Goal: Task Accomplishment & Management: Manage account settings

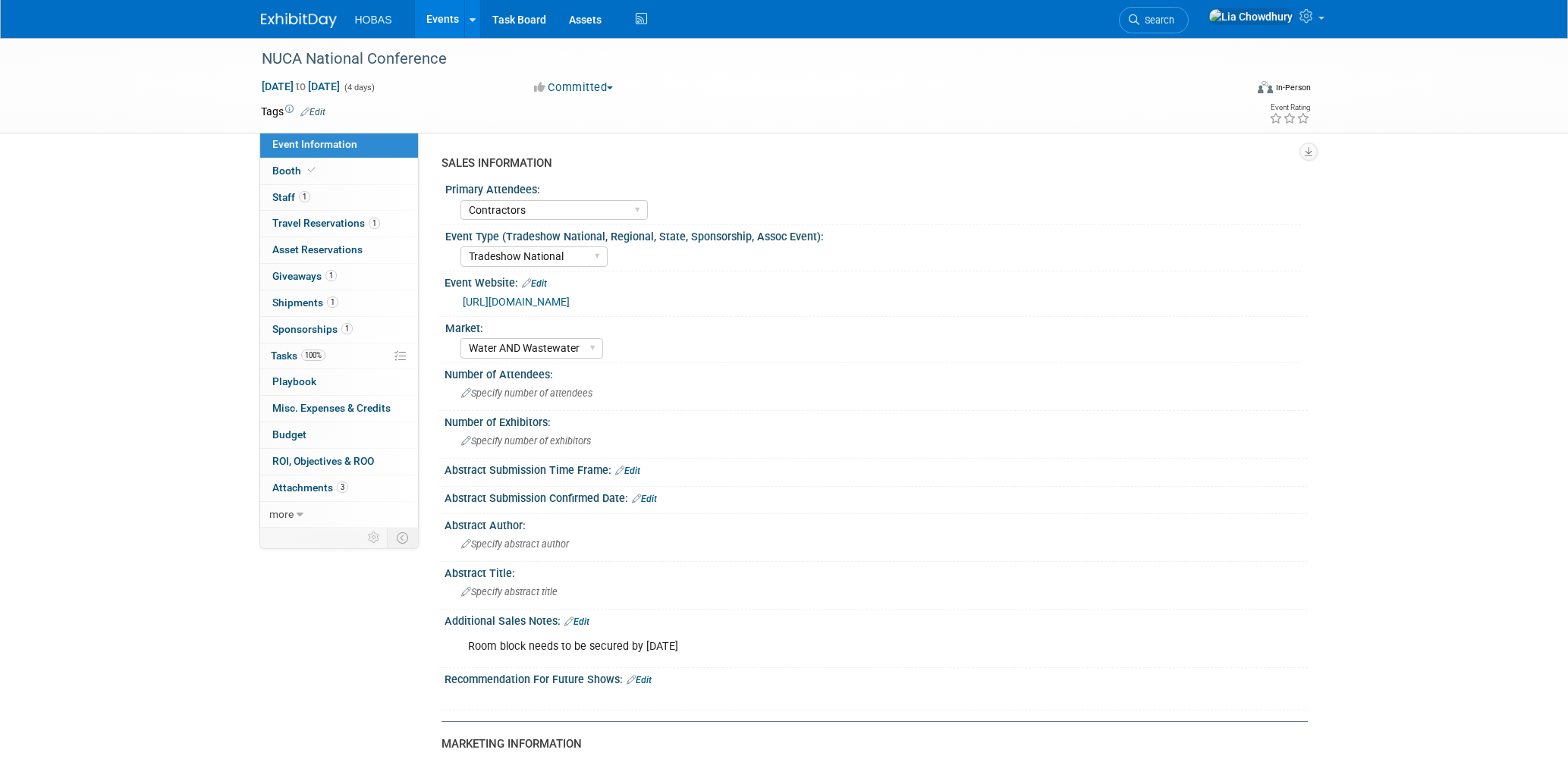
select select "Contractors"
select select "Tradeshow National"
select select "Water AND Wastewater"
click at [438, 18] on link "Events" at bounding box center [443, 19] width 55 height 38
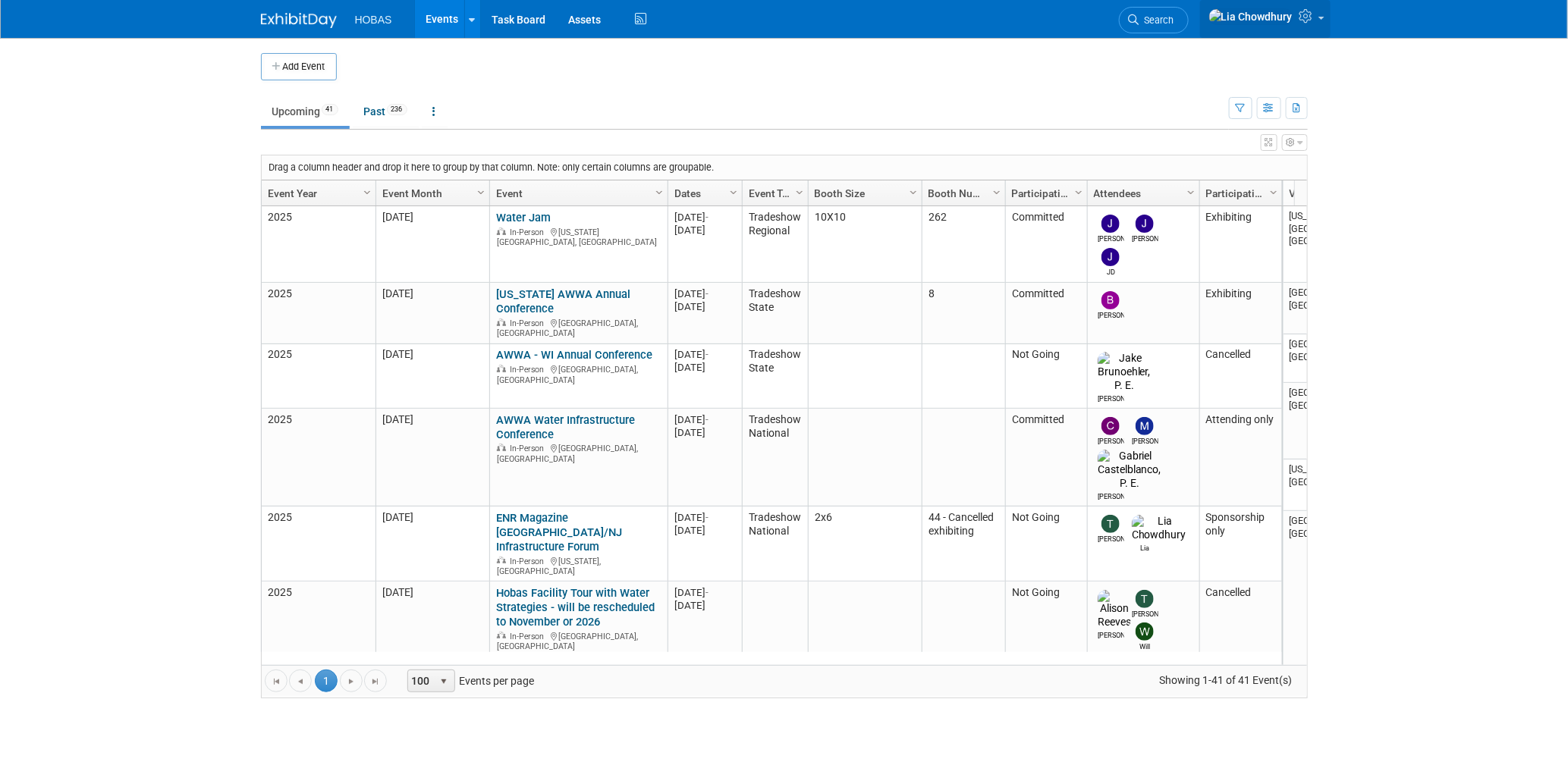
click at [1325, 17] on link at bounding box center [1265, 19] width 130 height 38
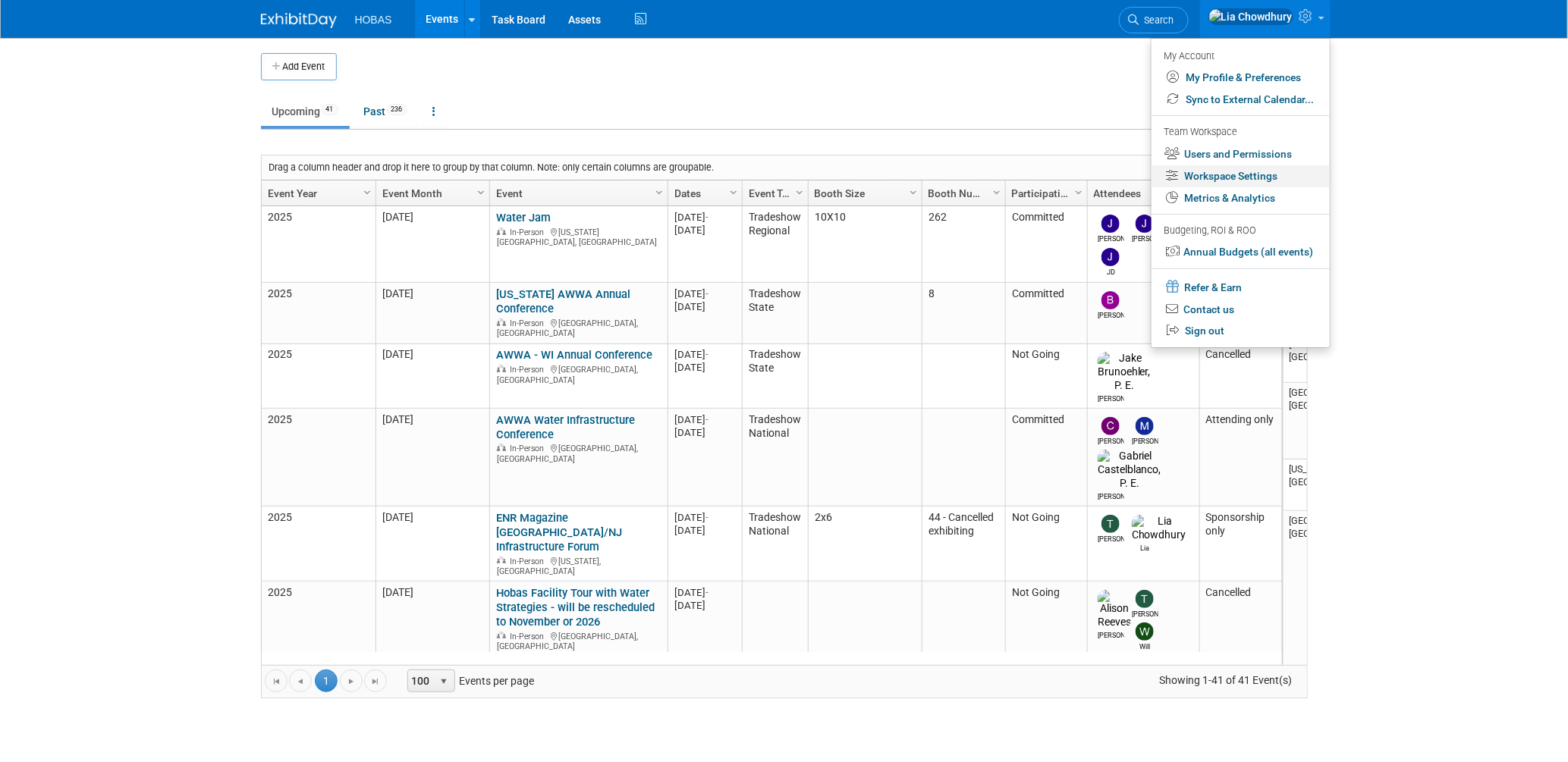
click at [1223, 177] on link "Workspace Settings" at bounding box center [1240, 176] width 178 height 22
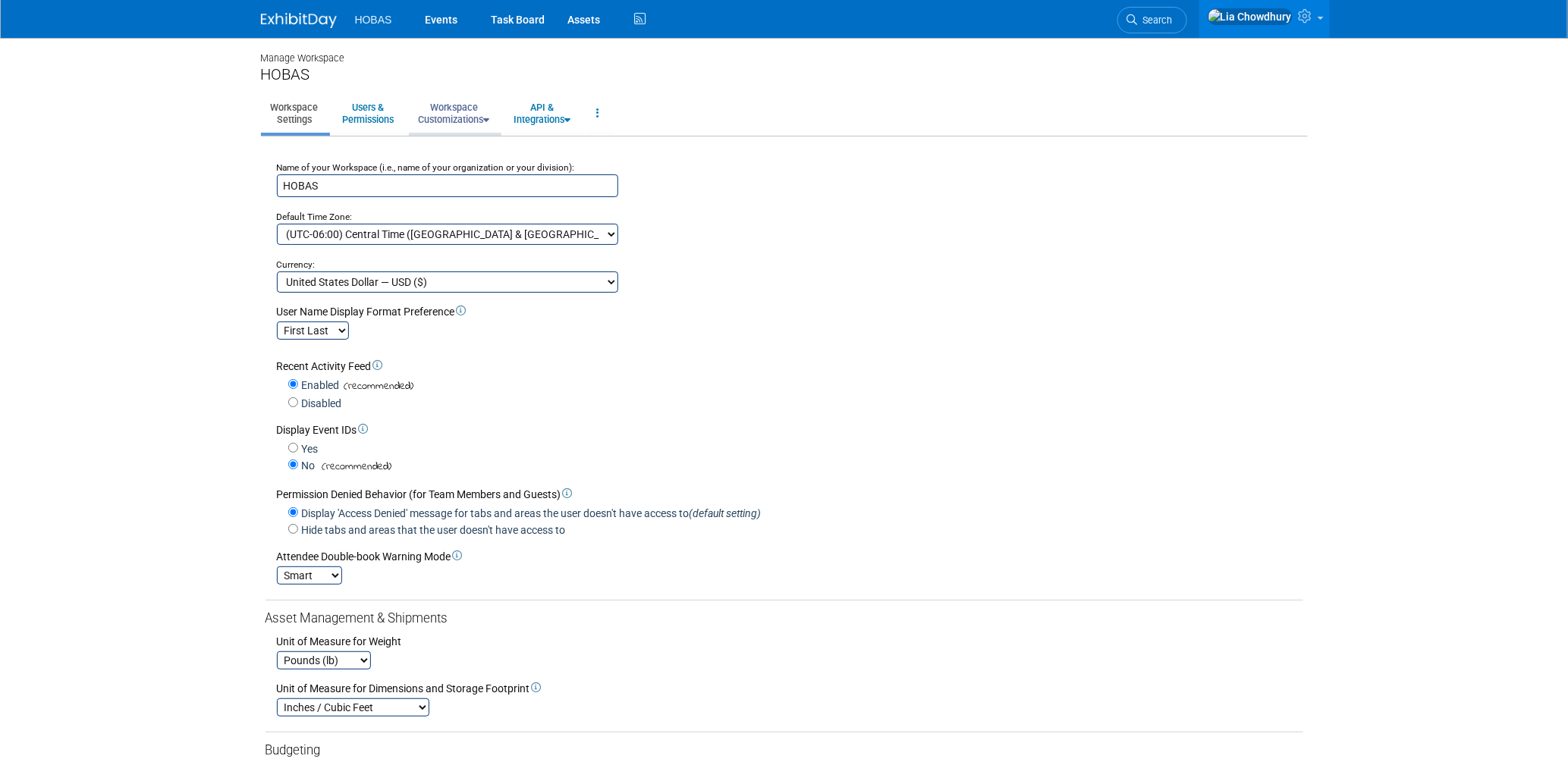
click at [451, 112] on link "Workspace Customizations" at bounding box center [454, 114] width 91 height 37
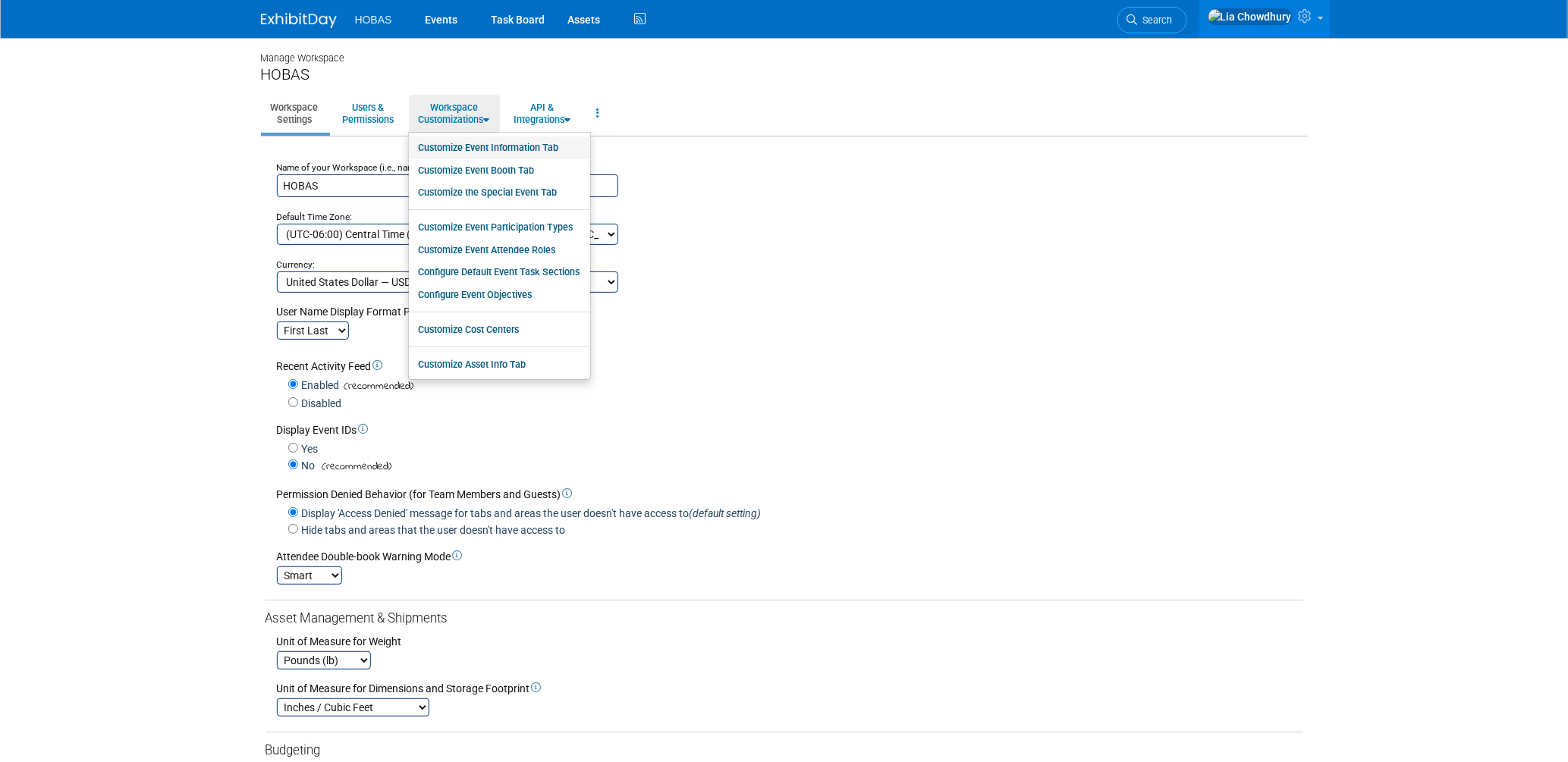
click at [458, 142] on link "Customize Event Information Tab" at bounding box center [499, 148] width 181 height 23
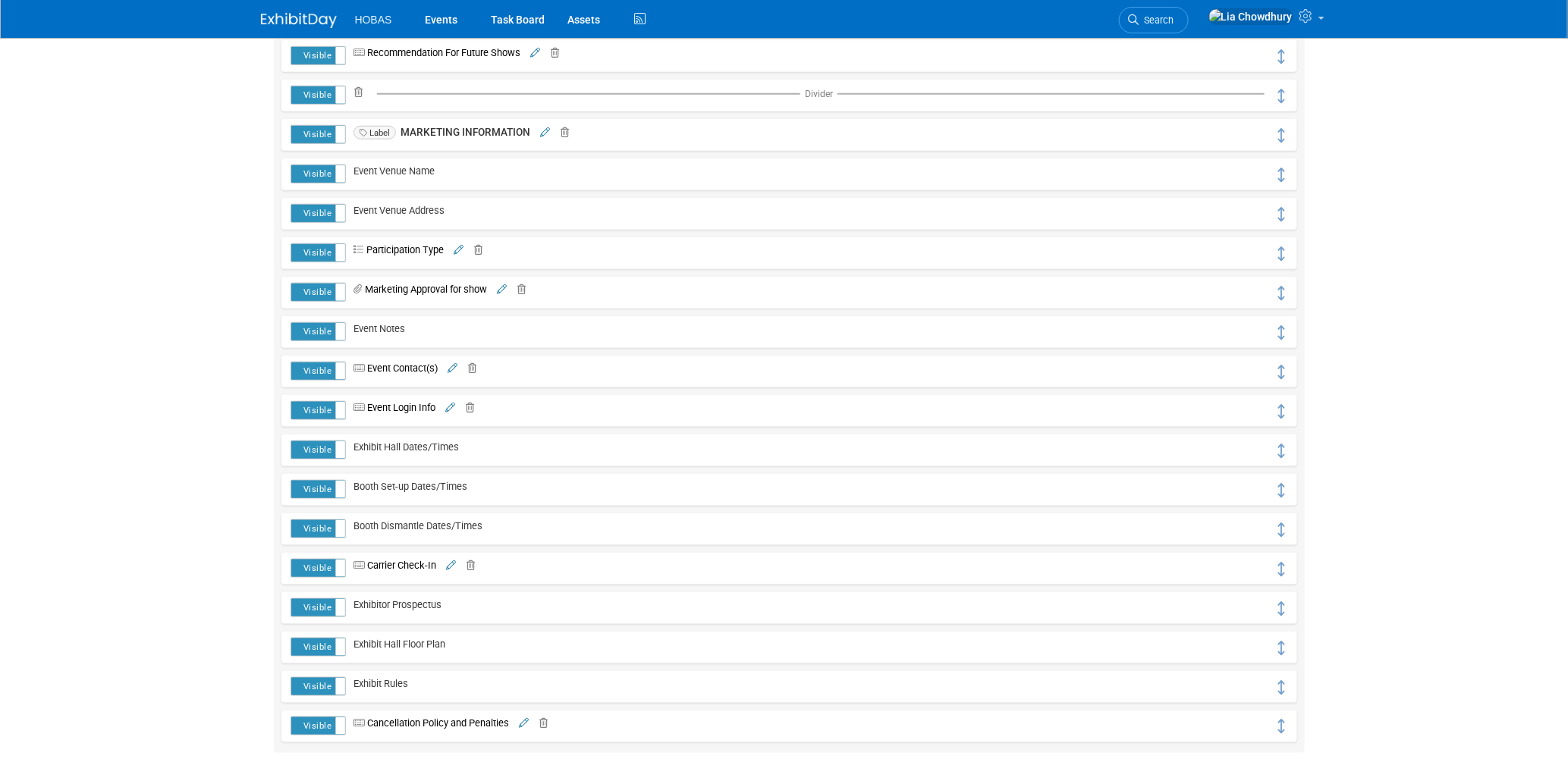
scroll to position [712, 0]
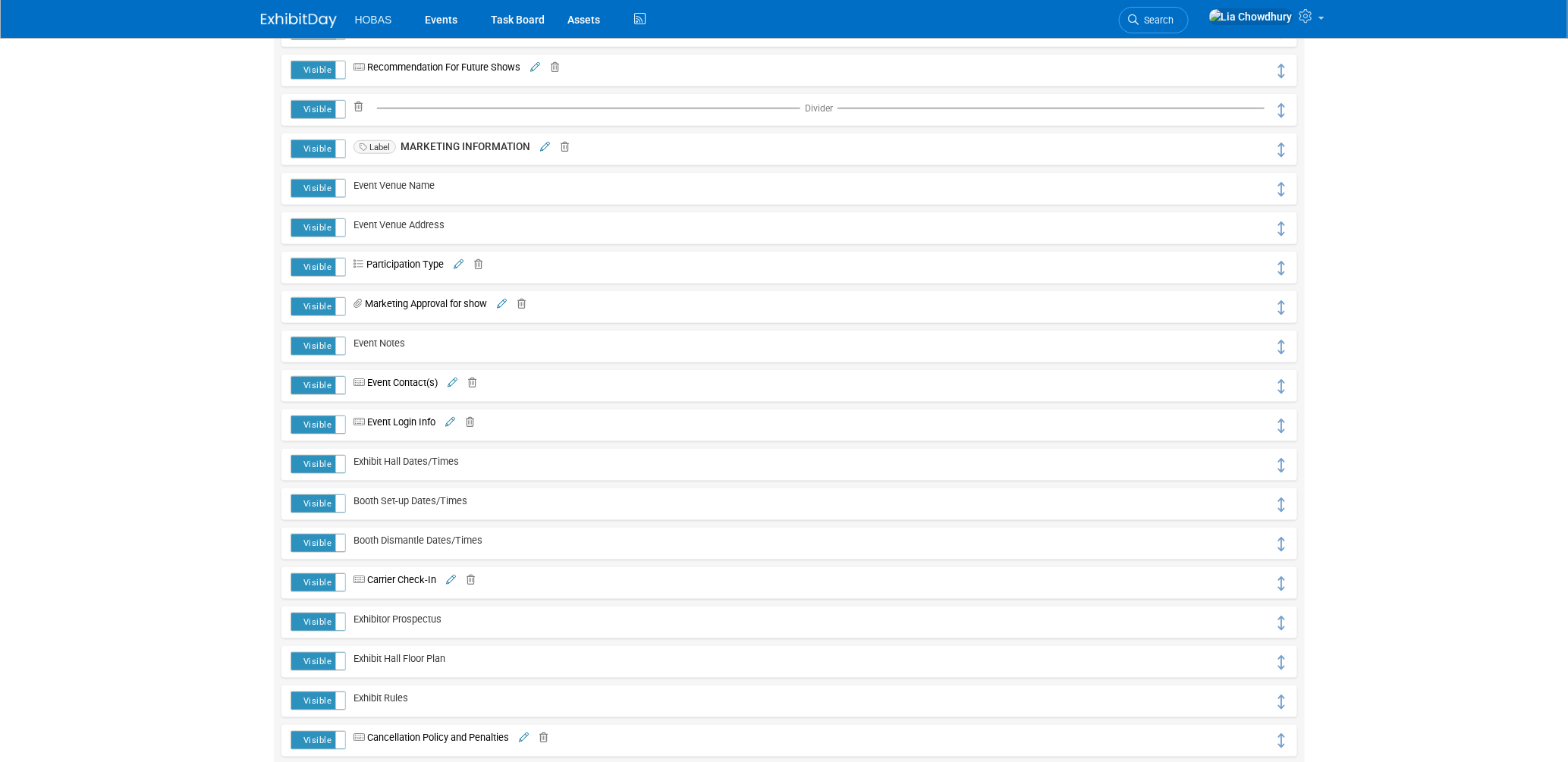
click at [458, 264] on icon at bounding box center [458, 265] width 10 height 10
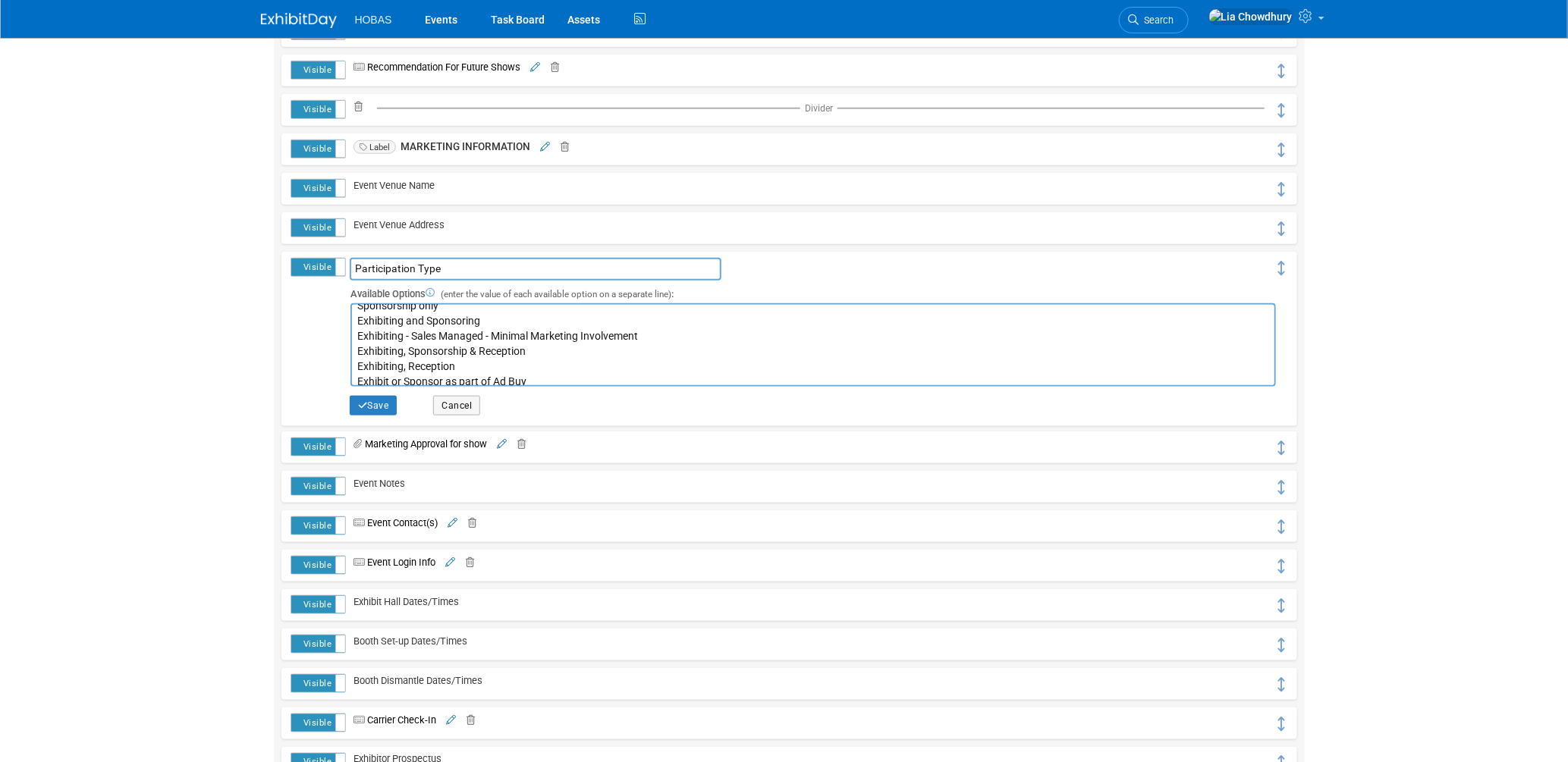
scroll to position [61, 0]
click at [452, 405] on button "Cancel" at bounding box center [456, 406] width 47 height 20
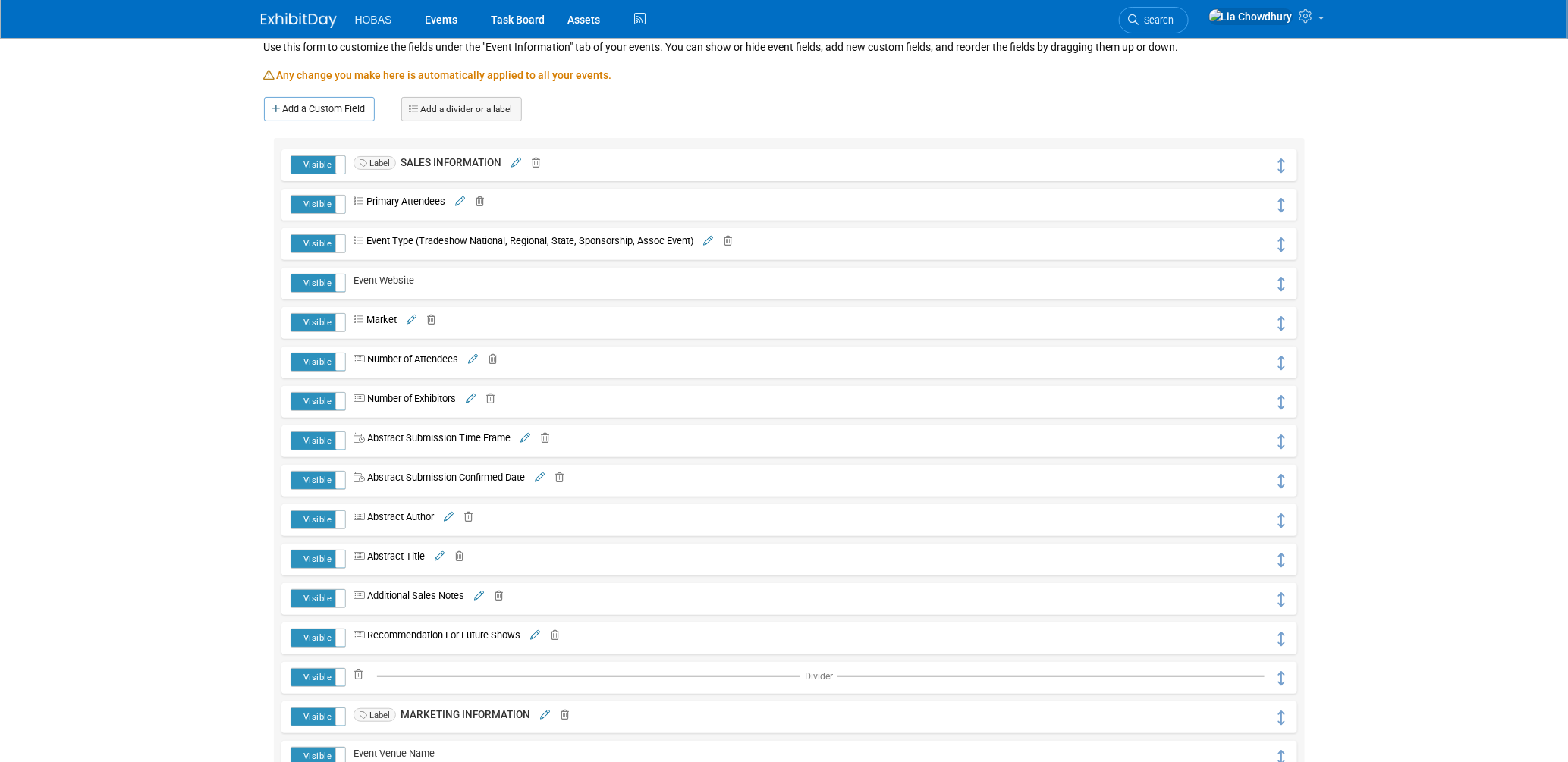
scroll to position [0, 0]
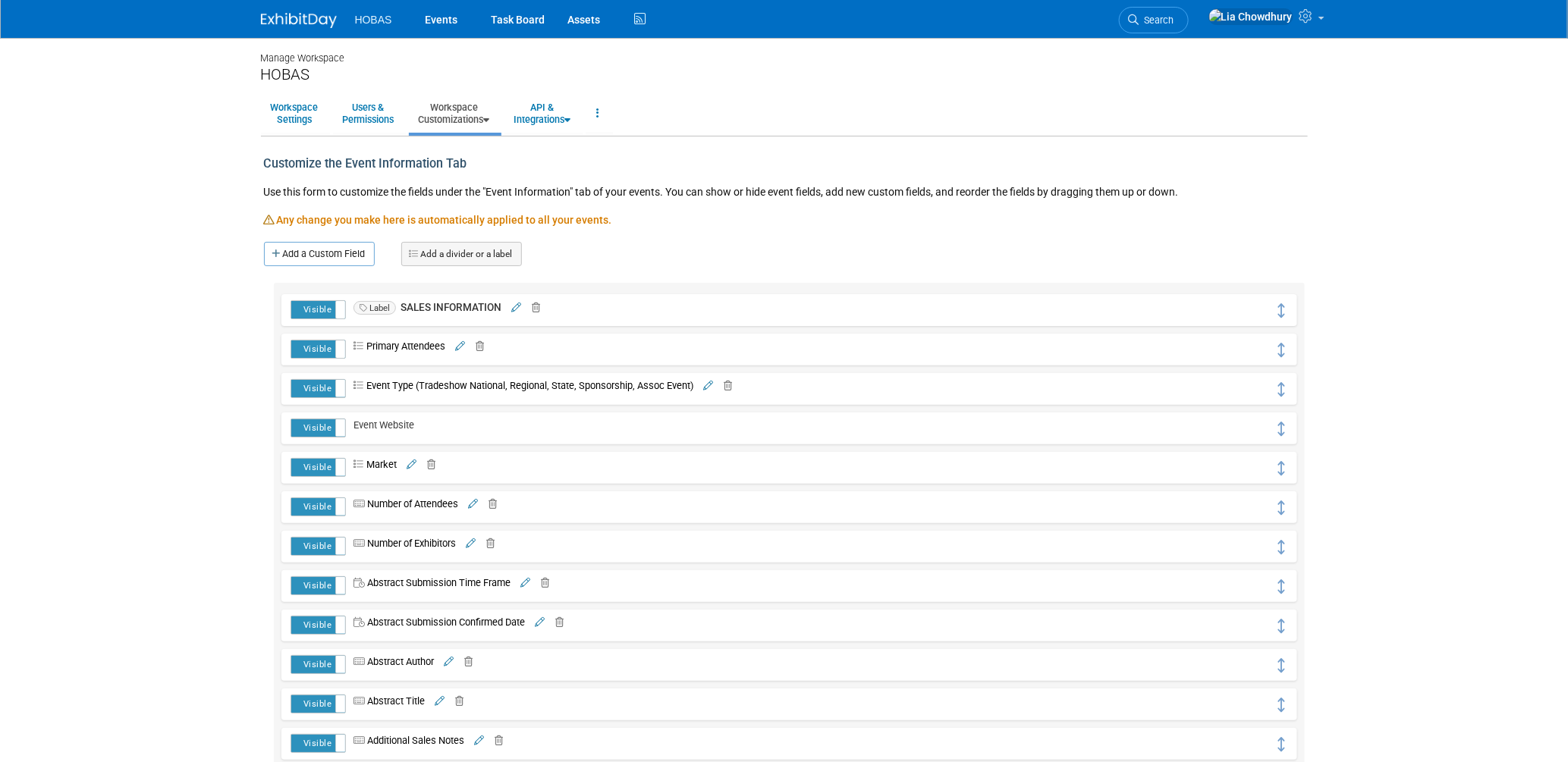
click at [359, 382] on icon at bounding box center [360, 386] width 13 height 10
click at [708, 381] on icon at bounding box center [708, 386] width 10 height 10
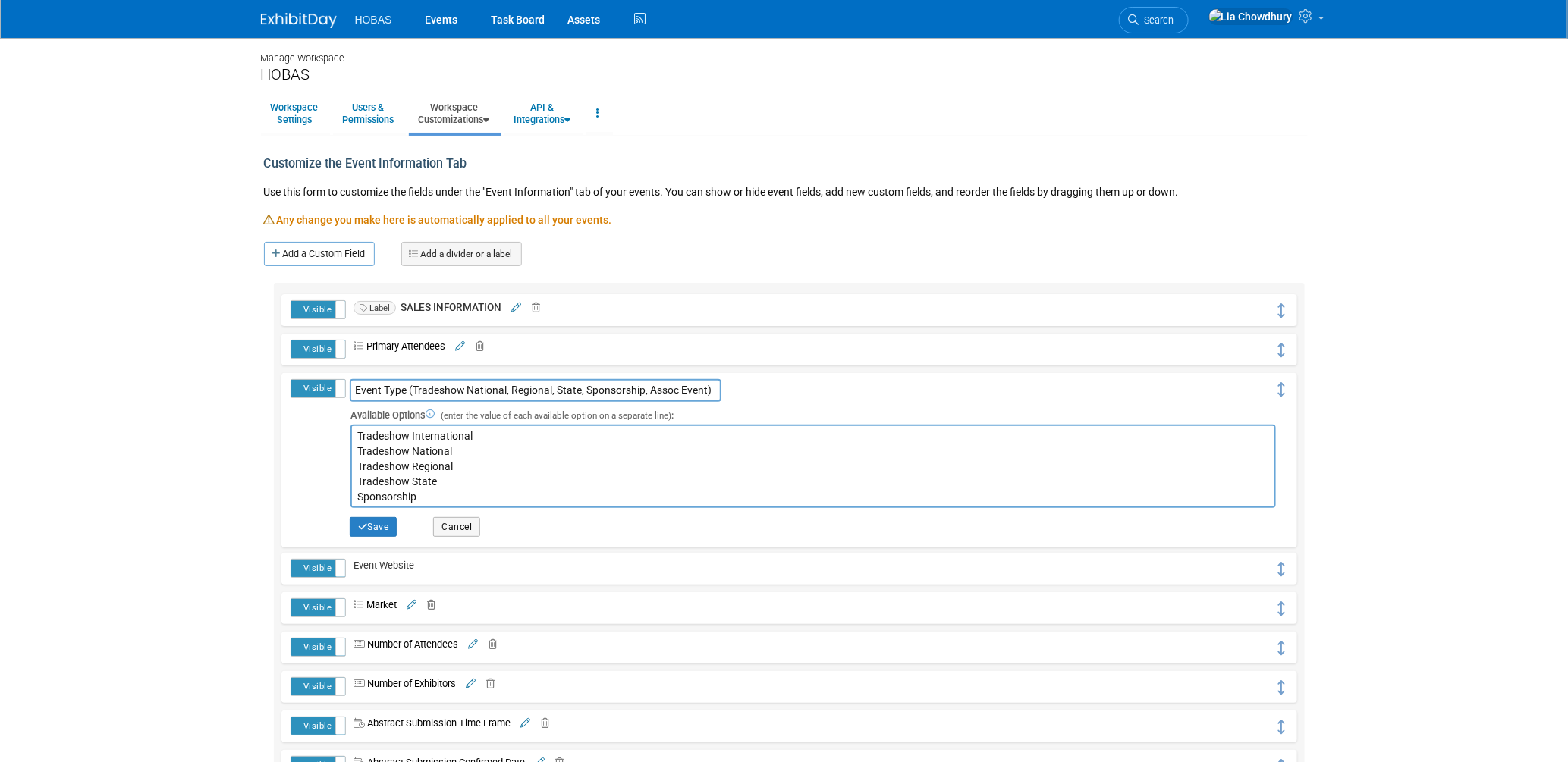
scroll to position [15, 0]
click at [484, 476] on textarea "Tradeshow International Tradeshow National Tradeshow Regional Tradeshow State S…" at bounding box center [813, 466] width 925 height 84
type textarea "Tradeshow International Tradeshow National Tradeshow Regional Tradeshow State A…"
drag, startPoint x: 358, startPoint y: 529, endPoint x: 513, endPoint y: 468, distance: 166.6
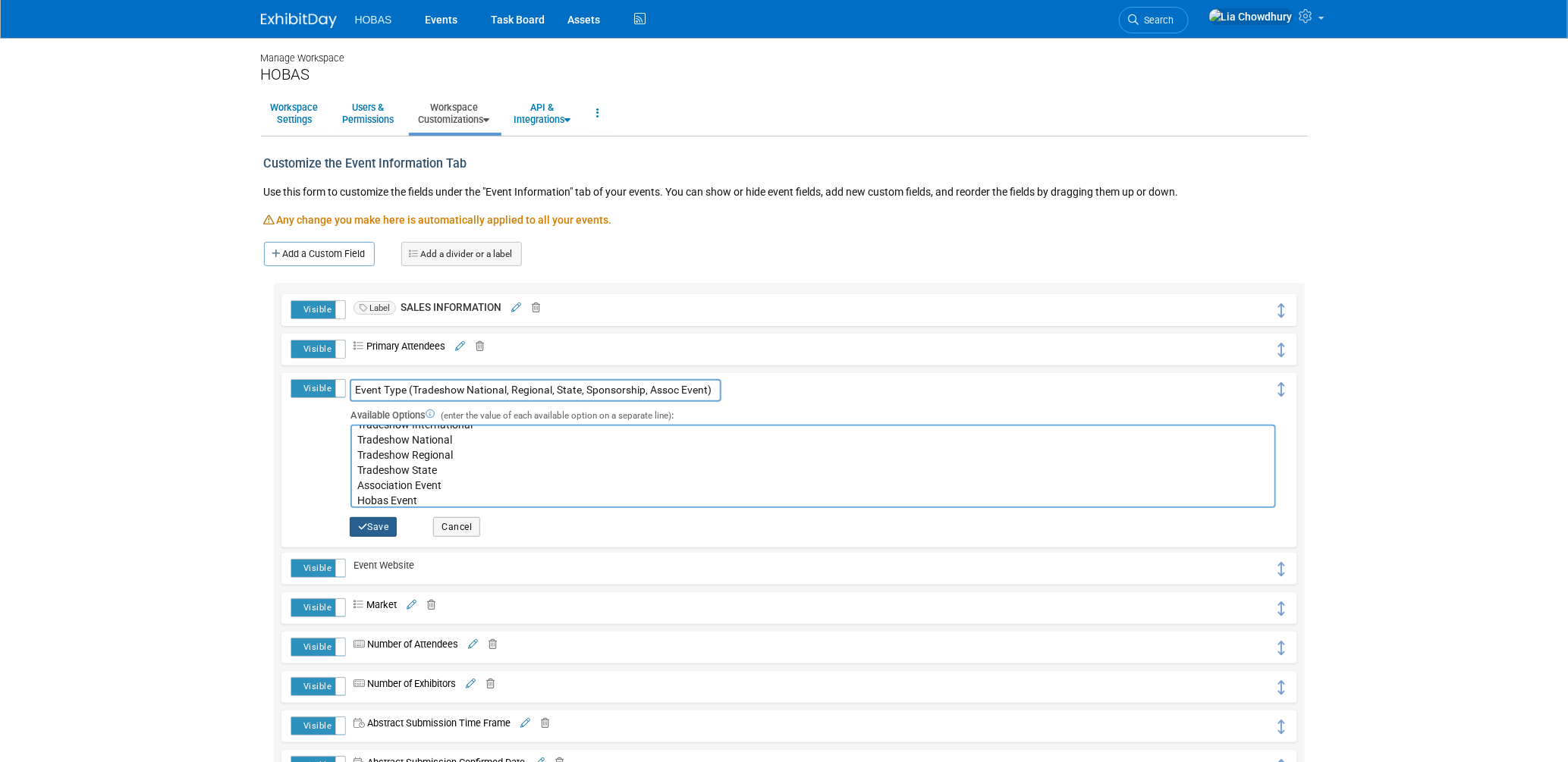
click at [513, 468] on span "Event Type (Tradeshow National, Regional, State, Sponsorship, Assoc Event) Avai…" at bounding box center [810, 463] width 930 height 157
click at [374, 519] on button "Save" at bounding box center [373, 527] width 48 height 20
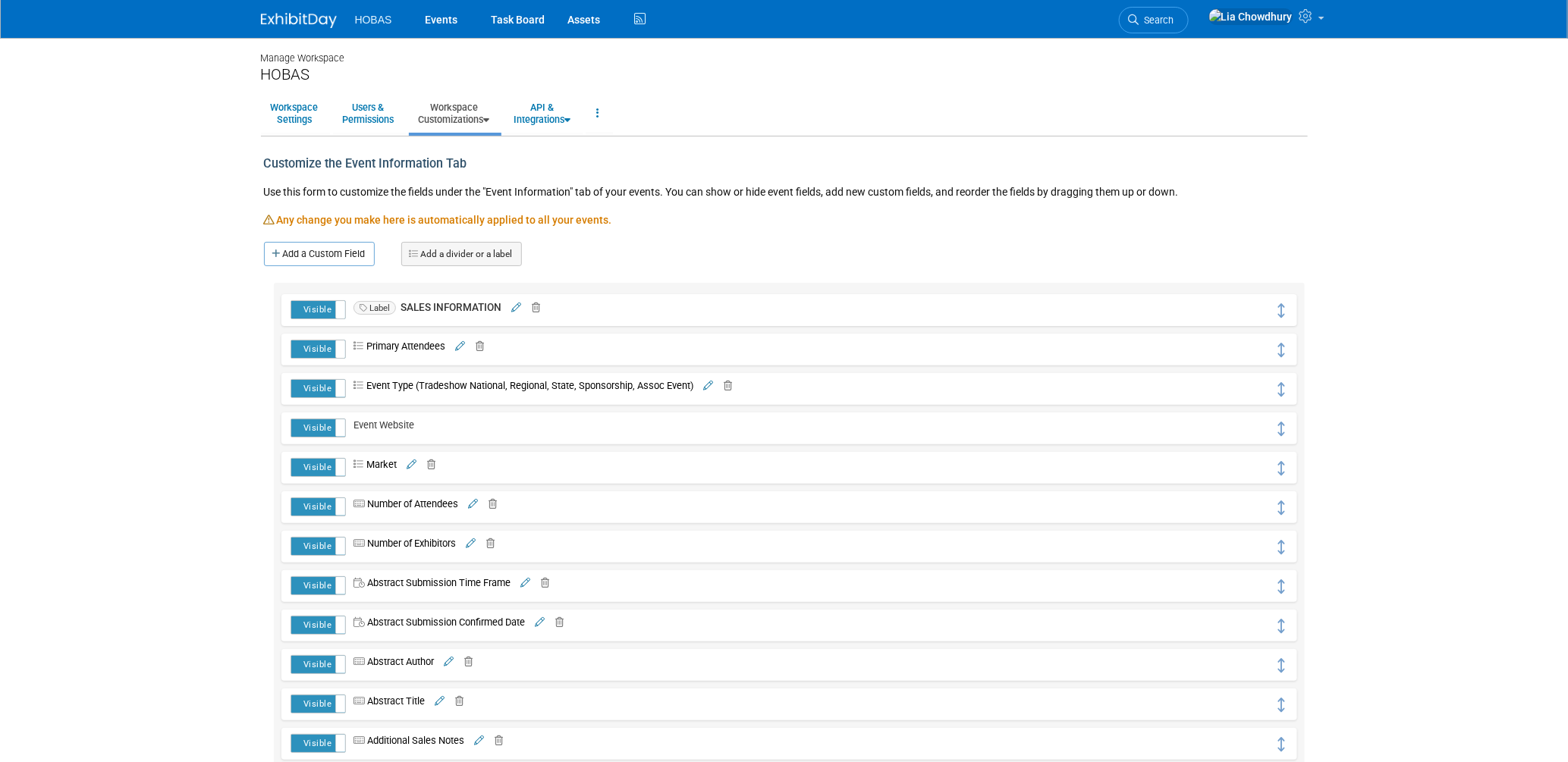
click at [1299, 169] on div "Customize the Event Information Tab" at bounding box center [784, 159] width 1064 height 44
click at [438, 33] on link "Events" at bounding box center [442, 19] width 55 height 38
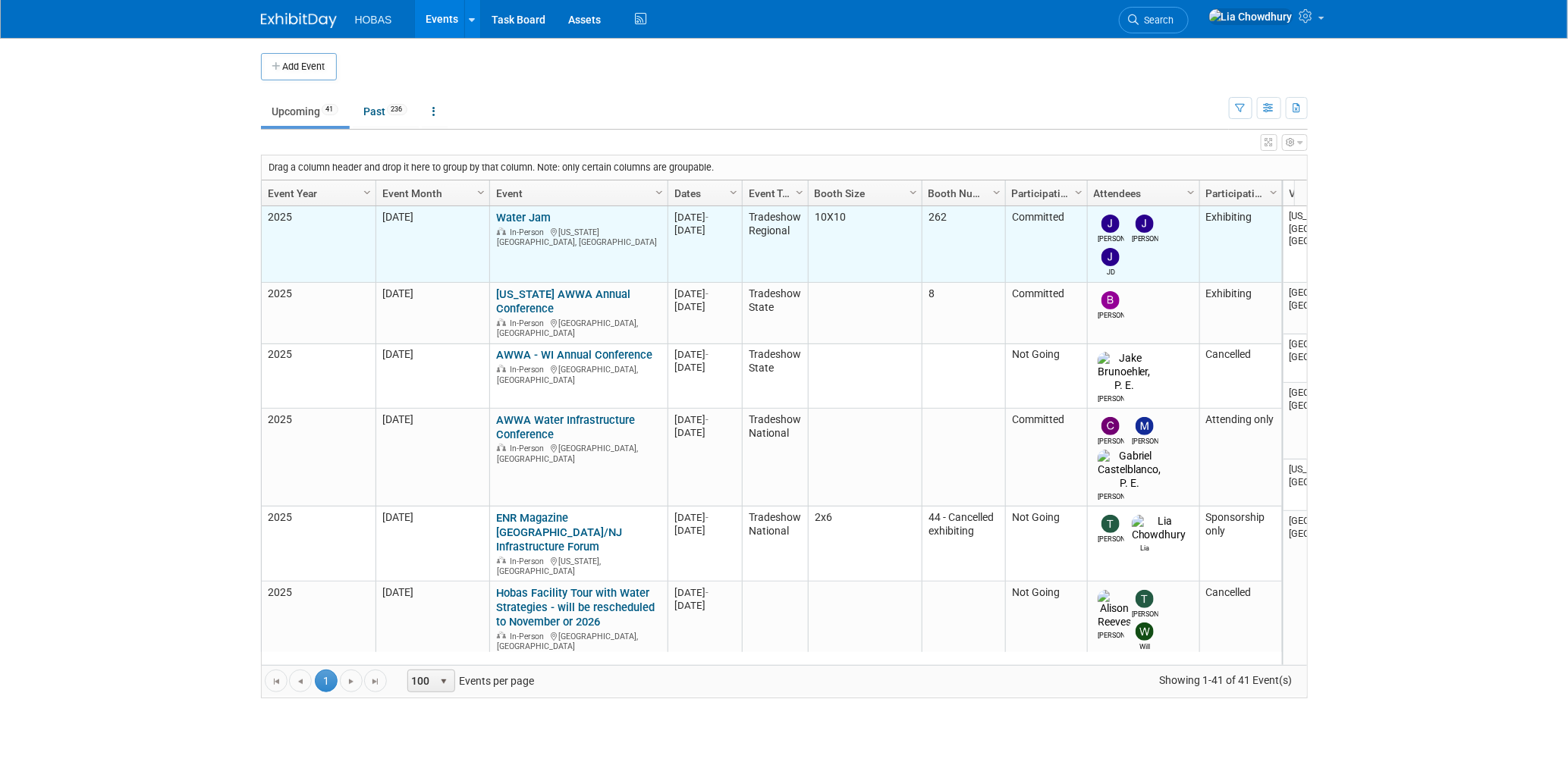
click at [526, 218] on link "Water Jam" at bounding box center [523, 217] width 55 height 14
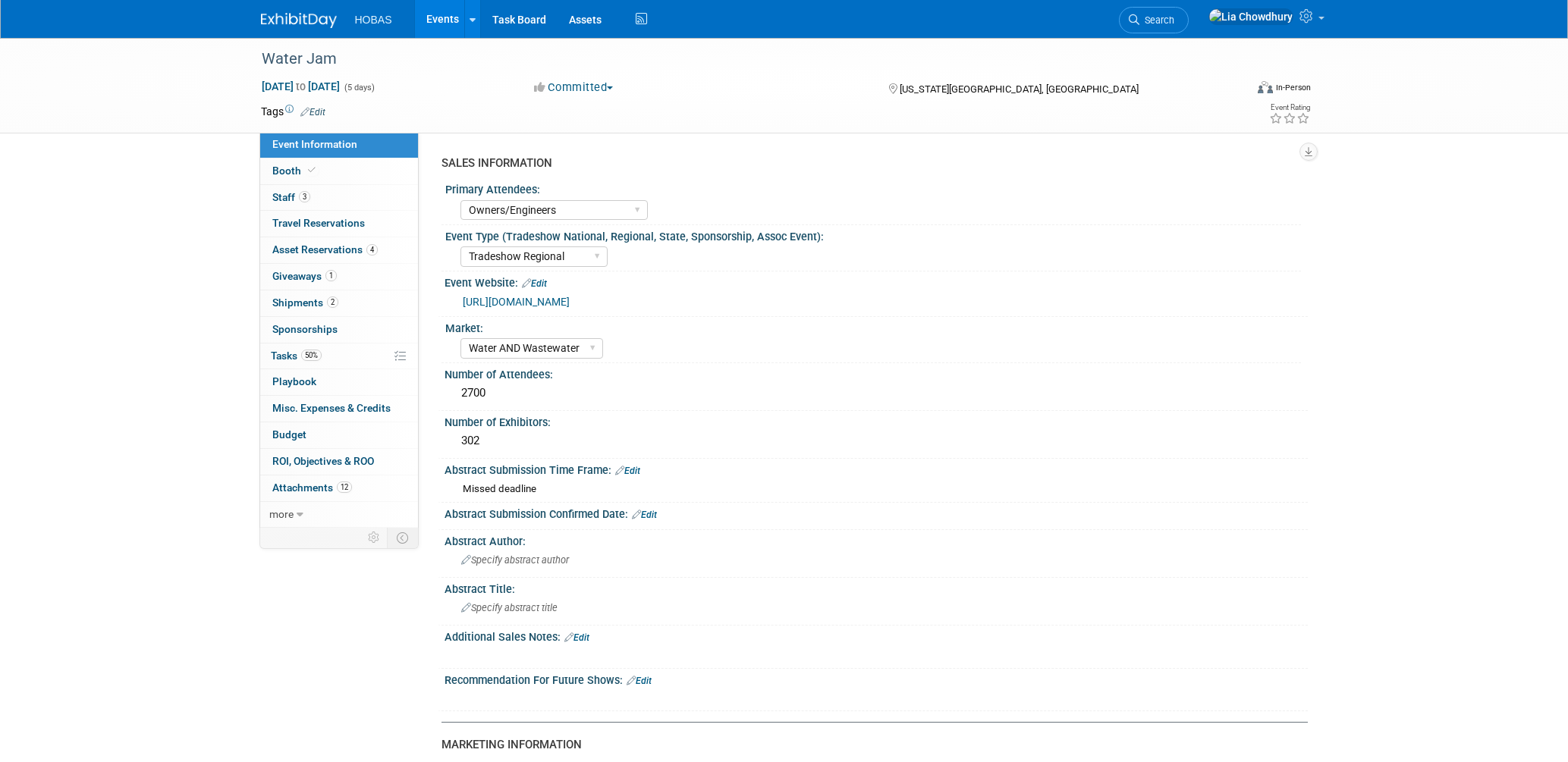
select select "Owners/Engineers"
select select "Tradeshow Regional"
select select "Water AND Wastewater"
select select "Exhibiting"
click at [288, 508] on span "more" at bounding box center [282, 514] width 24 height 12
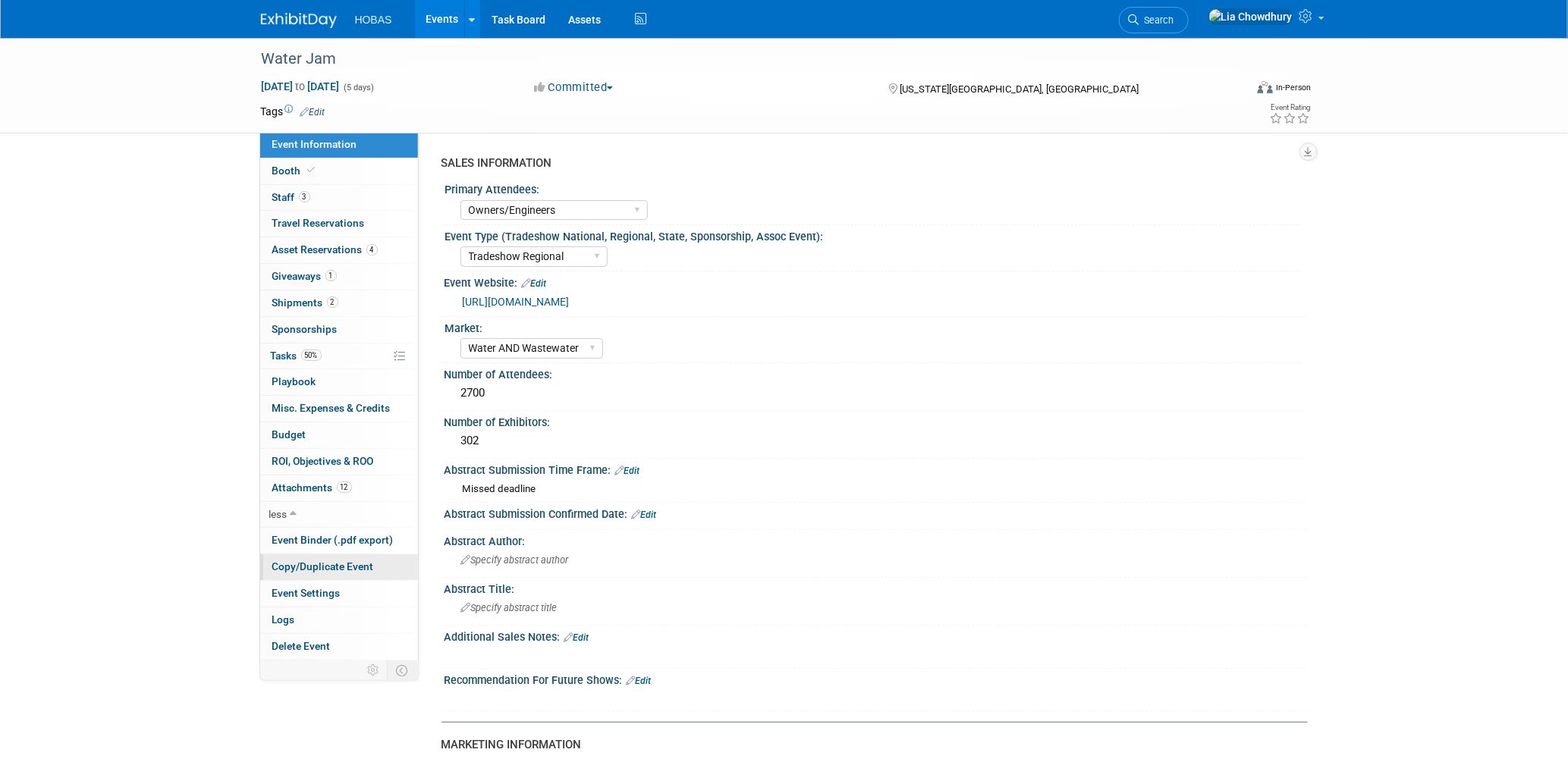
click at [305, 562] on span "Copy/Duplicate Event" at bounding box center [323, 566] width 102 height 12
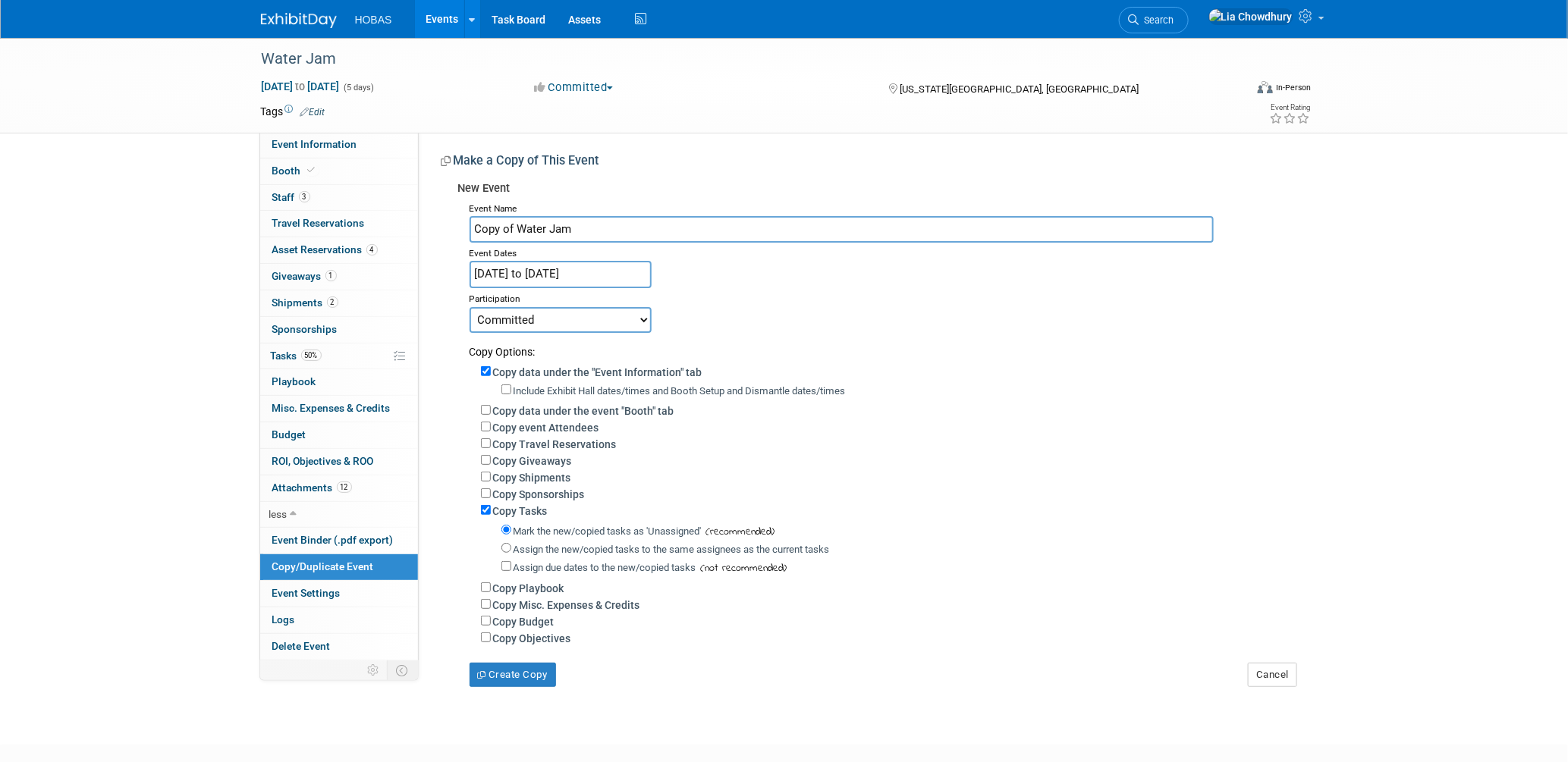
click at [1254, 660] on div "Cancel" at bounding box center [1271, 666] width 71 height 41
click at [1264, 672] on button "Cancel" at bounding box center [1272, 675] width 50 height 24
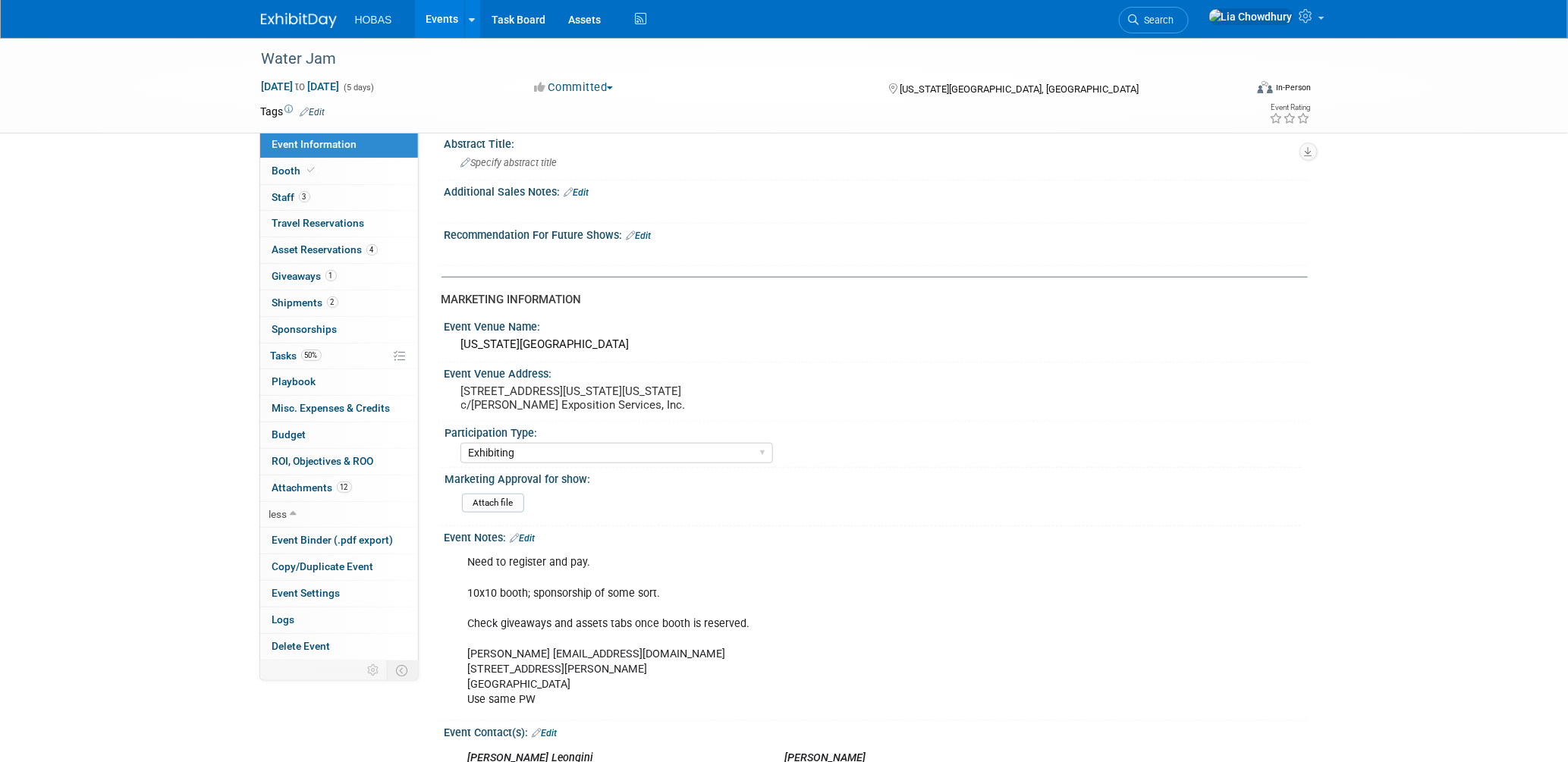
scroll to position [252, 0]
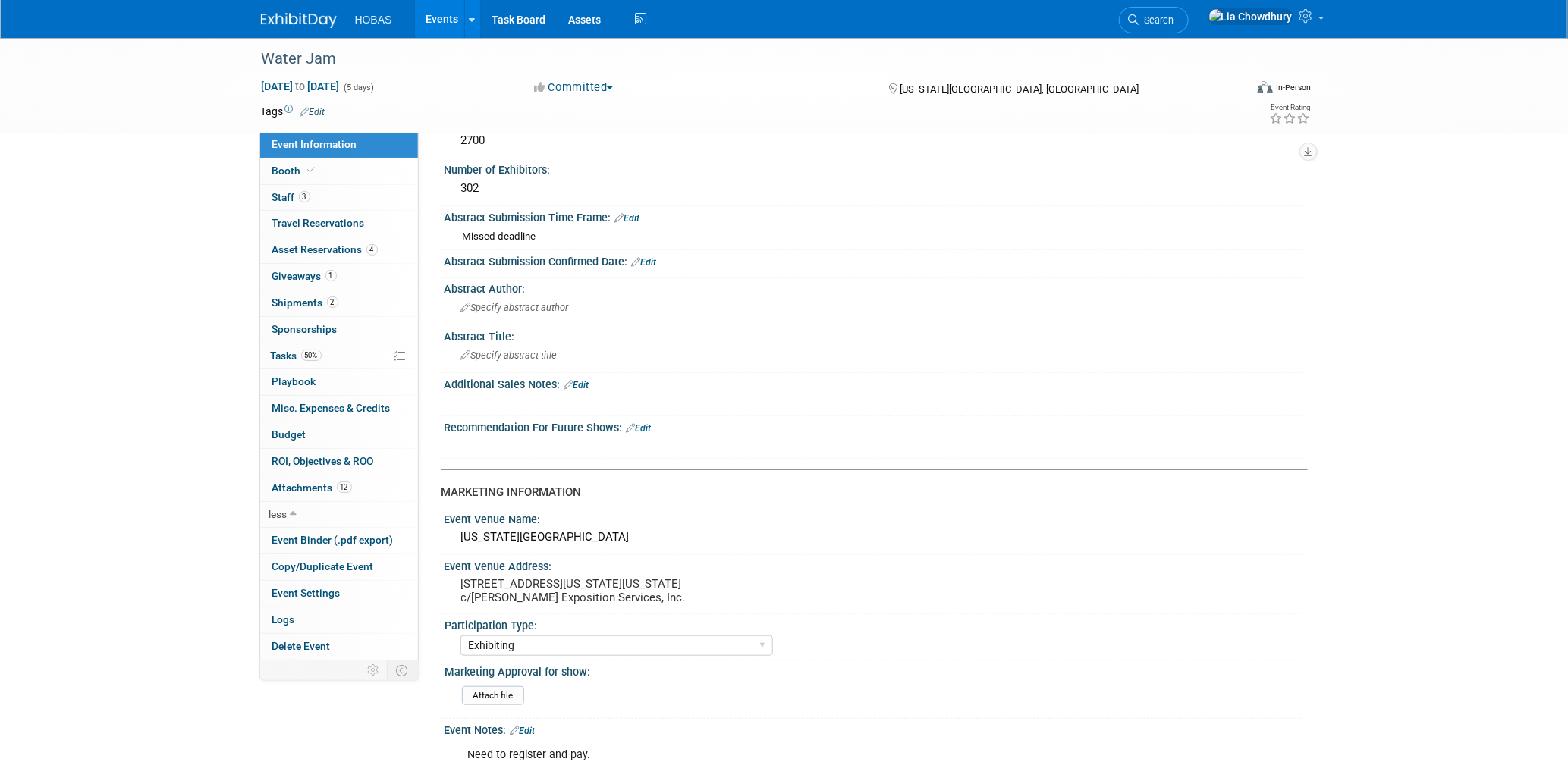
click at [455, 22] on link "Events" at bounding box center [443, 19] width 55 height 38
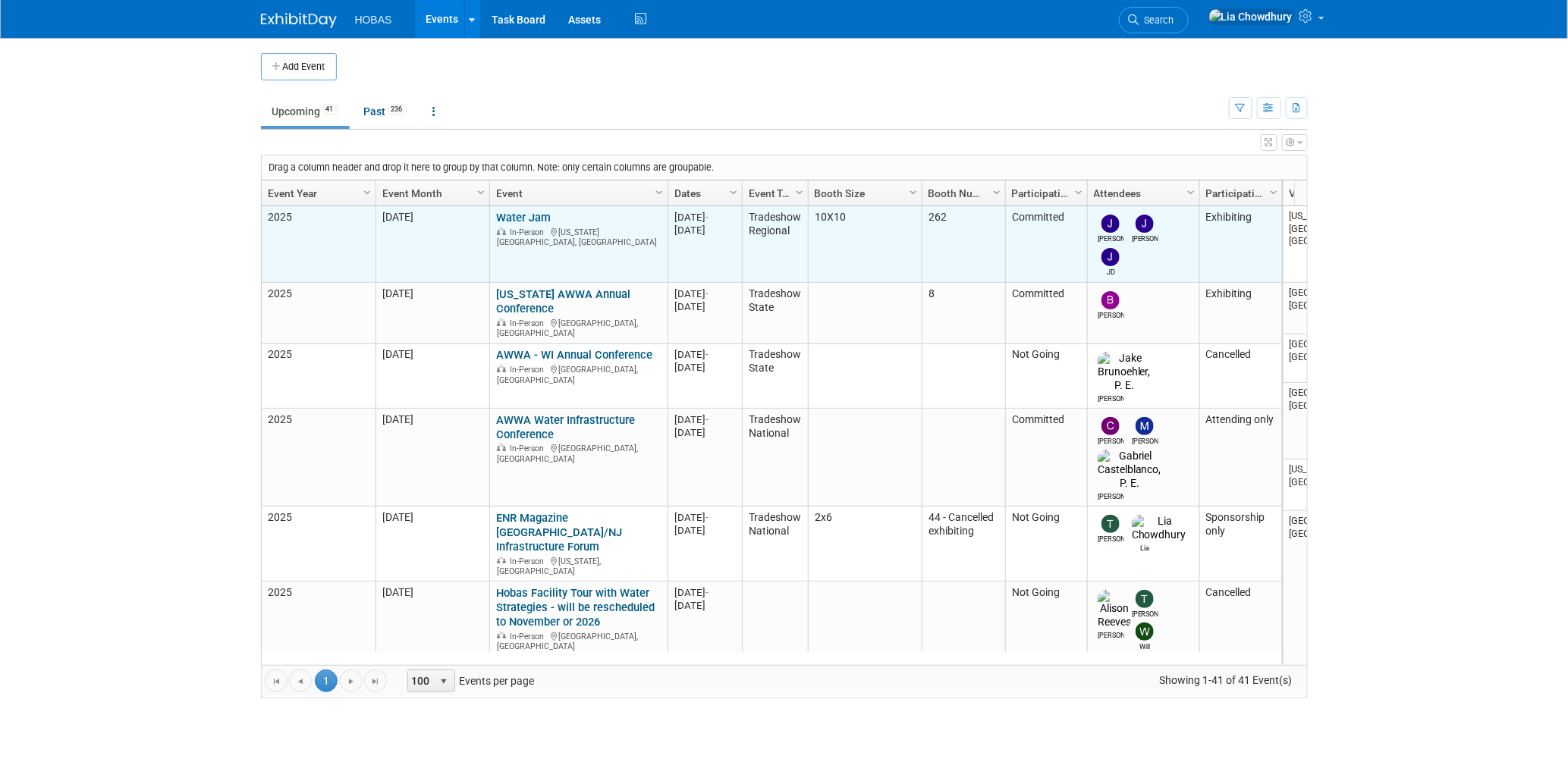
click at [531, 219] on link "Water Jam" at bounding box center [523, 217] width 55 height 14
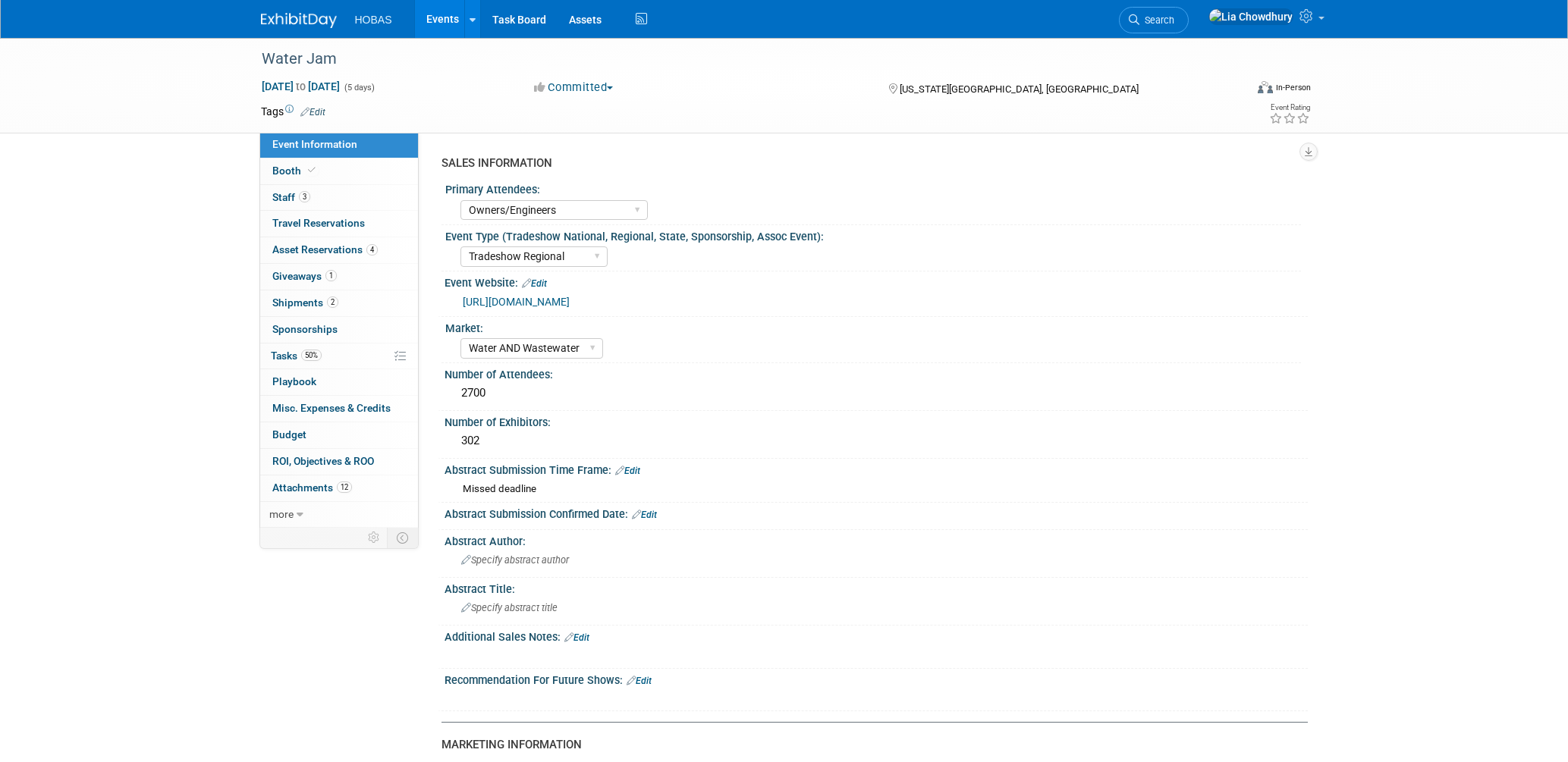
select select "Owners/Engineers"
select select "Tradeshow Regional"
select select "Water AND Wastewater"
select select "Exhibiting"
click at [279, 430] on span "Budget" at bounding box center [290, 434] width 34 height 12
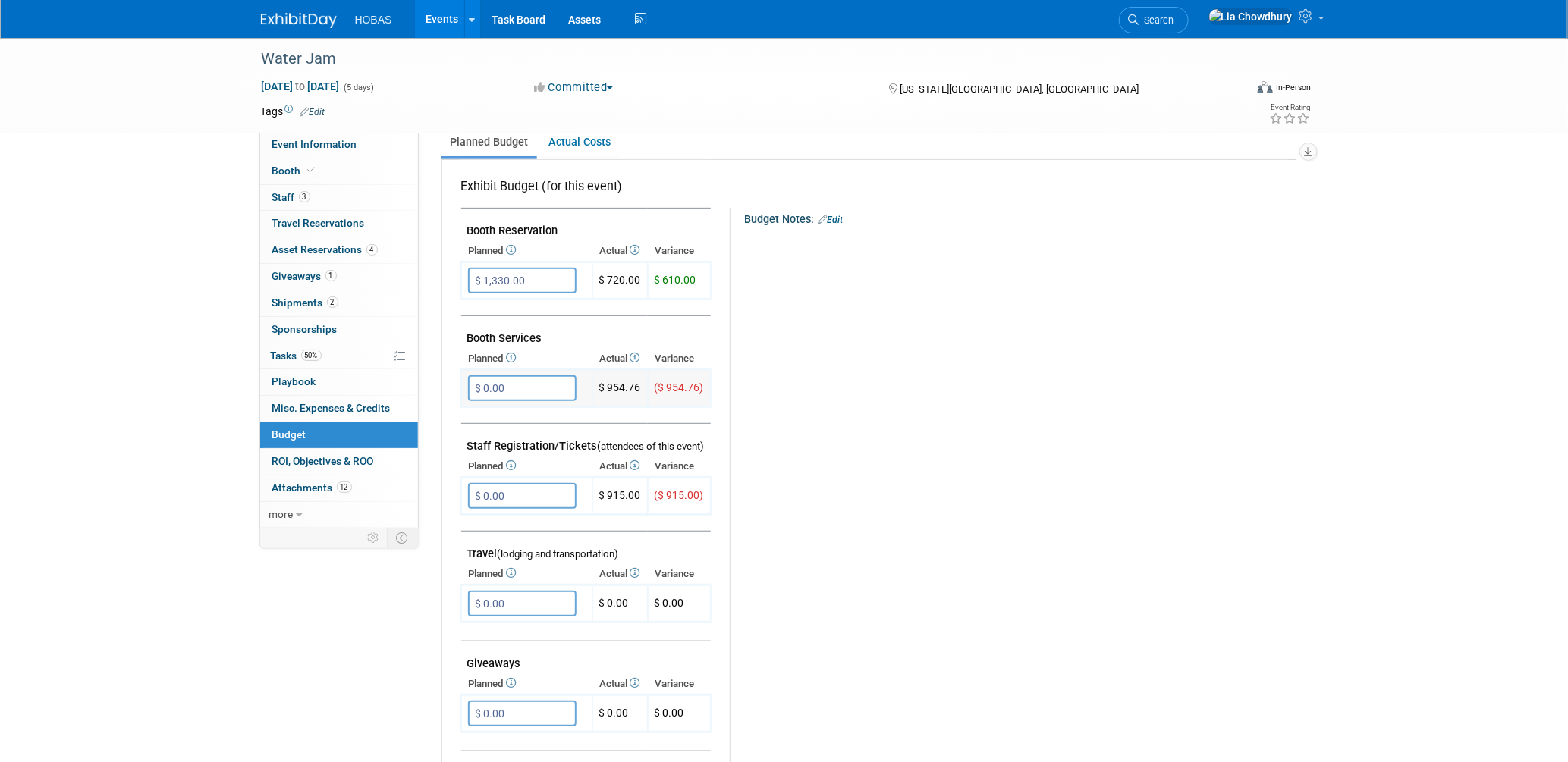
scroll to position [84, 0]
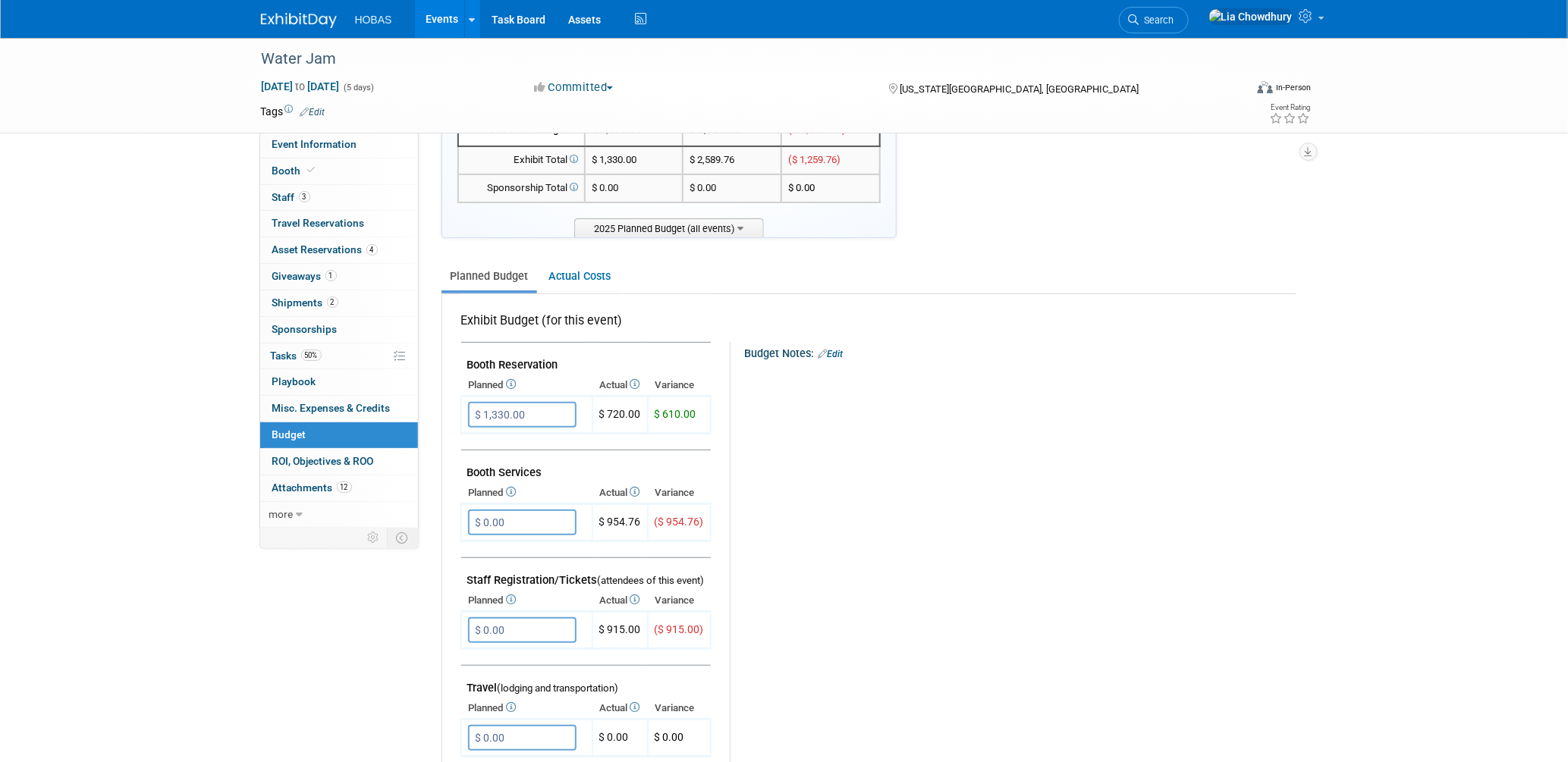
click at [478, 274] on link "Planned Budget" at bounding box center [488, 276] width 95 height 28
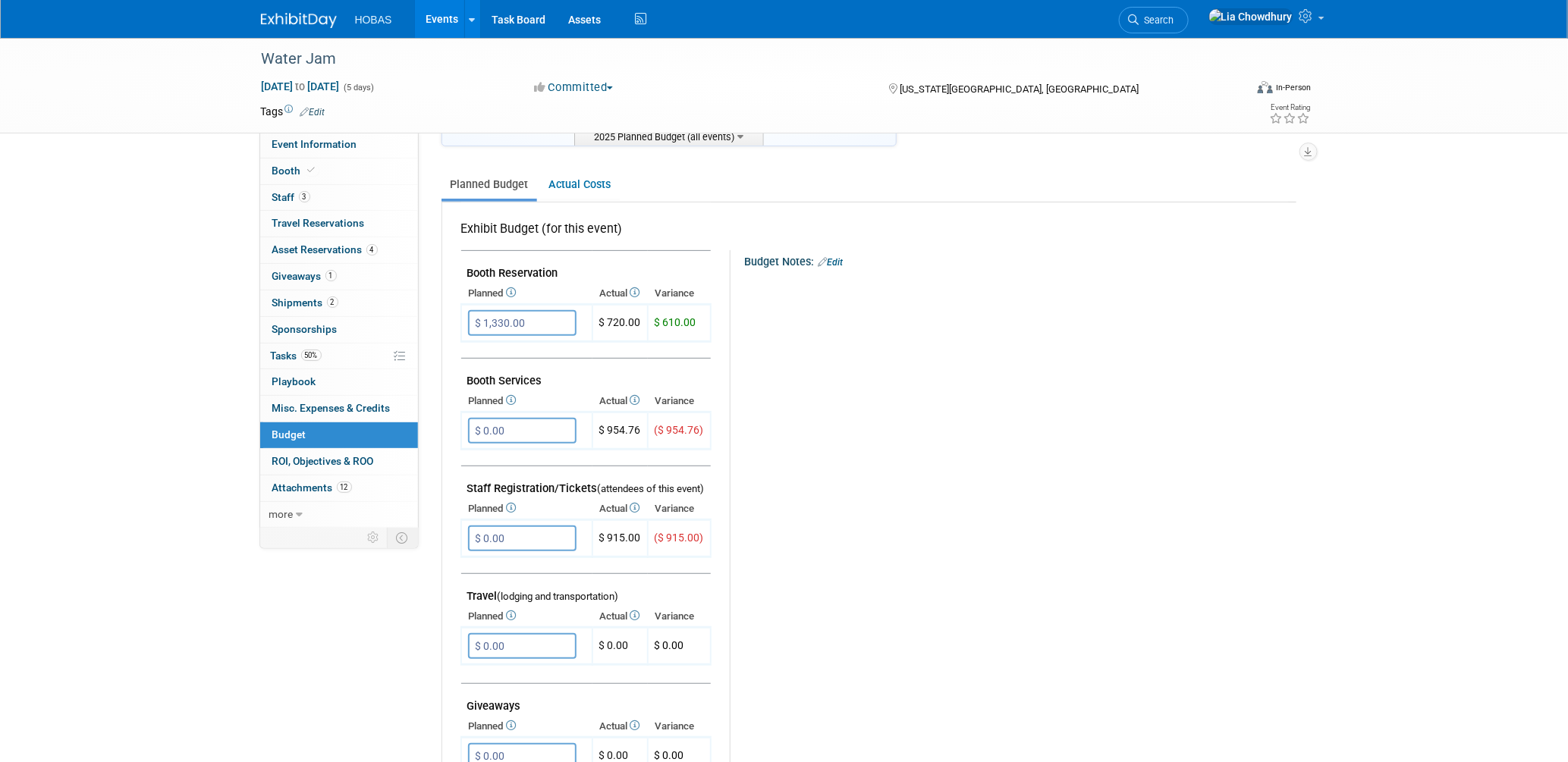
scroll to position [0, 0]
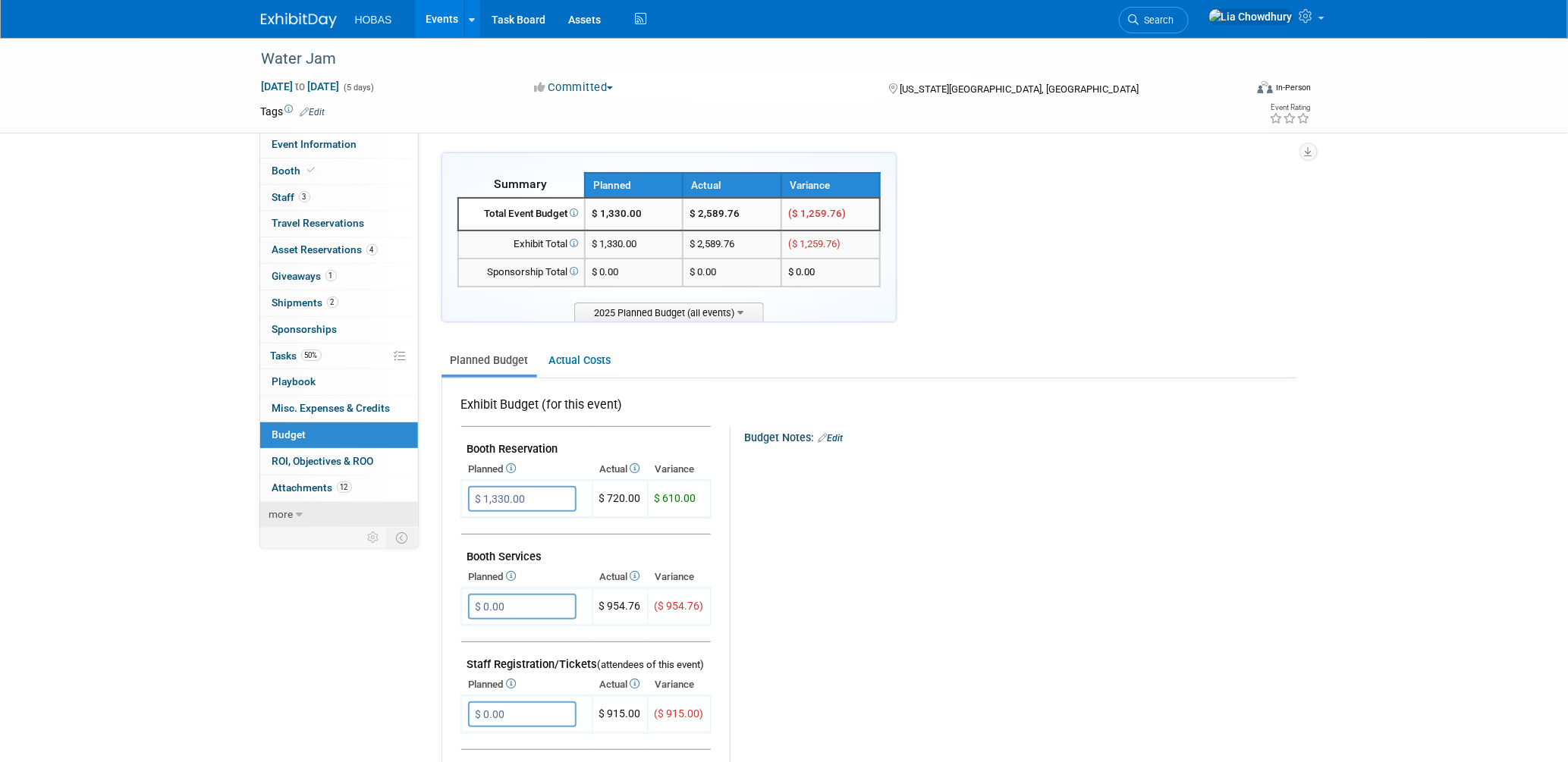
click at [299, 511] on icon at bounding box center [299, 514] width 7 height 11
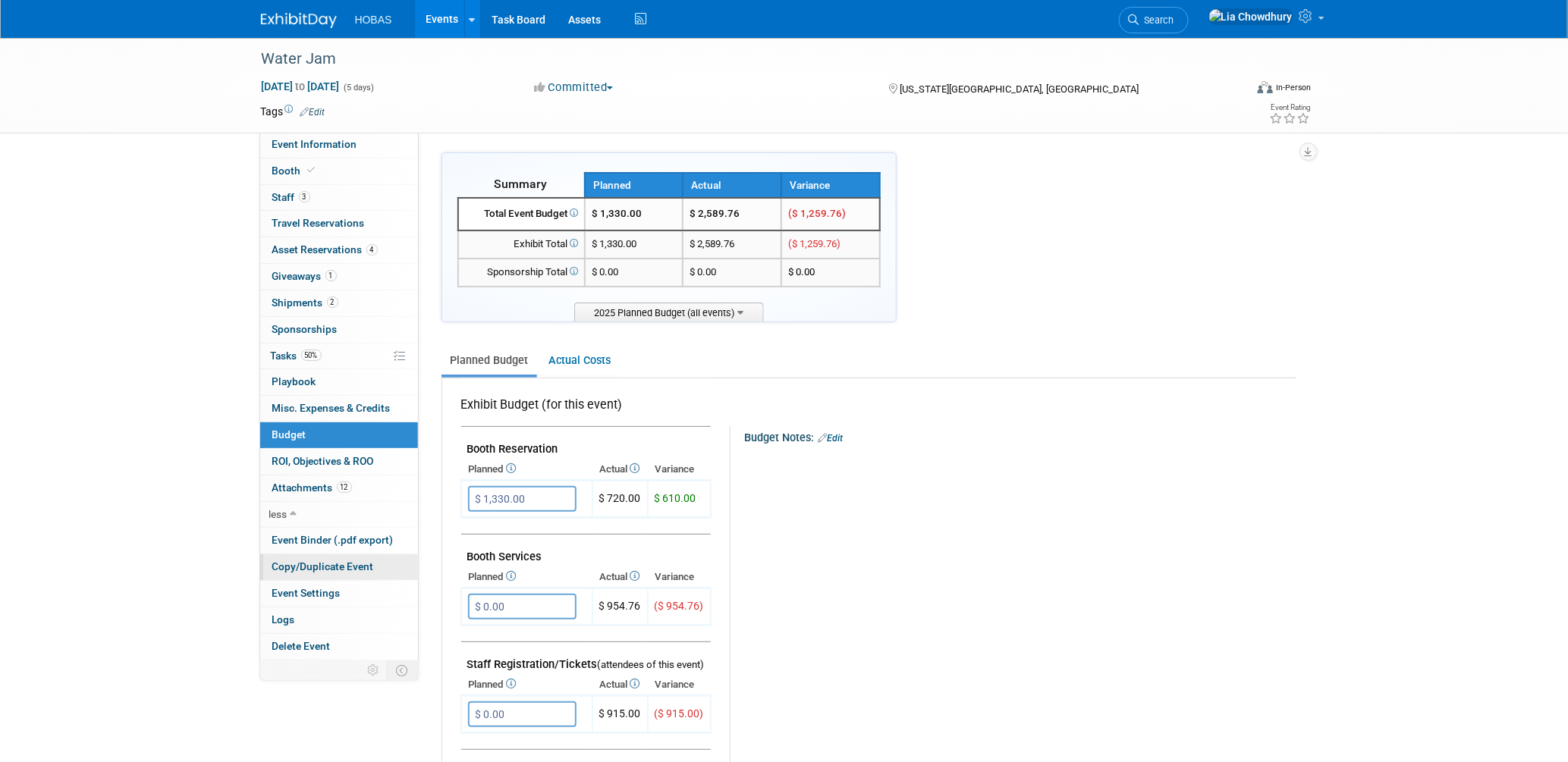
click at [313, 562] on span "Copy/Duplicate Event" at bounding box center [323, 566] width 102 height 12
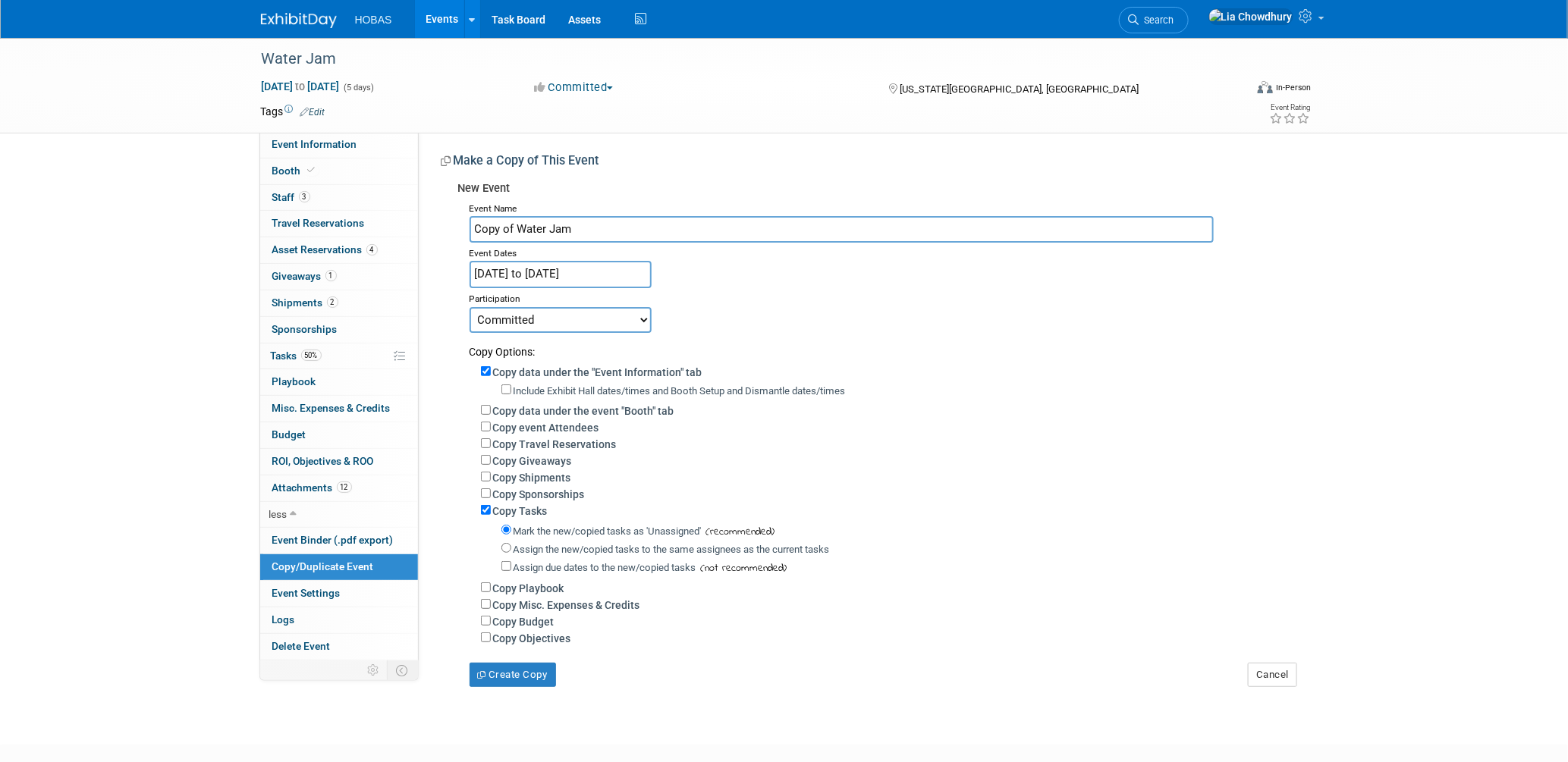
click at [489, 364] on div "Copy data under the "Event Information" tab" at bounding box center [889, 371] width 815 height 17
click at [485, 366] on input "Copy data under the "Event Information" tab" at bounding box center [486, 371] width 10 height 10
checkbox input "false"
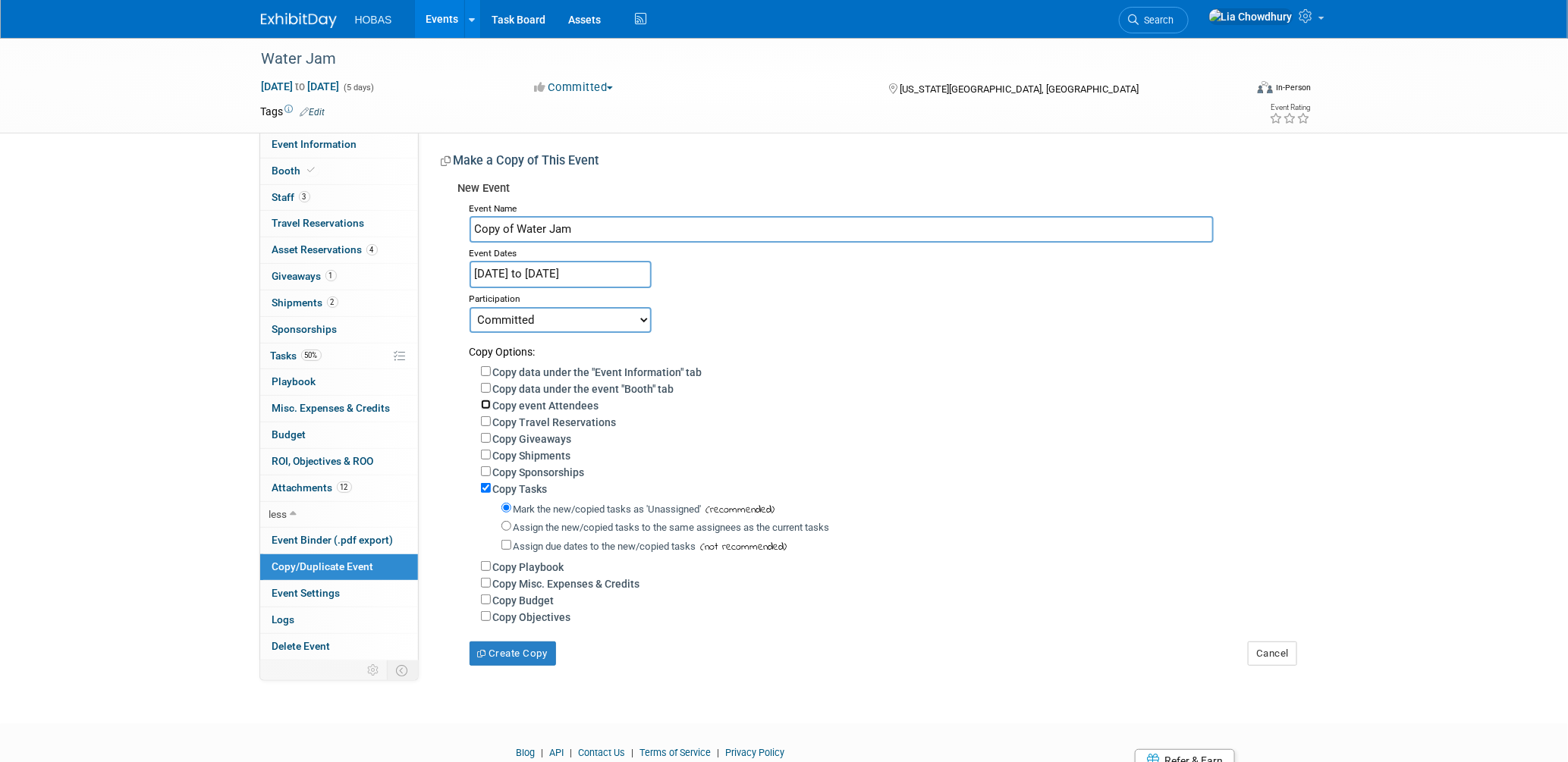
click at [483, 399] on input "Copy event Attendees" at bounding box center [486, 404] width 10 height 10
checkbox input "true"
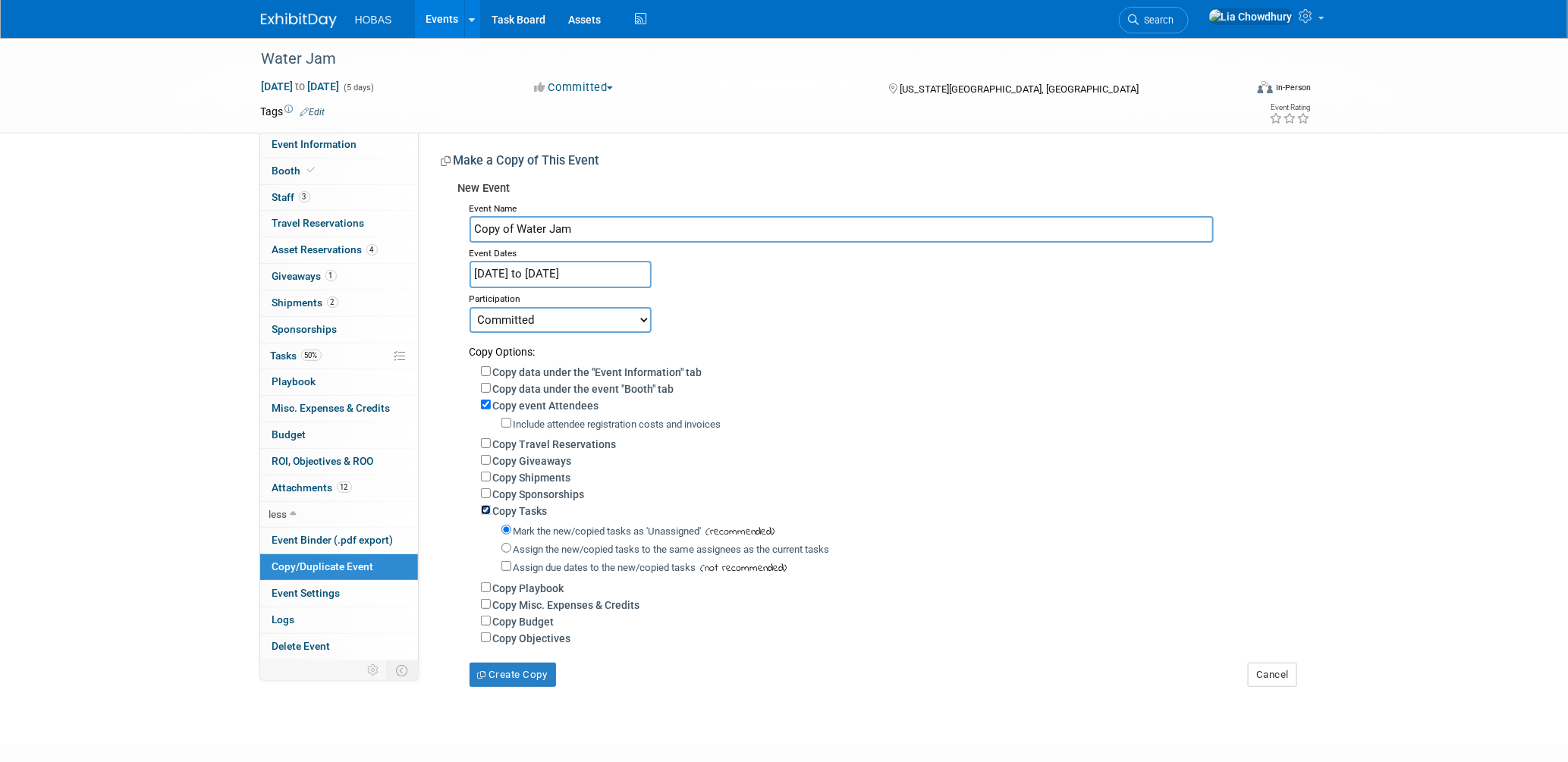
click at [487, 507] on input "Copy Tasks" at bounding box center [486, 510] width 10 height 10
checkbox input "false"
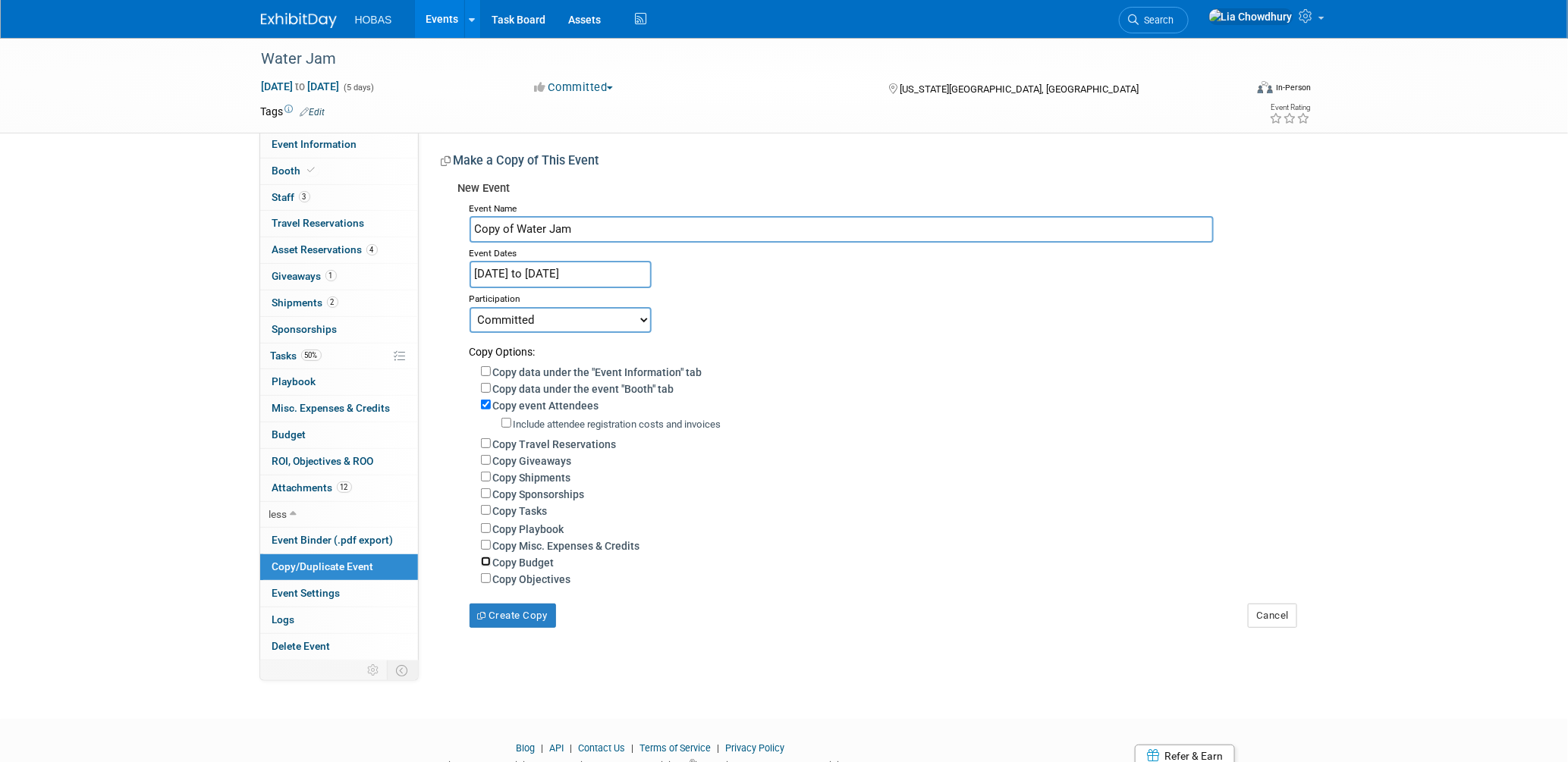
click at [481, 562] on input "Copy Budget" at bounding box center [486, 561] width 10 height 10
checkbox input "true"
click at [486, 541] on input "Copy Misc. Expenses & Credits" at bounding box center [486, 545] width 10 height 10
checkbox input "true"
click at [503, 616] on div "Create Copy" at bounding box center [529, 629] width 142 height 41
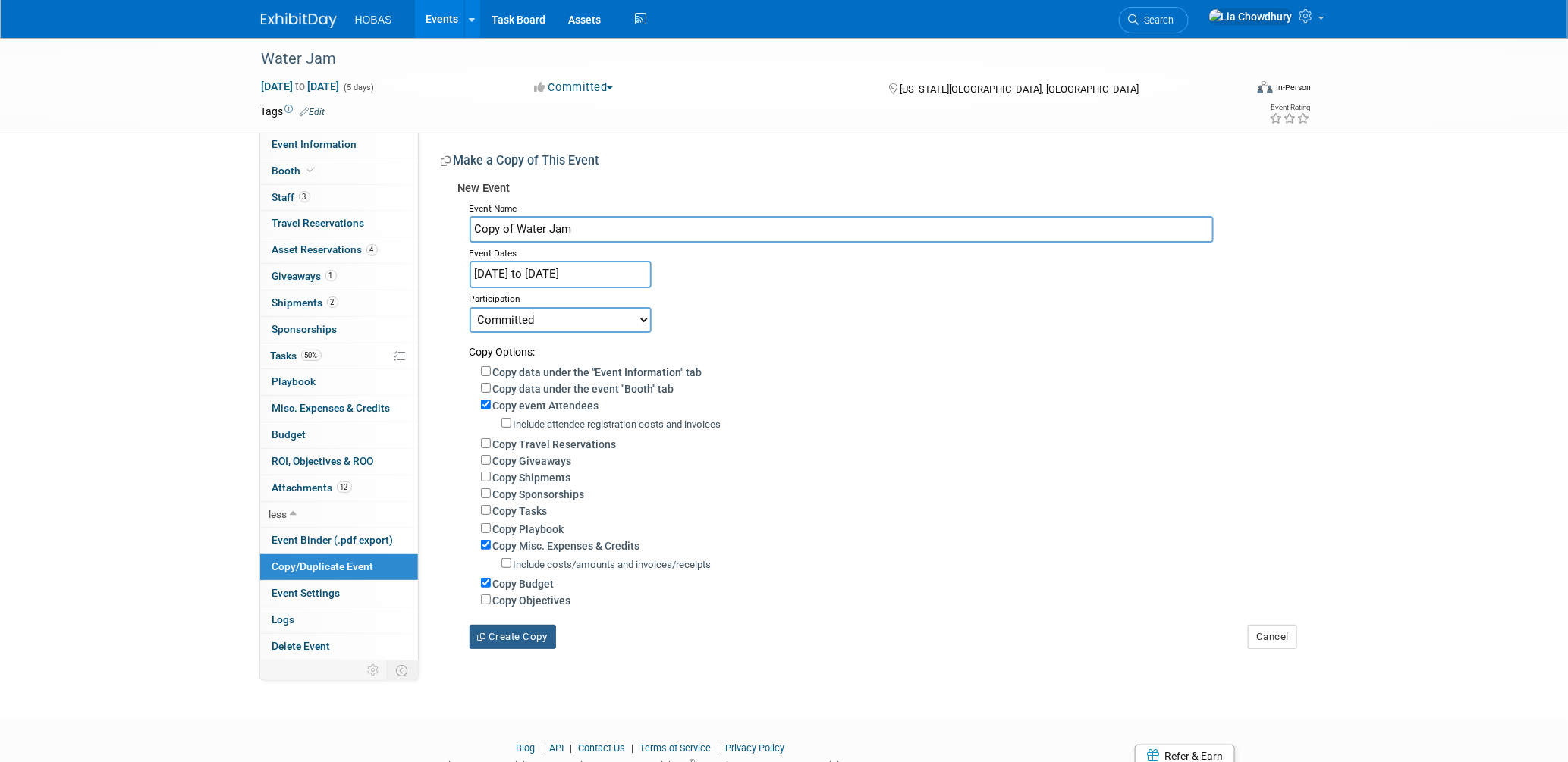
click at [499, 632] on button "Create Copy" at bounding box center [513, 637] width 86 height 24
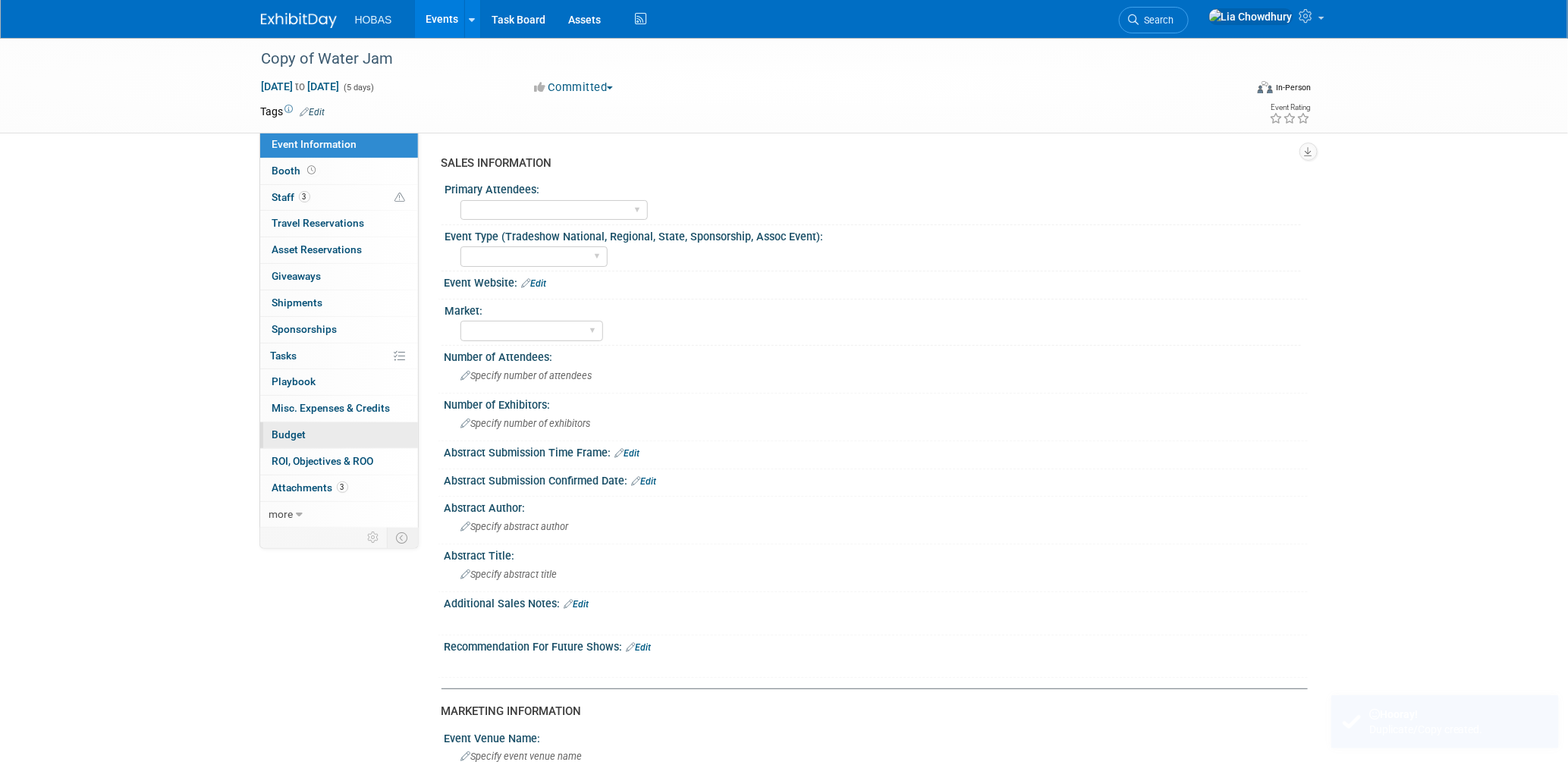
click at [286, 425] on link "Budget" at bounding box center [339, 435] width 158 height 26
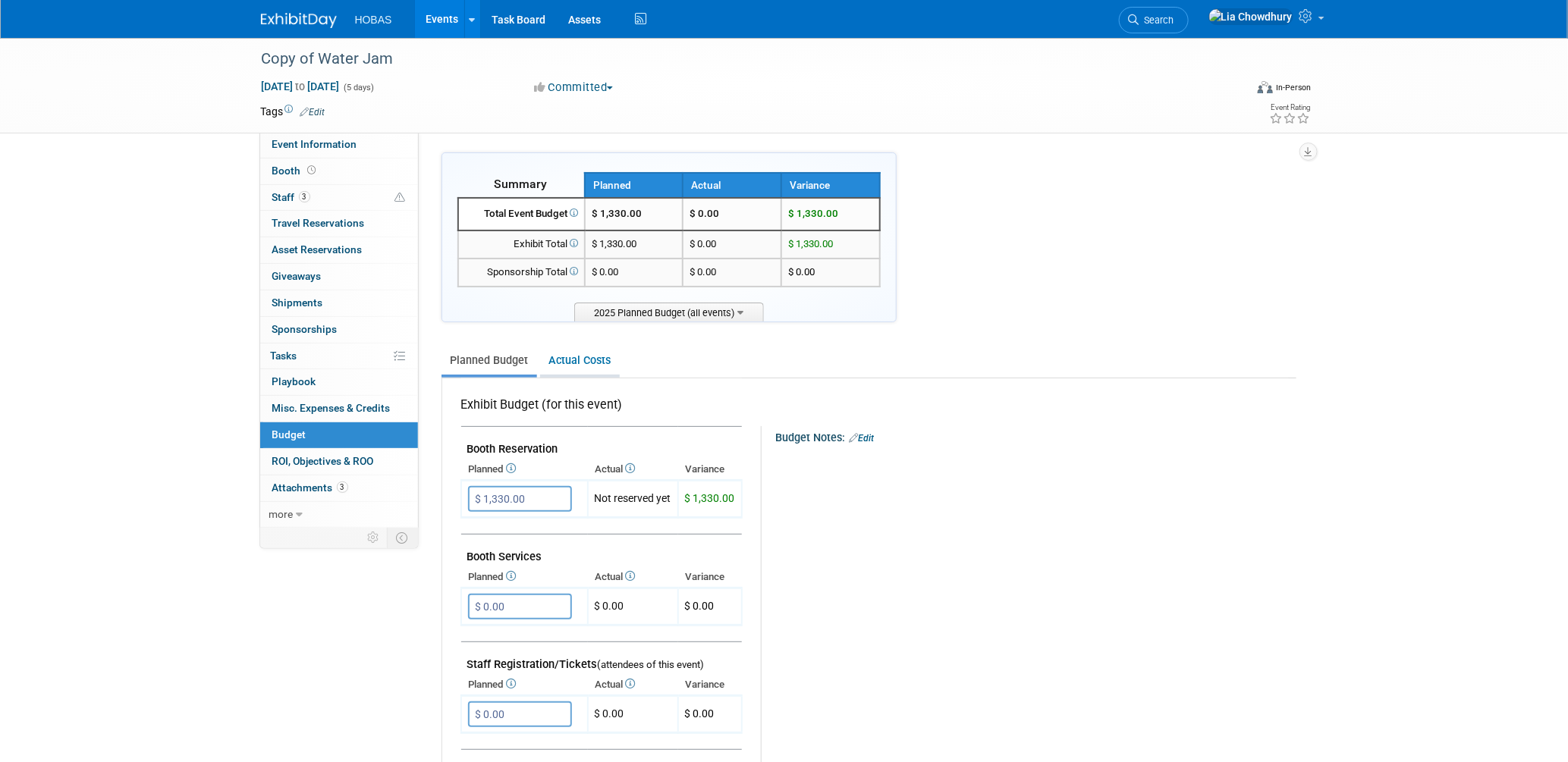
click at [596, 359] on link "Actual Costs" at bounding box center [580, 360] width 80 height 28
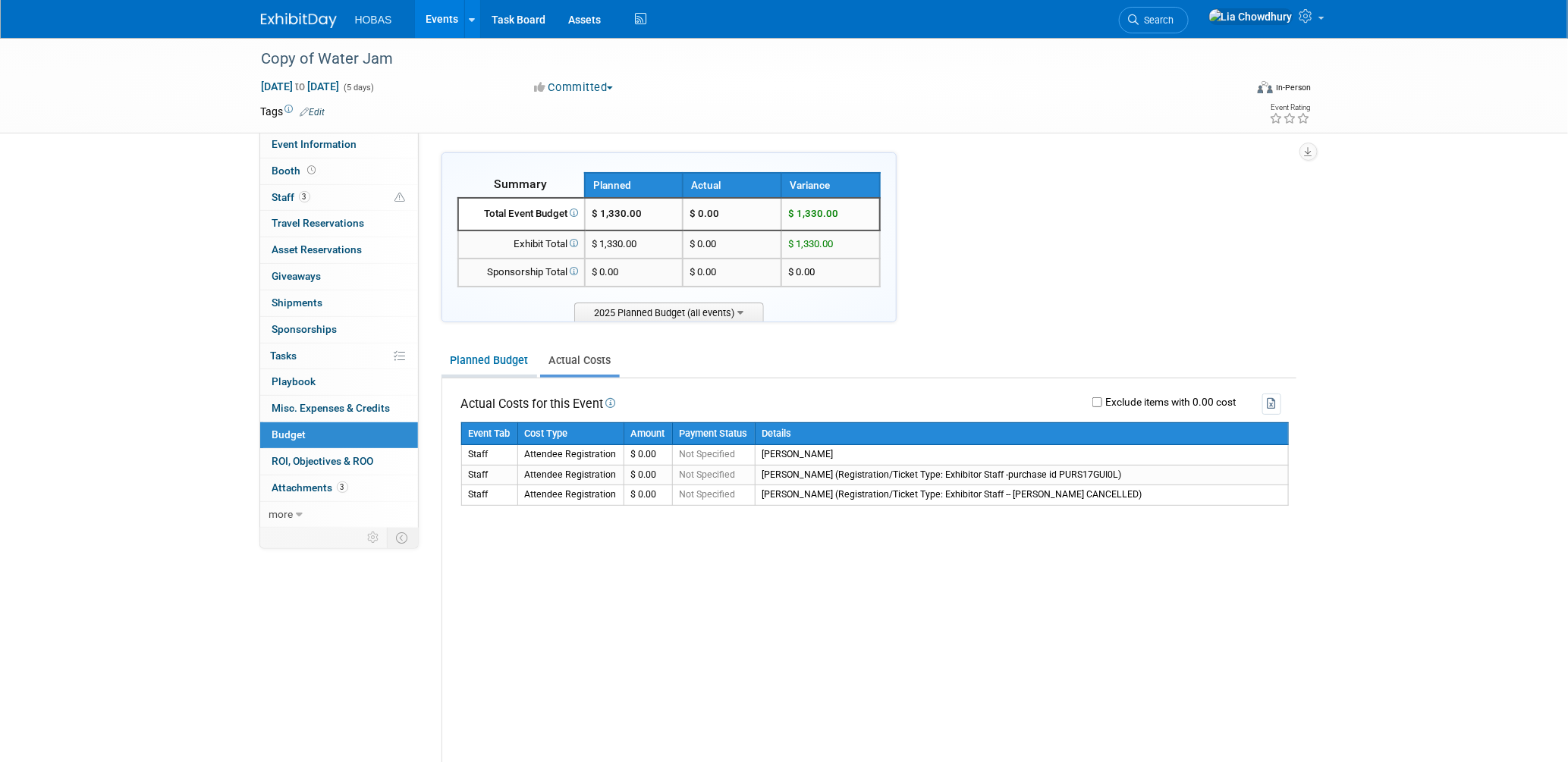
click at [515, 355] on link "Planned Budget" at bounding box center [488, 360] width 95 height 28
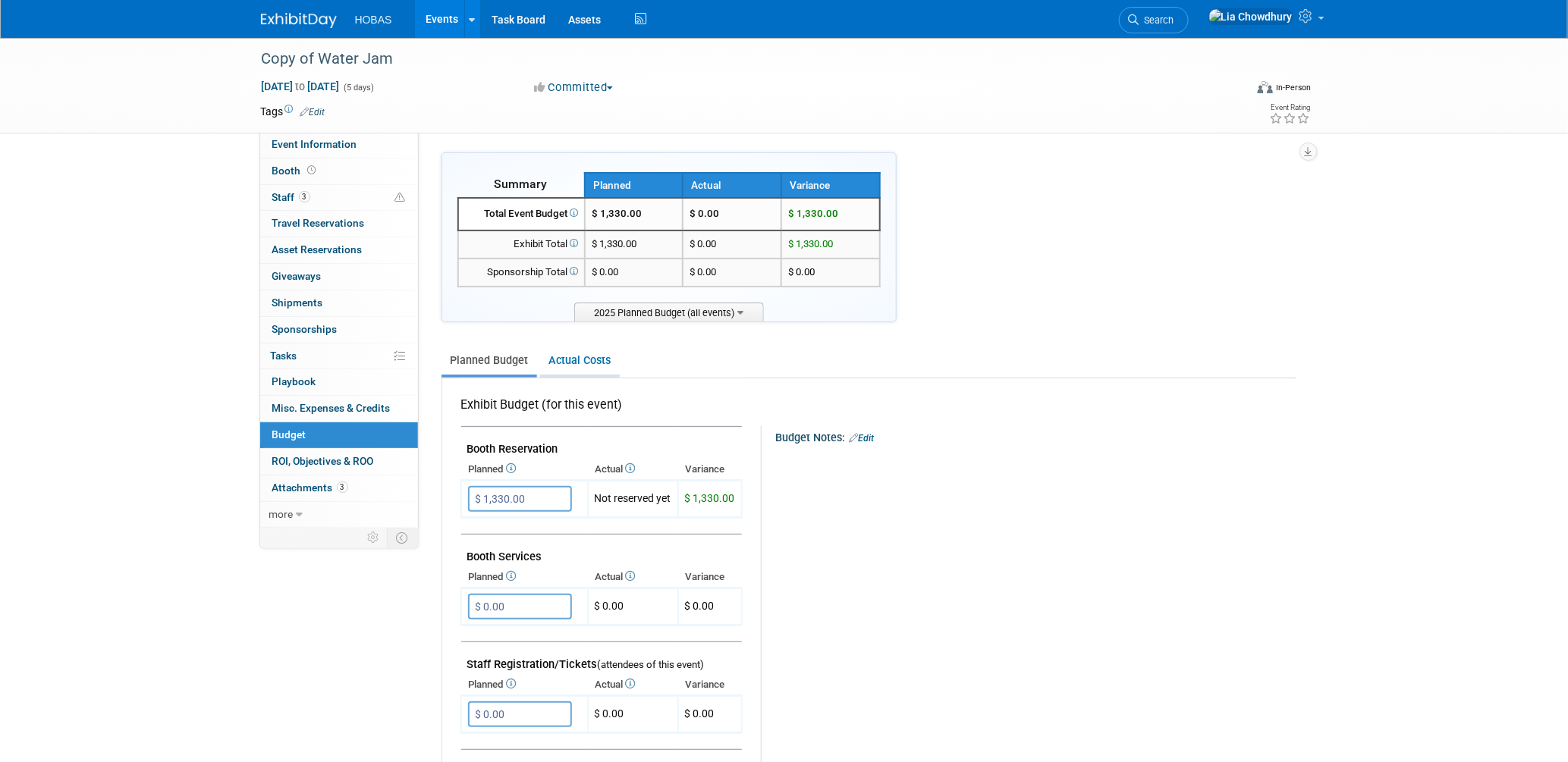
click at [585, 359] on link "Actual Costs" at bounding box center [580, 360] width 80 height 28
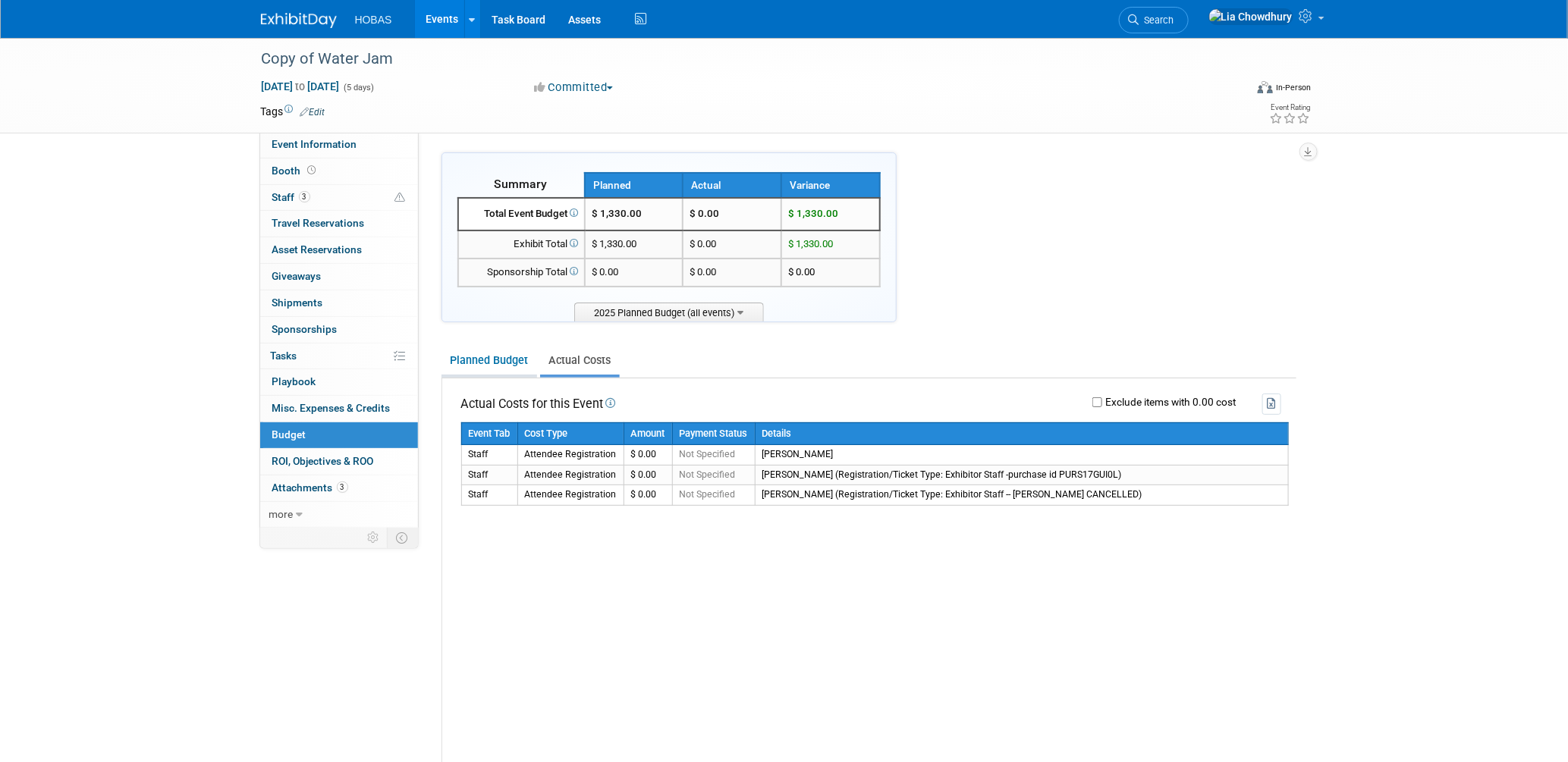
click at [478, 349] on link "Planned Budget" at bounding box center [488, 360] width 95 height 28
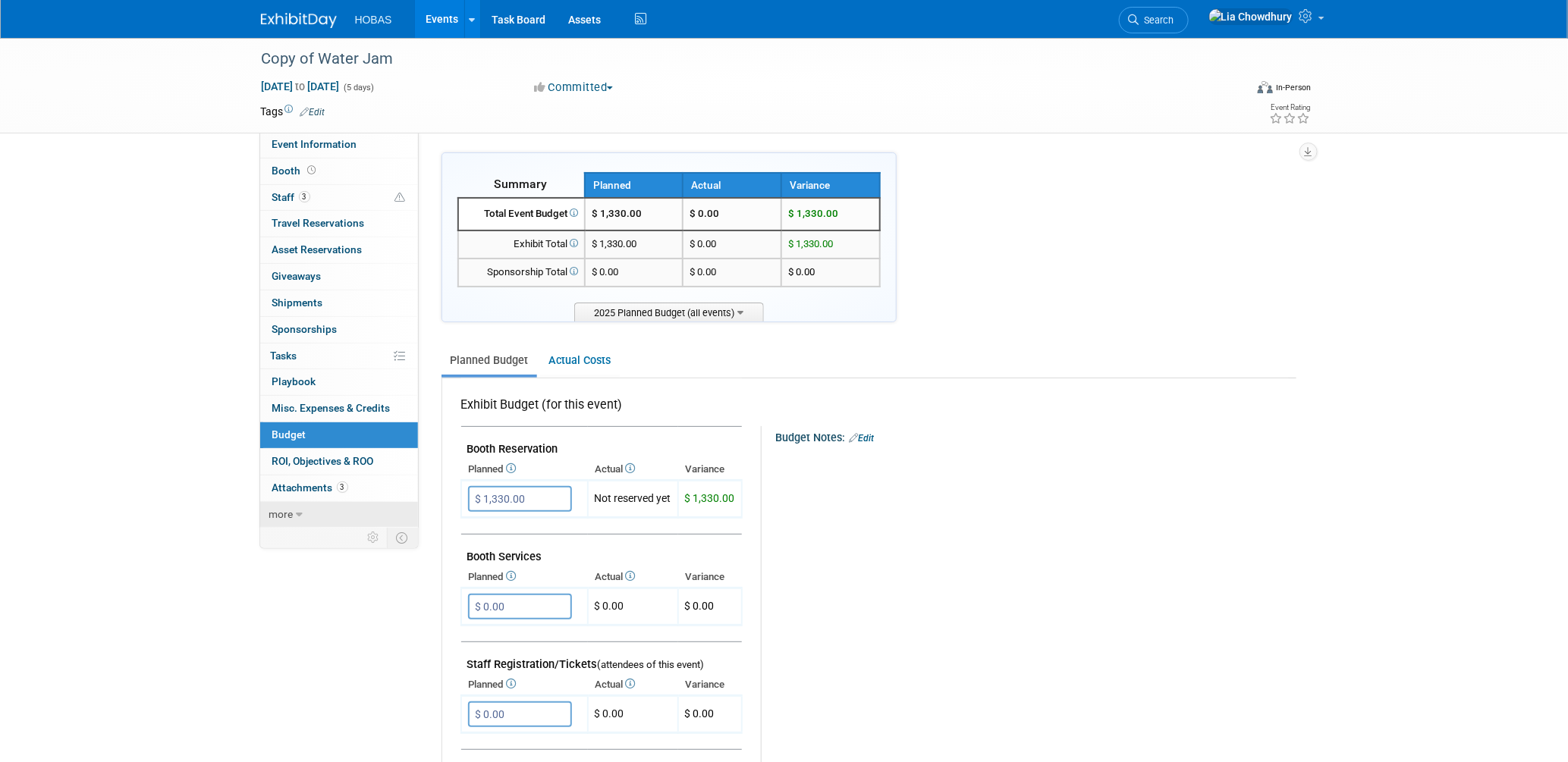
click at [282, 513] on span "more" at bounding box center [282, 514] width 24 height 12
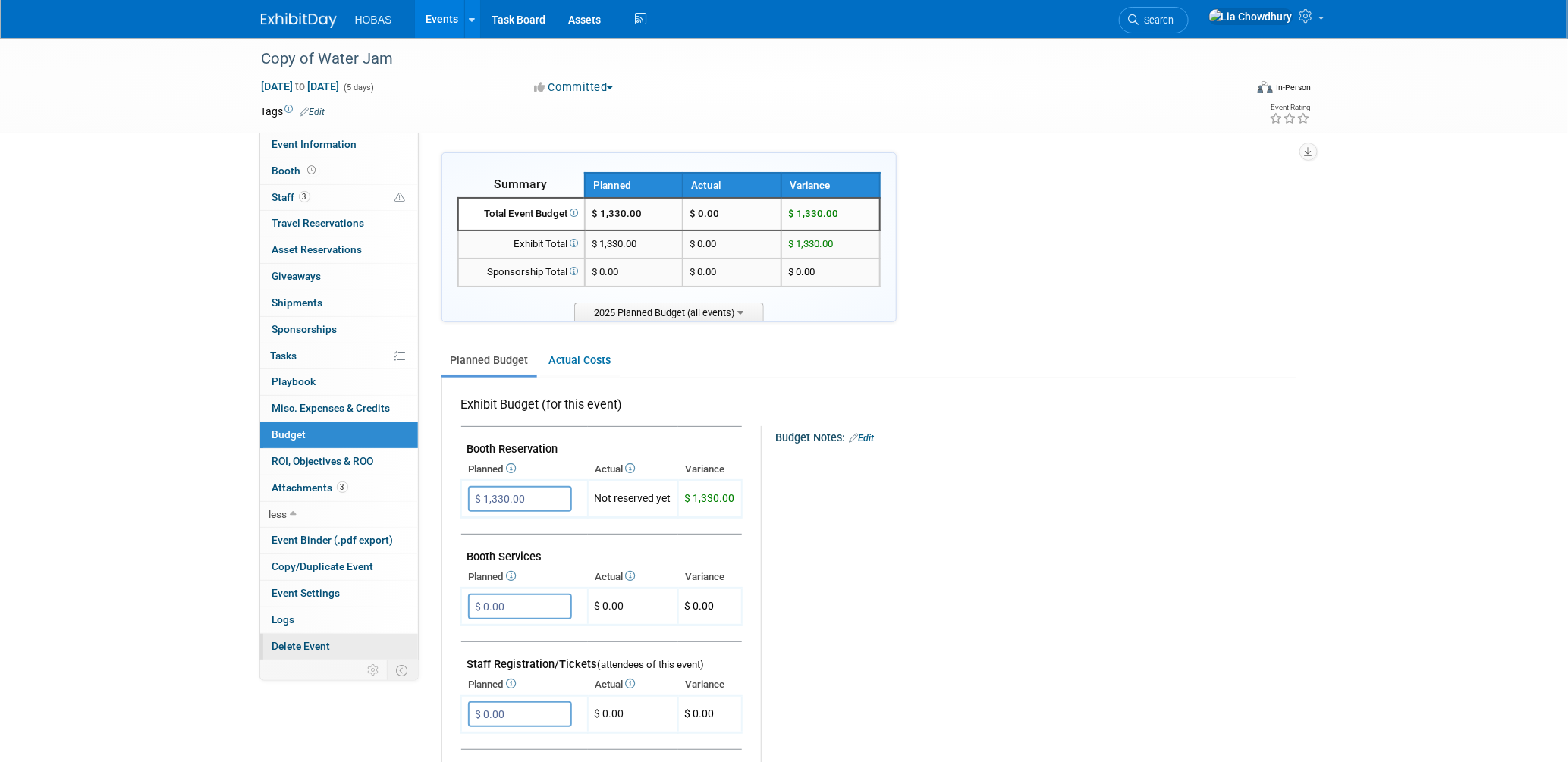
click at [290, 643] on span "Delete Event" at bounding box center [302, 646] width 59 height 12
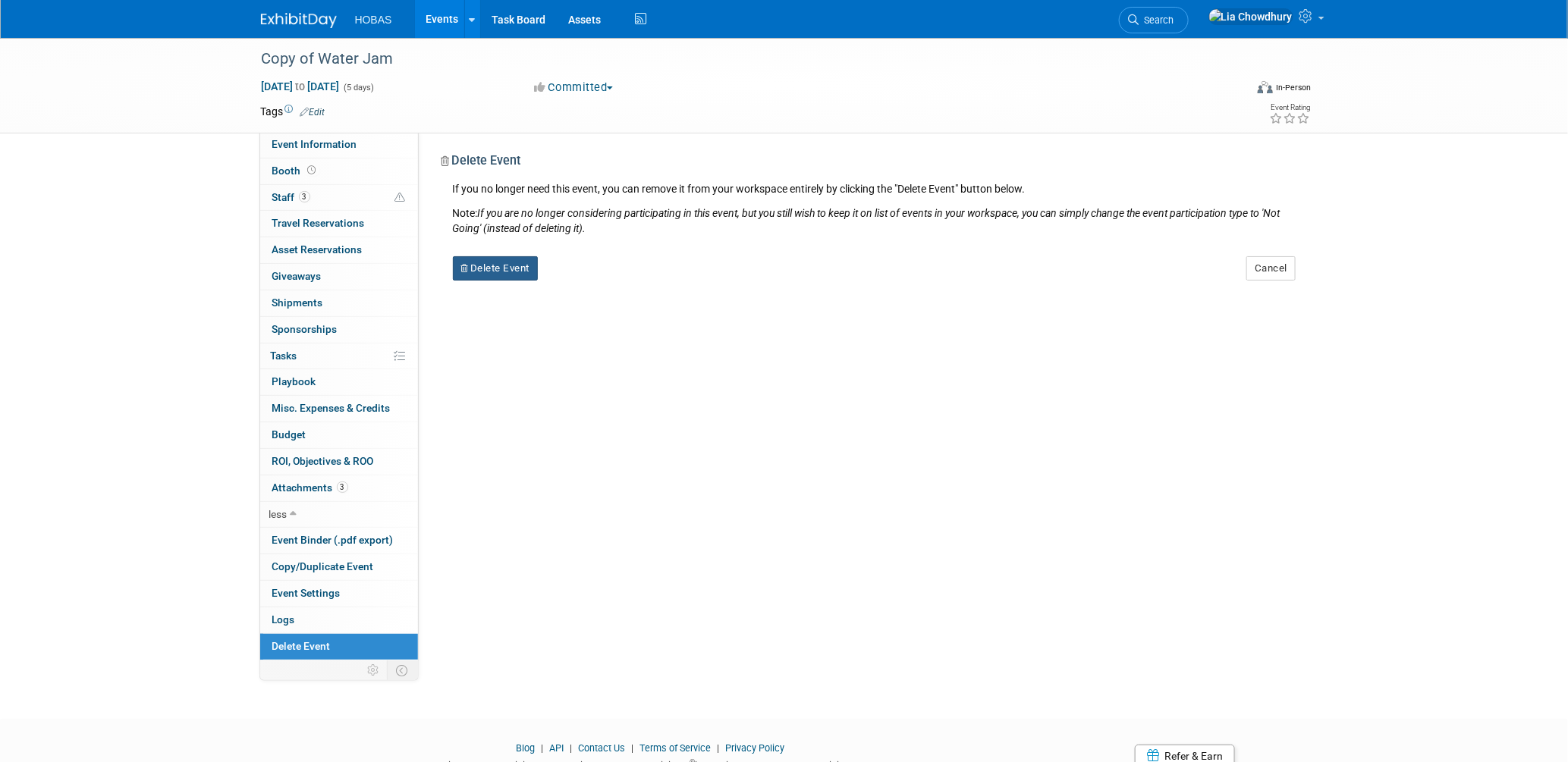
click at [481, 275] on button "Delete Event" at bounding box center [495, 268] width 85 height 24
click at [587, 274] on link "Yes" at bounding box center [591, 281] width 44 height 24
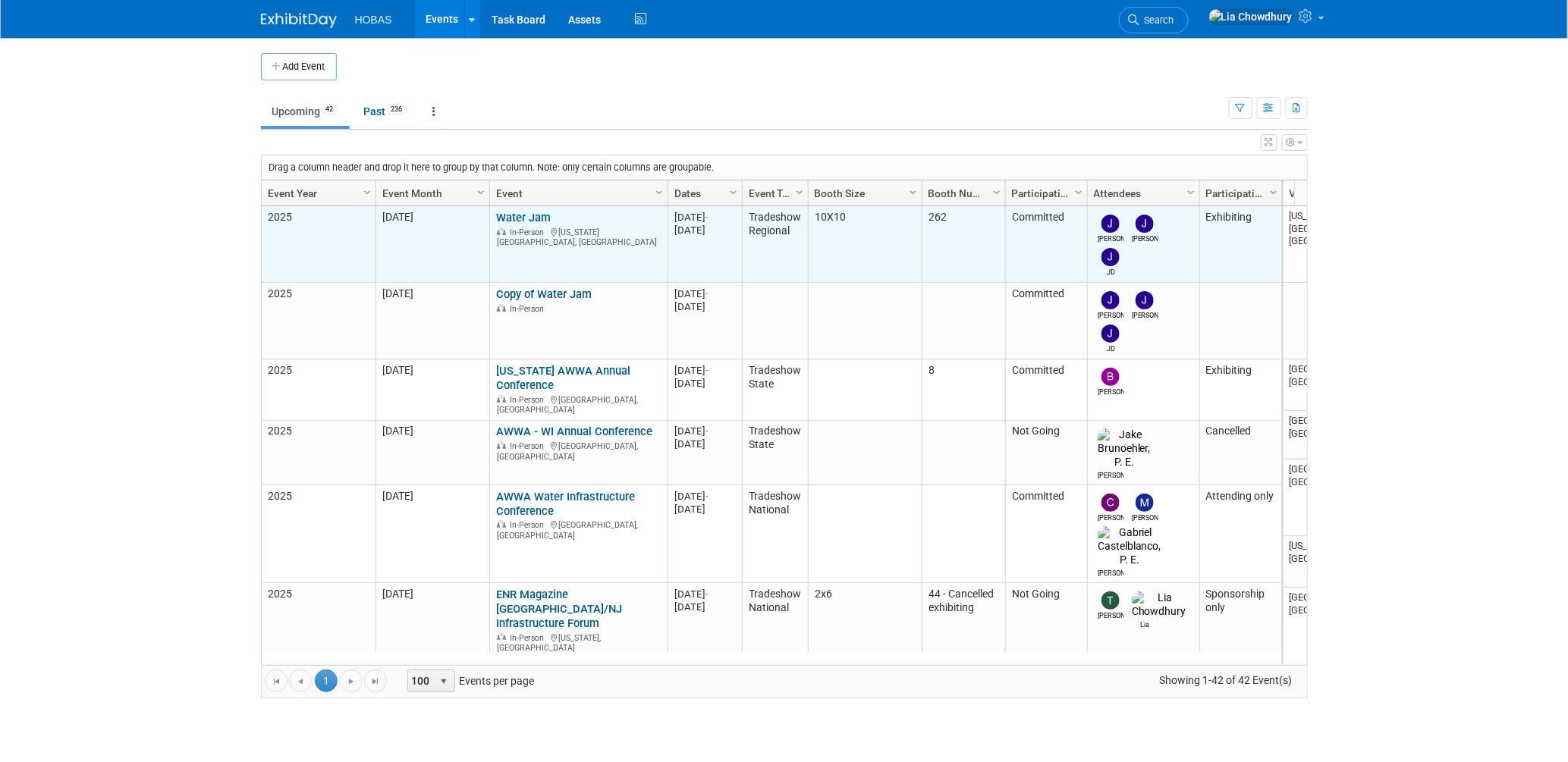
click at [530, 207] on td "Water Jam Water Jam In-Person [US_STATE][GEOGRAPHIC_DATA], [GEOGRAPHIC_DATA]" at bounding box center [578, 245] width 178 height 76
click at [530, 211] on link "Water Jam" at bounding box center [523, 217] width 55 height 14
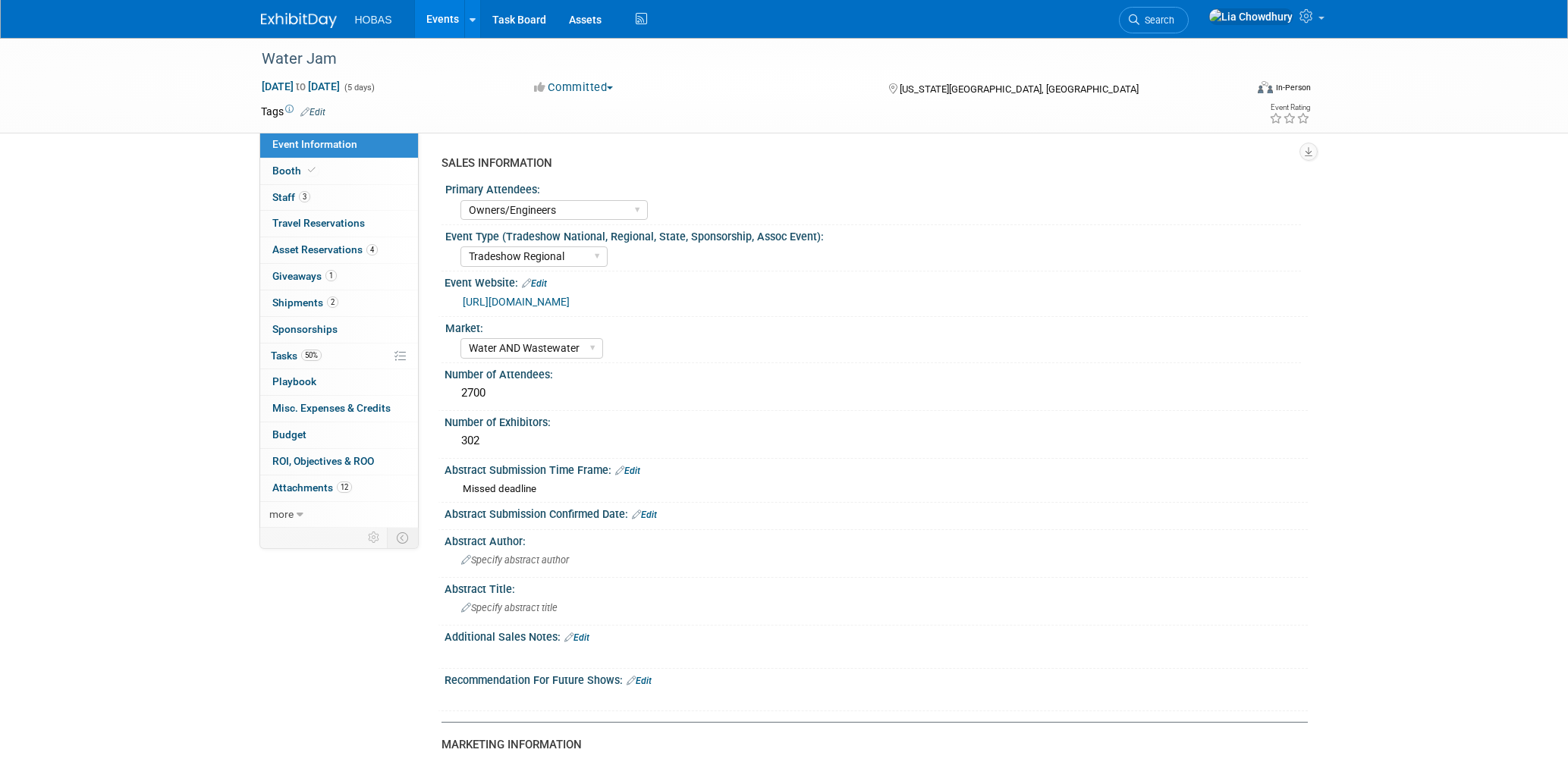
select select "Owners/Engineers"
select select "Tradeshow Regional"
select select "Water AND Wastewater"
select select "Exhibiting"
click at [288, 164] on span "Booth" at bounding box center [295, 170] width 46 height 12
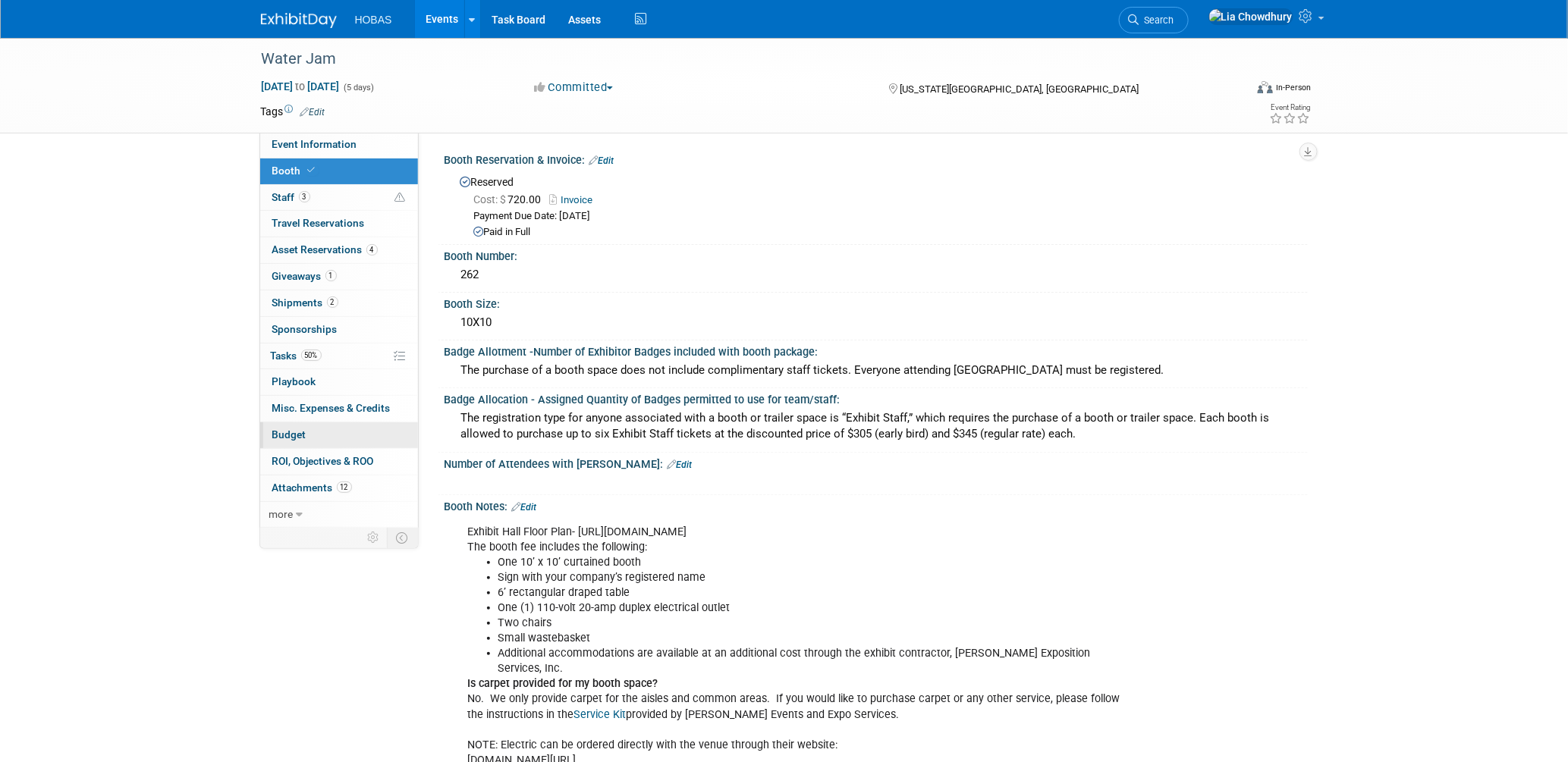
click at [285, 436] on span "Budget" at bounding box center [290, 434] width 34 height 12
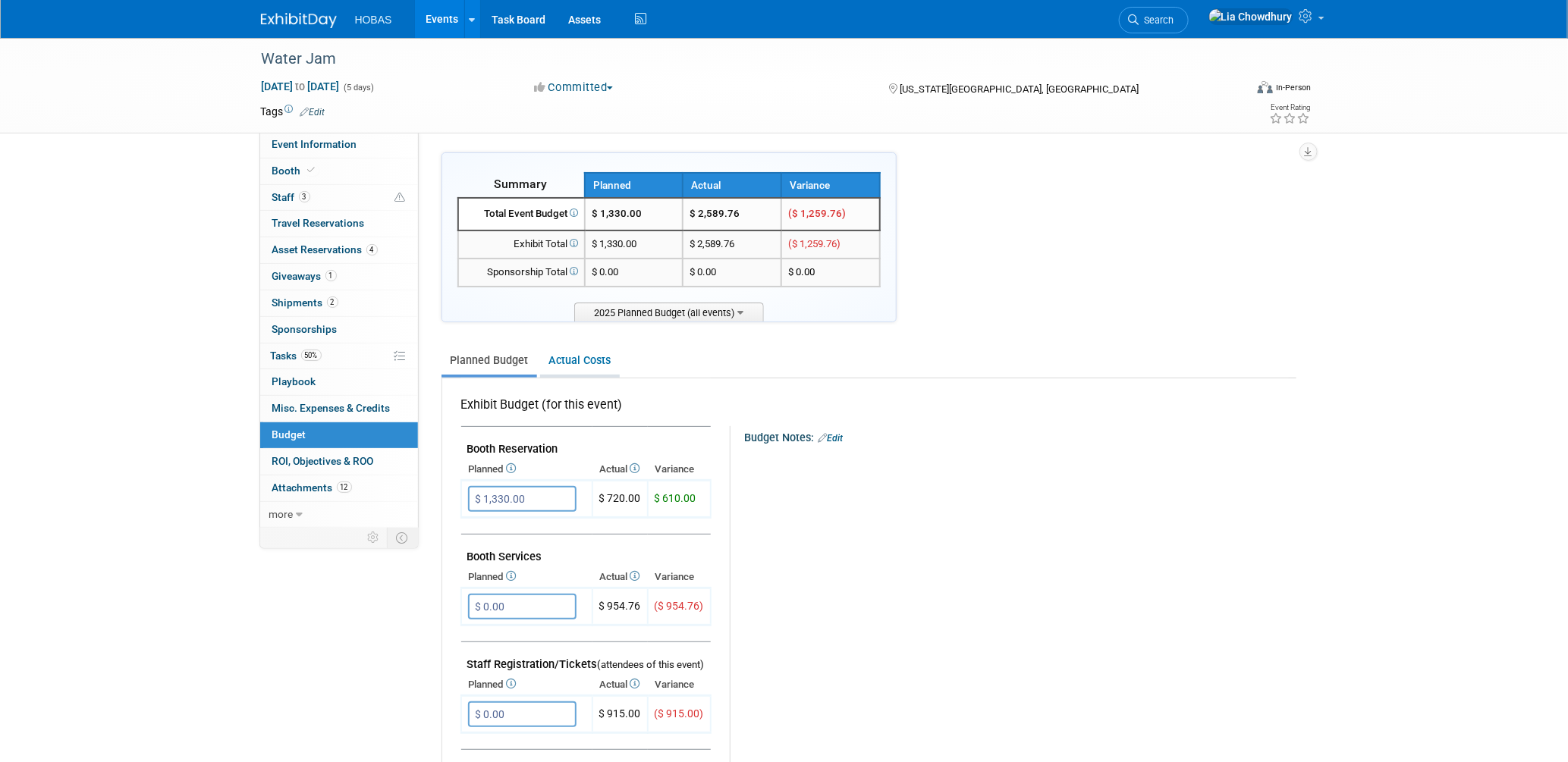
click at [569, 364] on link "Actual Costs" at bounding box center [580, 360] width 80 height 28
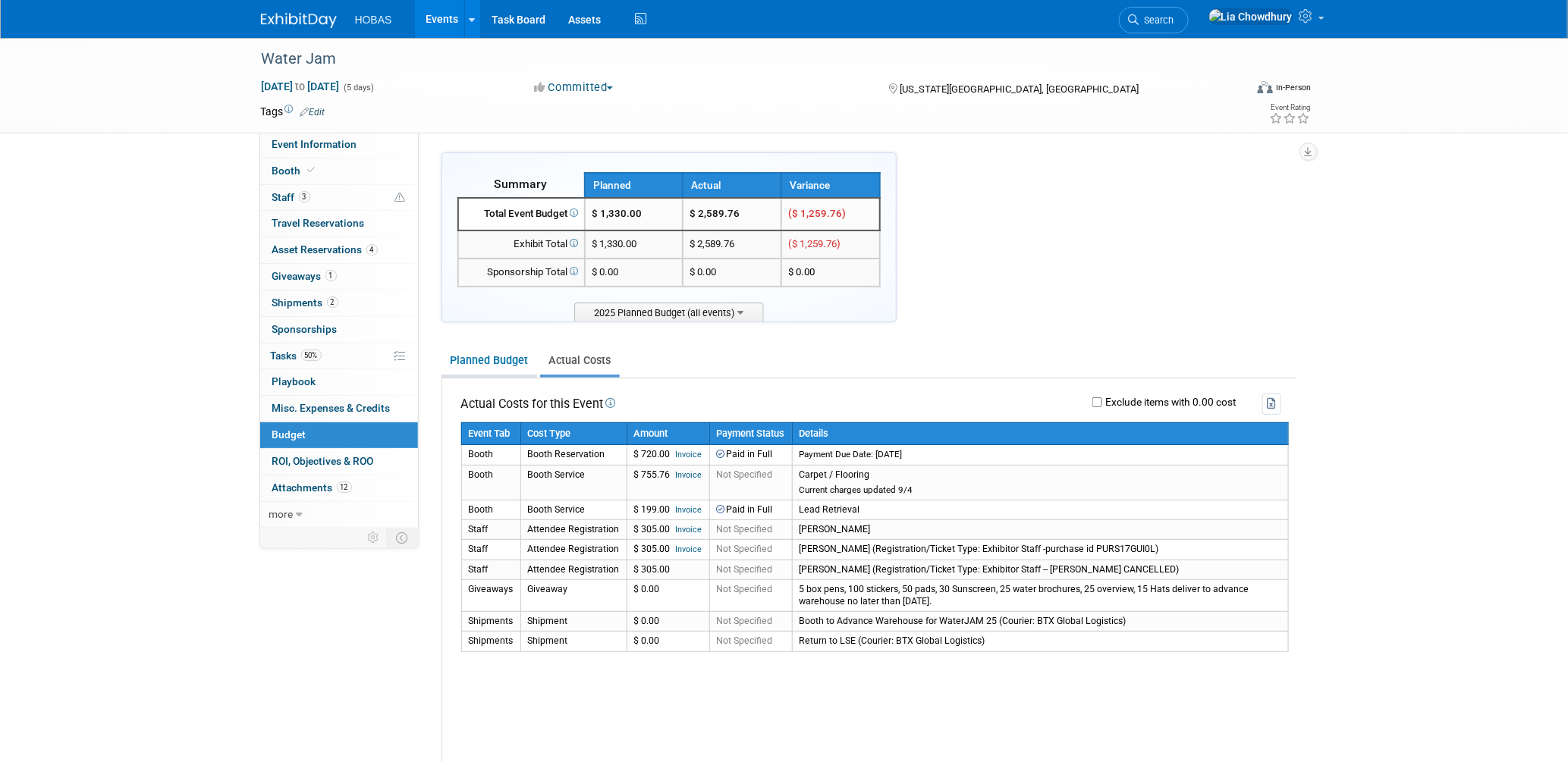
click at [497, 359] on link "Planned Budget" at bounding box center [488, 360] width 95 height 28
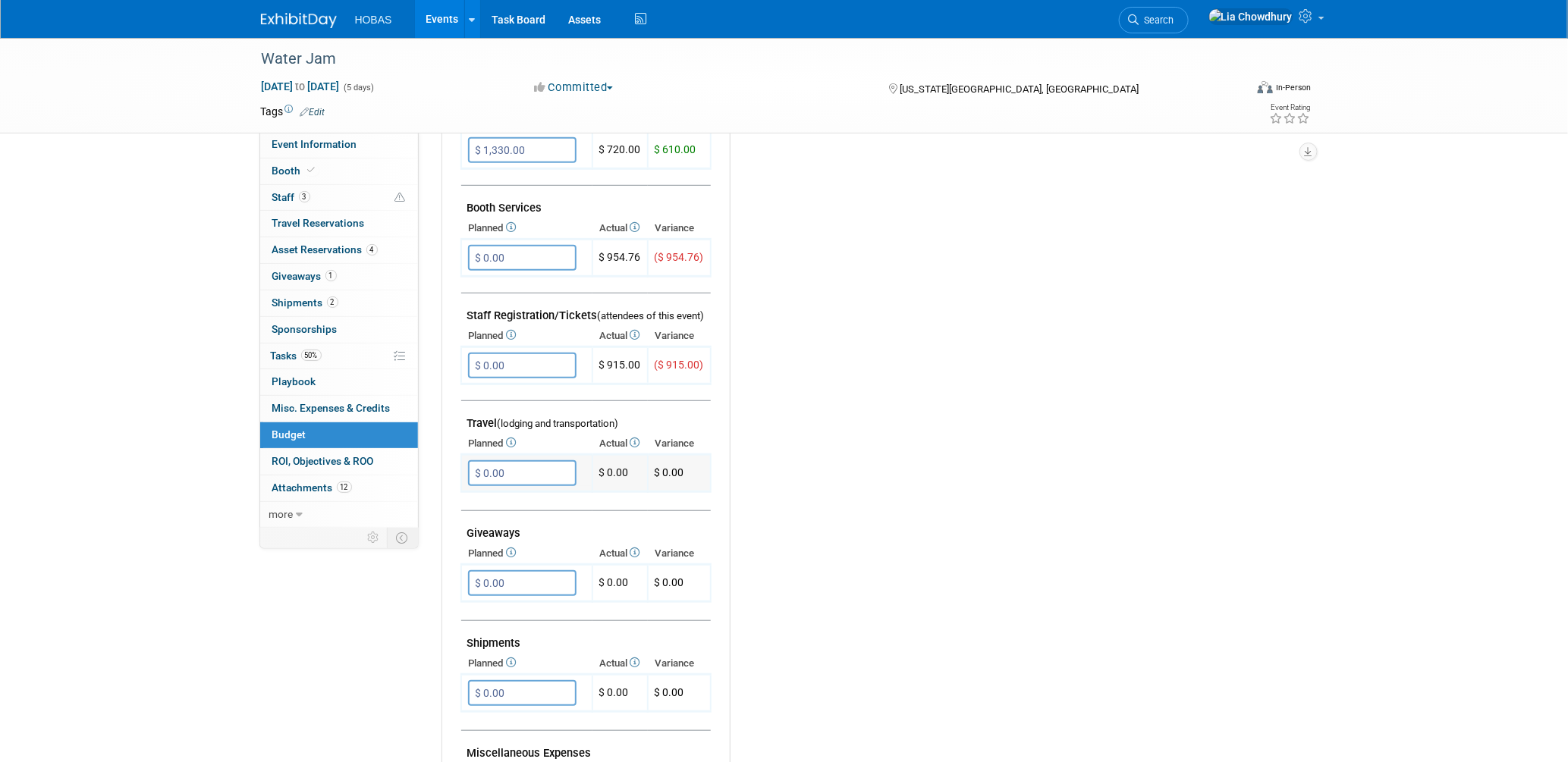
scroll to position [420, 0]
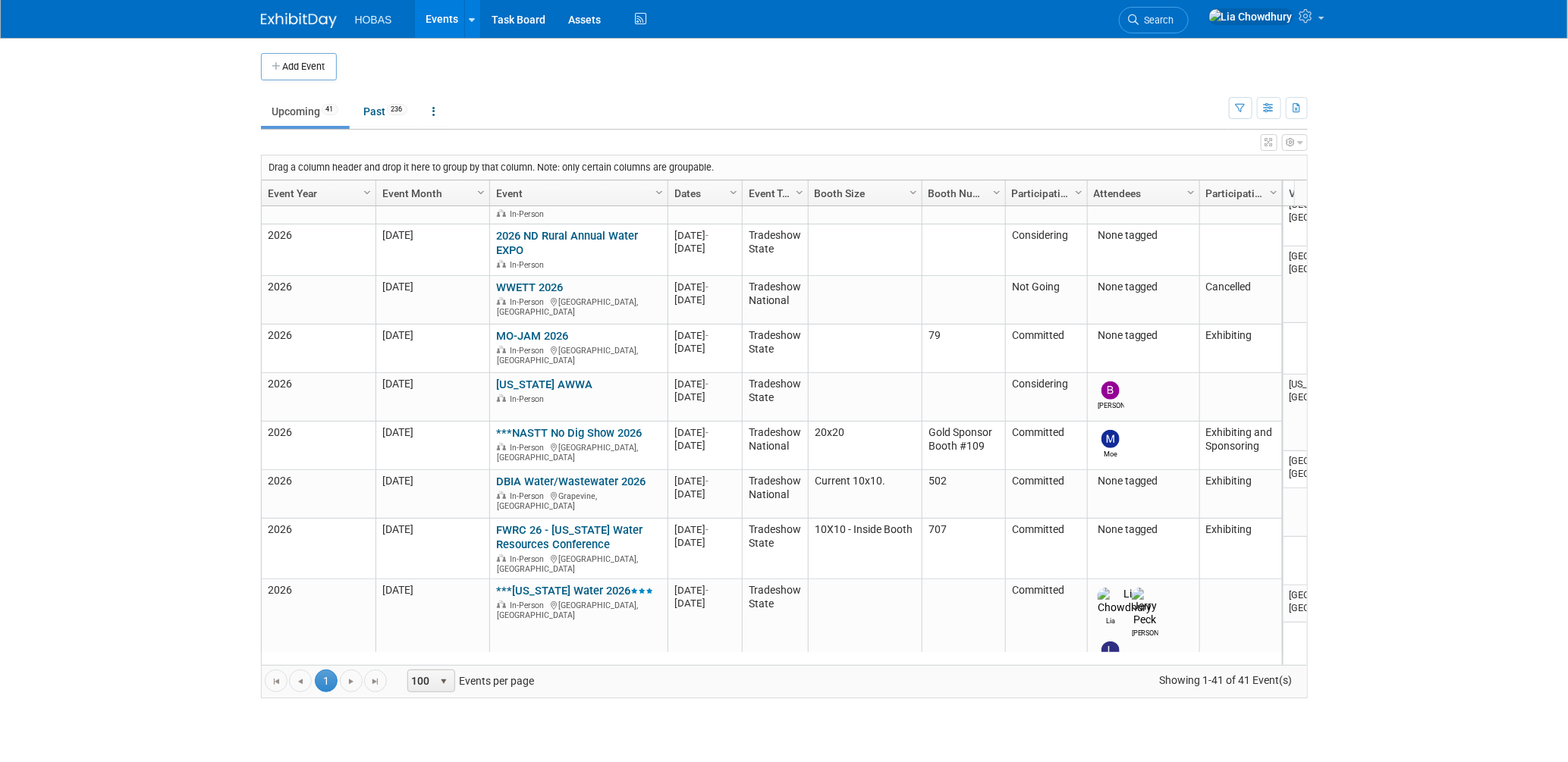
scroll to position [2335, 0]
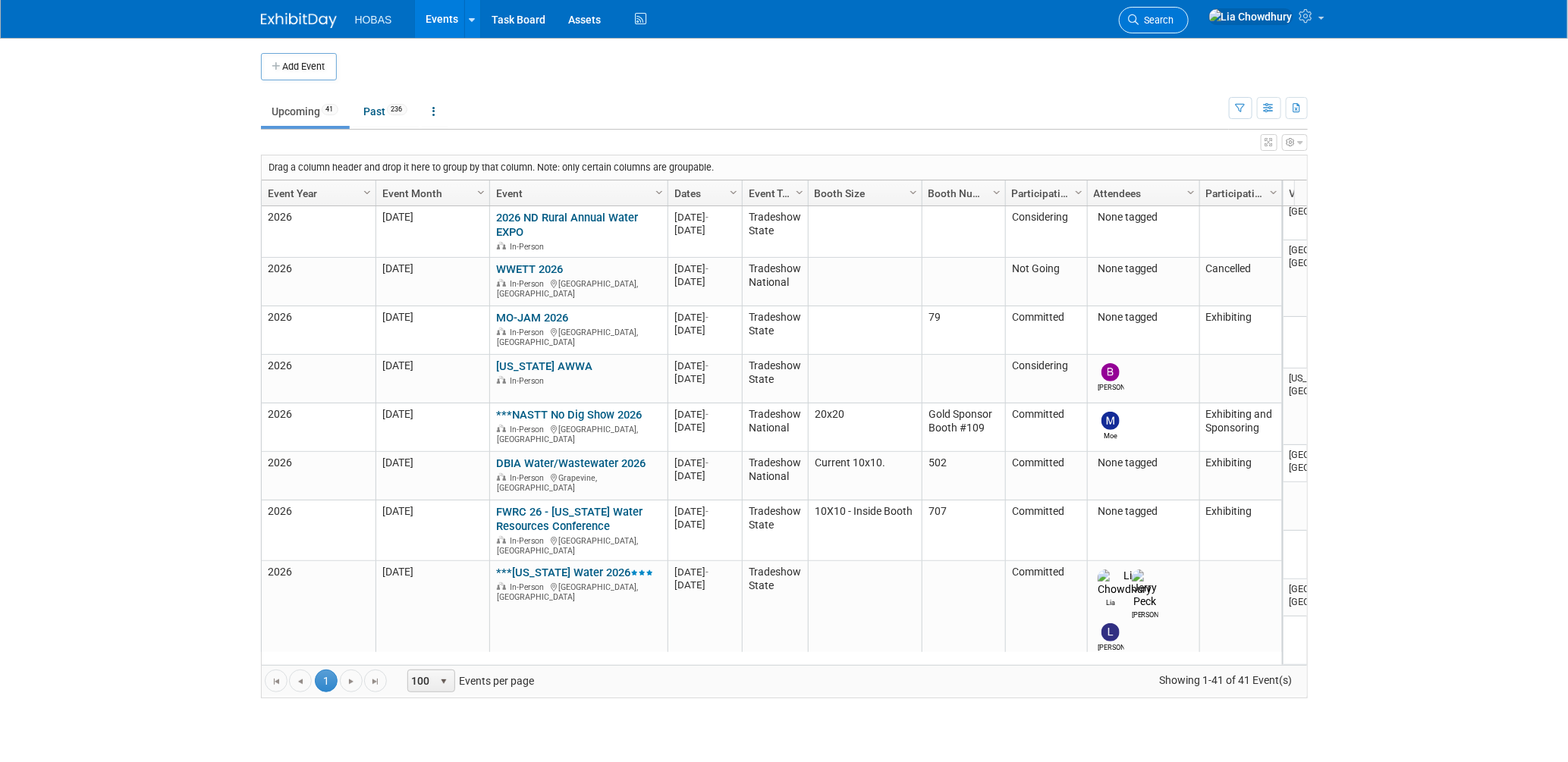
click at [1174, 16] on span "Search" at bounding box center [1156, 20] width 35 height 11
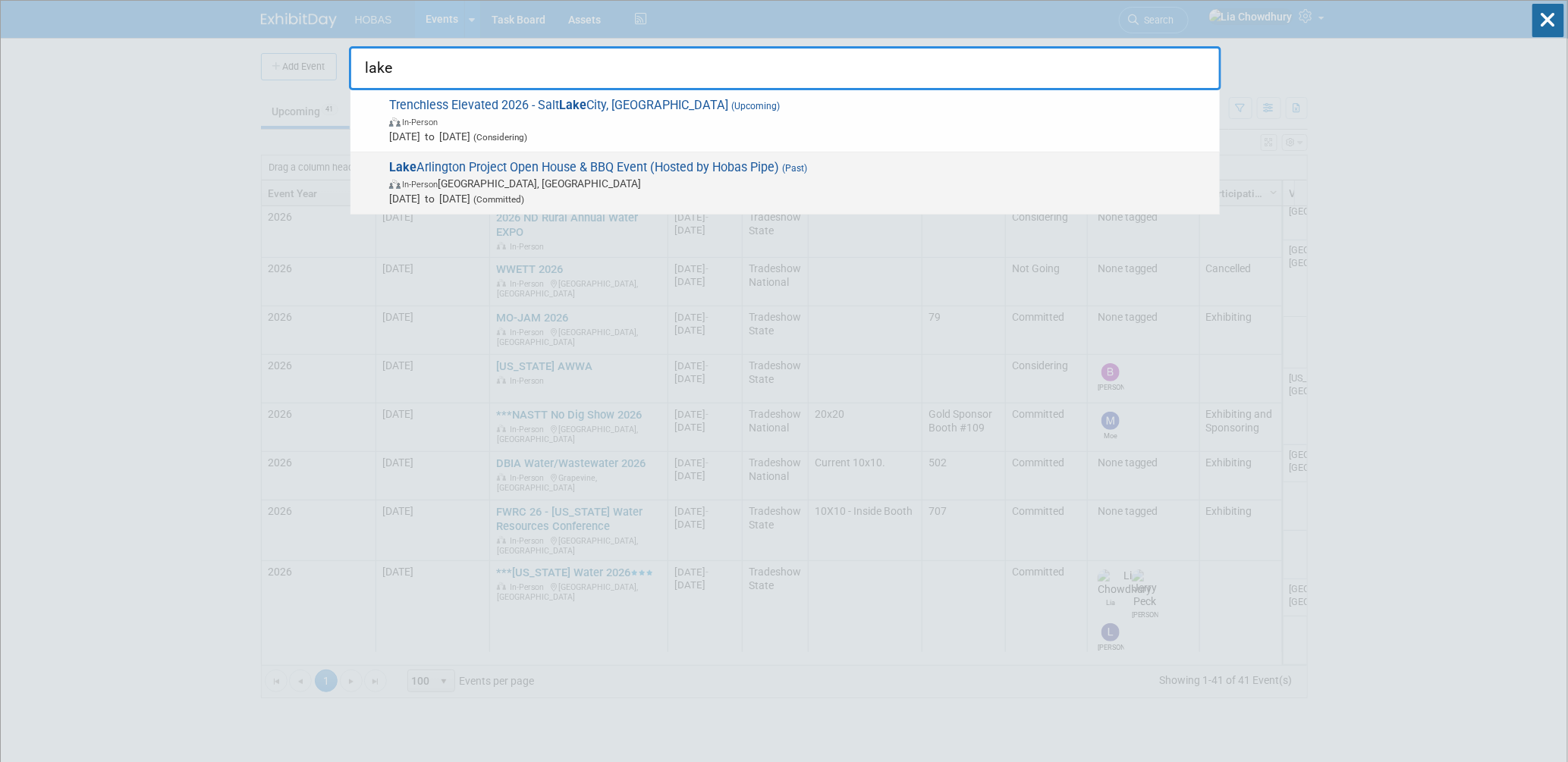
type input "lake"
click at [614, 173] on span "Lake Arlington Project Open House & BBQ Event (Hosted by Hobas Pipe) (Past) In-…" at bounding box center [798, 183] width 828 height 46
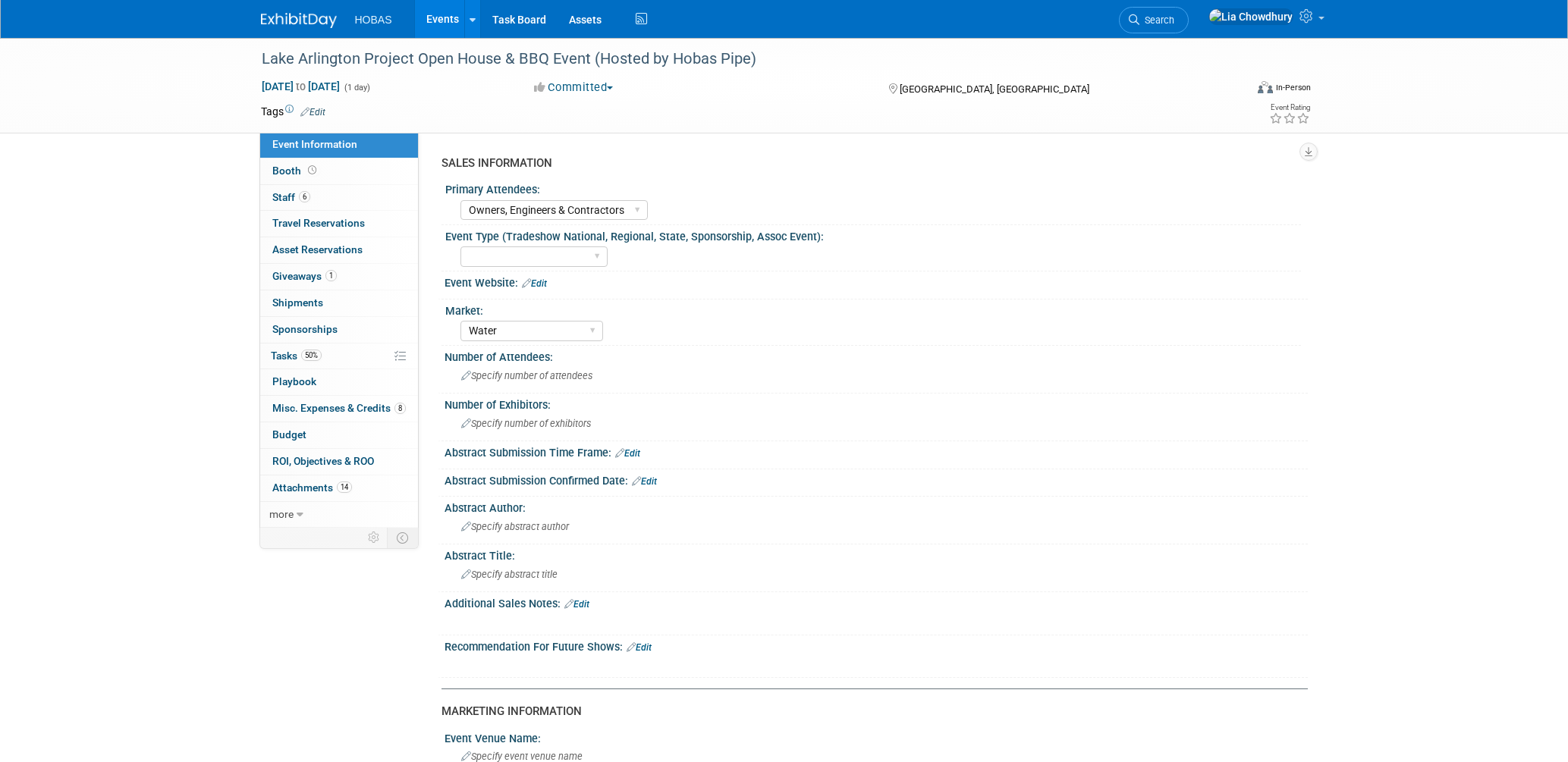
select select "Owners, Engineers & Contractors"
select select "Water"
click at [547, 216] on select "Owners Engineers Contractors Owners/Engineers Owners, Engineers & Contractors" at bounding box center [554, 210] width 187 height 20
click at [486, 252] on select "Tradeshow International Tradeshow National Tradeshow Regional Tradeshow State A…" at bounding box center [534, 256] width 147 height 20
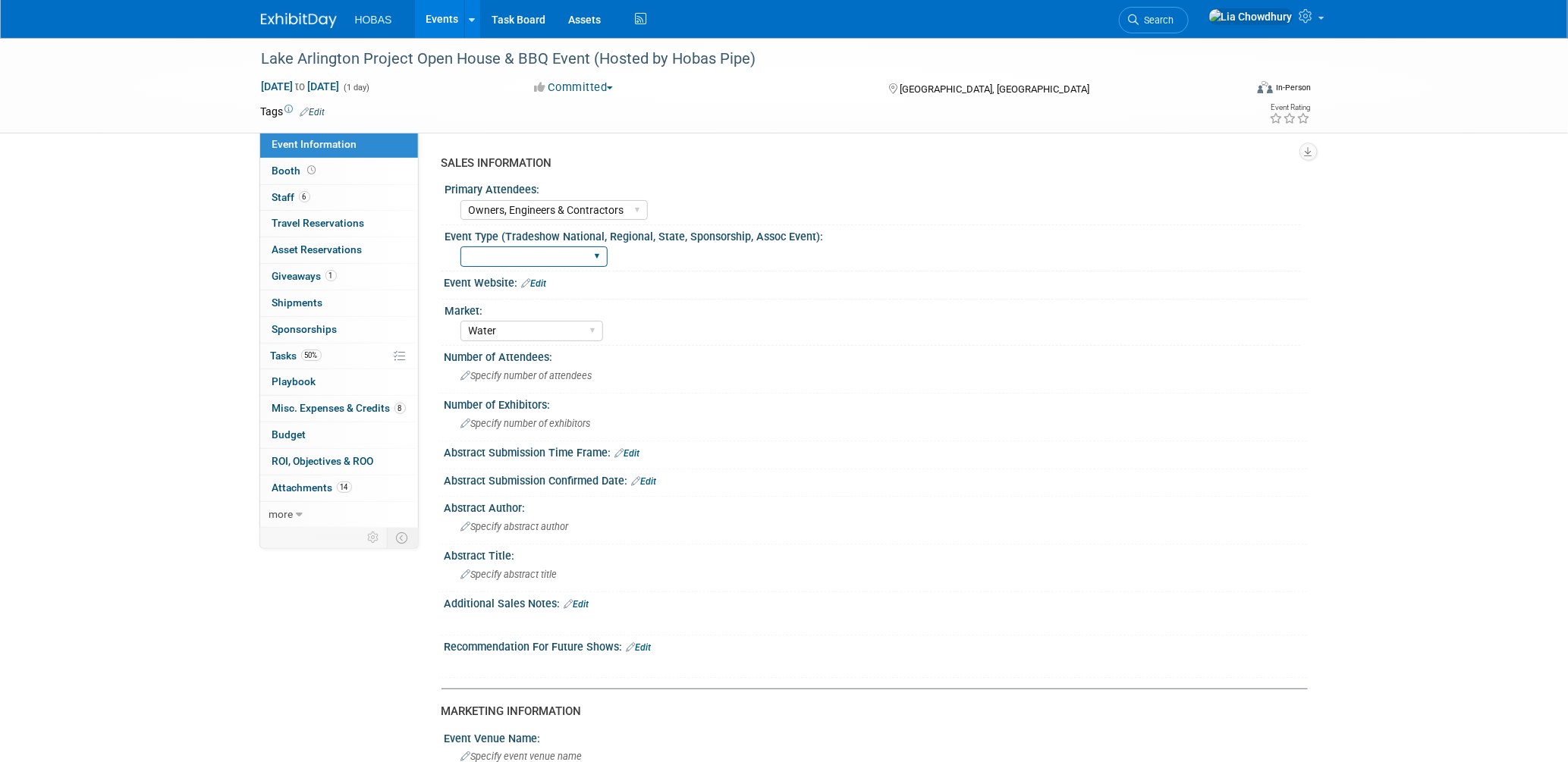
select select "Hobas Event"
click at [461, 246] on select "Tradeshow International Tradeshow National Tradeshow Regional Tradeshow State A…" at bounding box center [534, 256] width 147 height 20
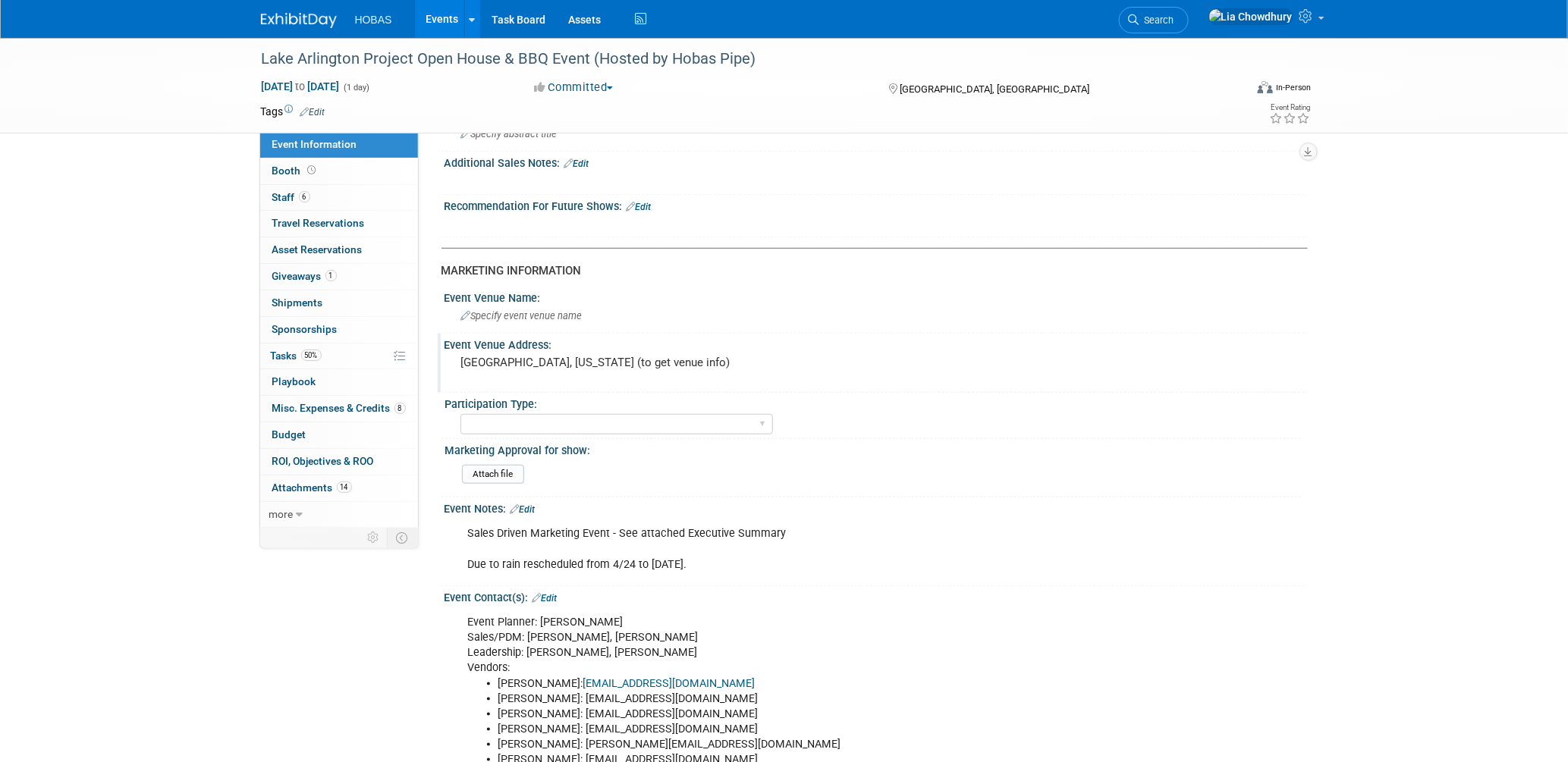
scroll to position [589, 0]
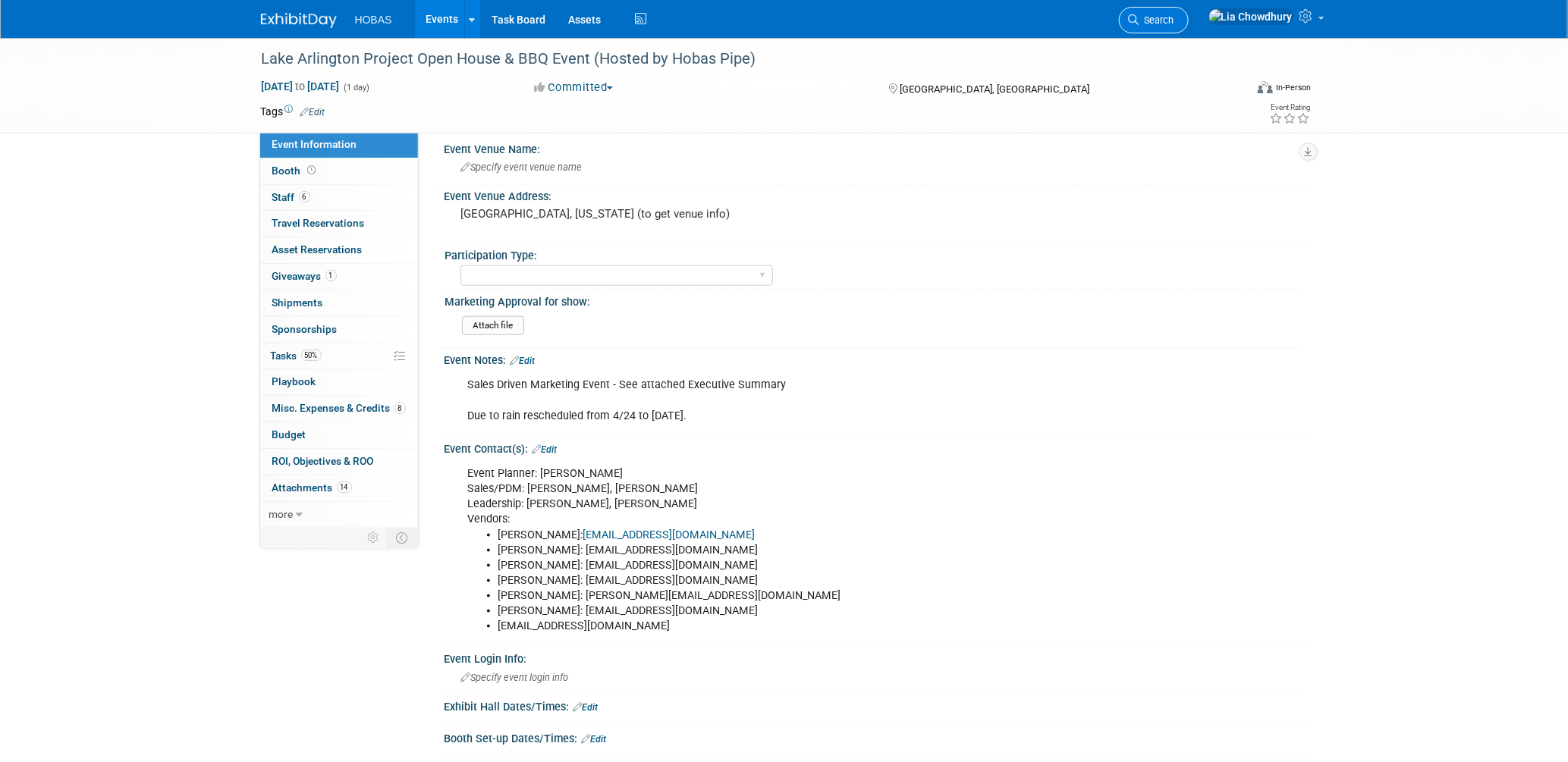
click at [1174, 15] on span "Search" at bounding box center [1156, 20] width 35 height 11
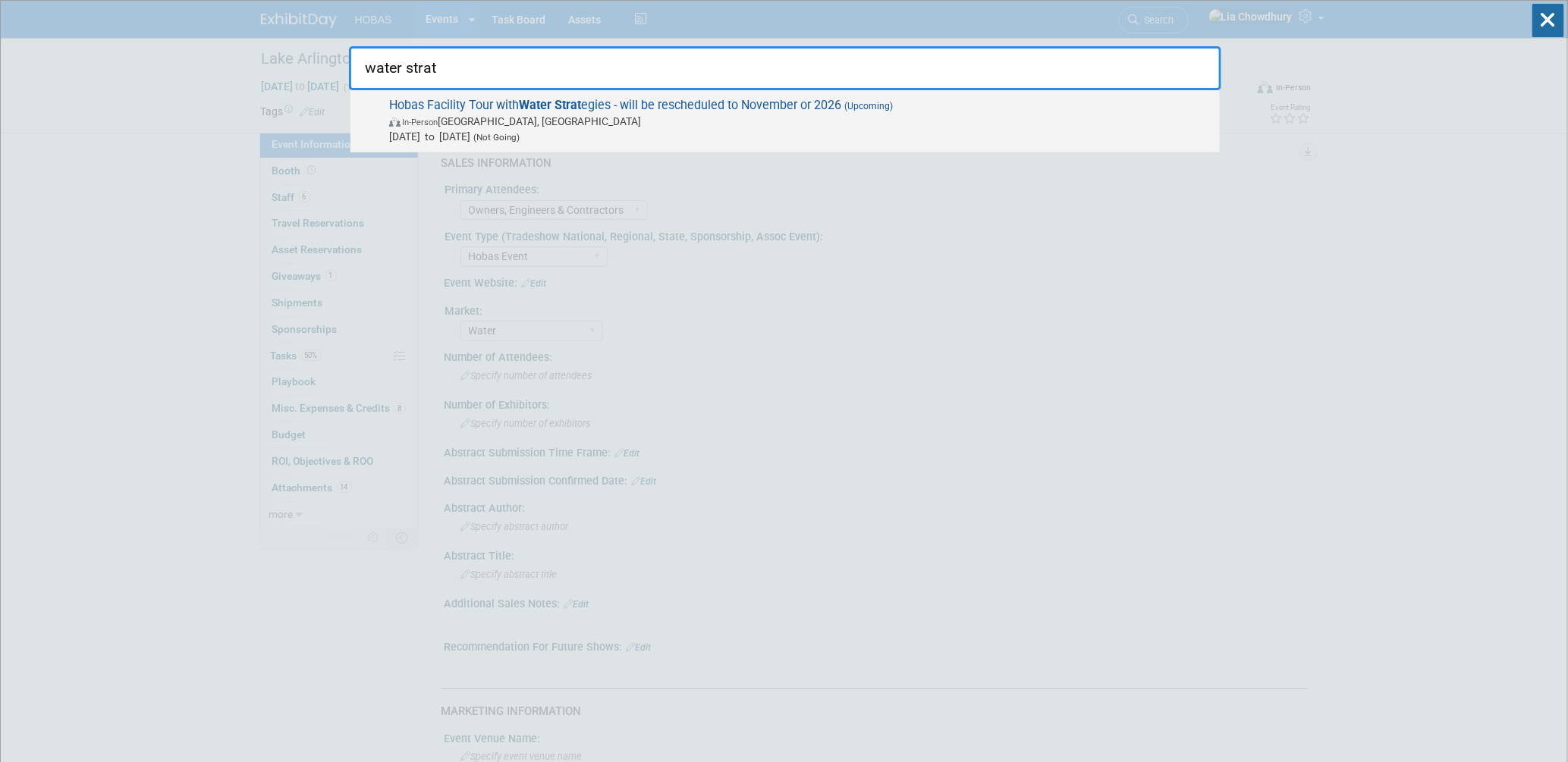
type input "water strat"
click at [840, 107] on span "Hobas Facility Tour with Water Strat egies - will be rescheduled to November or…" at bounding box center [798, 120] width 828 height 46
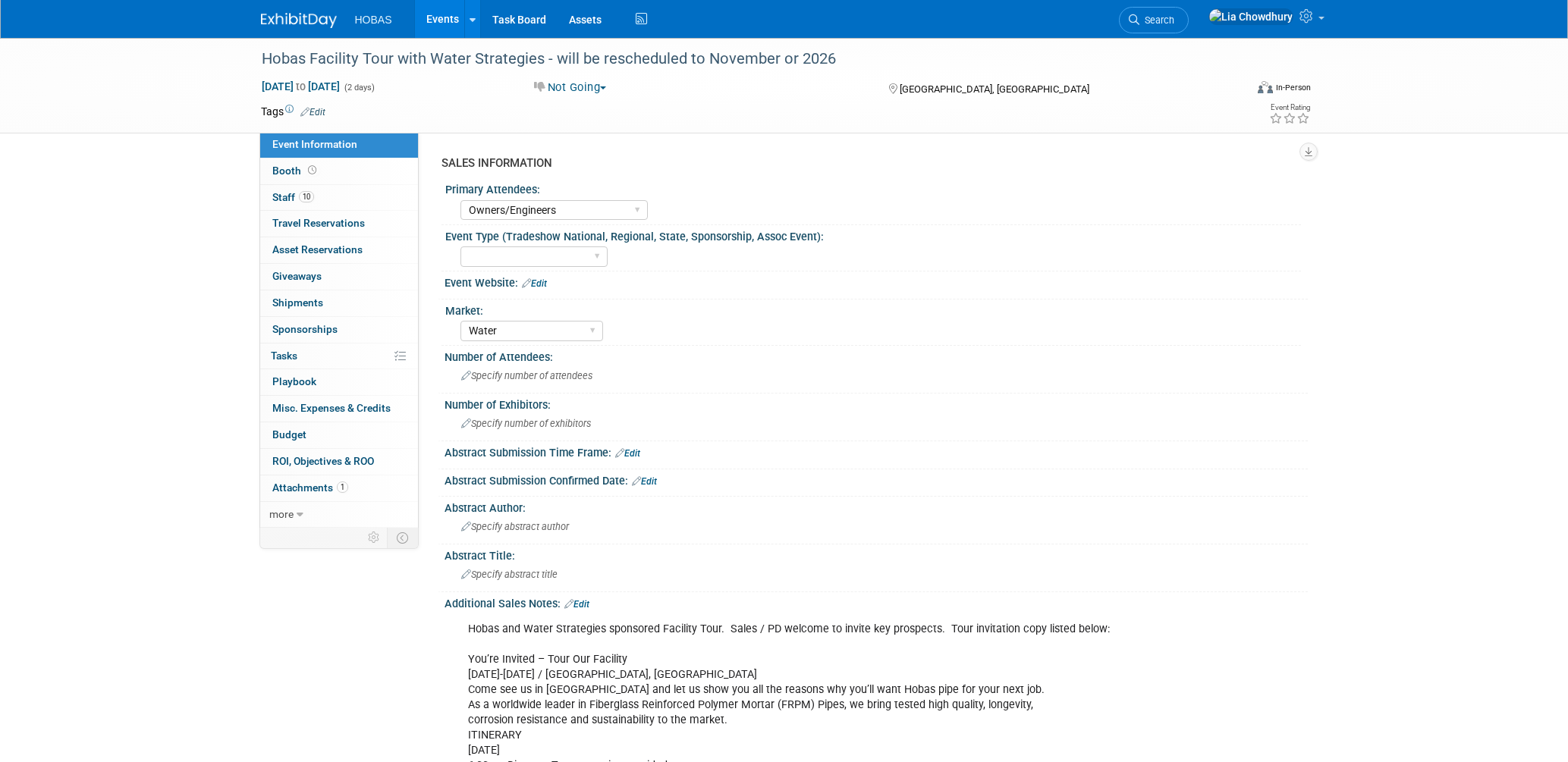
select select "Owners/Engineers"
select select "Water"
select select "Cancelled"
click at [535, 259] on select "Tradeshow International Tradeshow National Tradeshow Regional Tradeshow State A…" at bounding box center [534, 256] width 147 height 20
select select "Hobas Event"
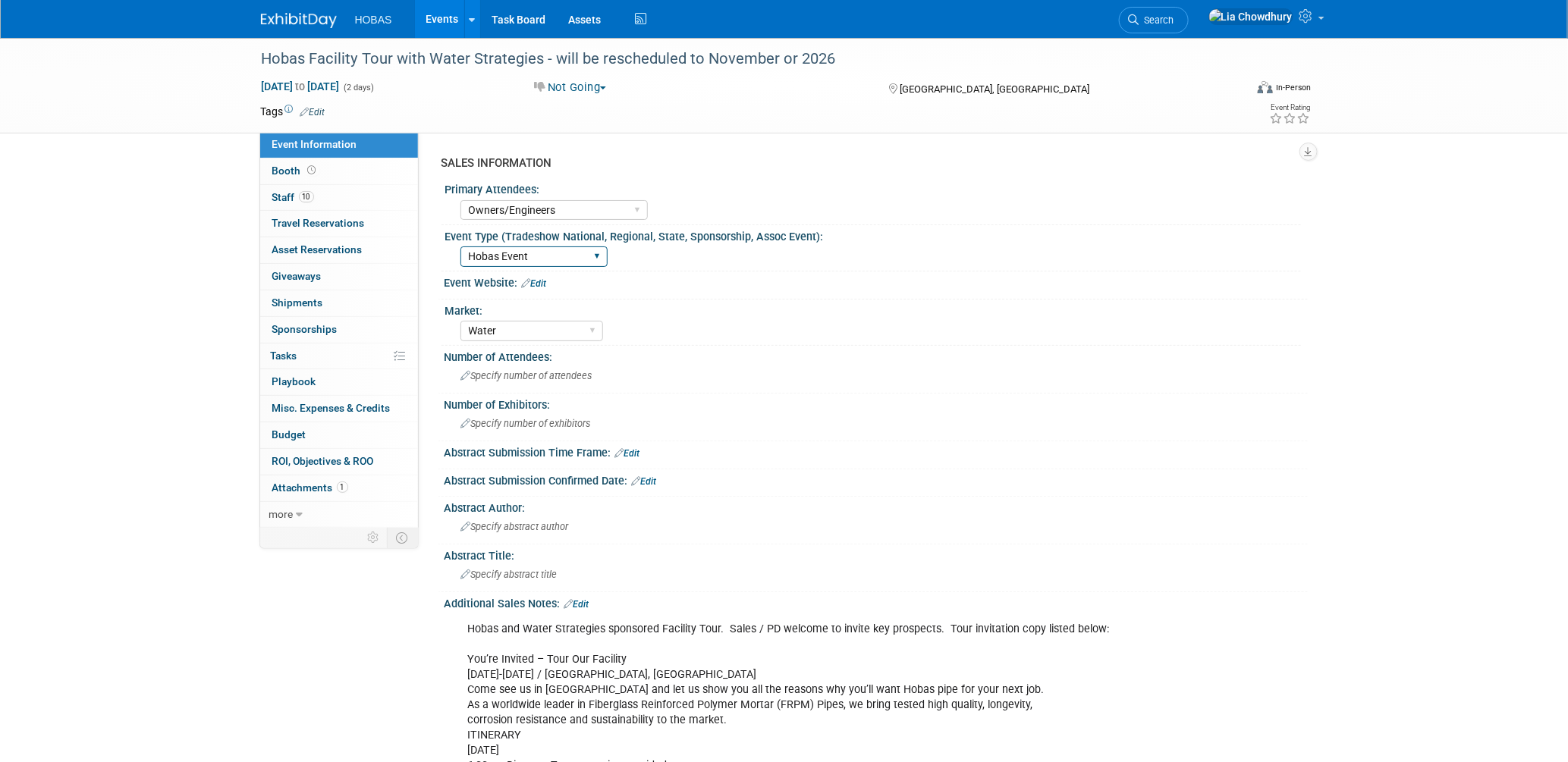
click at [461, 246] on select "Tradeshow International Tradeshow National Tradeshow Regional Tradeshow State A…" at bounding box center [534, 256] width 147 height 20
click at [430, 18] on link "Events" at bounding box center [443, 19] width 55 height 38
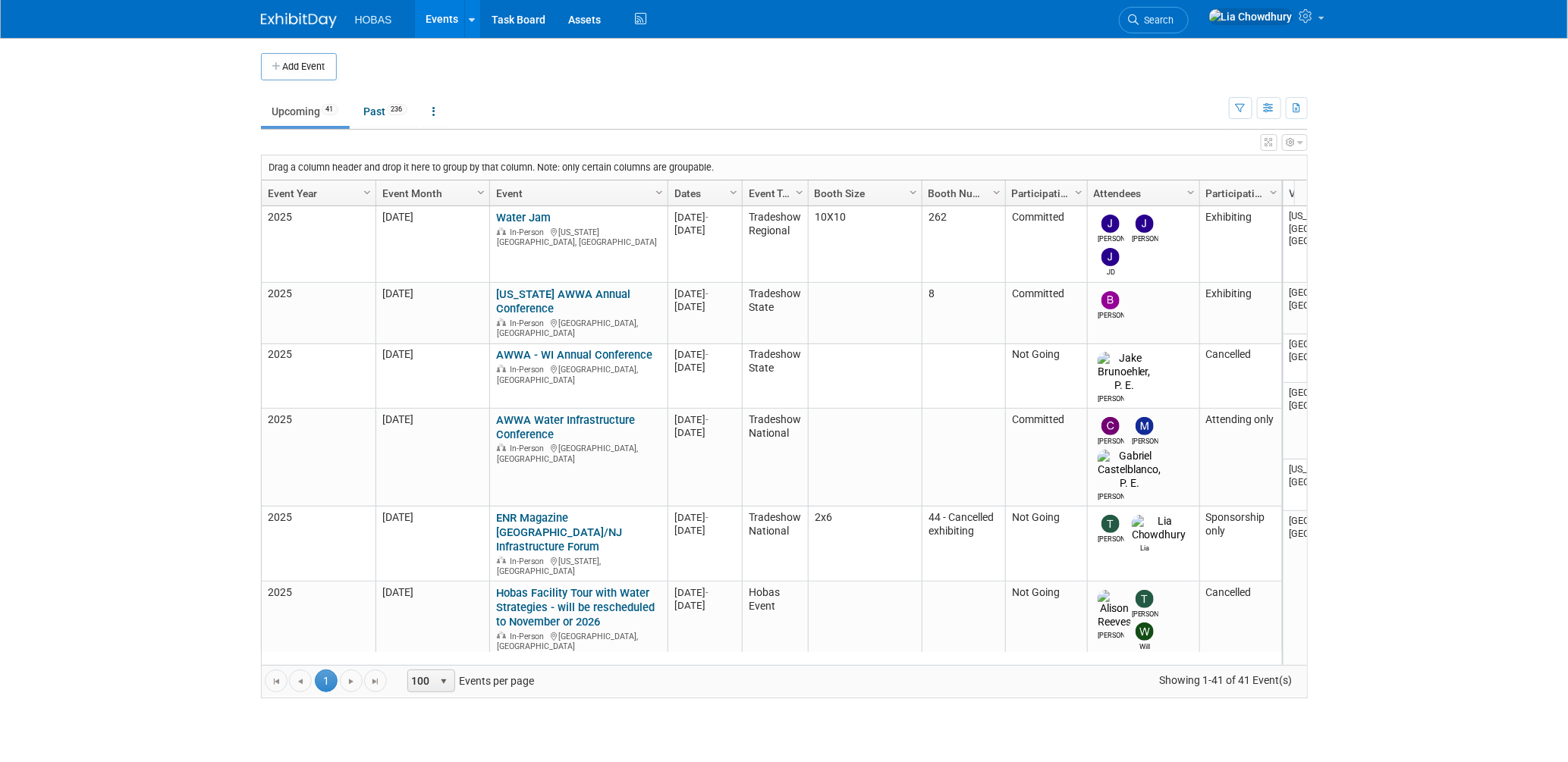
click at [1395, 225] on body "HOBAS Events Add Event Bulk Upload Events Shareable Event Boards Recently Viewe…" at bounding box center [784, 381] width 1568 height 762
click at [1300, 106] on icon "button" at bounding box center [1297, 109] width 8 height 10
click at [1155, 181] on link "Export All (277 Events)" at bounding box center [1213, 180] width 164 height 21
click at [637, 69] on td at bounding box center [797, 67] width 920 height 28
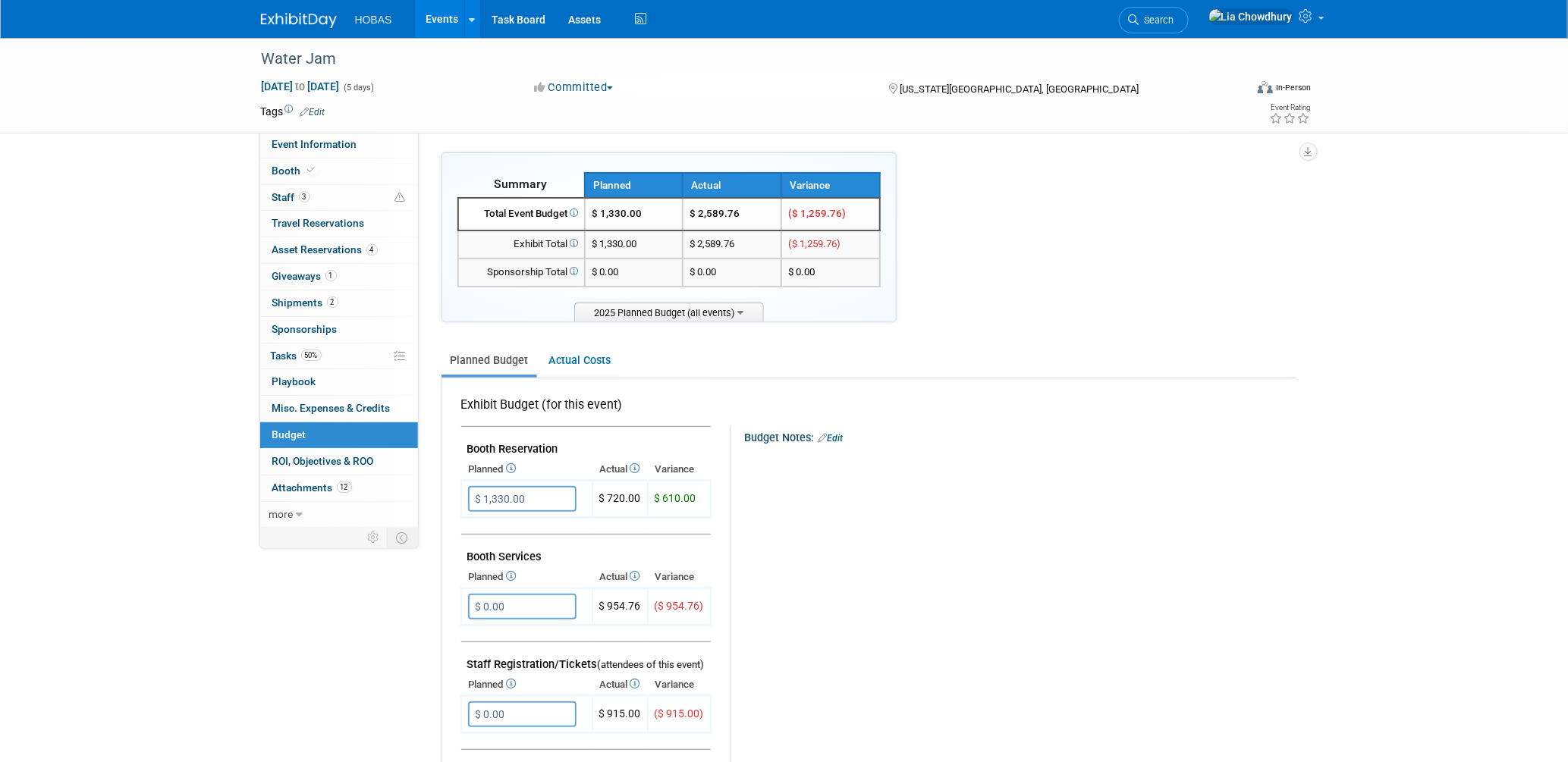
click at [810, 104] on td at bounding box center [729, 111] width 807 height 15
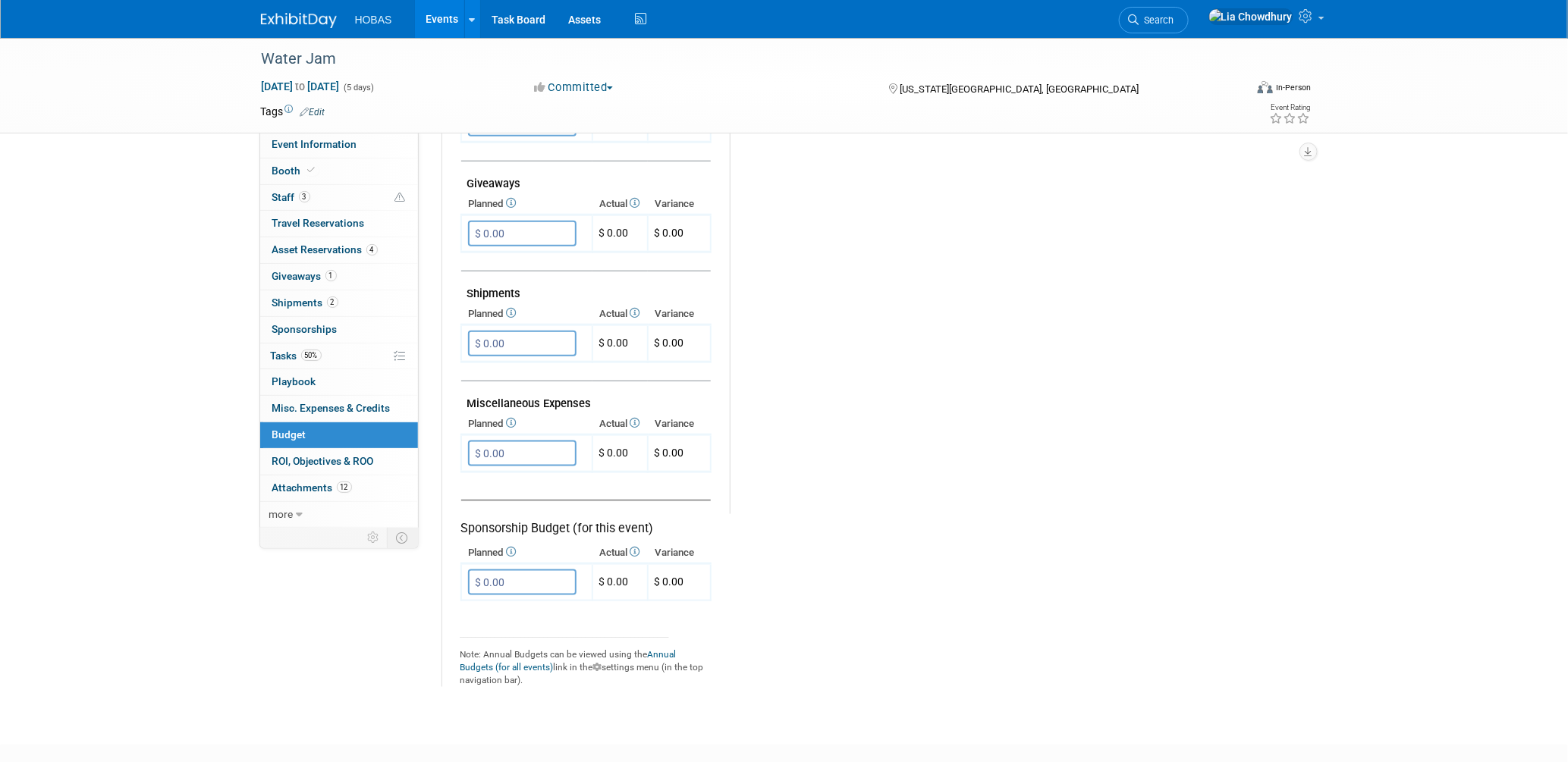
scroll to position [763, 0]
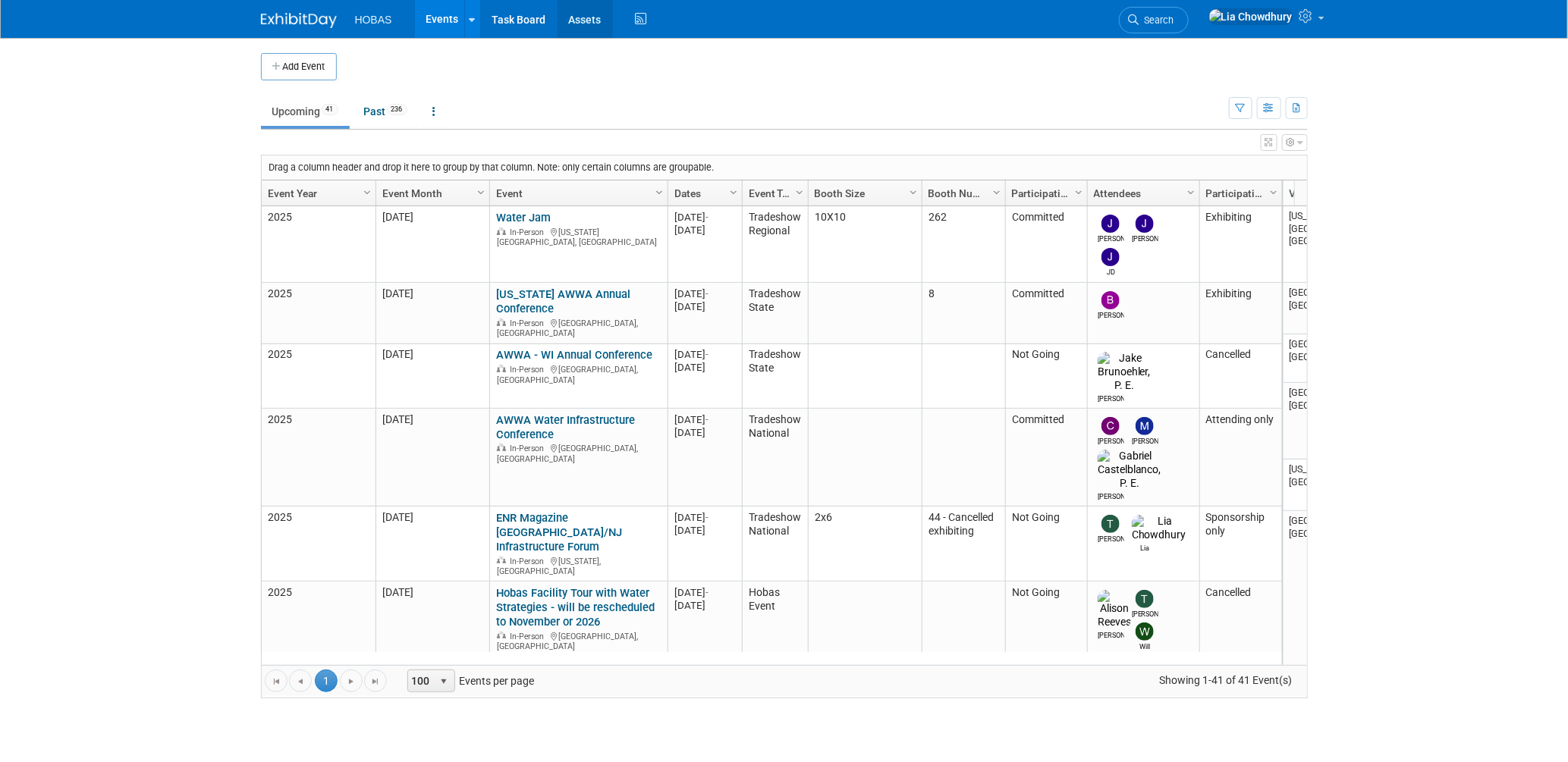
click at [587, 20] on link "Assets" at bounding box center [585, 19] width 55 height 38
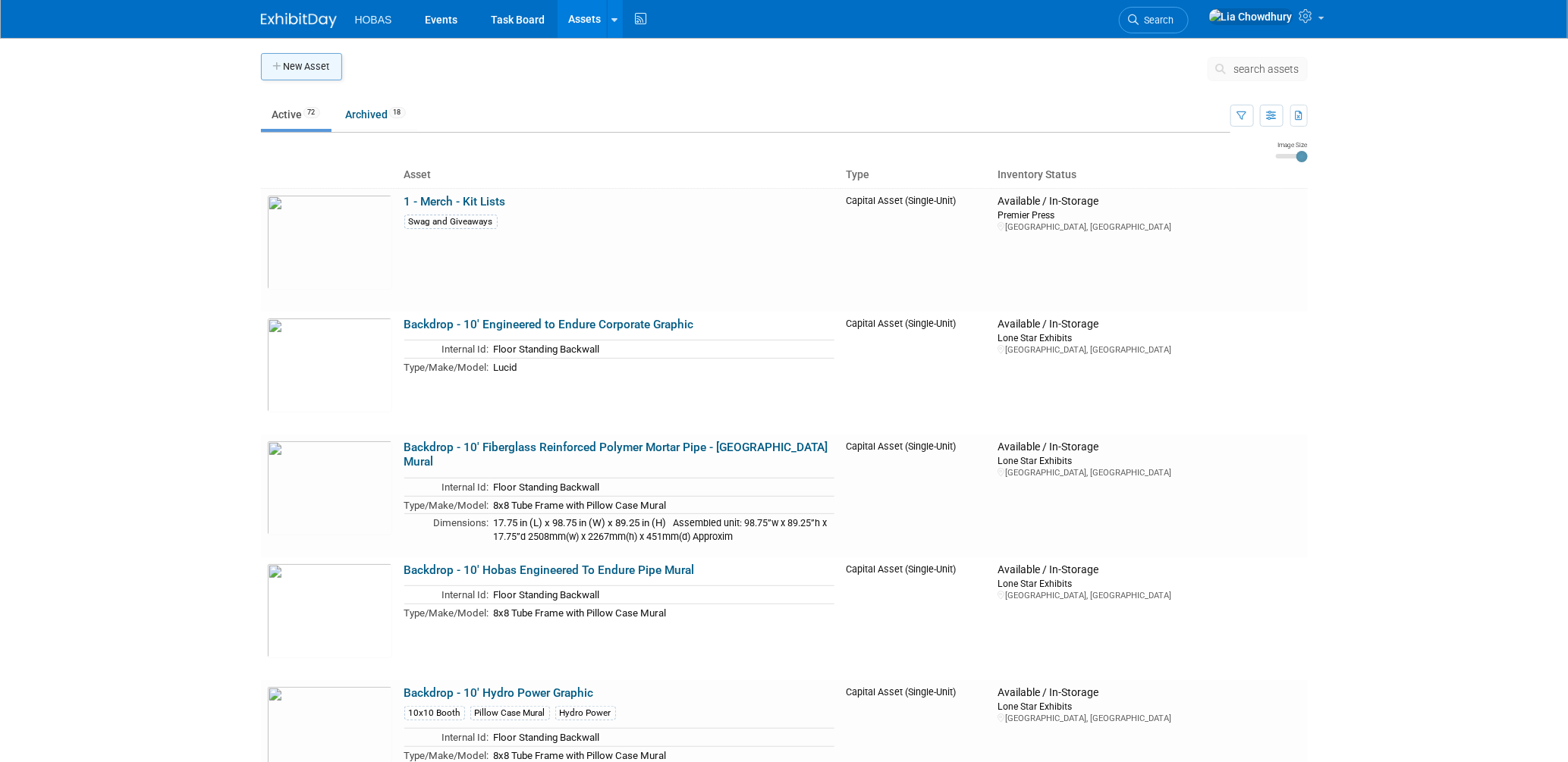
click at [336, 70] on button "New Asset" at bounding box center [302, 67] width 81 height 28
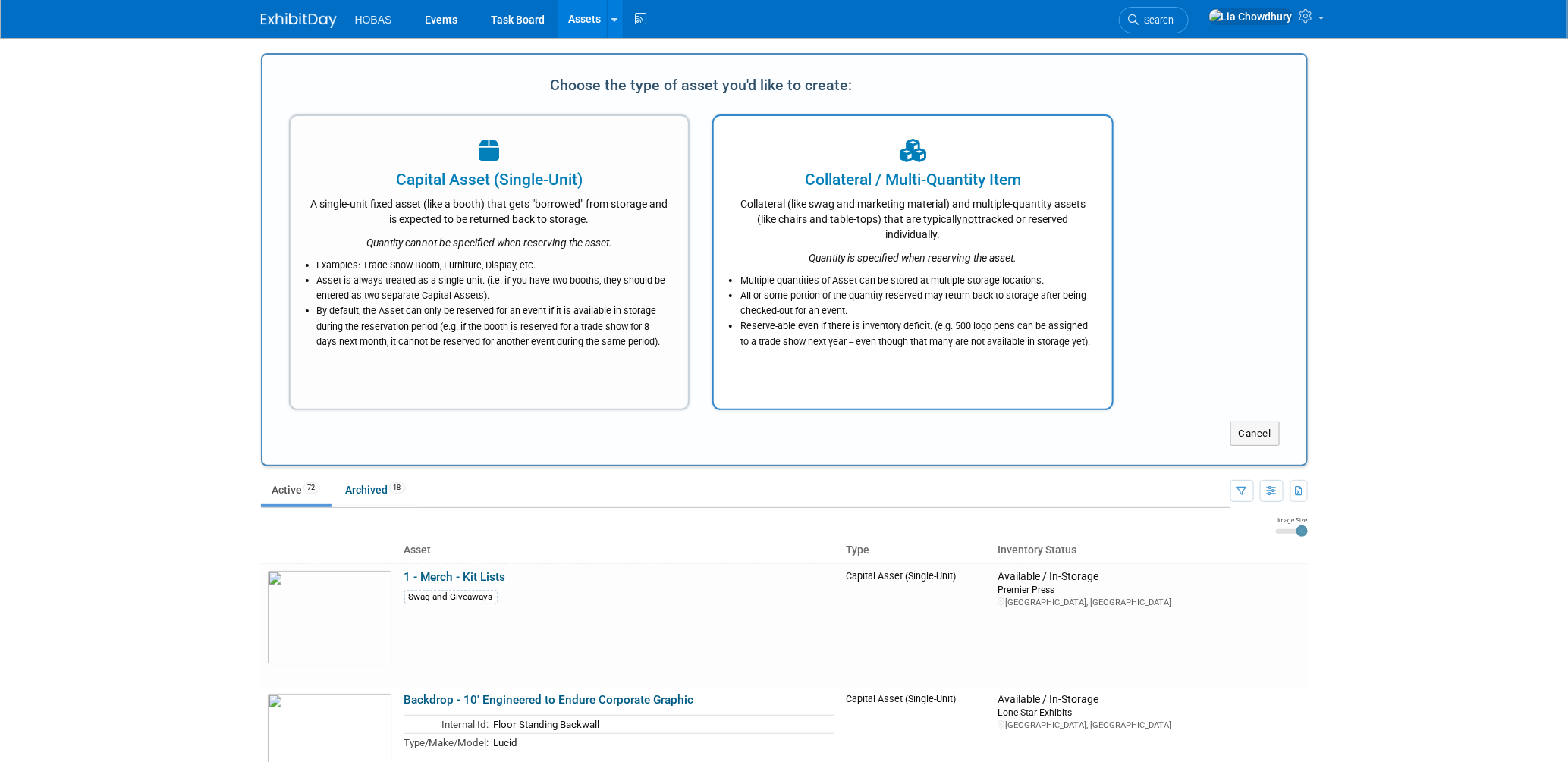
click at [920, 203] on div "Collateral (like swag and marketing material) and multiple-quantity assets (lik…" at bounding box center [912, 216] width 360 height 50
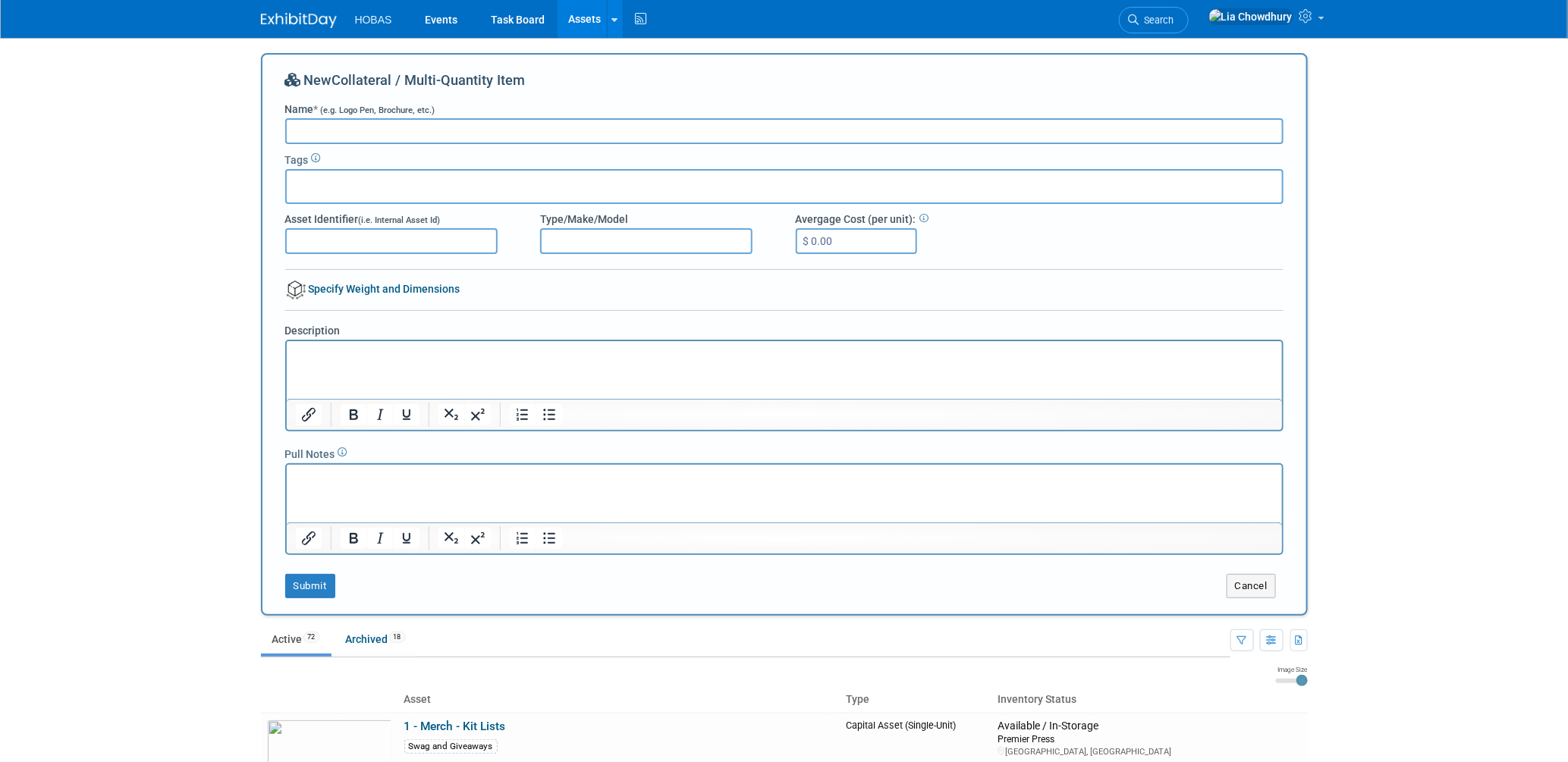
click at [400, 128] on input "Name * (e.g. Logo Pen, Brochure, etc.)" at bounding box center [784, 131] width 998 height 26
paste input "Sunbrella 2pk Outdoor Lumbar Throw Pillows Sunflower Yellow:"
click at [348, 131] on input "Sunbrella 2pk Outdoor Lumbar Throw Pillows Sunflower Yellow" at bounding box center [784, 131] width 998 height 26
type input "Sunbrella Outdoor Lumbar Throw Pillows Sunflower Yellow"
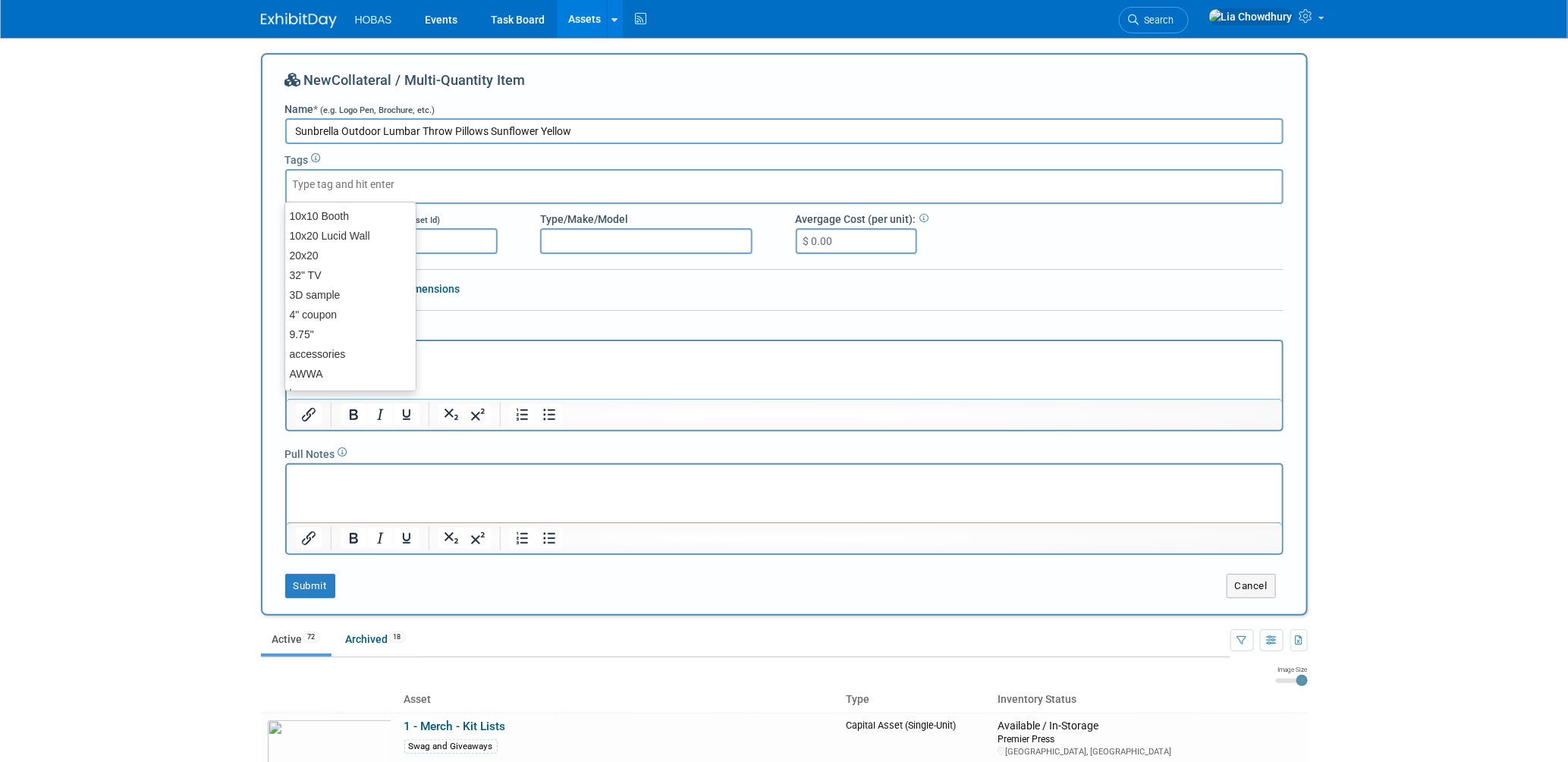
click at [405, 169] on div at bounding box center [784, 186] width 998 height 35
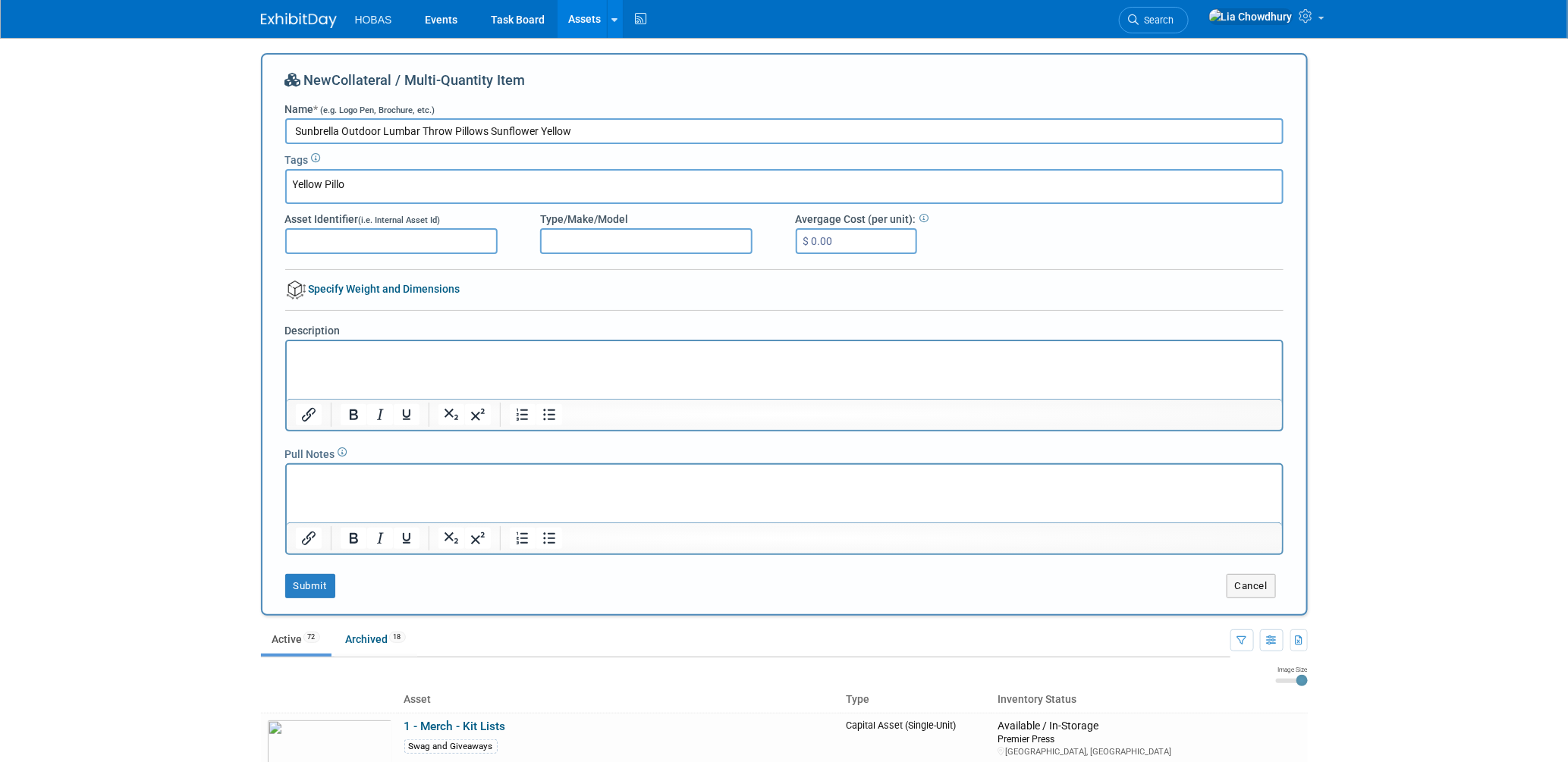
type input "Yellow Pillow"
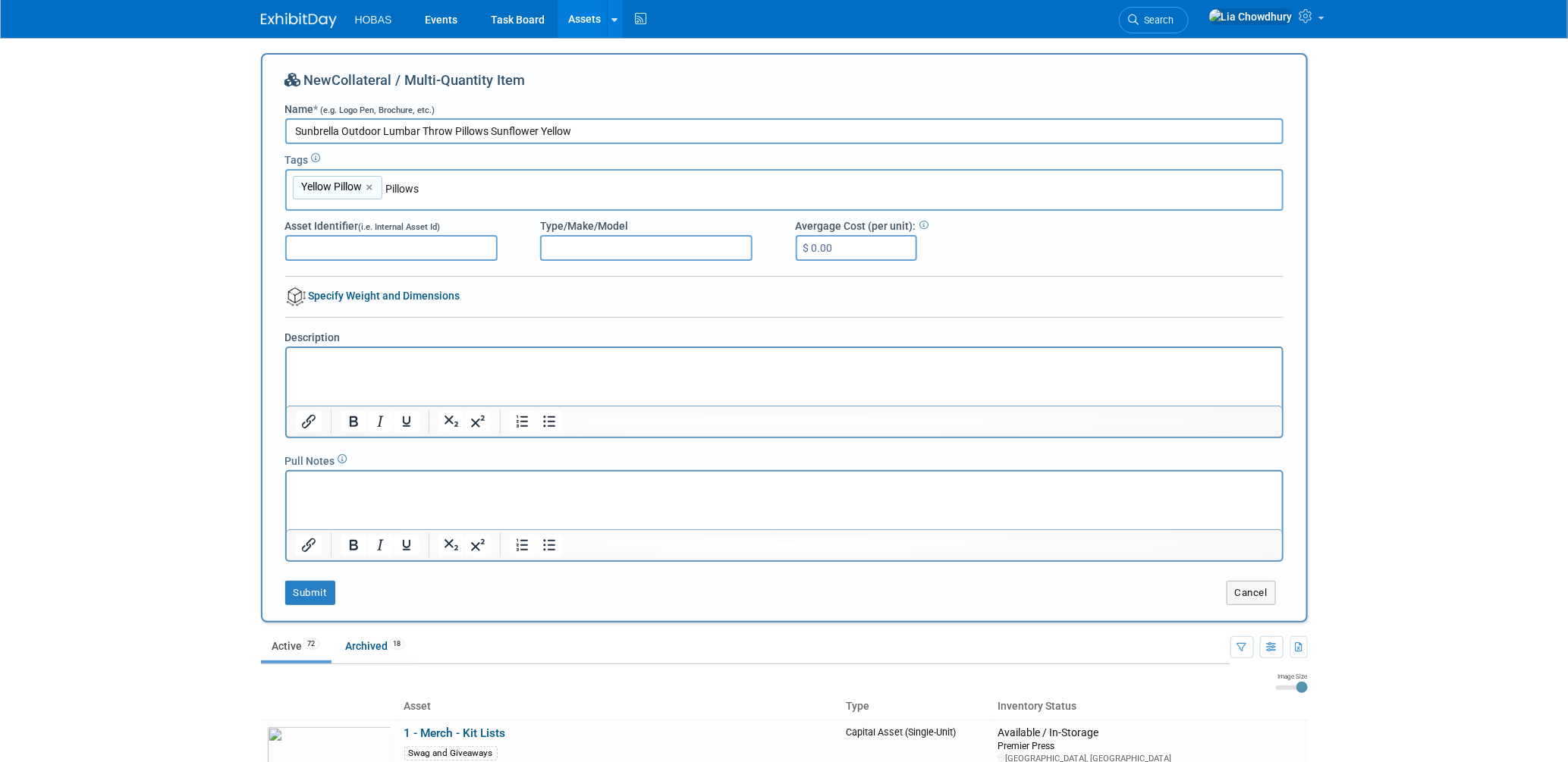
type input "Pillow"
type input "Yellow Pillow, Pillow"
type input "Lumbar Pillow"
type input "Yellow Pillow, Pillow, Lumbar Pillow"
click at [312, 243] on input "Asset Identifier (i.e. Internal Asset Id)" at bounding box center [391, 248] width 212 height 26
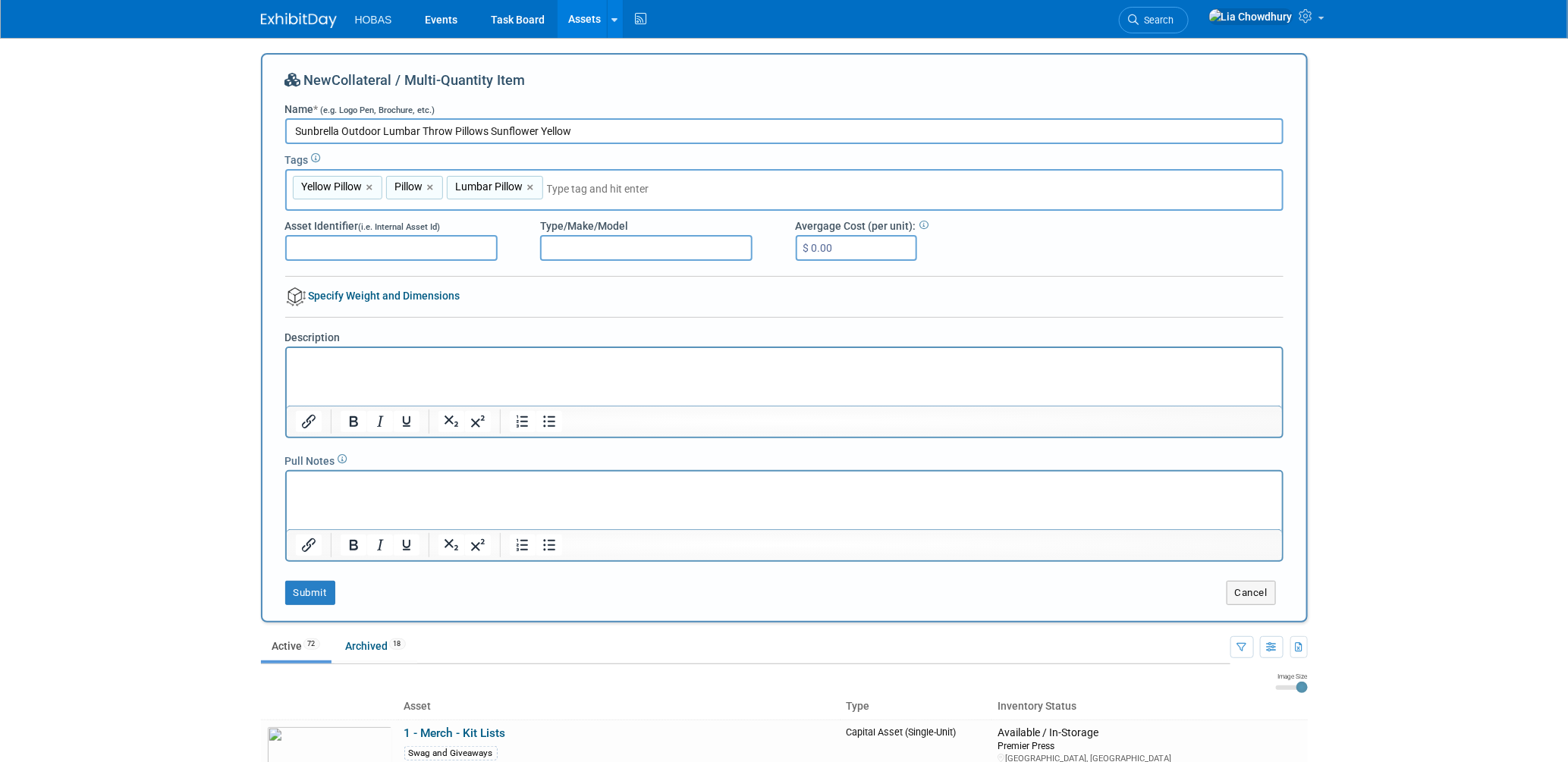
click at [571, 240] on input "Type/Make/Model" at bounding box center [646, 248] width 212 height 26
click at [583, 242] on input "Type/Make/Model" at bounding box center [646, 248] width 212 height 26
paste input "Item Number (DPCI): 009-03-9947"
click at [542, 244] on input "Item Number (DPCI): 009-03-9947" at bounding box center [646, 248] width 212 height 26
click at [738, 246] on input "Sunbrella/Item Number (DPCI): 009-03-9947" at bounding box center [646, 248] width 212 height 26
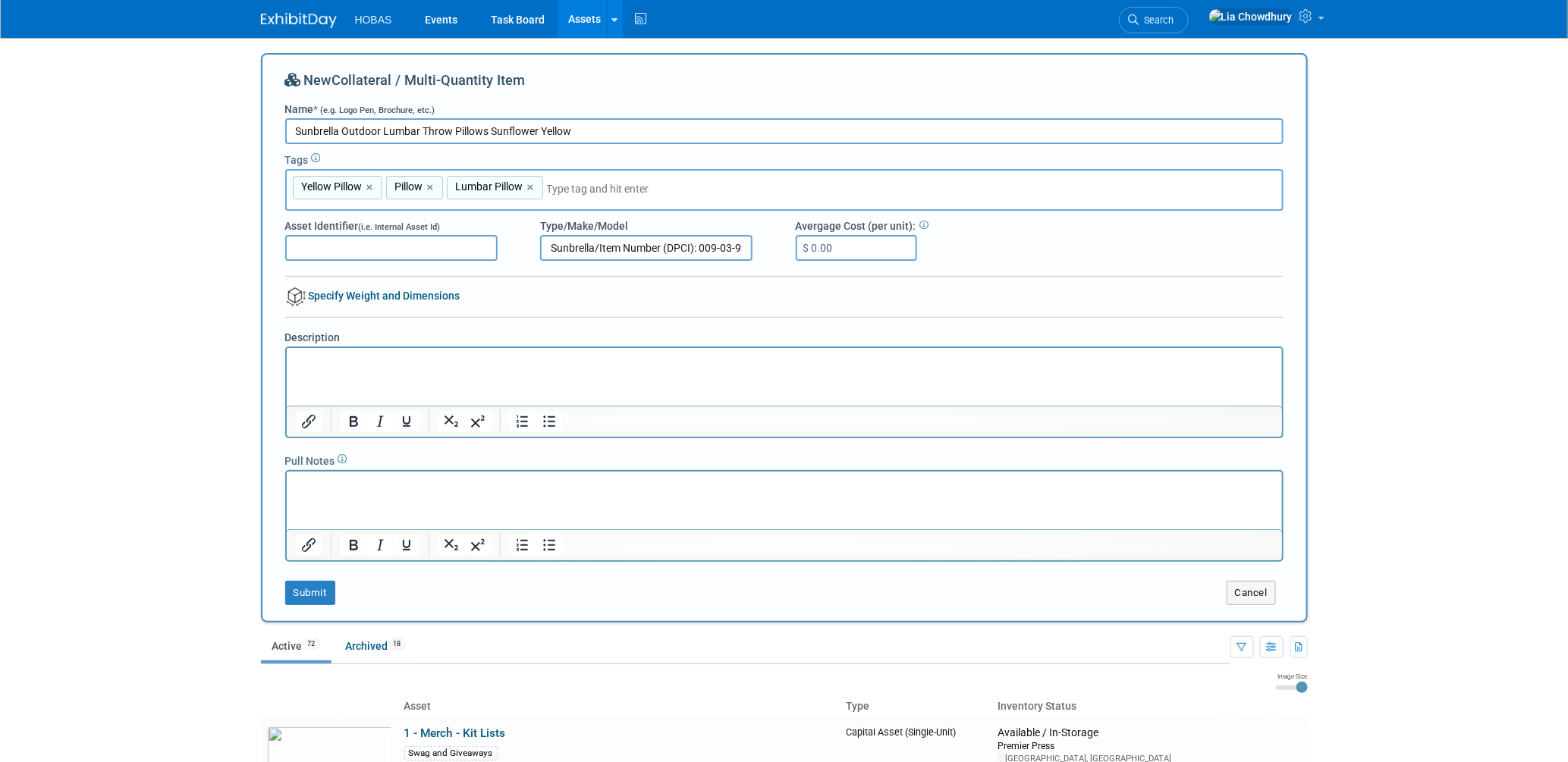
type input "Sunbrella/Item Number (DPCI): 009-03-9947"
click at [429, 294] on link "Specify Weight and Dimensions" at bounding box center [372, 295] width 175 height 12
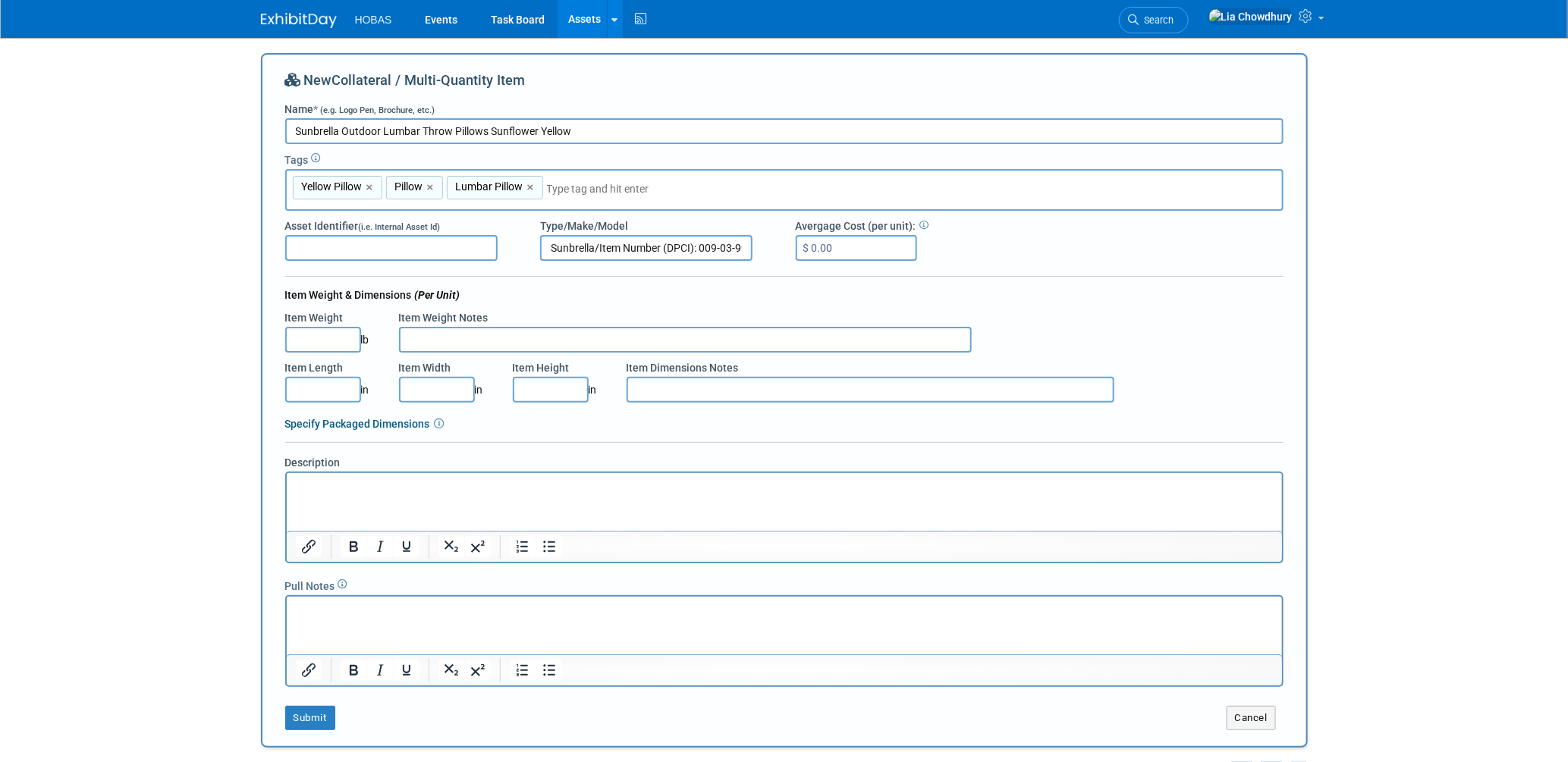
click at [434, 378] on input "Item Width" at bounding box center [436, 390] width 76 height 26
click at [347, 387] on input "Item Length" at bounding box center [322, 390] width 76 height 26
type input "20.00"
type input "13.00"
click at [809, 397] on input "Item Dimensions Notes" at bounding box center [870, 390] width 487 height 26
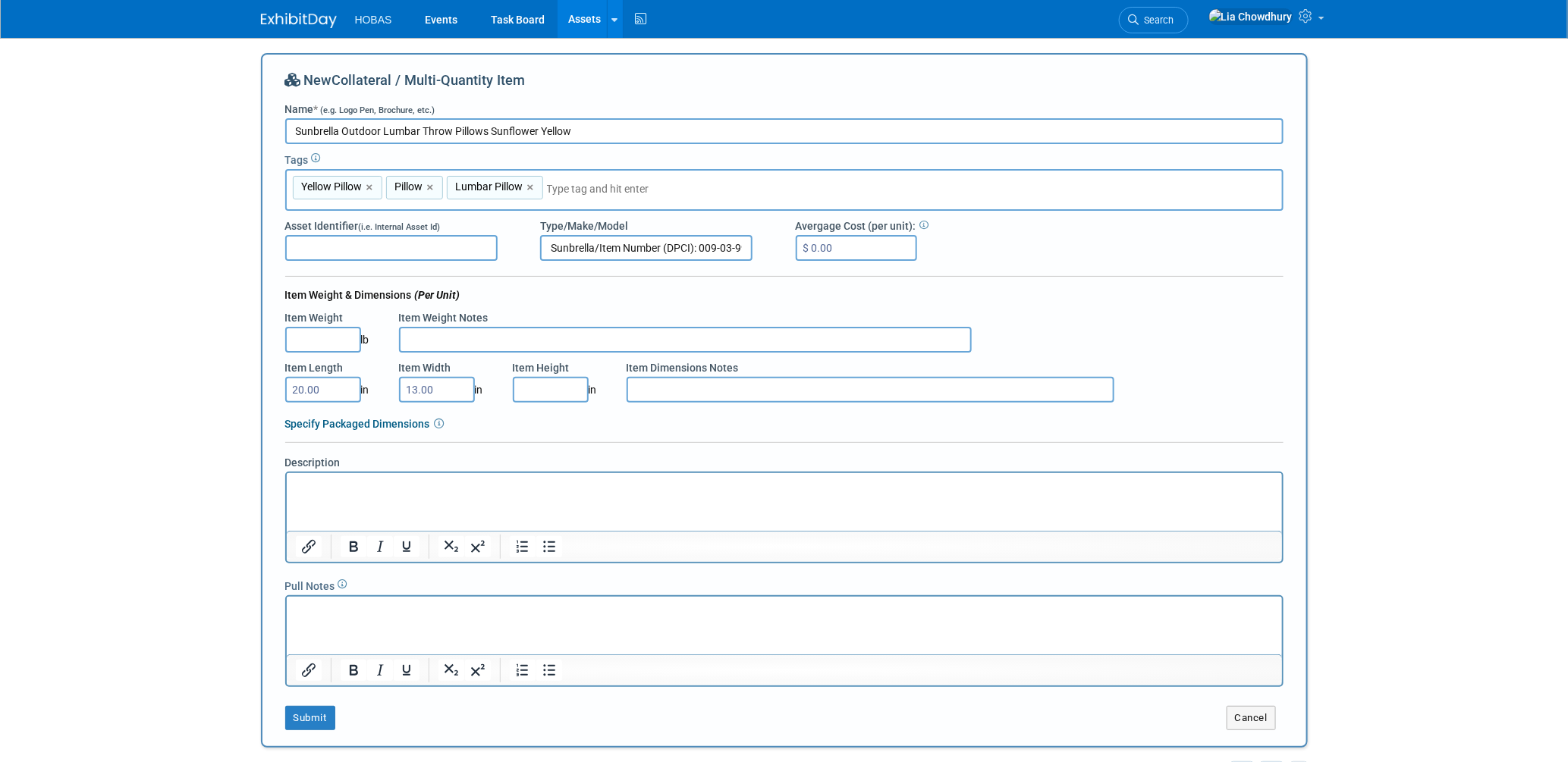
paste input "Overall Thickness: 6 Inches"
click at [642, 385] on input "Overall Thickness: 6 Inches" at bounding box center [870, 390] width 487 height 26
click at [858, 383] on input "Overall Thickness: 6 Inches" at bounding box center [870, 390] width 487 height 26
type input "Overall Thickness: 6 Inches: Rectangle"
click at [356, 481] on p "Rich Text Area. Press ALT-0 for help." at bounding box center [784, 486] width 977 height 15
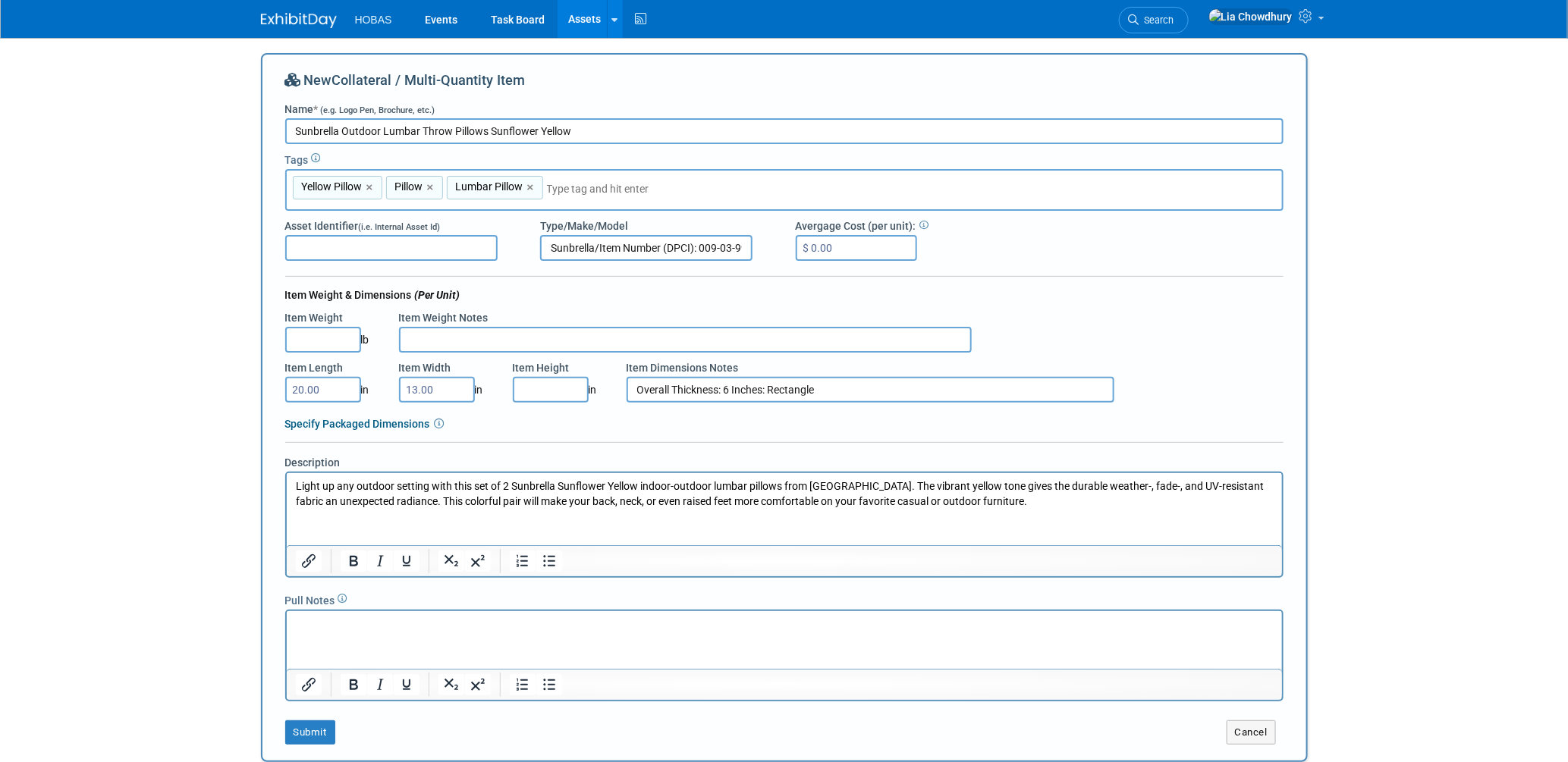
click at [394, 508] on html "Light up any outdoor setting with this set of 2 Sunbrella Sunflower Yellow indo…" at bounding box center [783, 490] width 995 height 36
click at [1014, 497] on p "Light up any outdoor setting with this set of 2 Sunbrella Sunflower Yellow indo…" at bounding box center [784, 493] width 977 height 29
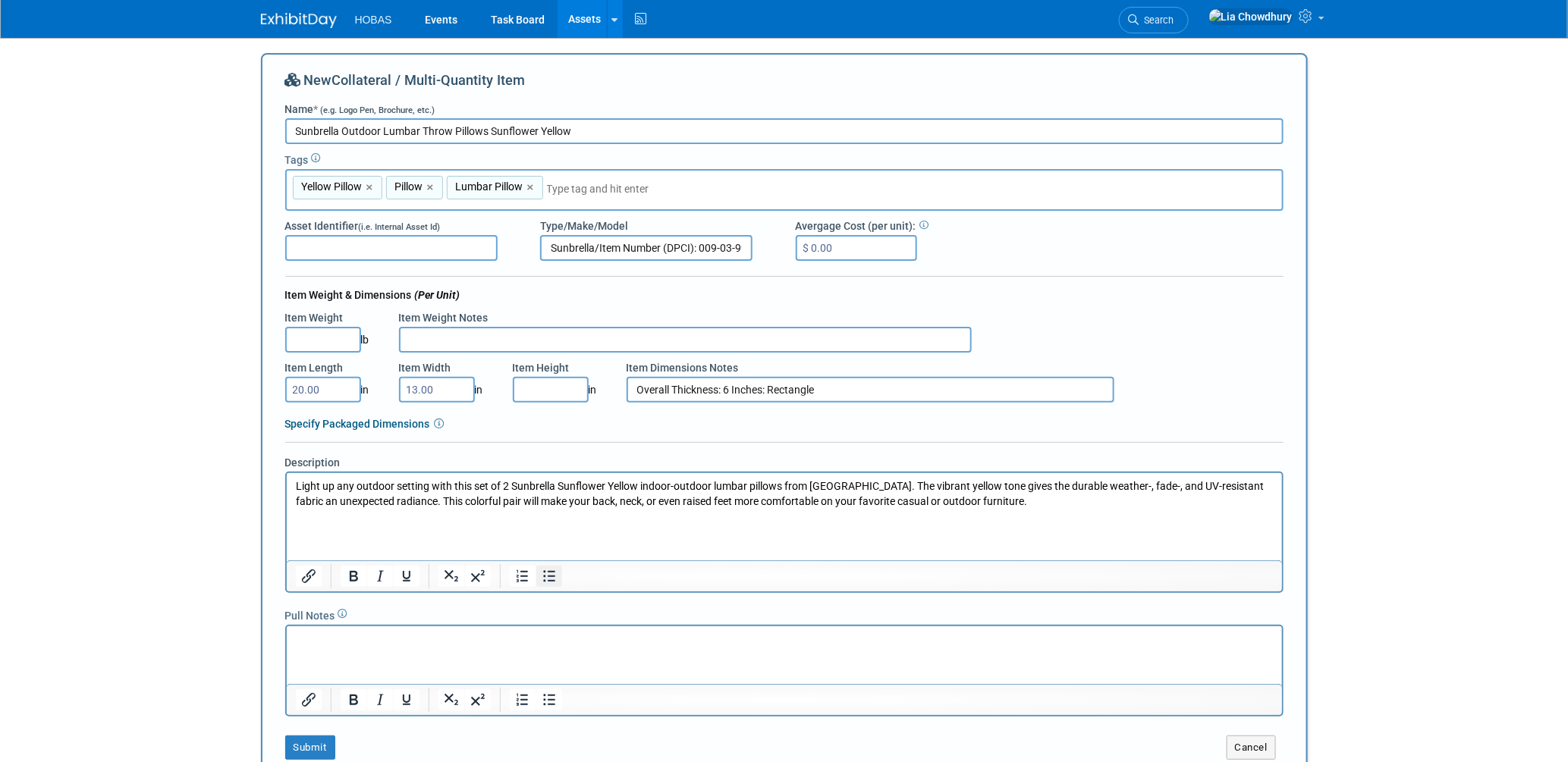
click at [548, 577] on icon "Bullet list" at bounding box center [549, 576] width 18 height 18
click at [504, 516] on b "Fabric Name:" at bounding box center [535, 514] width 64 height 12
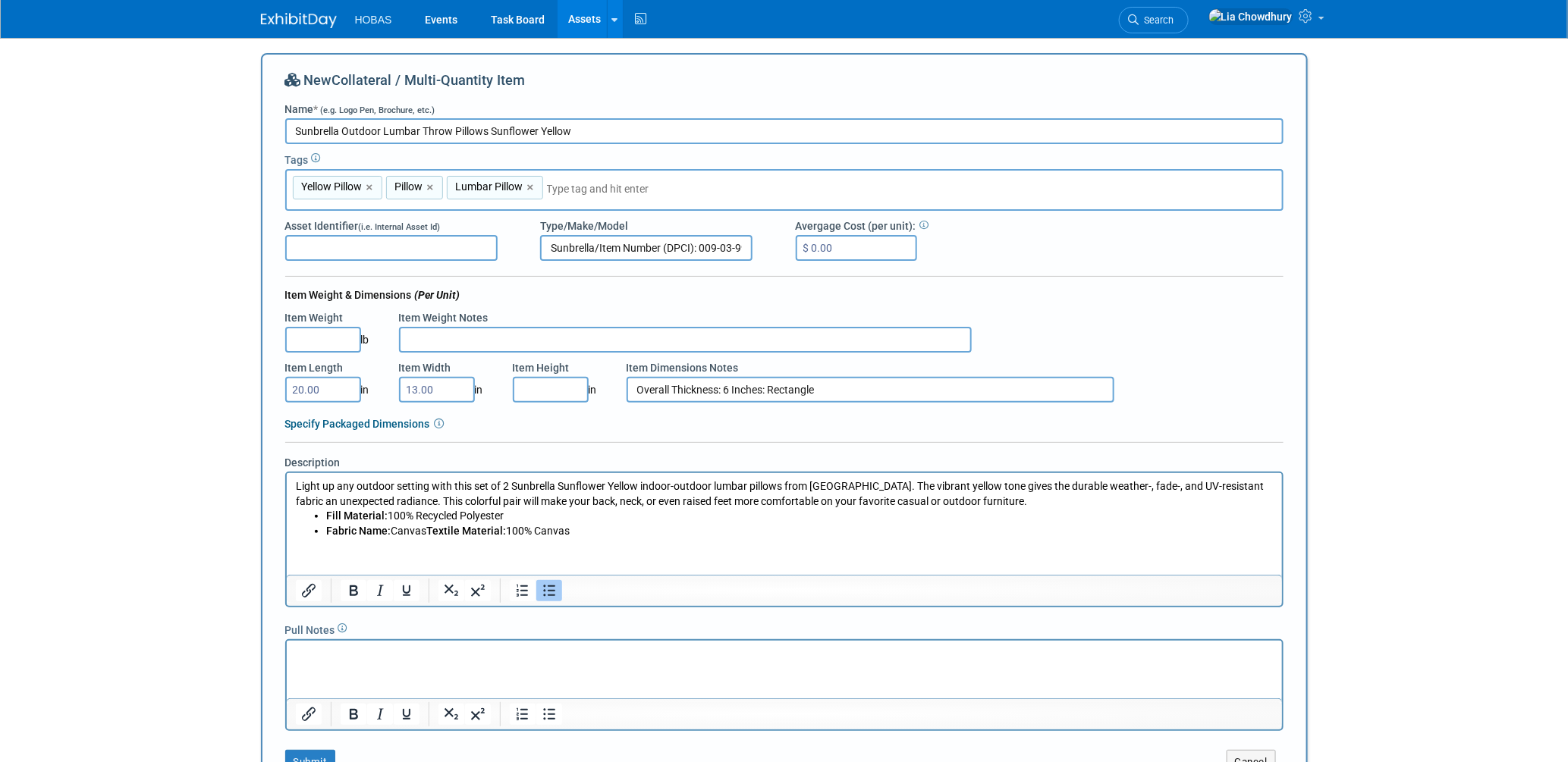
click at [429, 528] on b "Textile Material:" at bounding box center [465, 529] width 80 height 12
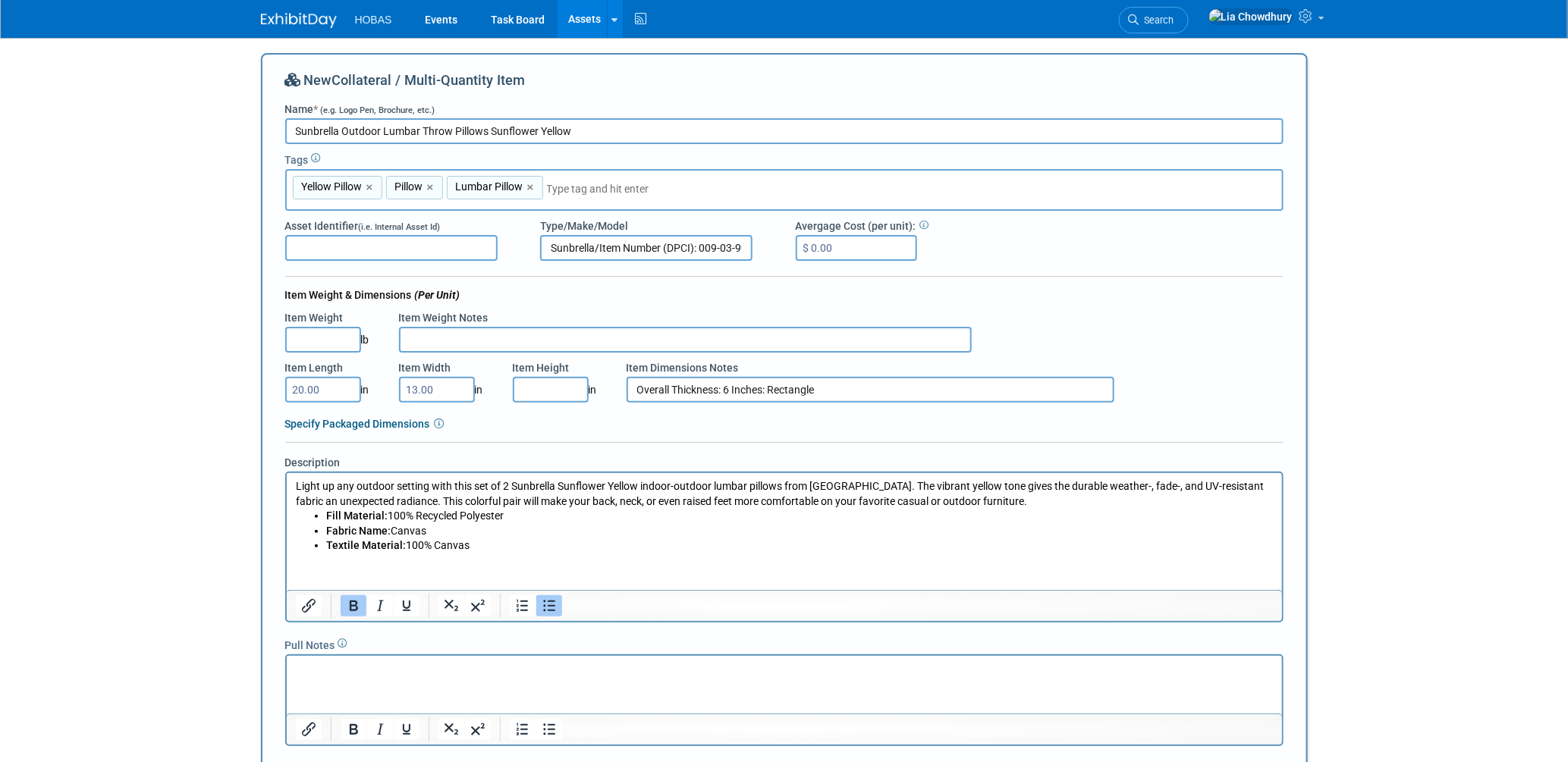
click at [490, 542] on li "Textile Material: 100% Canvas" at bounding box center [799, 545] width 947 height 15
click at [293, 482] on html "Light up any outdoor setting with this set of 2 Sunbrella Sunflower Yellow indo…" at bounding box center [783, 512] width 995 height 81
click at [495, 553] on html "Purchase from Target. Light up any outdoor setting with this set of 2 Sunbrella…" at bounding box center [783, 512] width 995 height 81
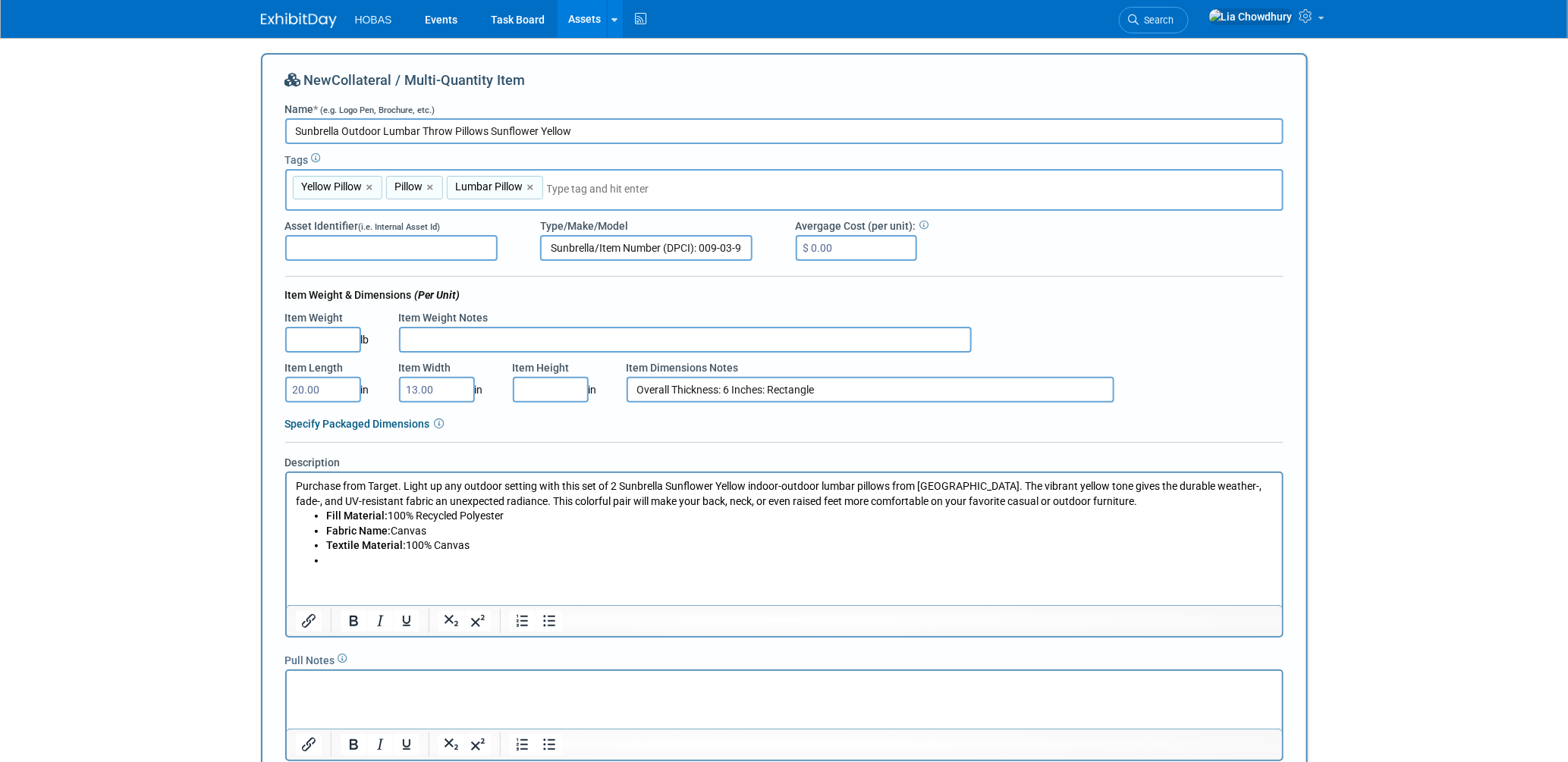
click at [422, 555] on li "Rich Text Area. Press ALT-0 for help." at bounding box center [799, 560] width 947 height 15
click at [352, 558] on li "Rich Text Area. Press ALT-0 for help." at bounding box center [799, 560] width 947 height 15
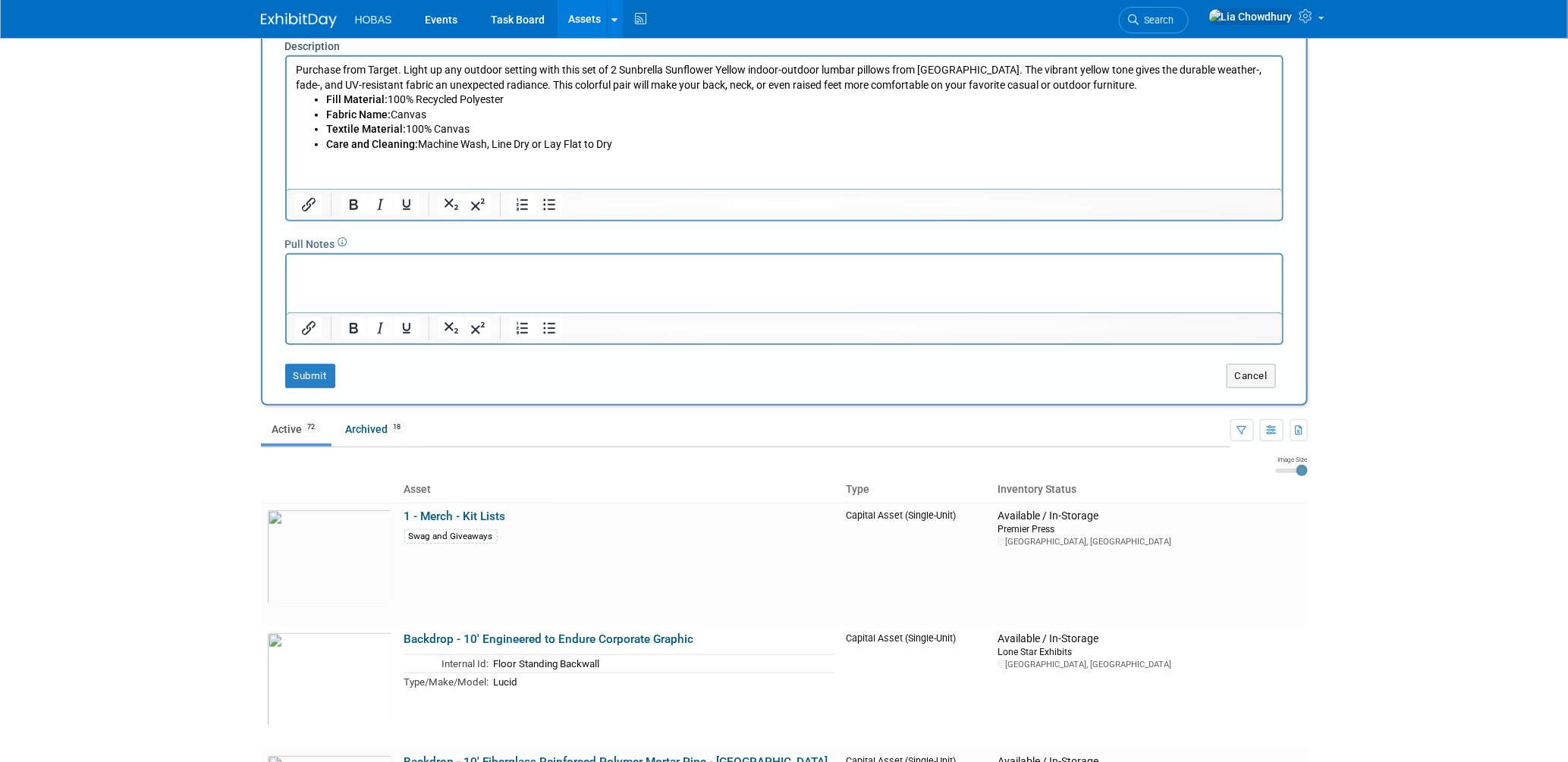
scroll to position [252, 0]
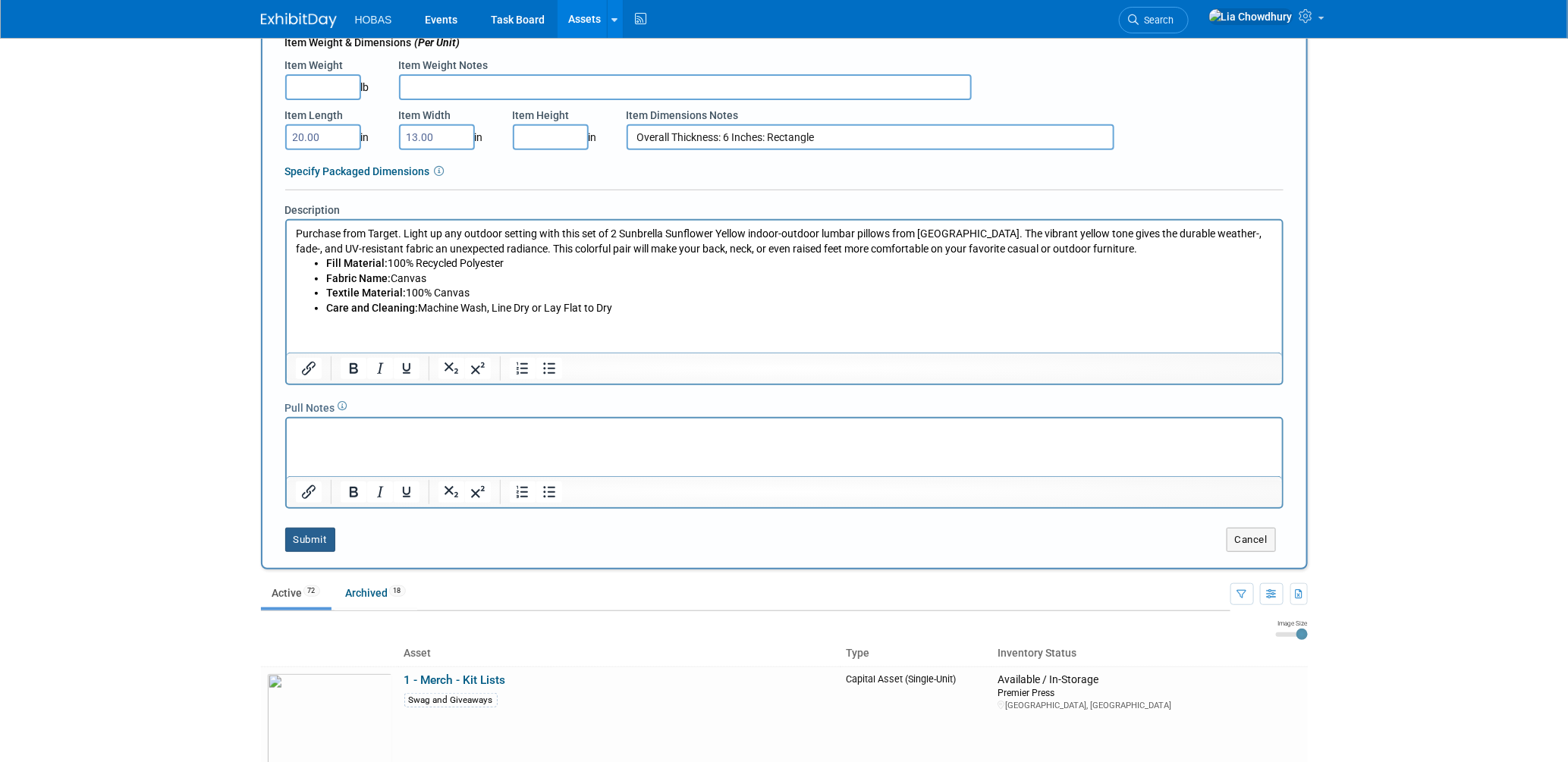
click at [303, 534] on button "Submit" at bounding box center [310, 540] width 50 height 24
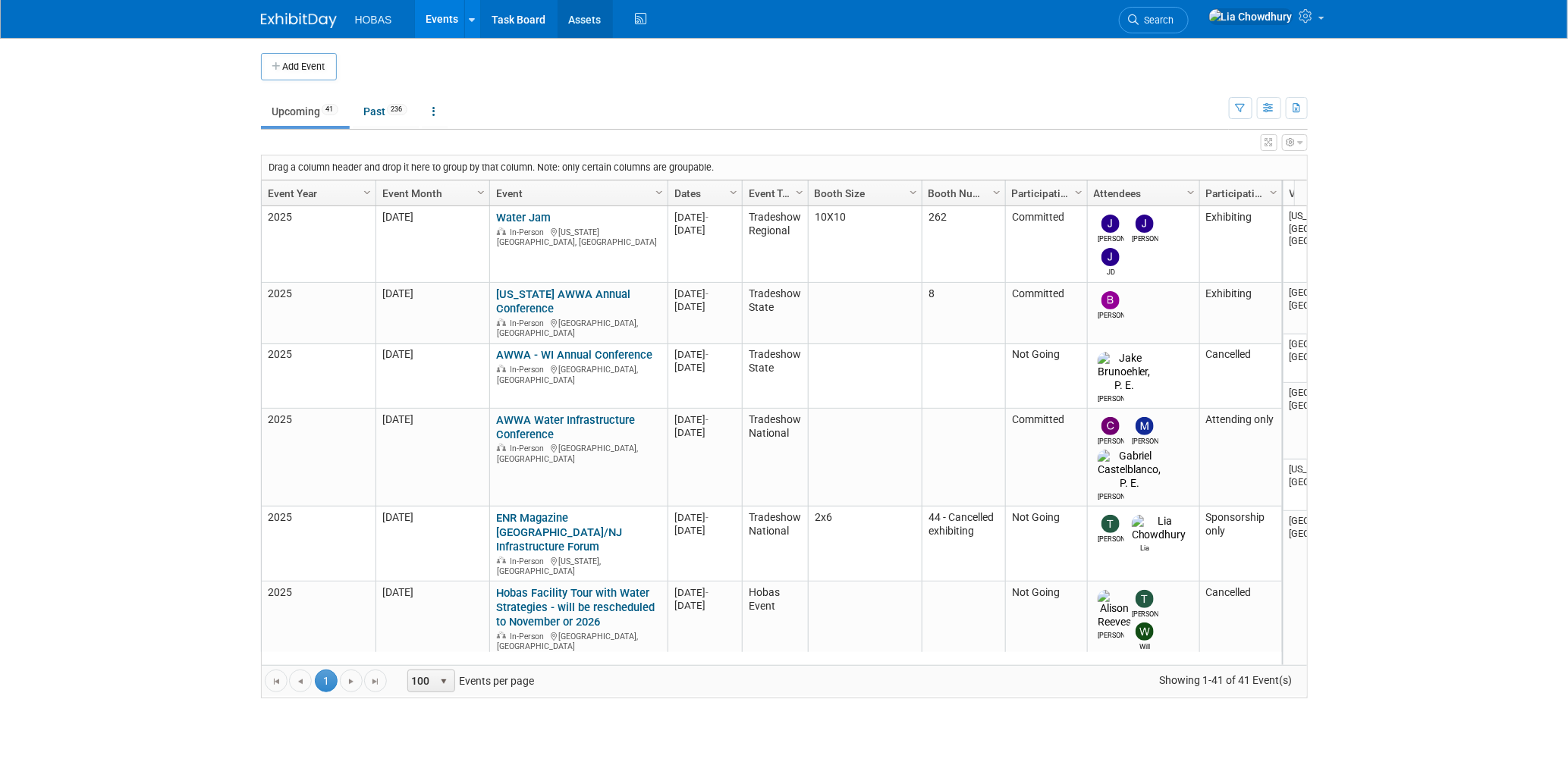
click at [577, 27] on link "Assets" at bounding box center [585, 19] width 55 height 38
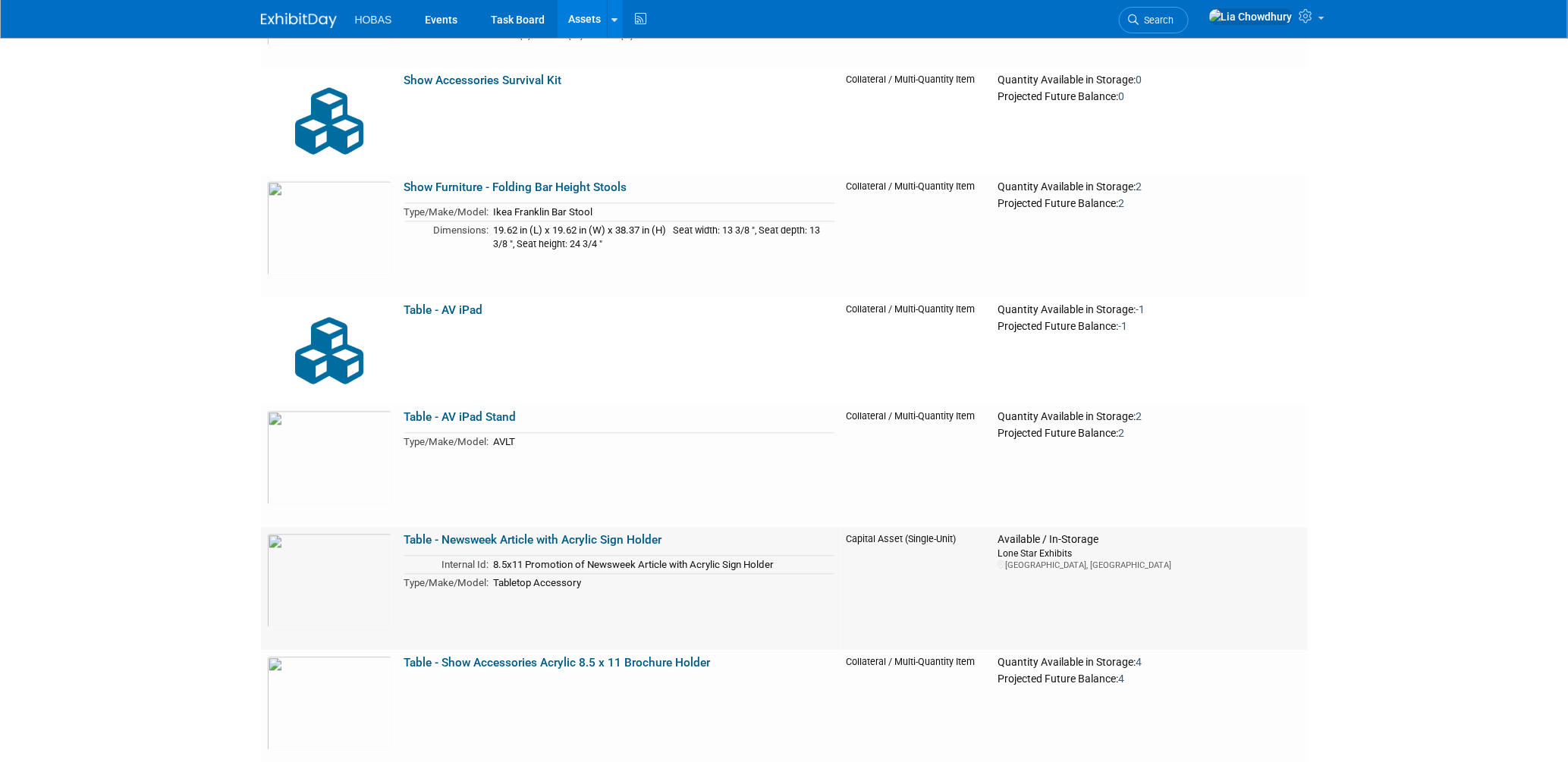
scroll to position [7074, 0]
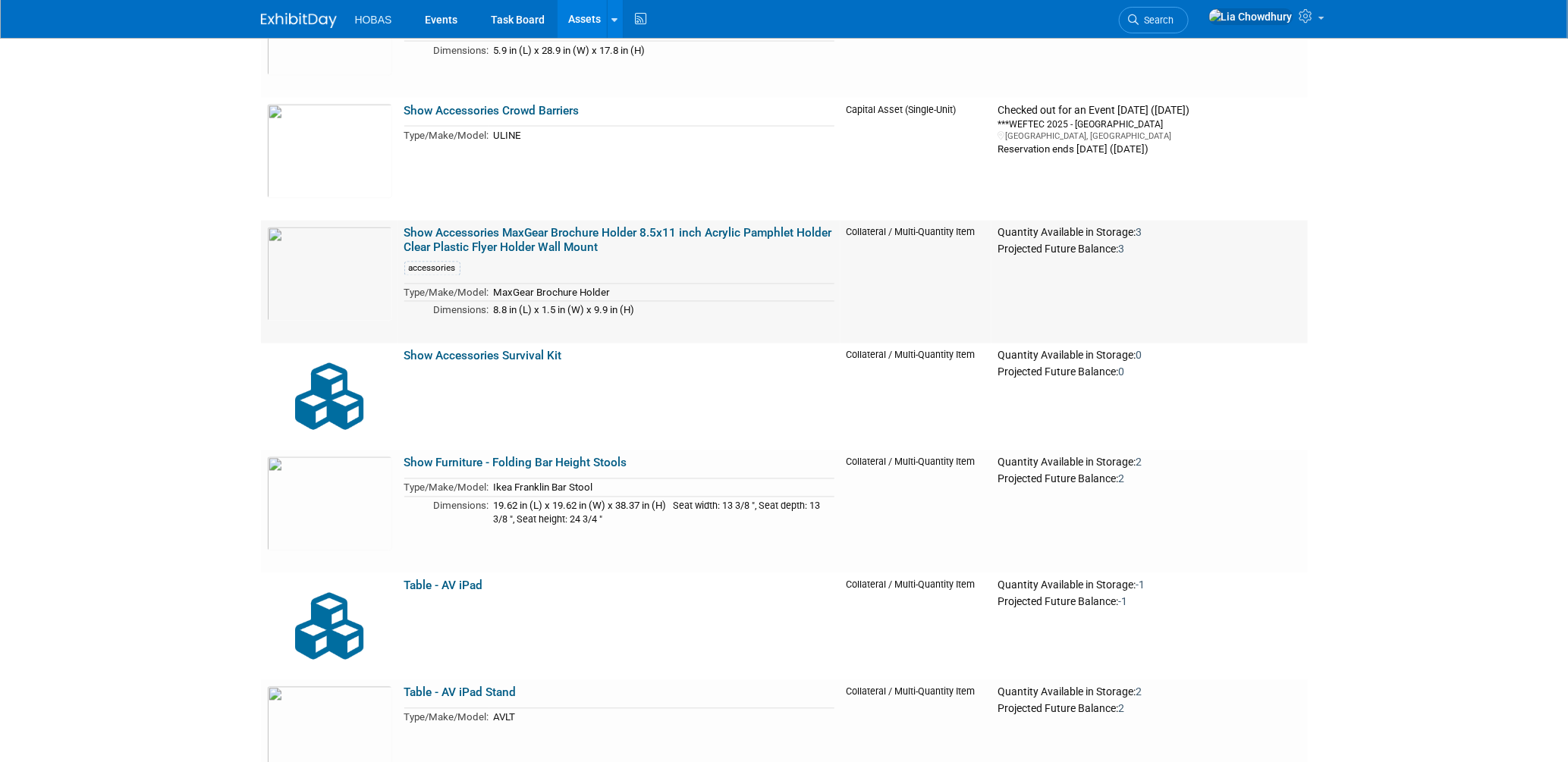
click at [526, 236] on link "Show Accessories MaxGear Brochure Holder 8.5x11 inch Acrylic Pamphlet Holder Cl…" at bounding box center [618, 241] width 428 height 28
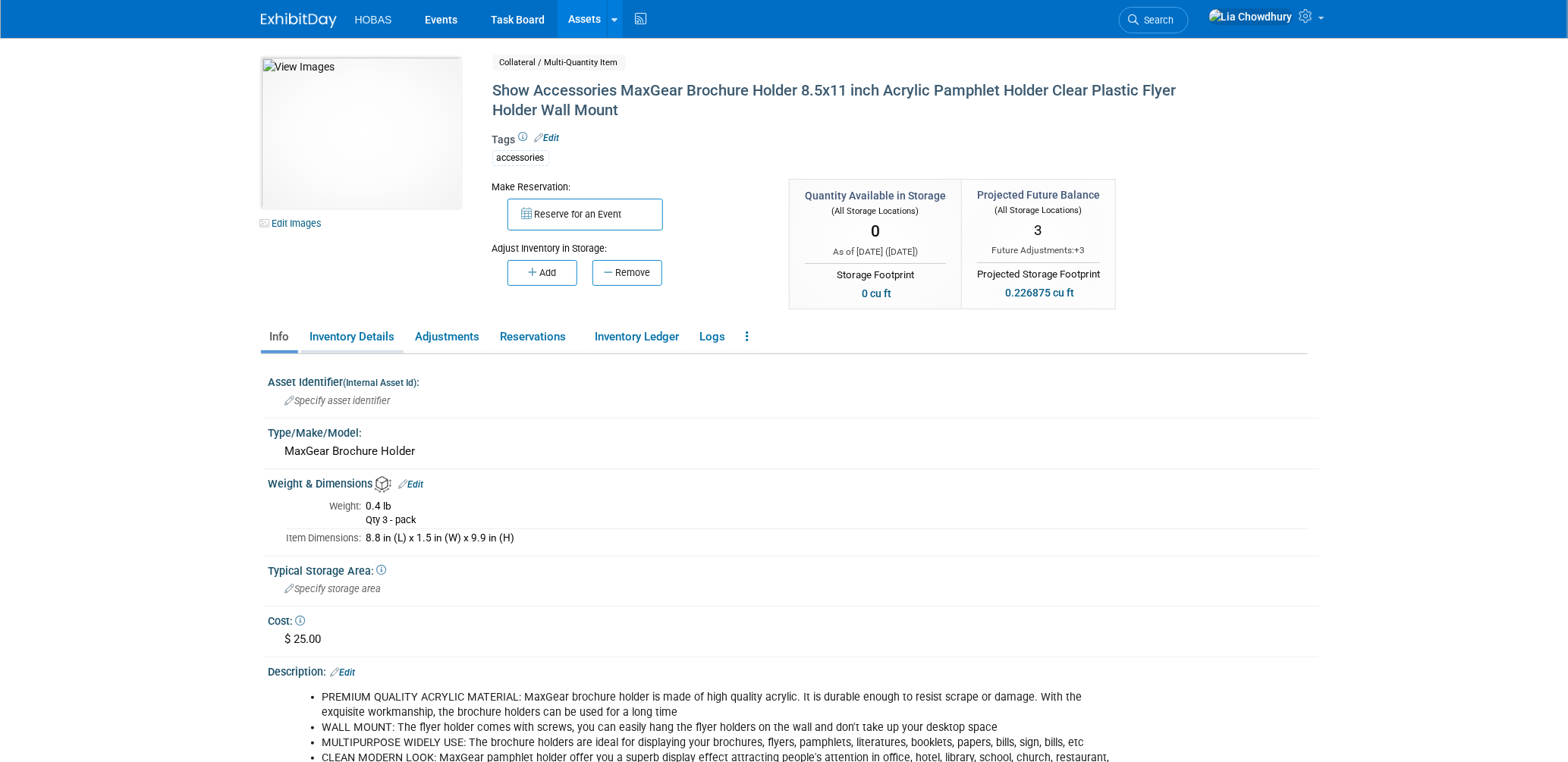
click at [373, 327] on link "Inventory Details" at bounding box center [352, 337] width 103 height 27
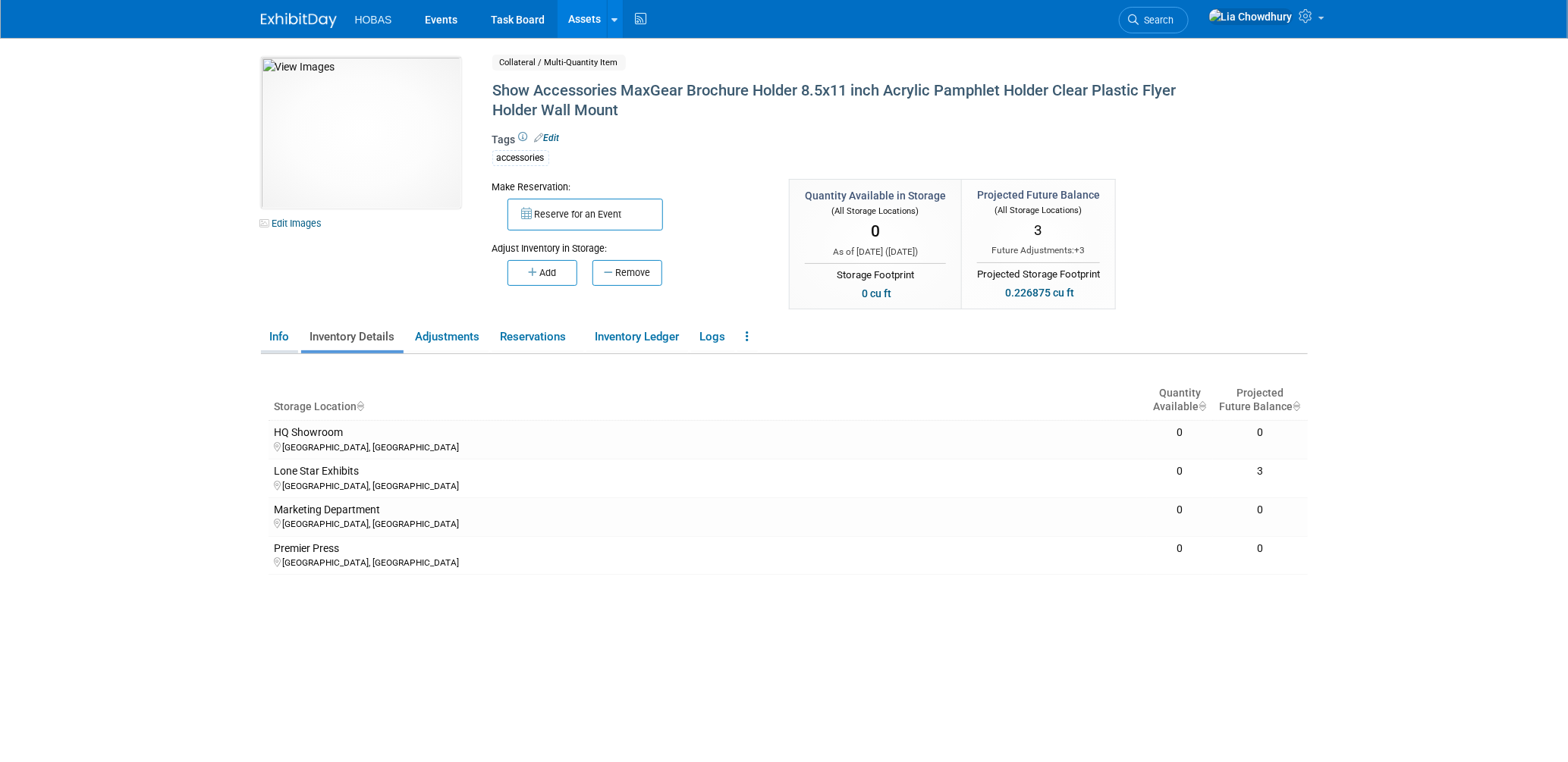
click at [278, 337] on link "Info" at bounding box center [280, 337] width 37 height 27
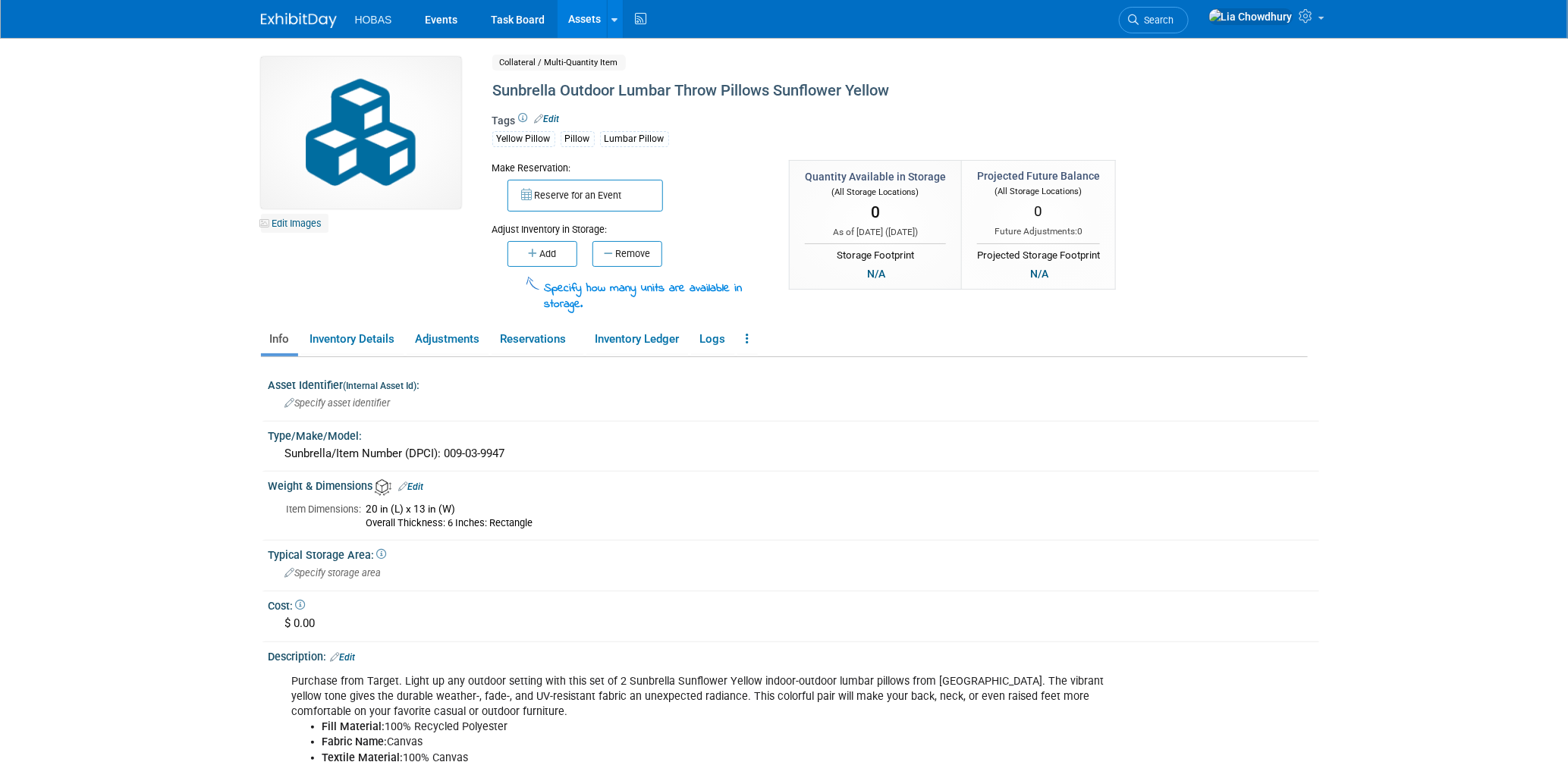
click at [286, 219] on link "Edit Images" at bounding box center [295, 223] width 68 height 19
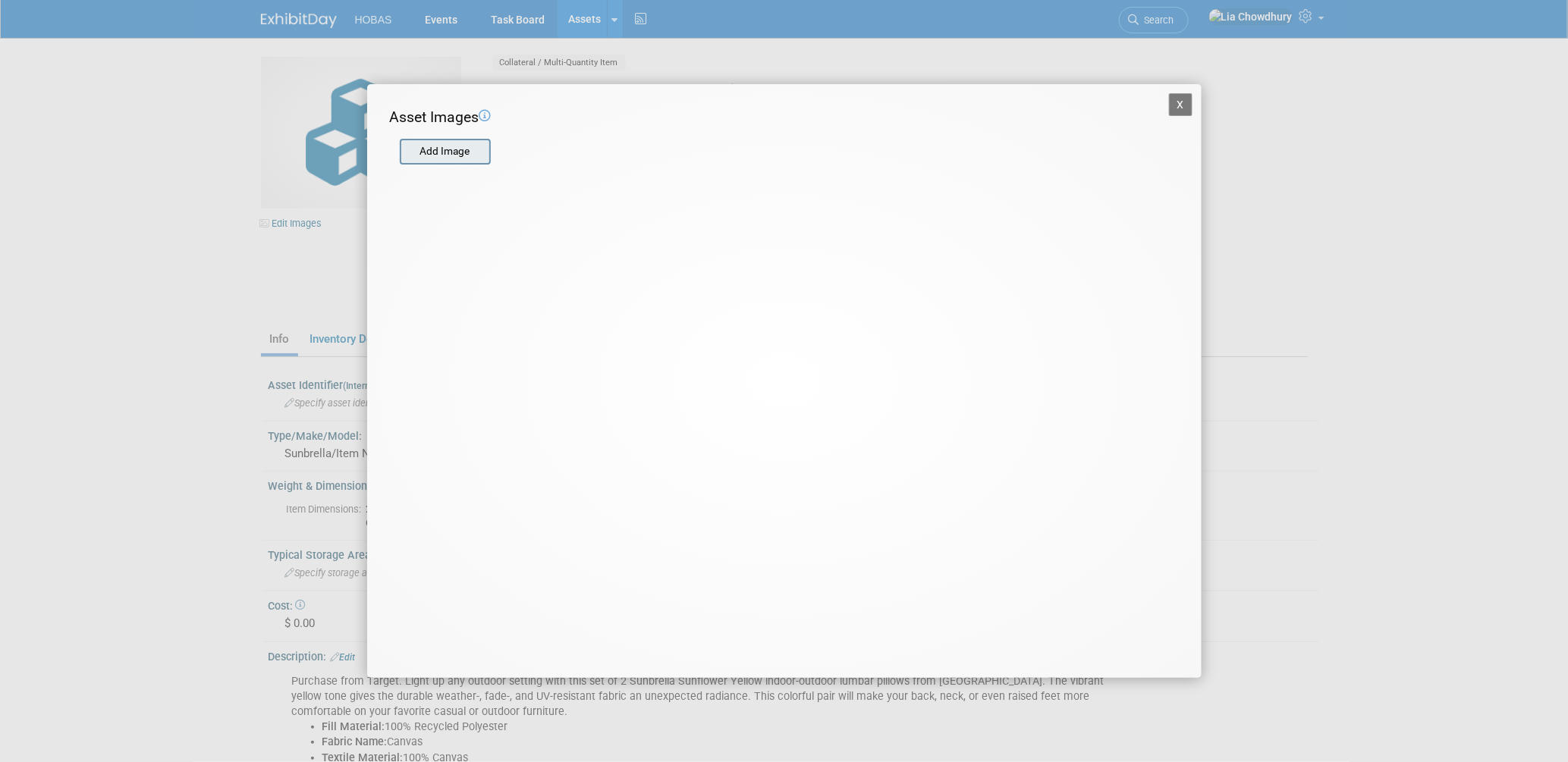
click at [447, 155] on input "file" at bounding box center [399, 151] width 181 height 23
type input "C:\fakepath\sunbrella lumbar pillows.webp"
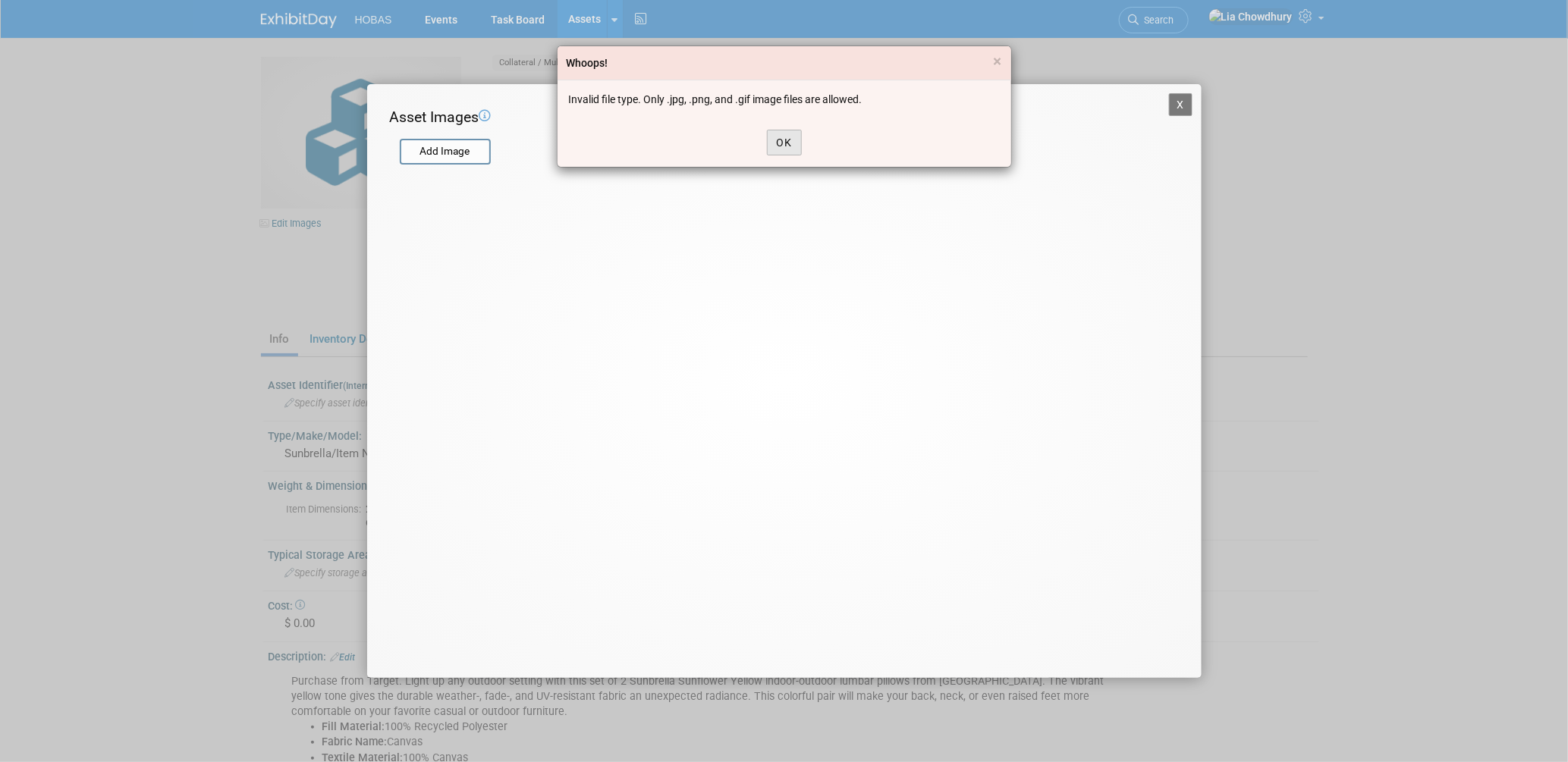
click at [789, 142] on button "OK" at bounding box center [784, 142] width 35 height 26
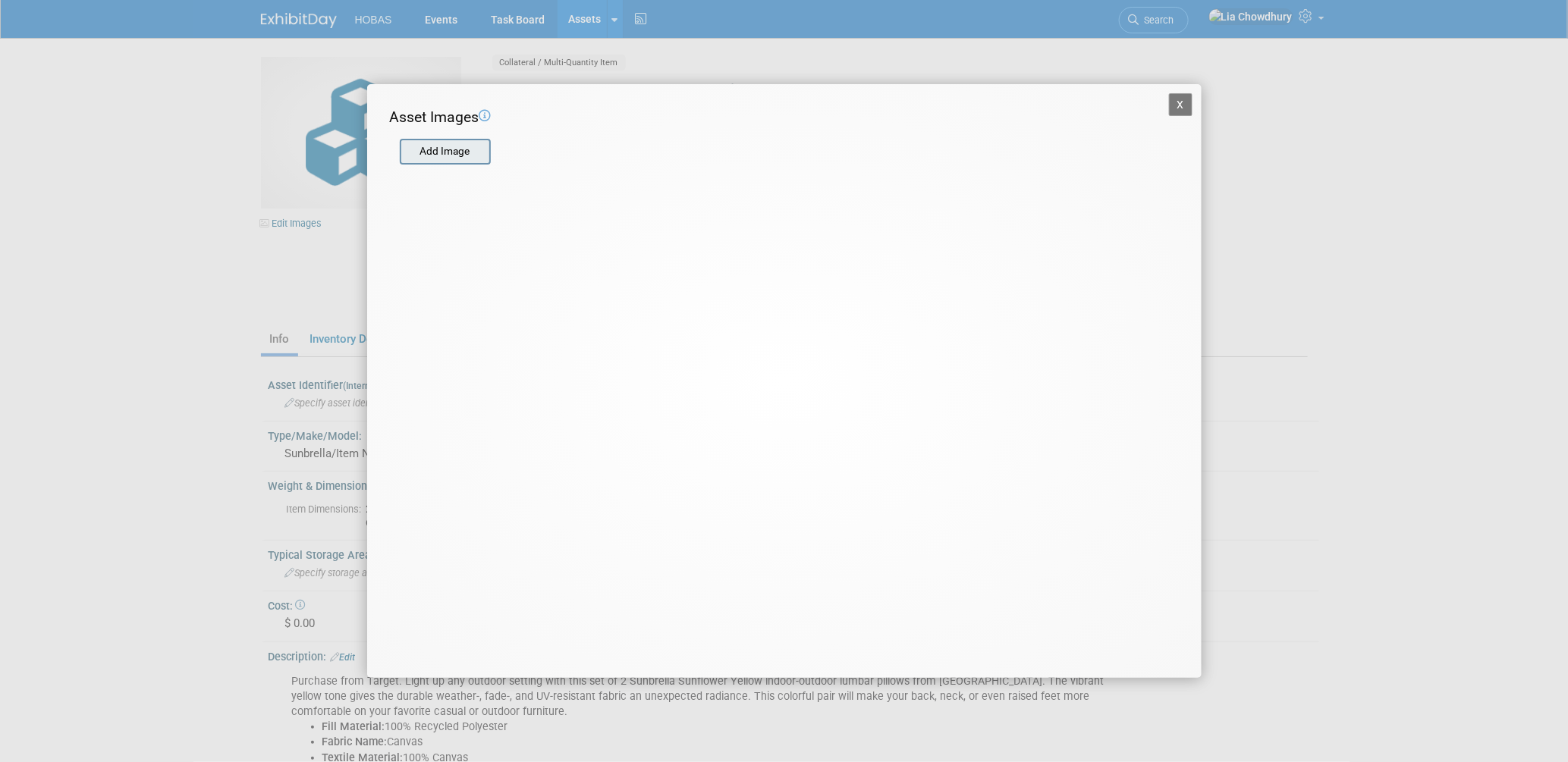
click at [440, 150] on input "file" at bounding box center [399, 151] width 181 height 23
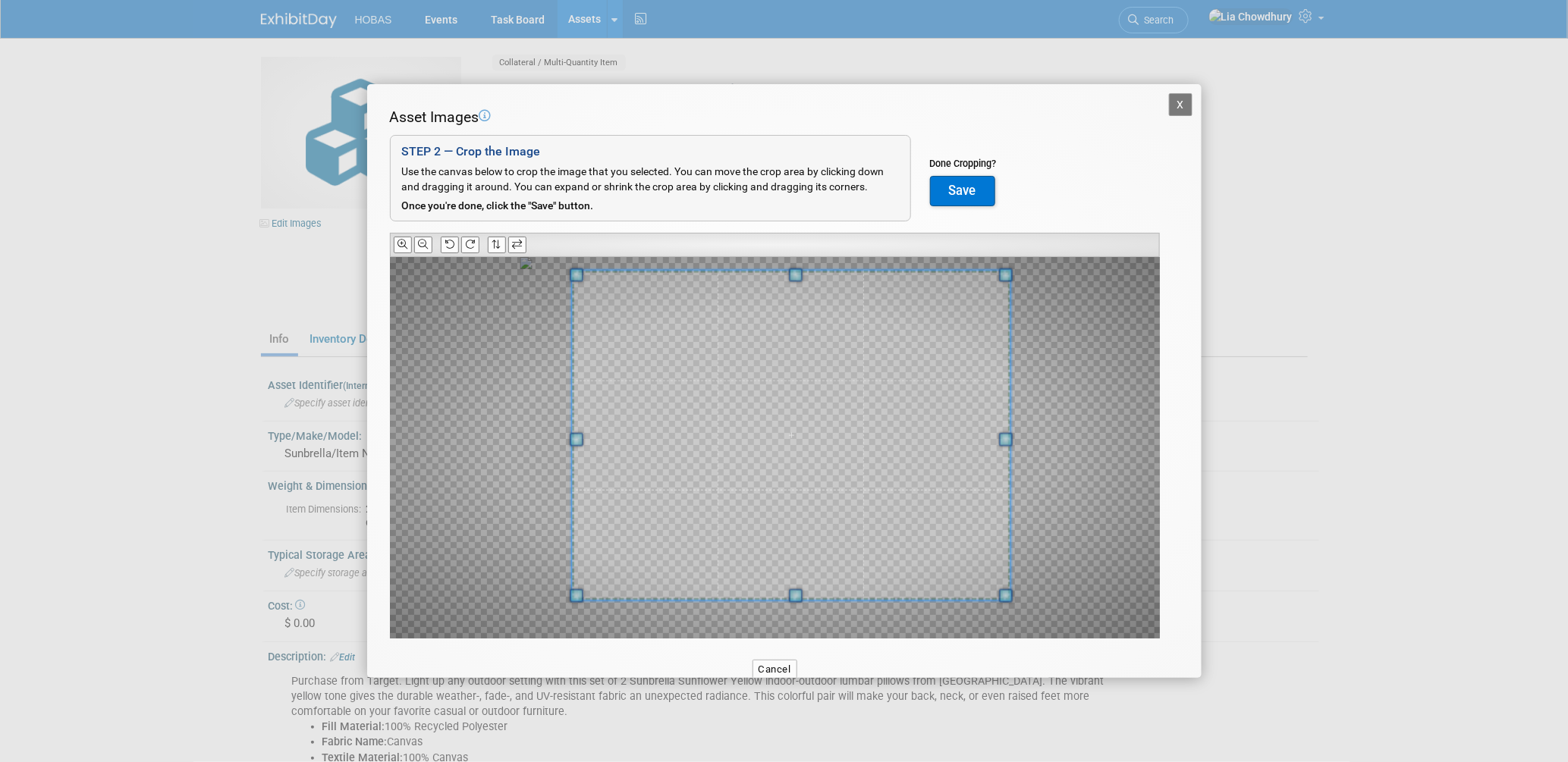
click at [993, 271] on div at bounding box center [791, 434] width 439 height 329
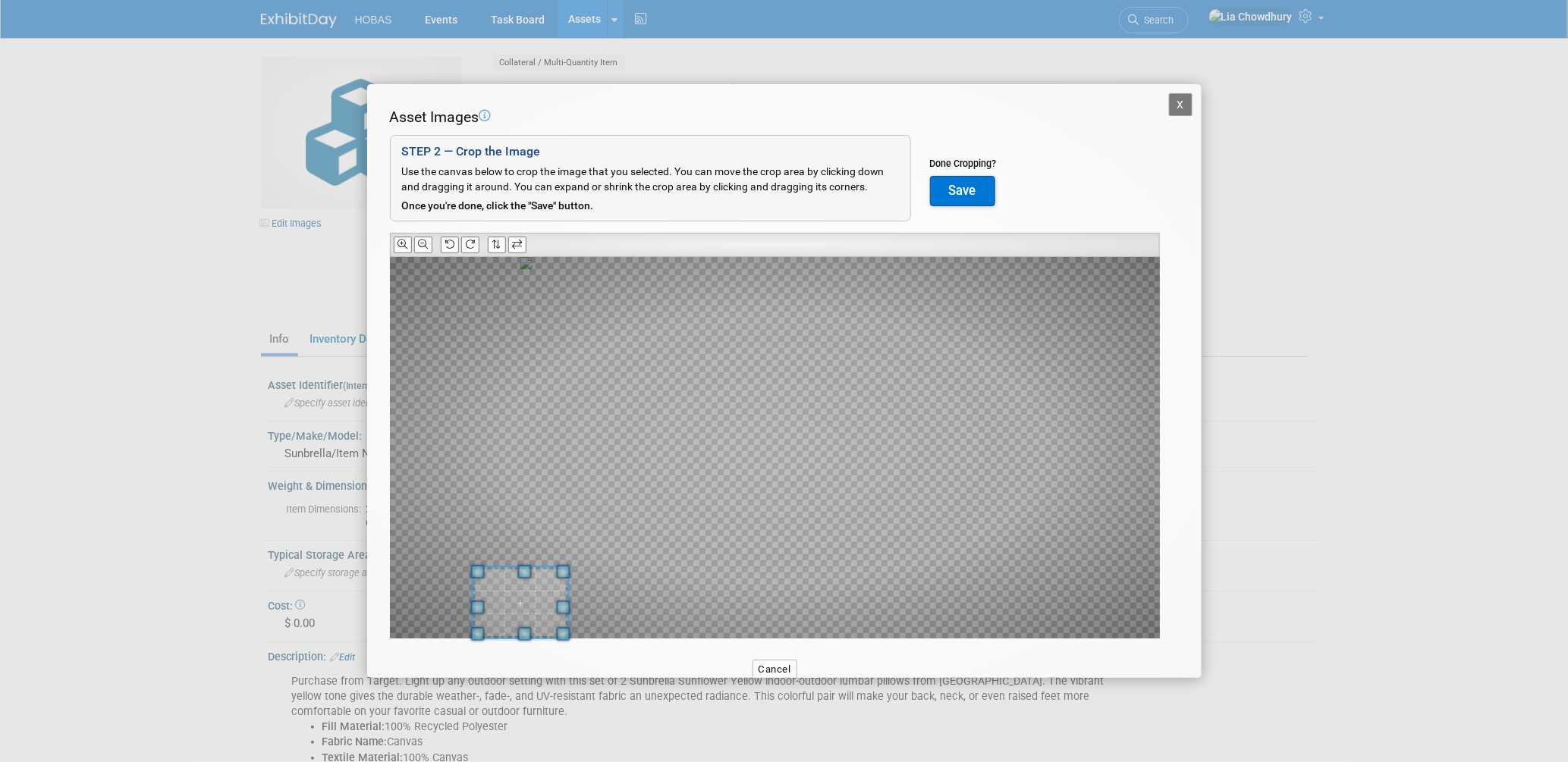
click at [558, 607] on div at bounding box center [775, 447] width 770 height 381
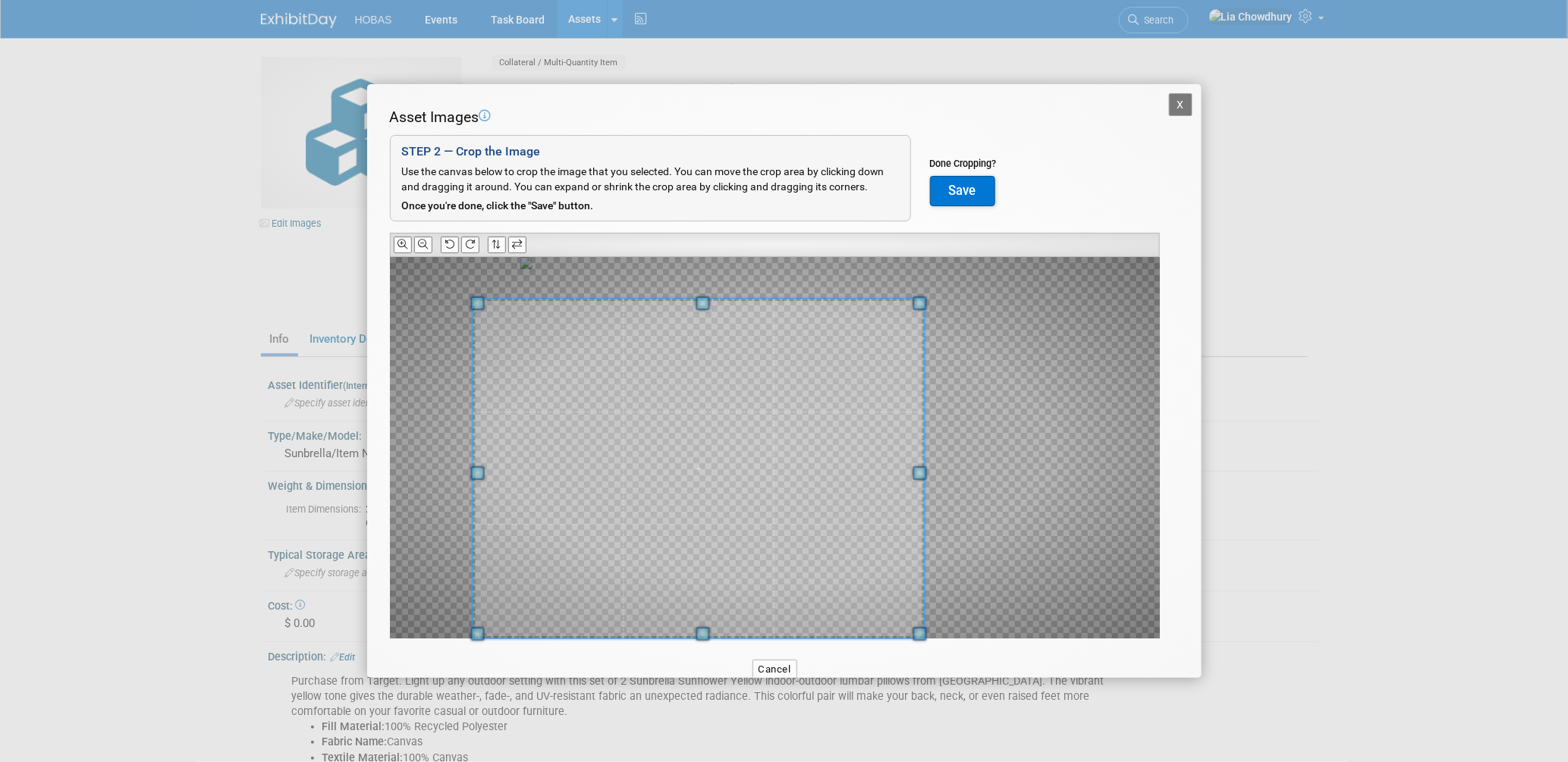
click at [1034, 303] on div at bounding box center [775, 447] width 770 height 381
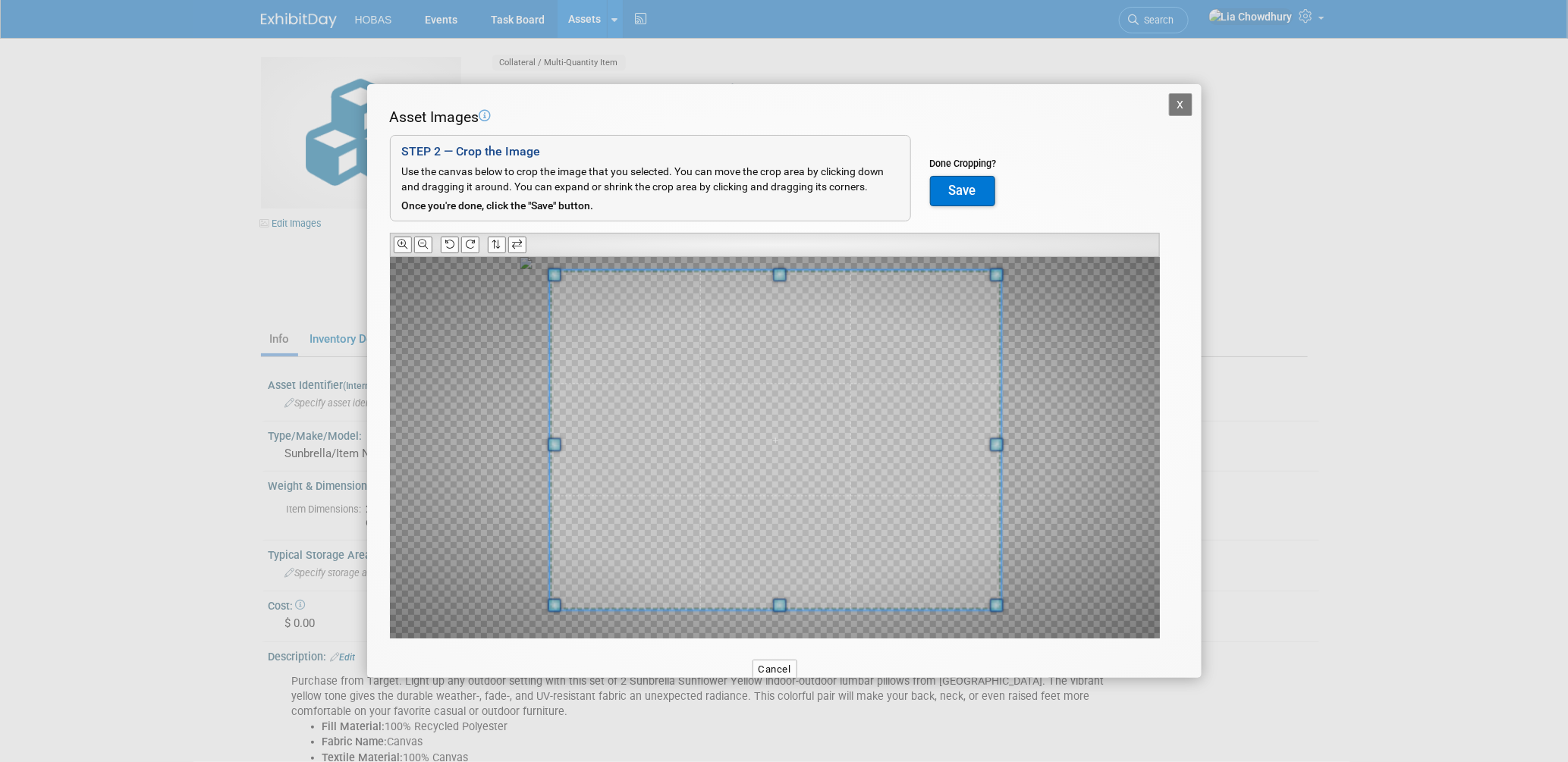
click at [933, 377] on span at bounding box center [775, 440] width 452 height 340
click at [978, 194] on button "Save" at bounding box center [963, 190] width 65 height 30
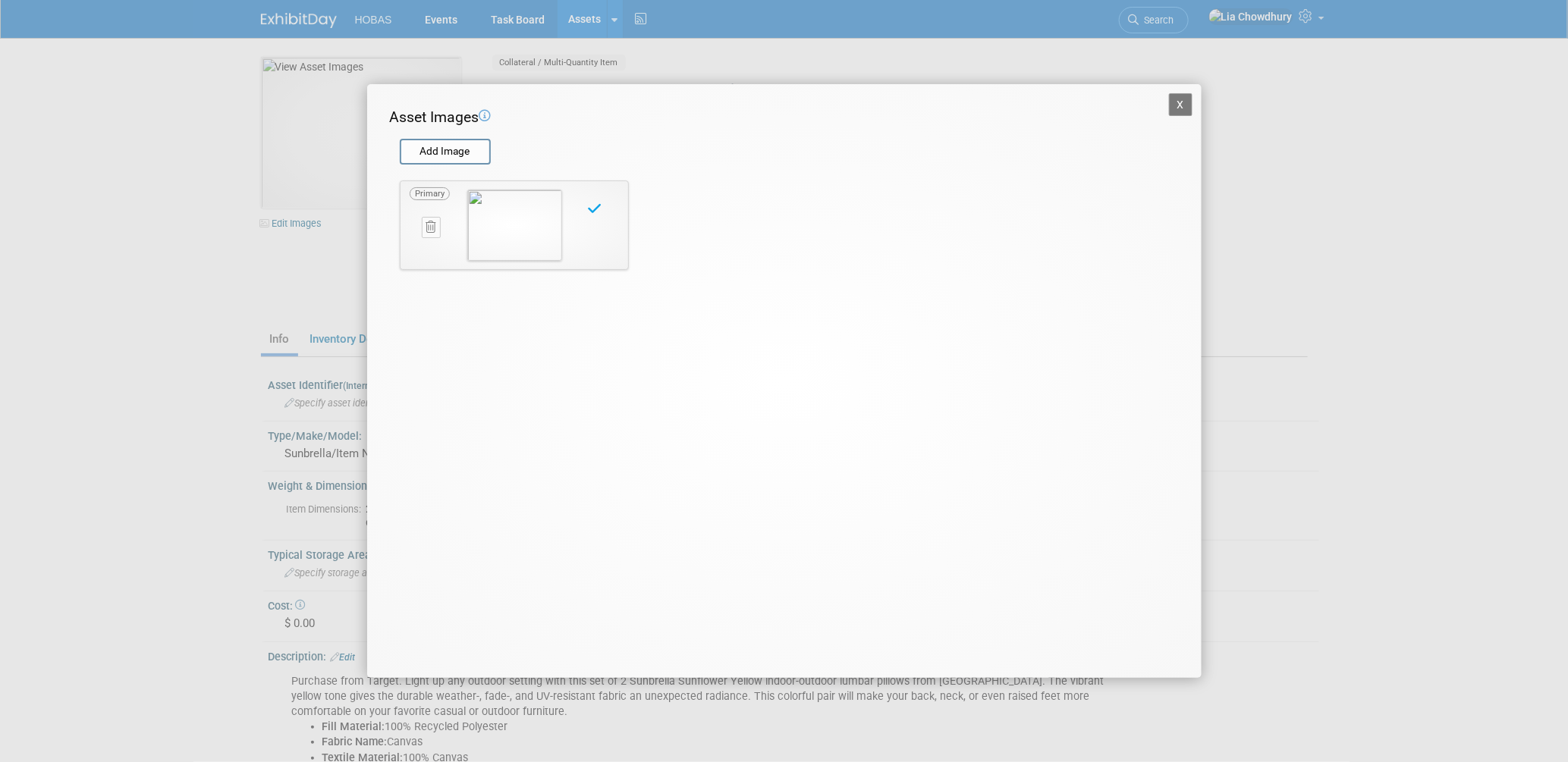
click at [1257, 184] on div "X Asset Images Add Image STEP 2 — Crop the Image Use the canvas below to crop t…" at bounding box center [784, 381] width 1568 height 762
click at [1178, 98] on button "X" at bounding box center [1181, 105] width 24 height 23
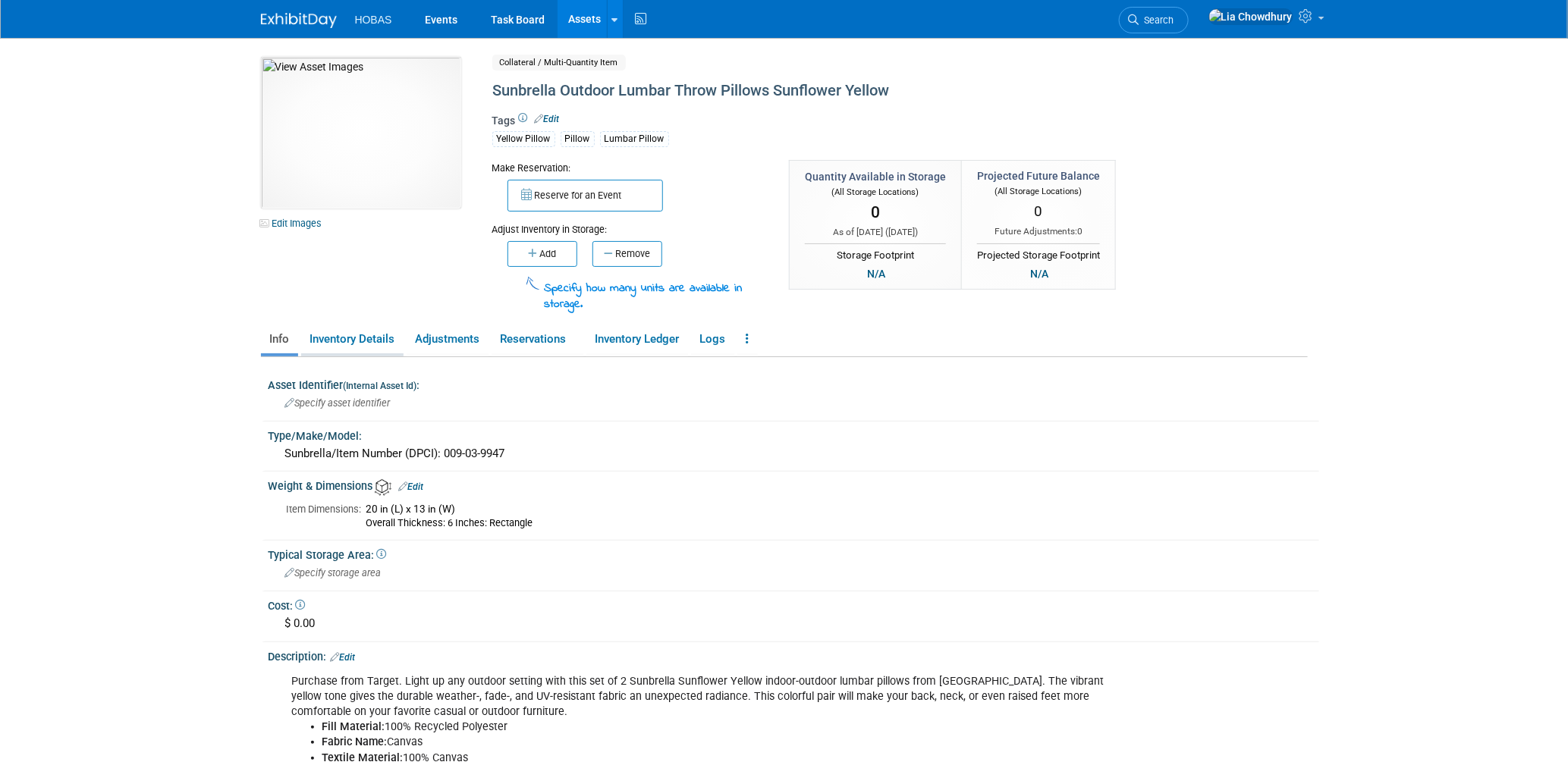
click at [356, 336] on link "Inventory Details" at bounding box center [352, 339] width 103 height 27
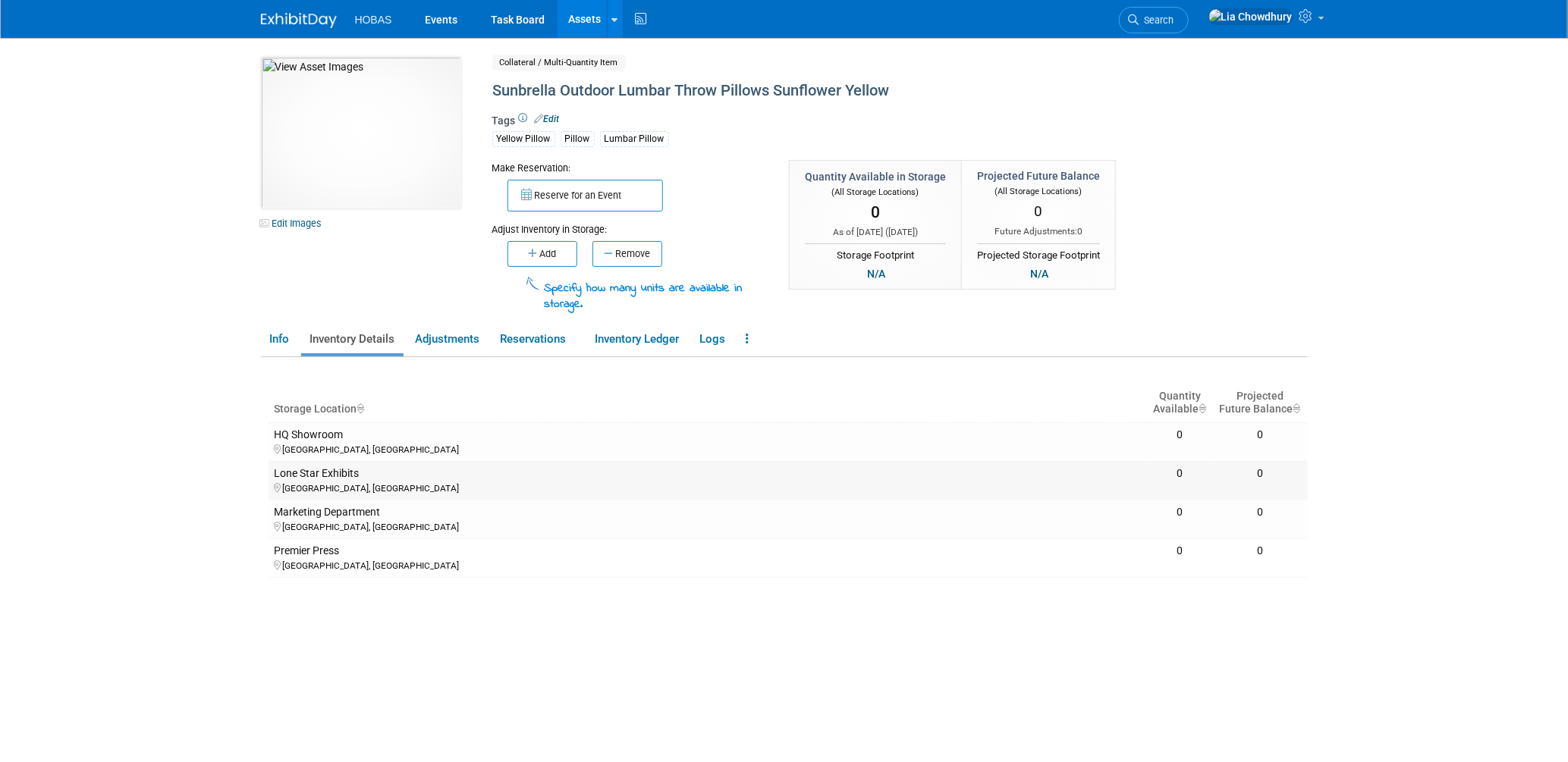
click at [328, 468] on div "Lone Star Exhibits" at bounding box center [707, 473] width 867 height 14
click at [553, 250] on button "Add" at bounding box center [543, 254] width 70 height 26
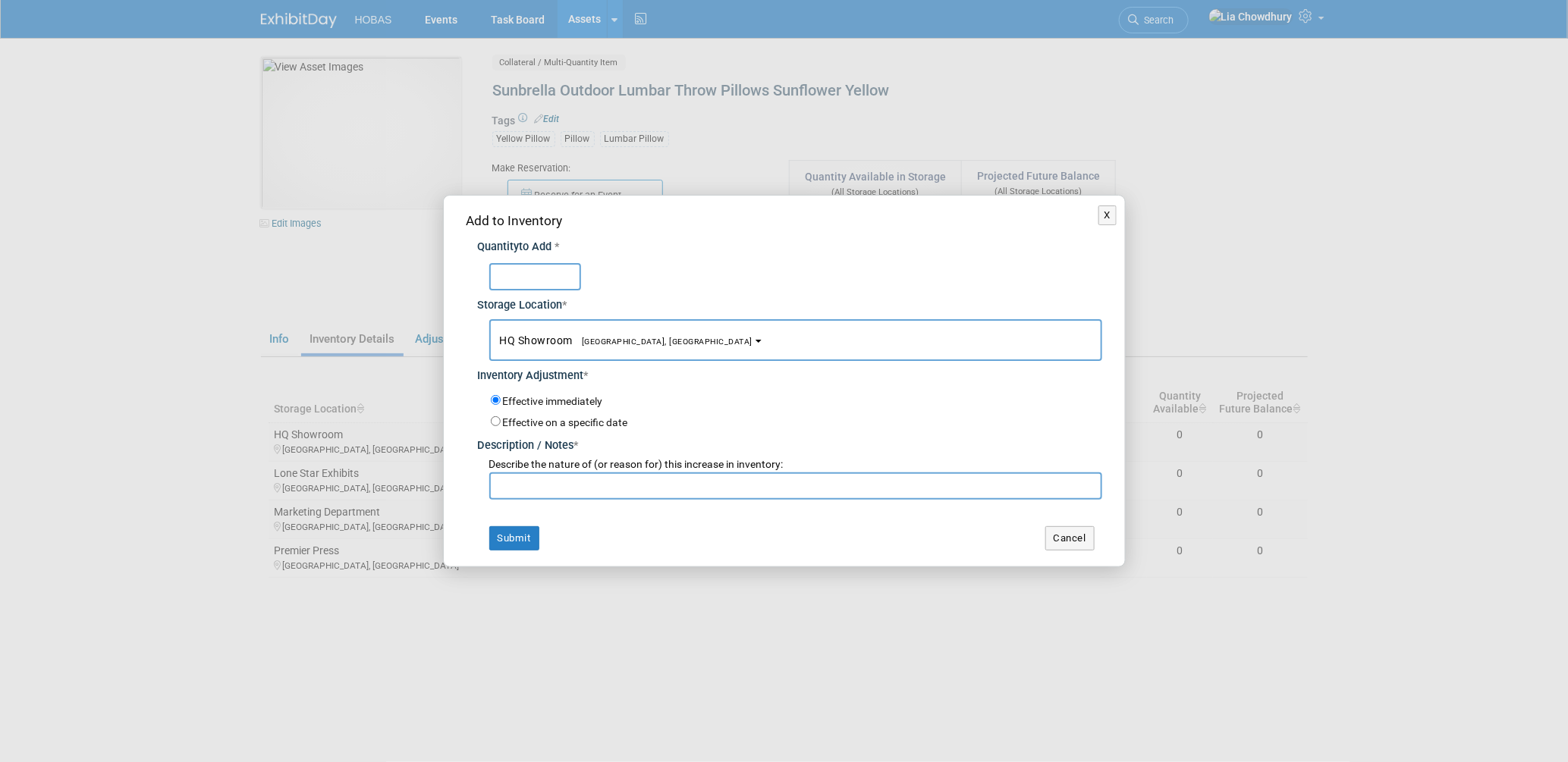
click at [542, 340] on span "HQ Showroom Houston, TX" at bounding box center [626, 340] width 253 height 12
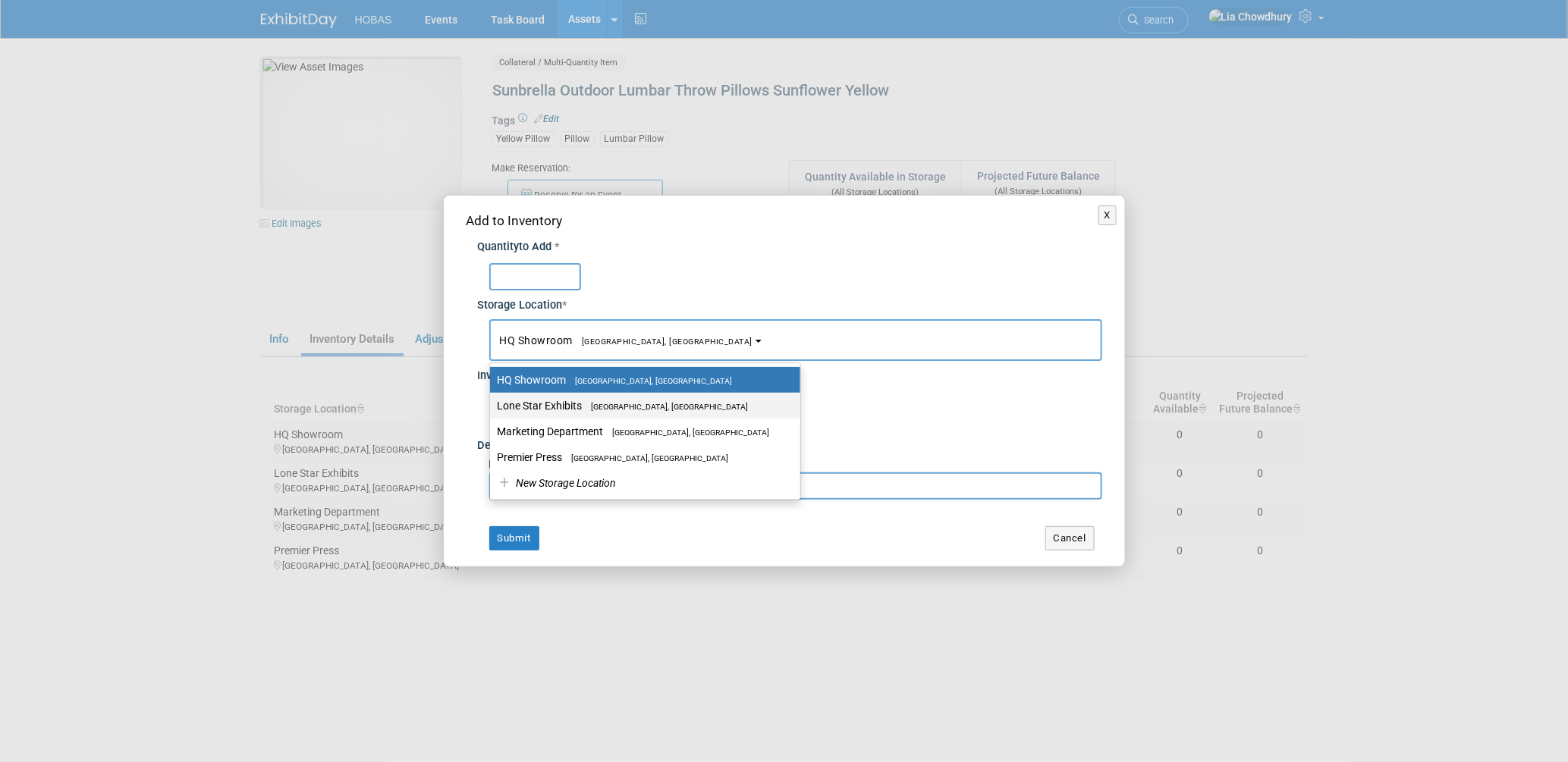
click at [547, 407] on label "Lone Star Exhibits Houston, TX" at bounding box center [640, 406] width 287 height 20
click at [492, 407] on input "Lone Star Exhibits Houston, TX" at bounding box center [487, 406] width 10 height 10
select select "11223138"
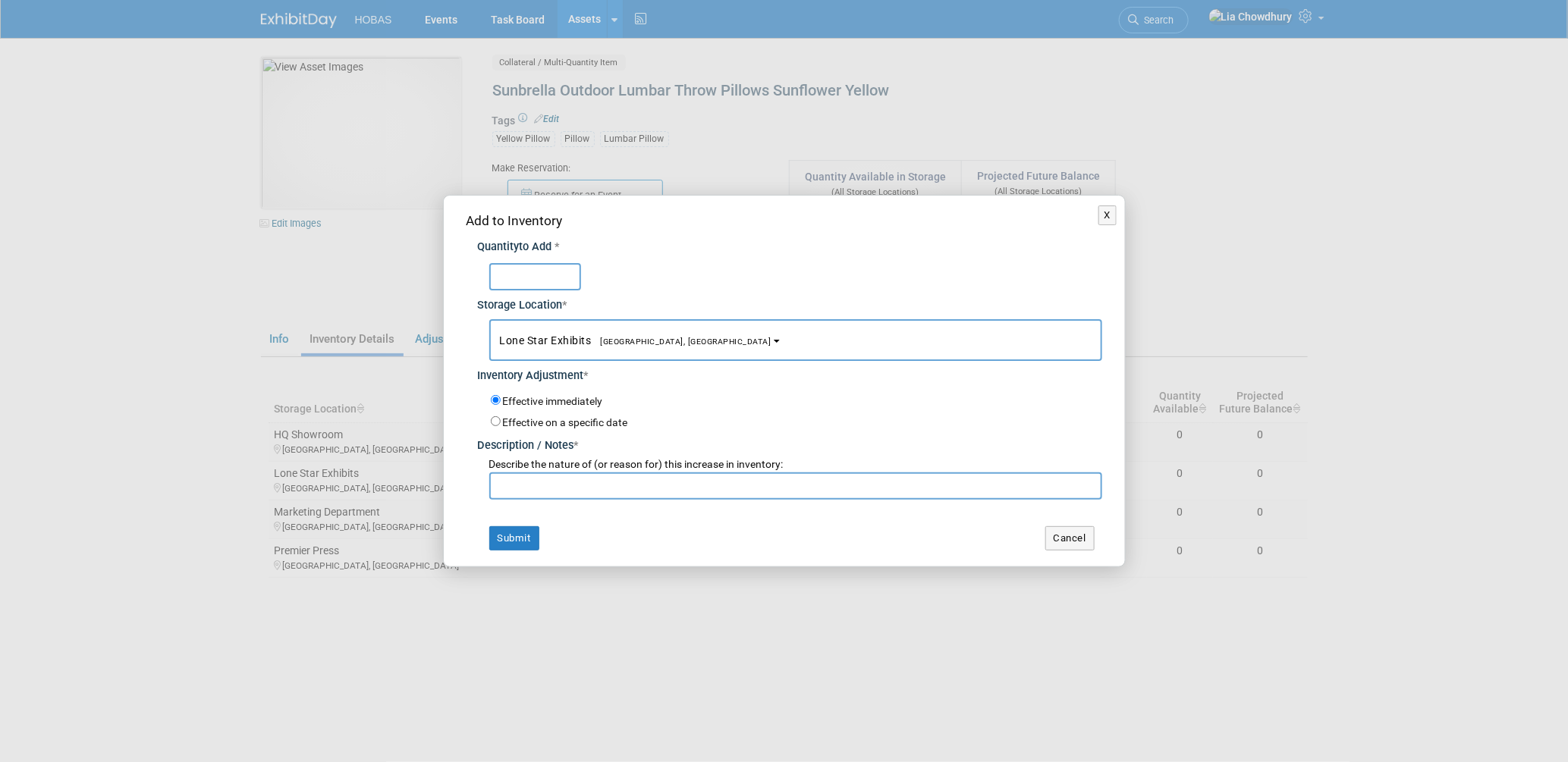
click at [518, 278] on input "text" at bounding box center [535, 276] width 92 height 28
type input "4"
click at [530, 488] on input "text" at bounding box center [795, 486] width 613 height 28
type input "I"
type input "For National Tradeshow Booths with Furniture Rentals"
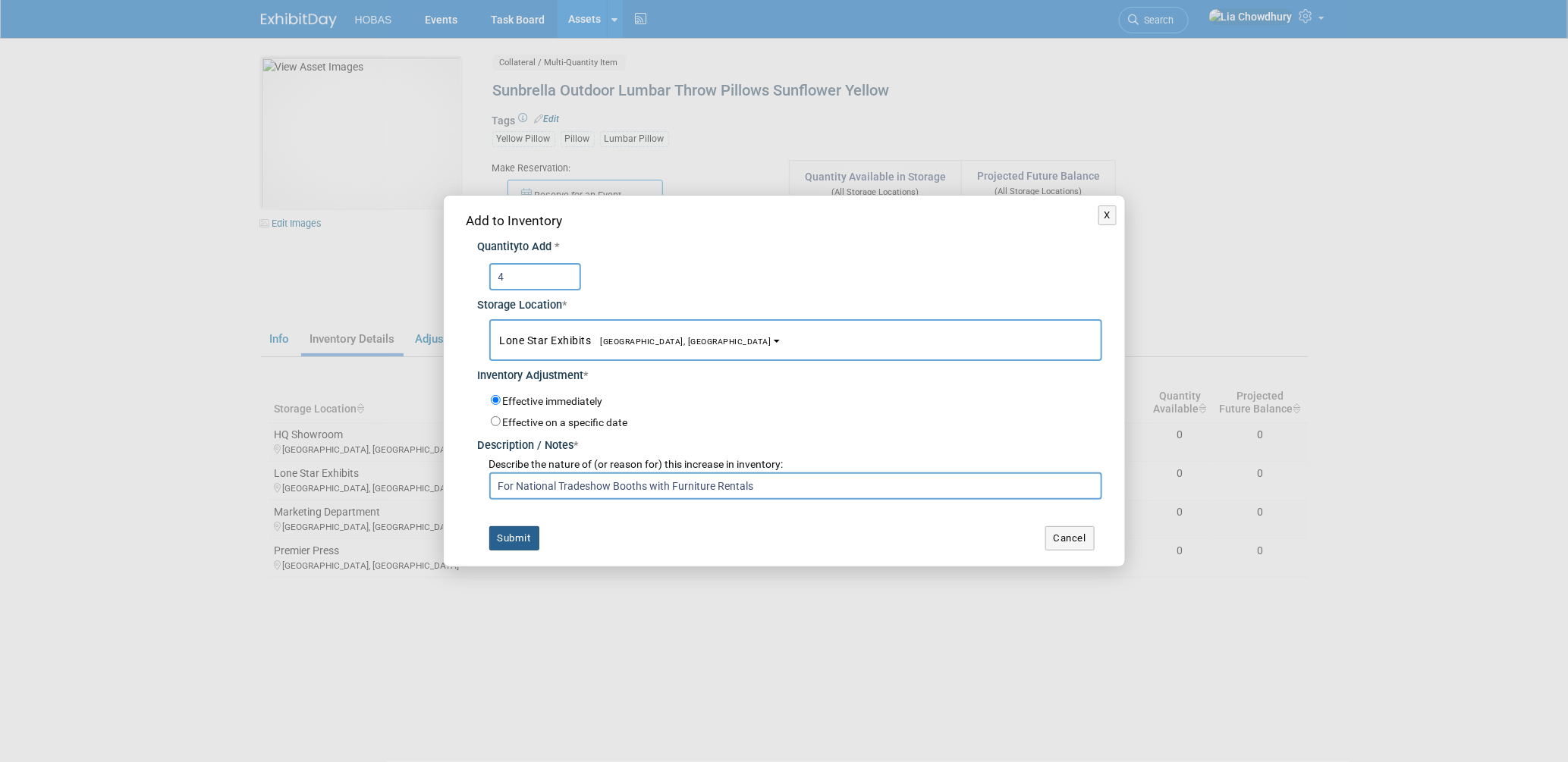
click at [518, 536] on button "Submit" at bounding box center [514, 538] width 50 height 24
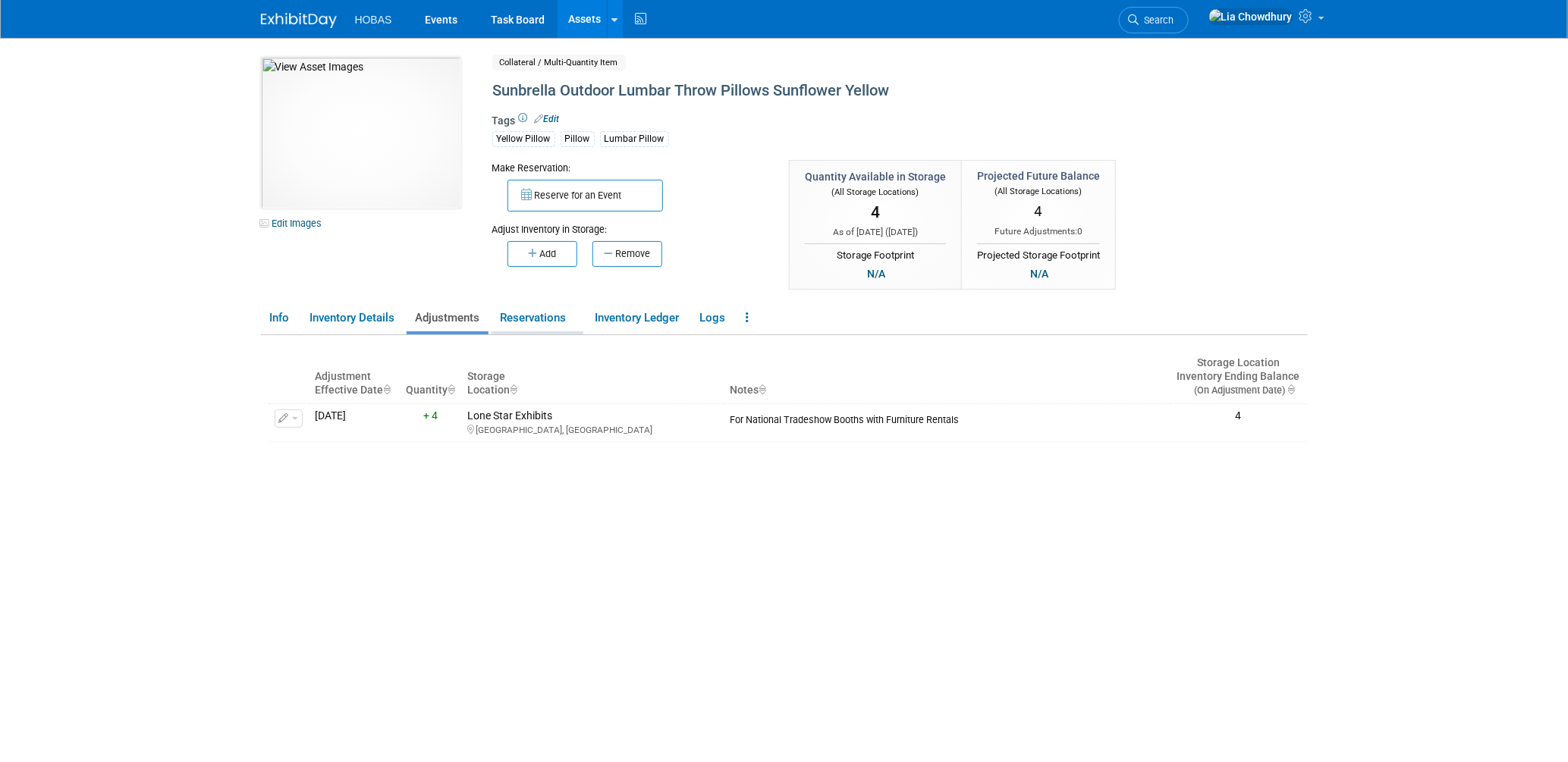
click at [535, 313] on link "Reservations" at bounding box center [537, 318] width 92 height 27
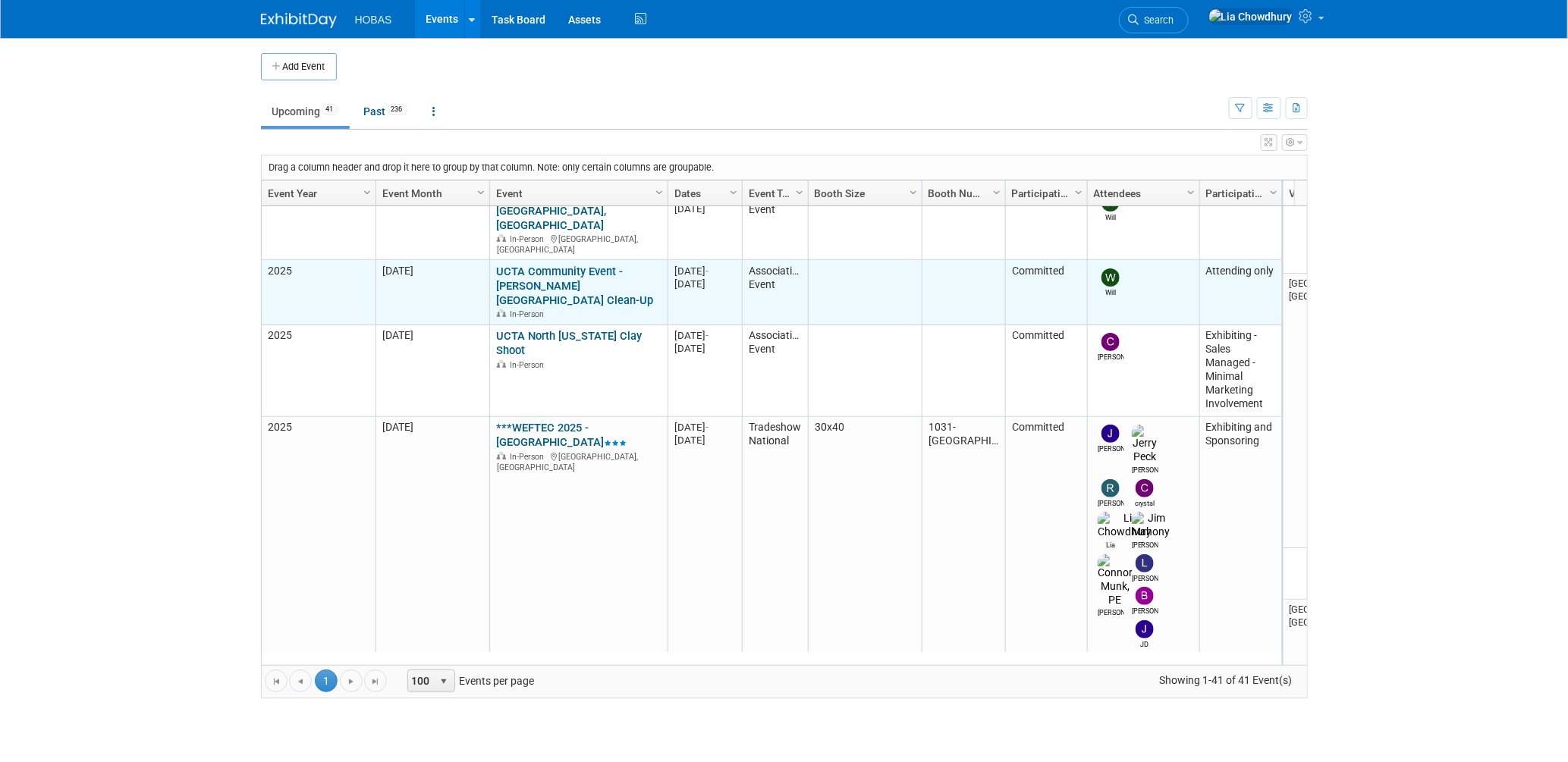
scroll to position [302, 0]
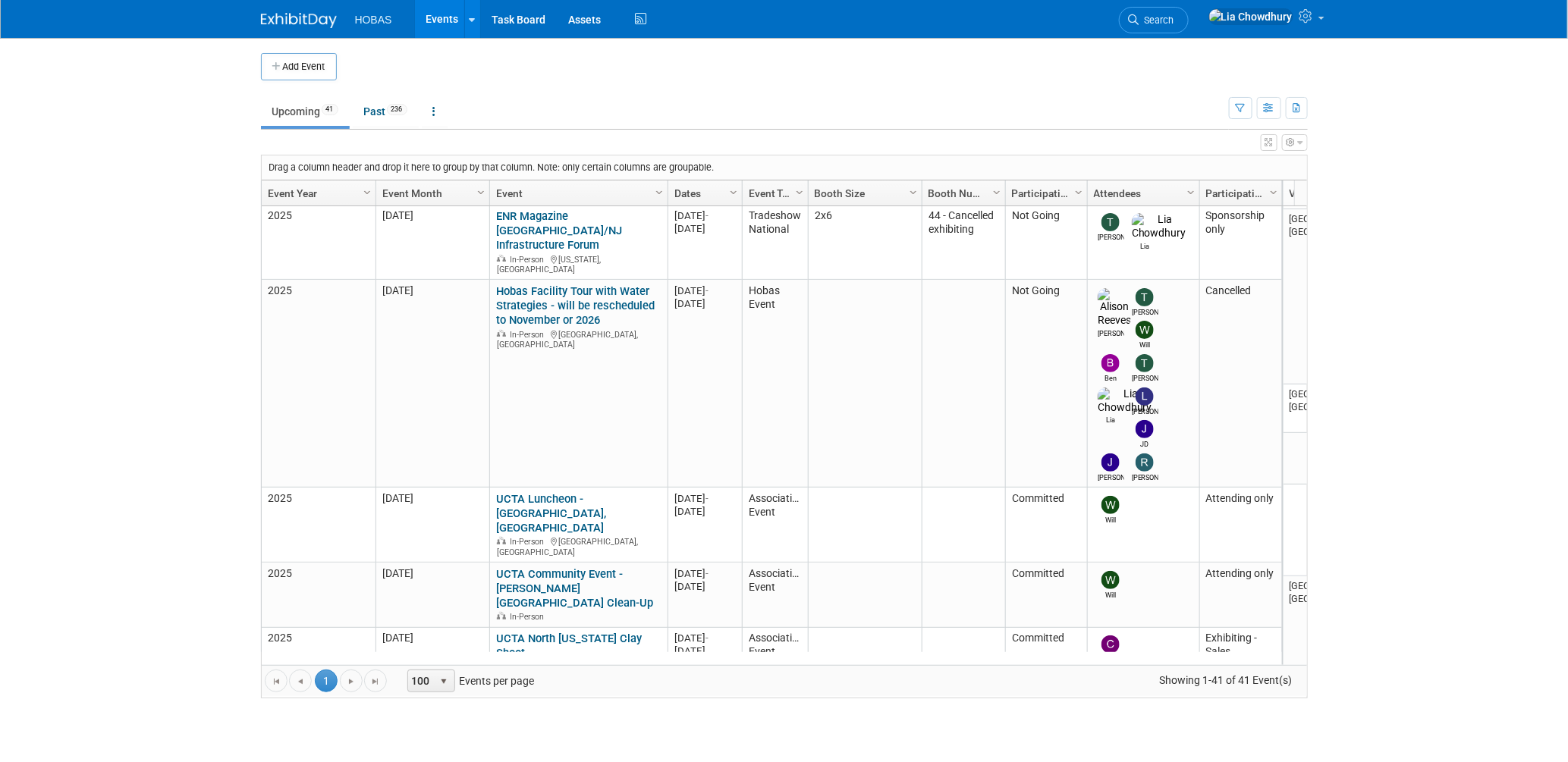
click at [574, 723] on link "***WEFTEC 2025 - [GEOGRAPHIC_DATA]" at bounding box center [561, 737] width 130 height 28
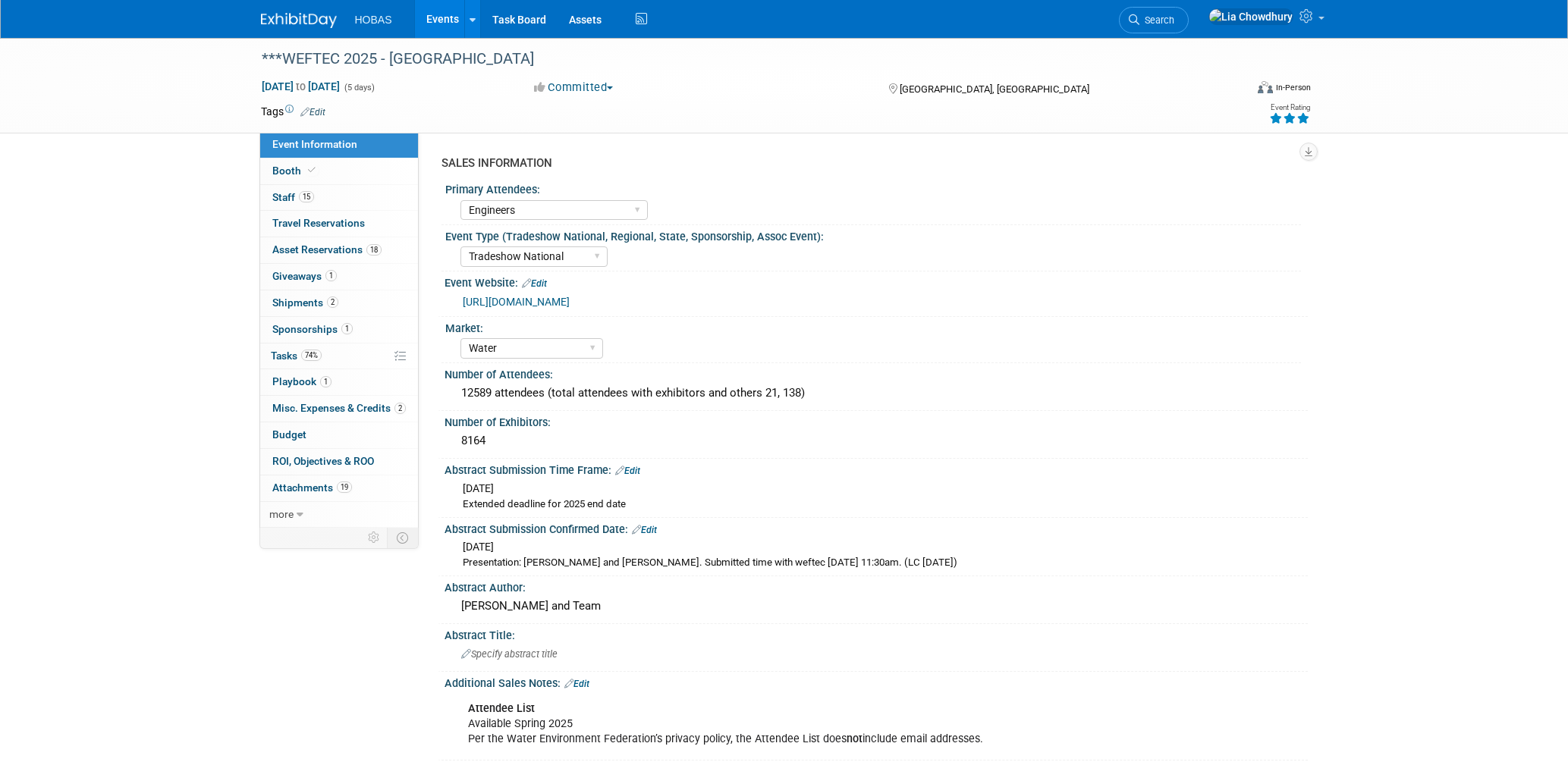
select select "Engineers"
select select "Tradeshow National"
select select "Water"
select select "Exhibiting and Sponsoring"
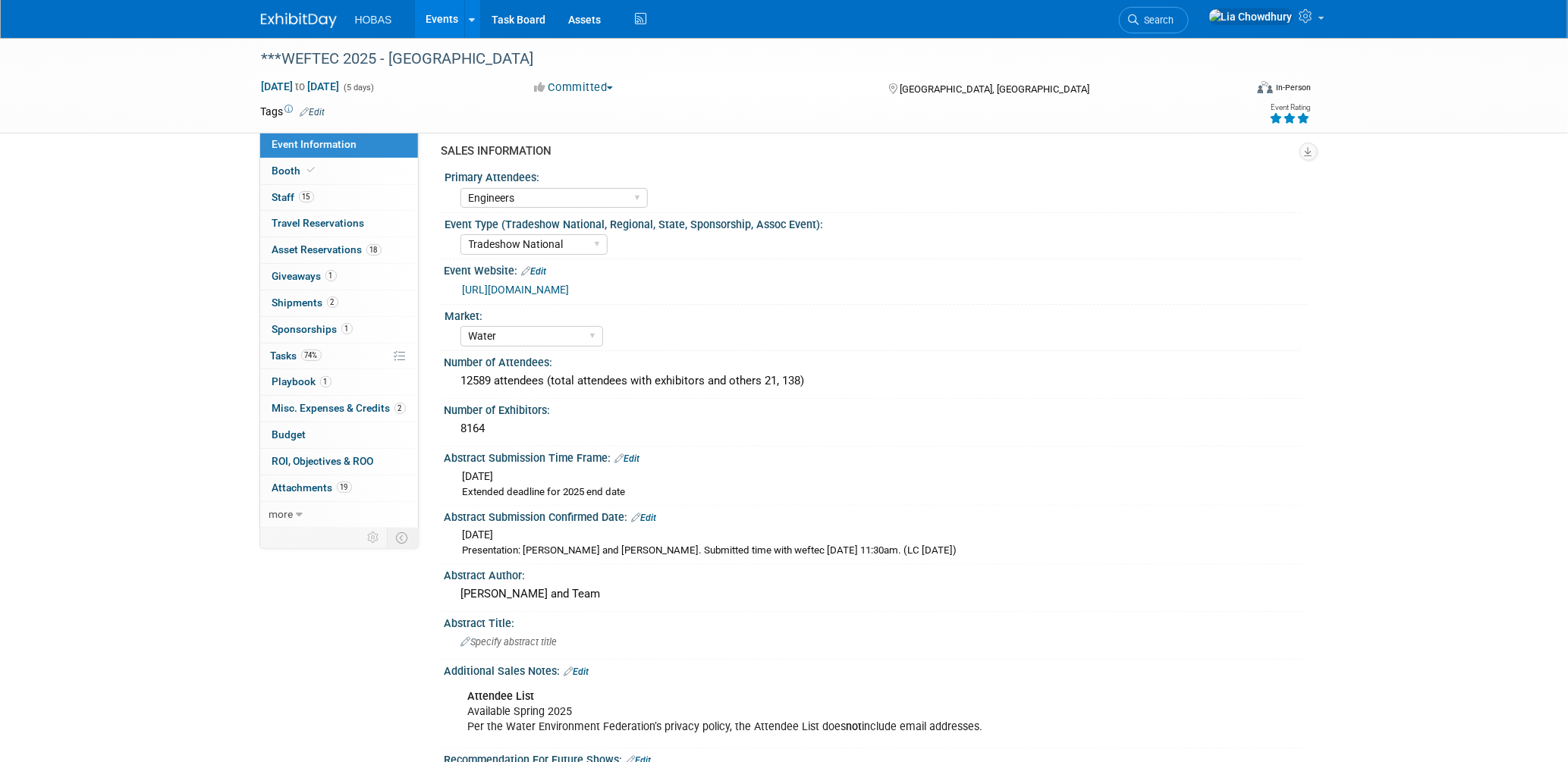
scroll to position [252, 0]
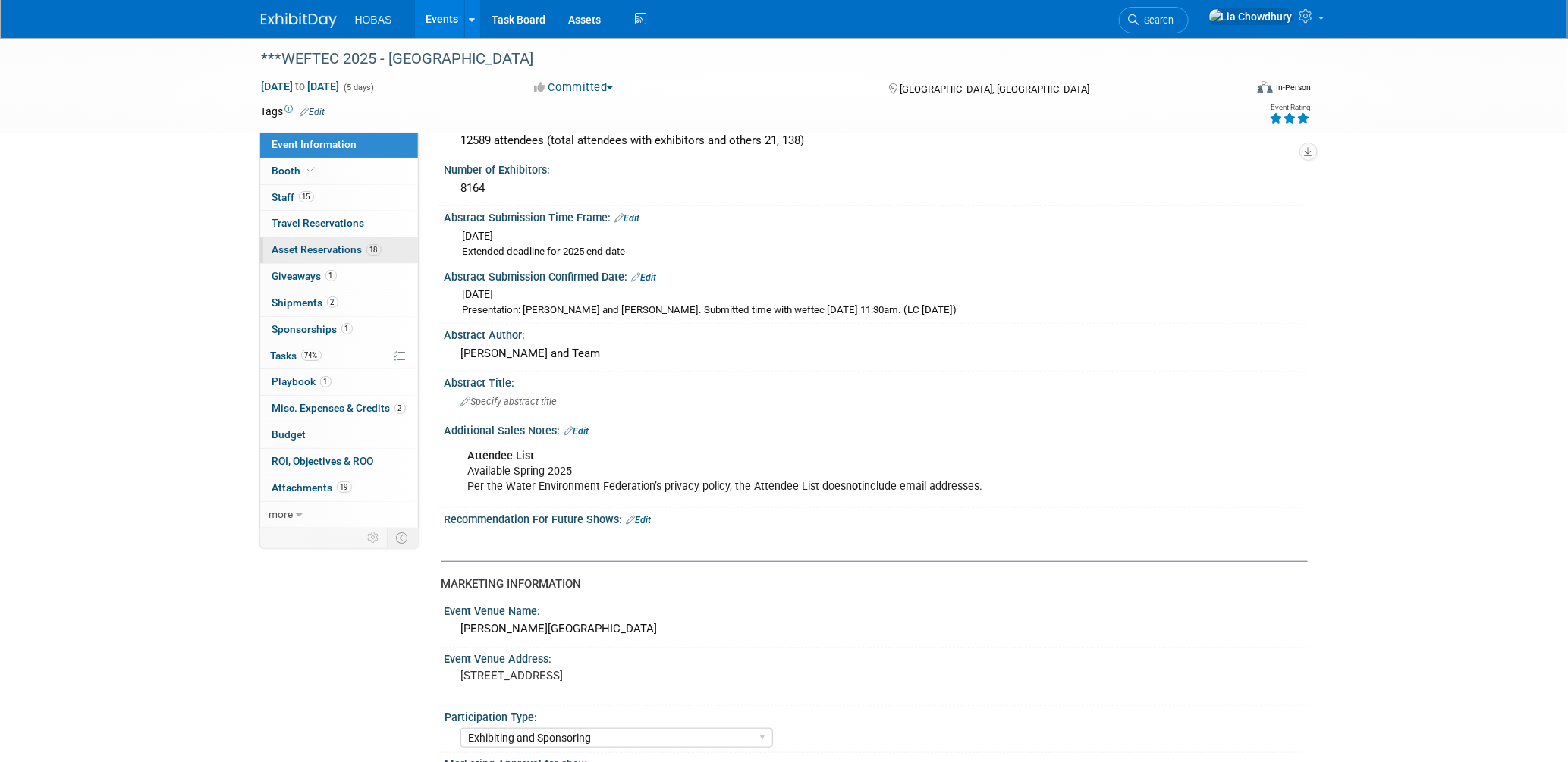
click at [301, 257] on link "18 Asset Reservations 18" at bounding box center [339, 250] width 158 height 26
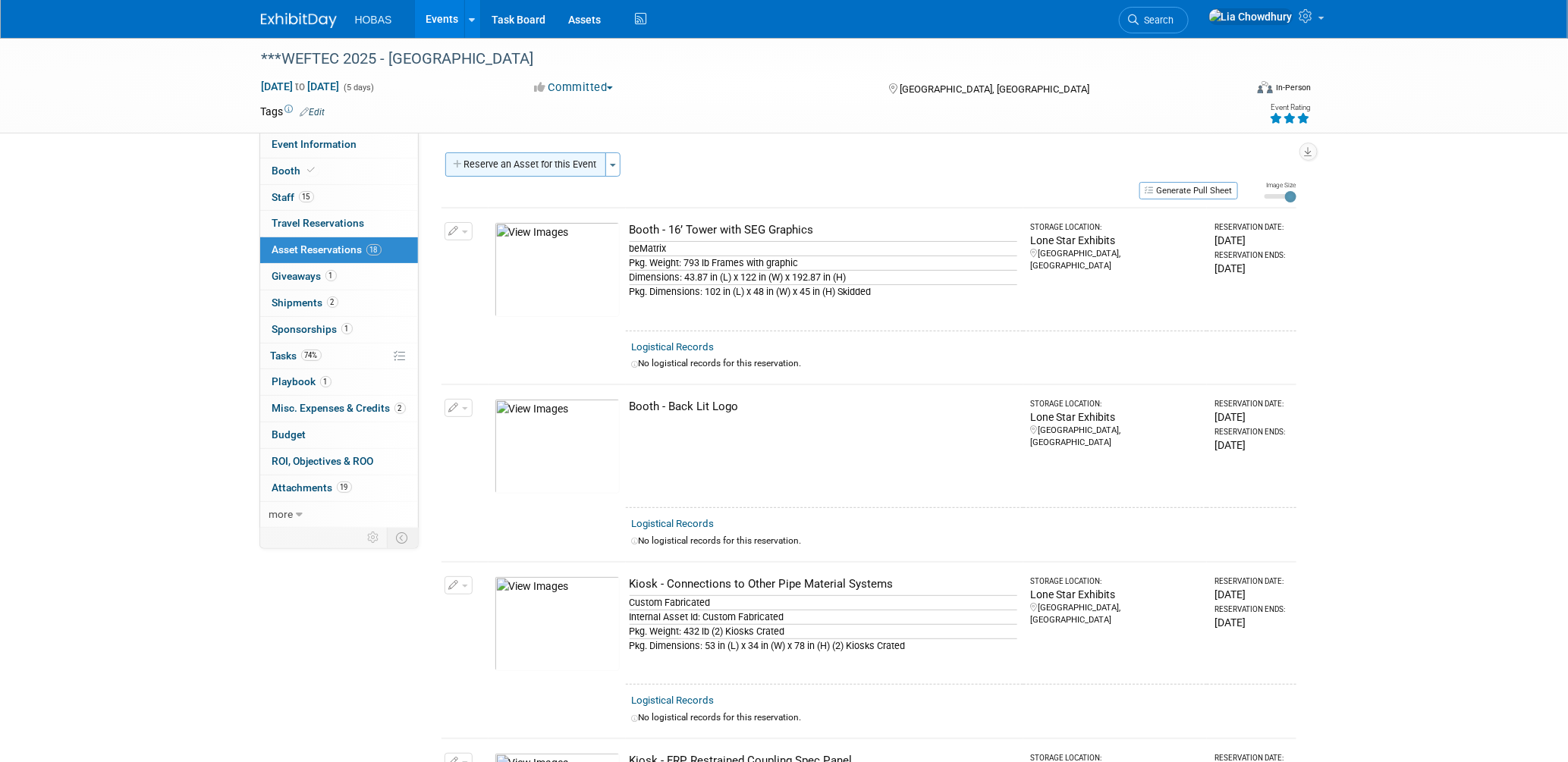
click at [515, 170] on button "Reserve an Asset for this Event" at bounding box center [526, 164] width 161 height 24
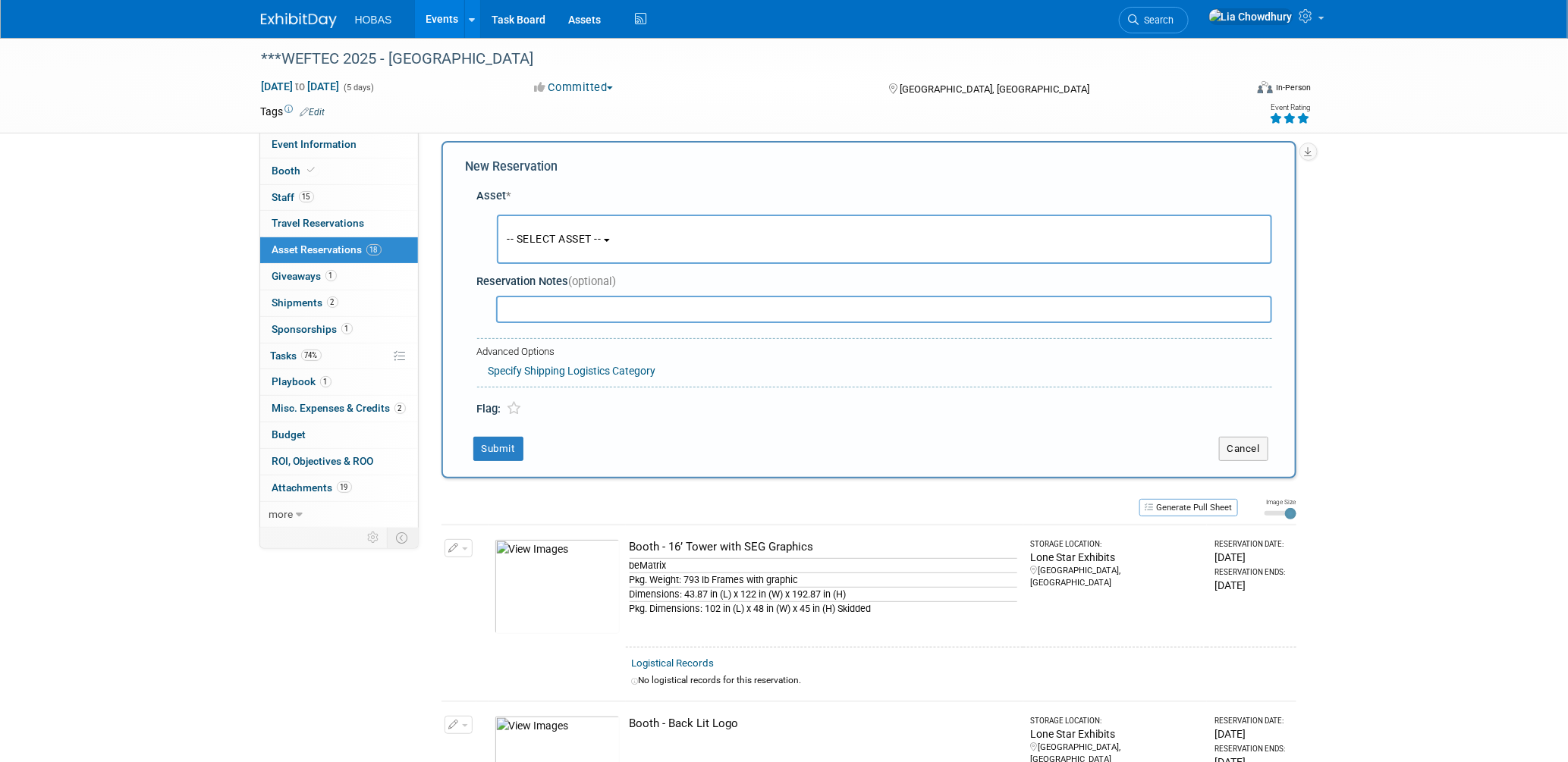
scroll to position [14, 0]
click at [553, 237] on span "-- SELECT ASSET --" at bounding box center [555, 236] width 94 height 12
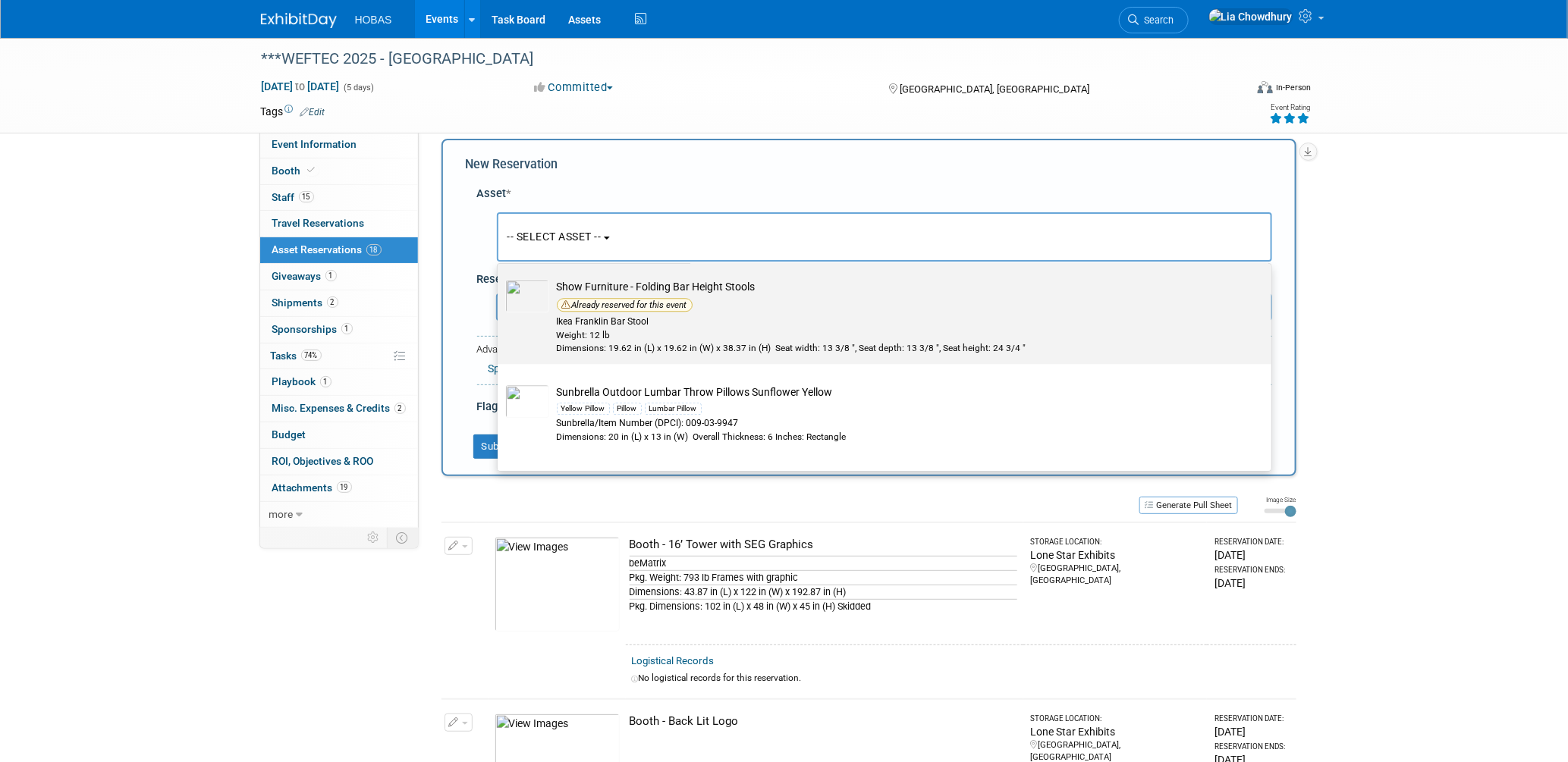
scroll to position [5095, 0]
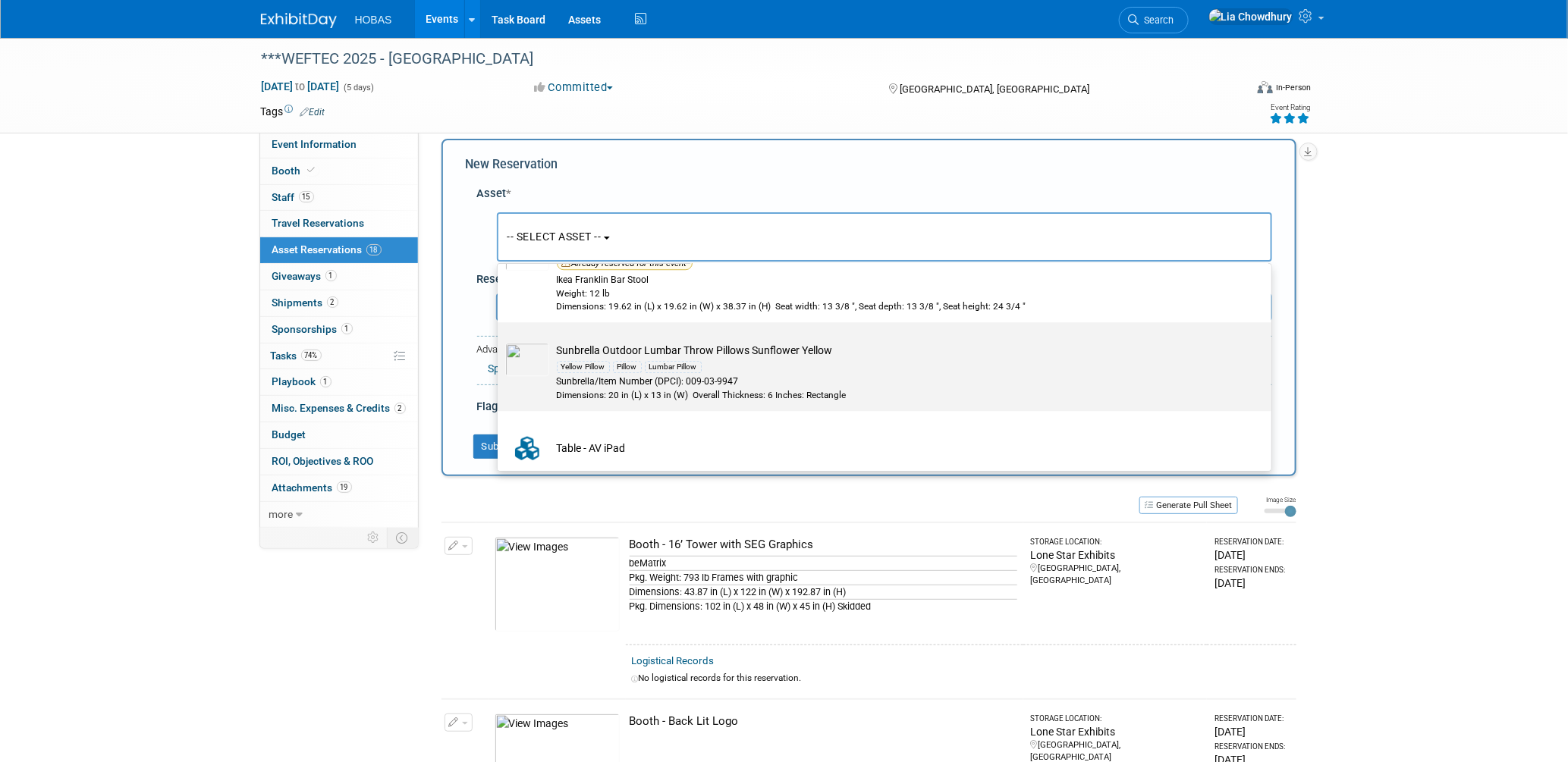
click at [762, 375] on div "Yellow Pillow Pillow Lumbar Pillow" at bounding box center [898, 366] width 684 height 17
click at [500, 341] on input "Sunbrella Outdoor Lumbar Throw Pillows Sunflower Yellow Yellow Pillow Pillow Lu…" at bounding box center [495, 335] width 10 height 10
select select "10729486"
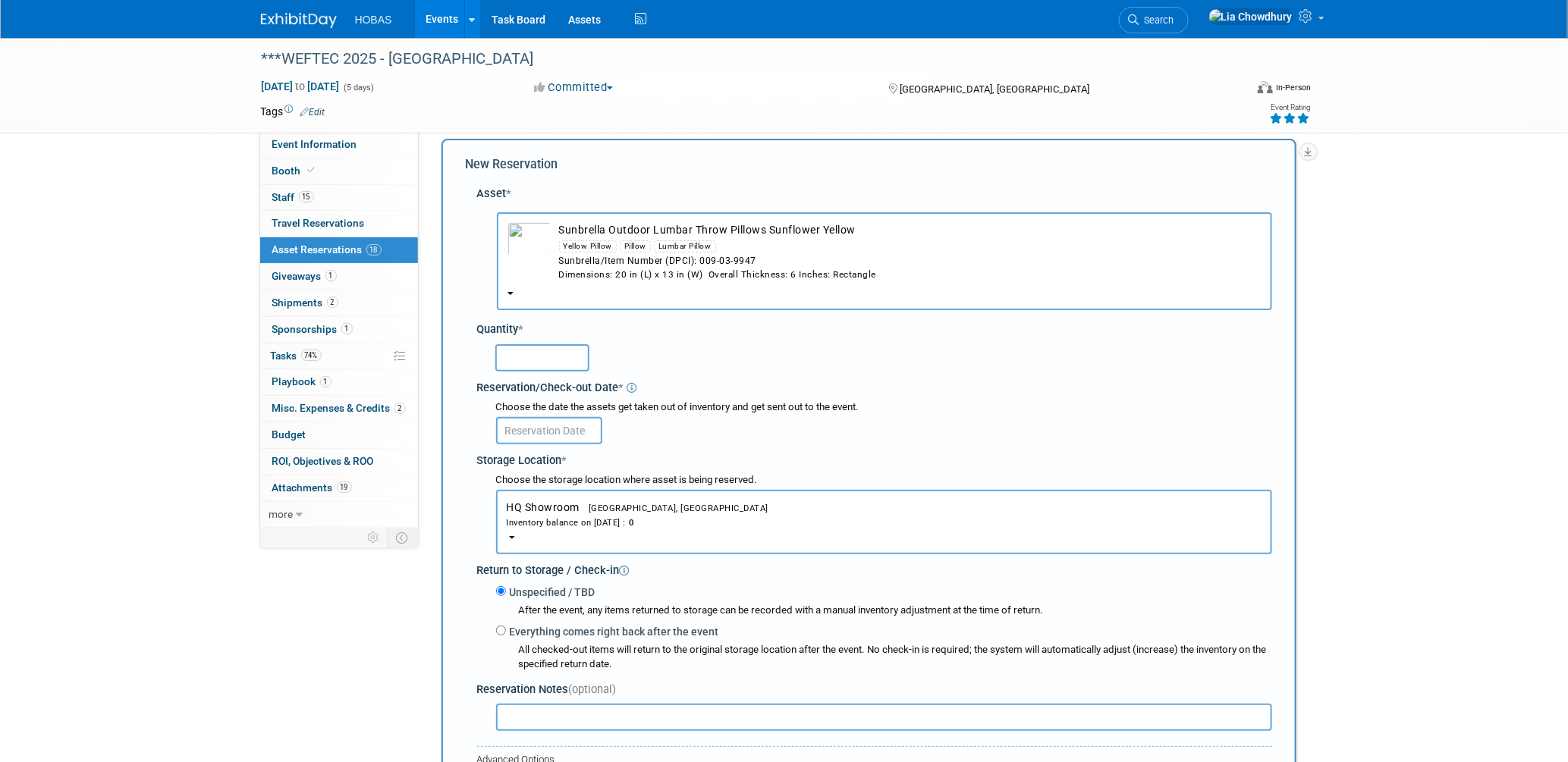
click at [545, 358] on input "text" at bounding box center [543, 358] width 94 height 28
type input "4"
click at [525, 426] on input "text" at bounding box center [549, 431] width 106 height 28
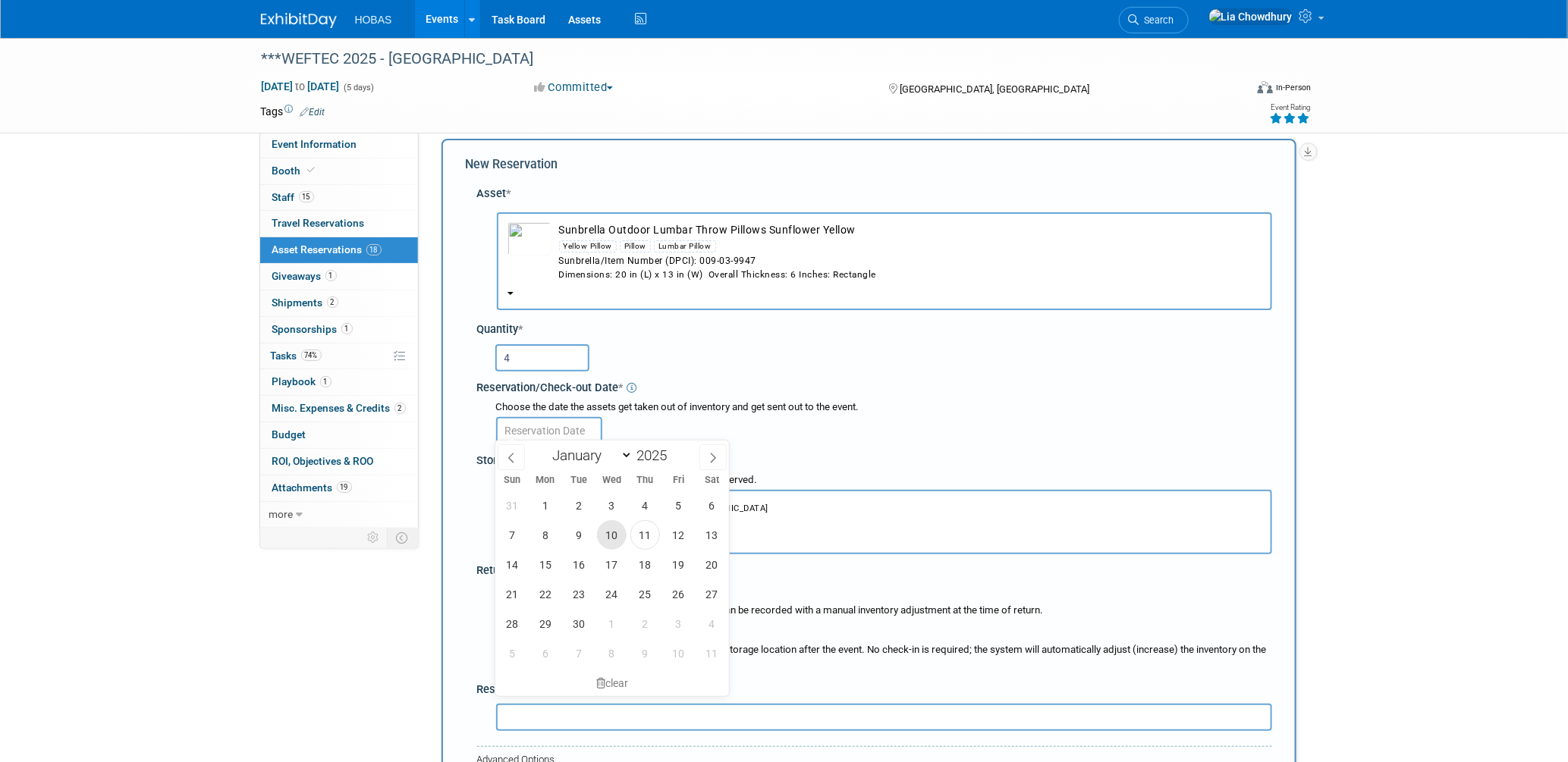
click at [605, 529] on span "10" at bounding box center [612, 534] width 29 height 29
type input "Sep 10, 2025"
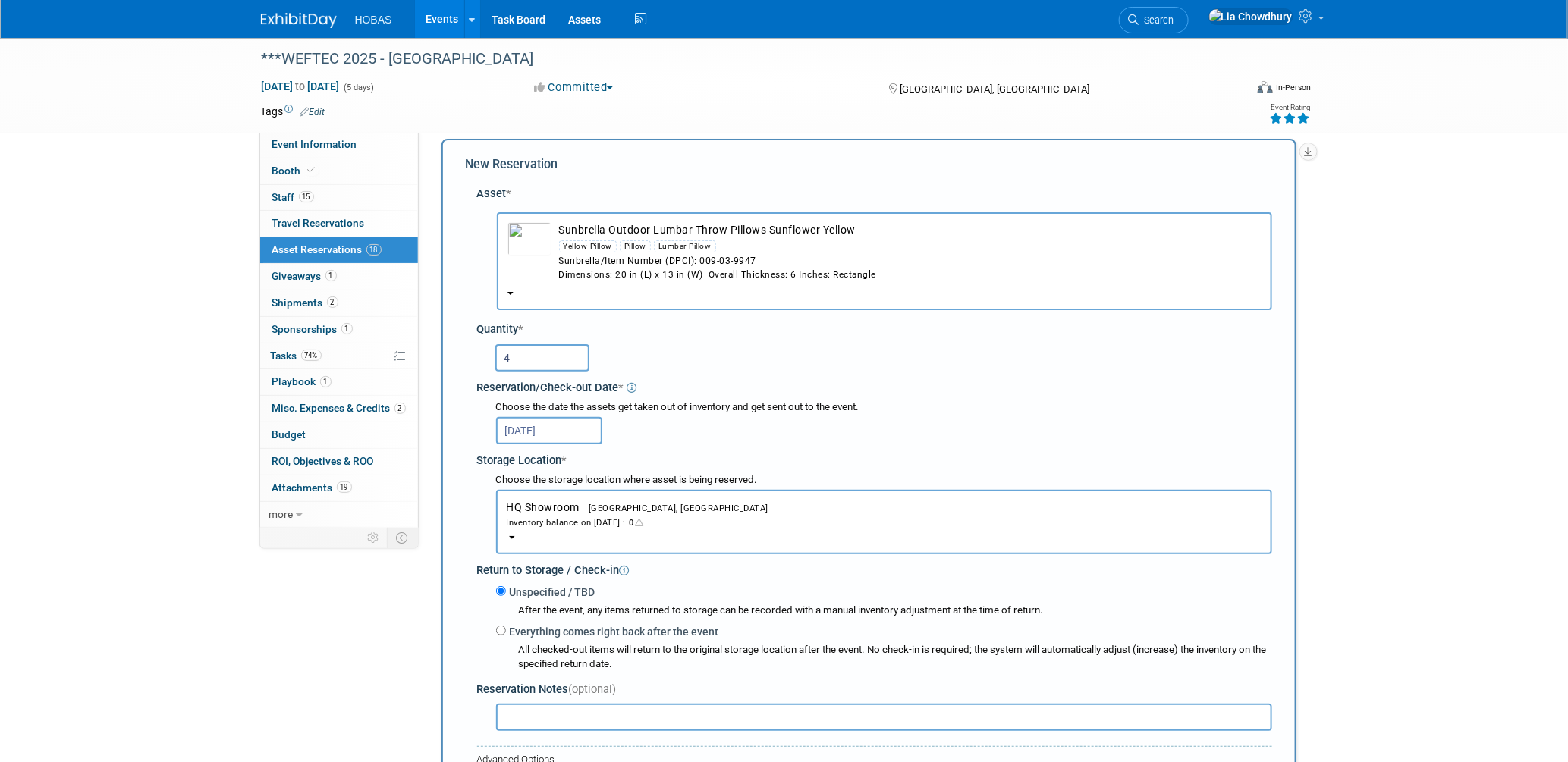
click at [541, 491] on button "HQ Showroom Houston, TX Inventory balance on Sep 10, 2025 : 0" at bounding box center [884, 521] width 776 height 64
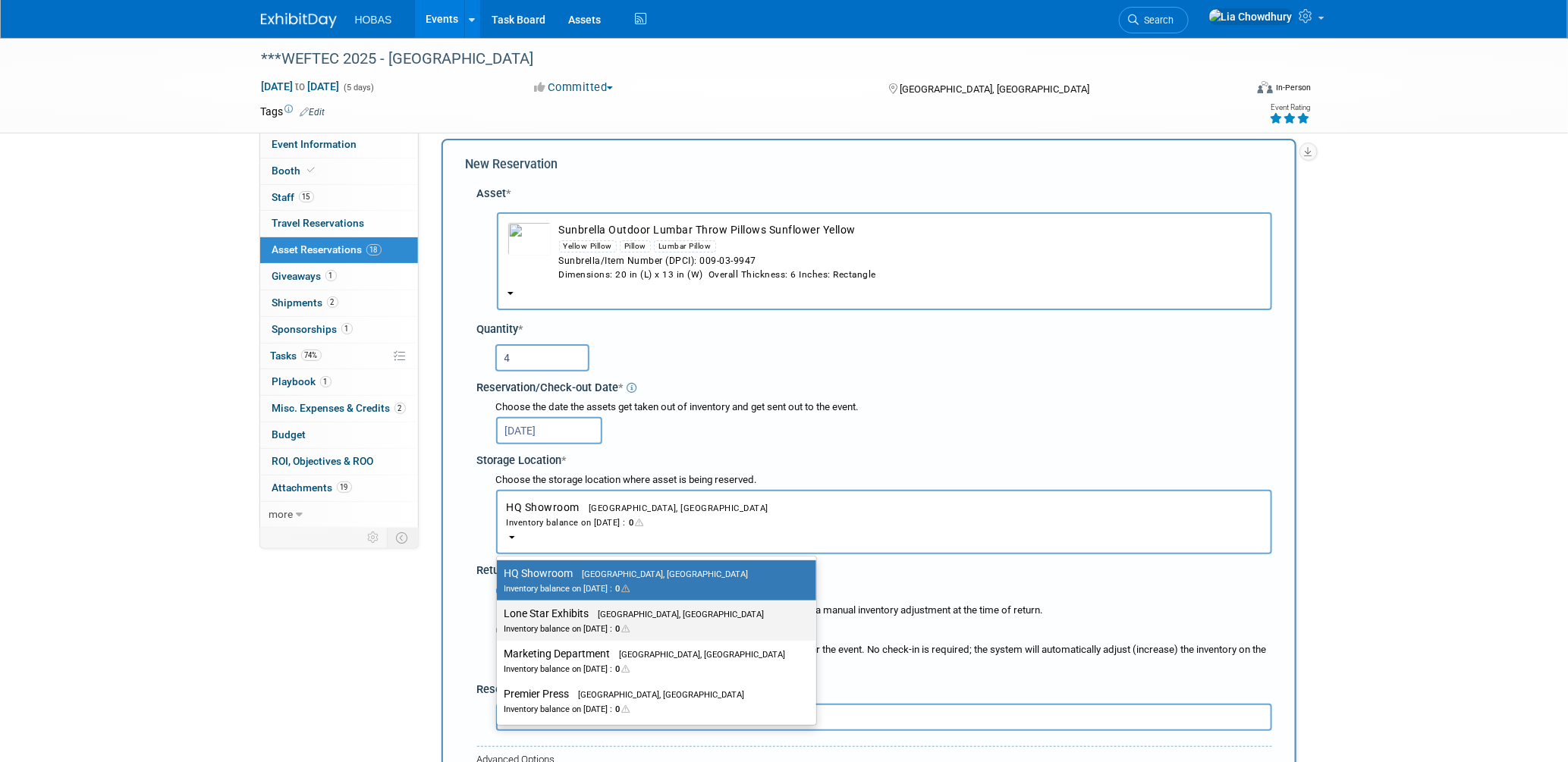
click at [560, 607] on label "Lone Star Exhibits Houston, TX Inventory balance on Sep 10, 2025 : 0" at bounding box center [653, 620] width 296 height 34
click at [499, 608] on input "Lone Star Exhibits Houston, TX Inventory balance on Sep 10, 2025 : 0" at bounding box center [494, 613] width 10 height 10
select select "11223138"
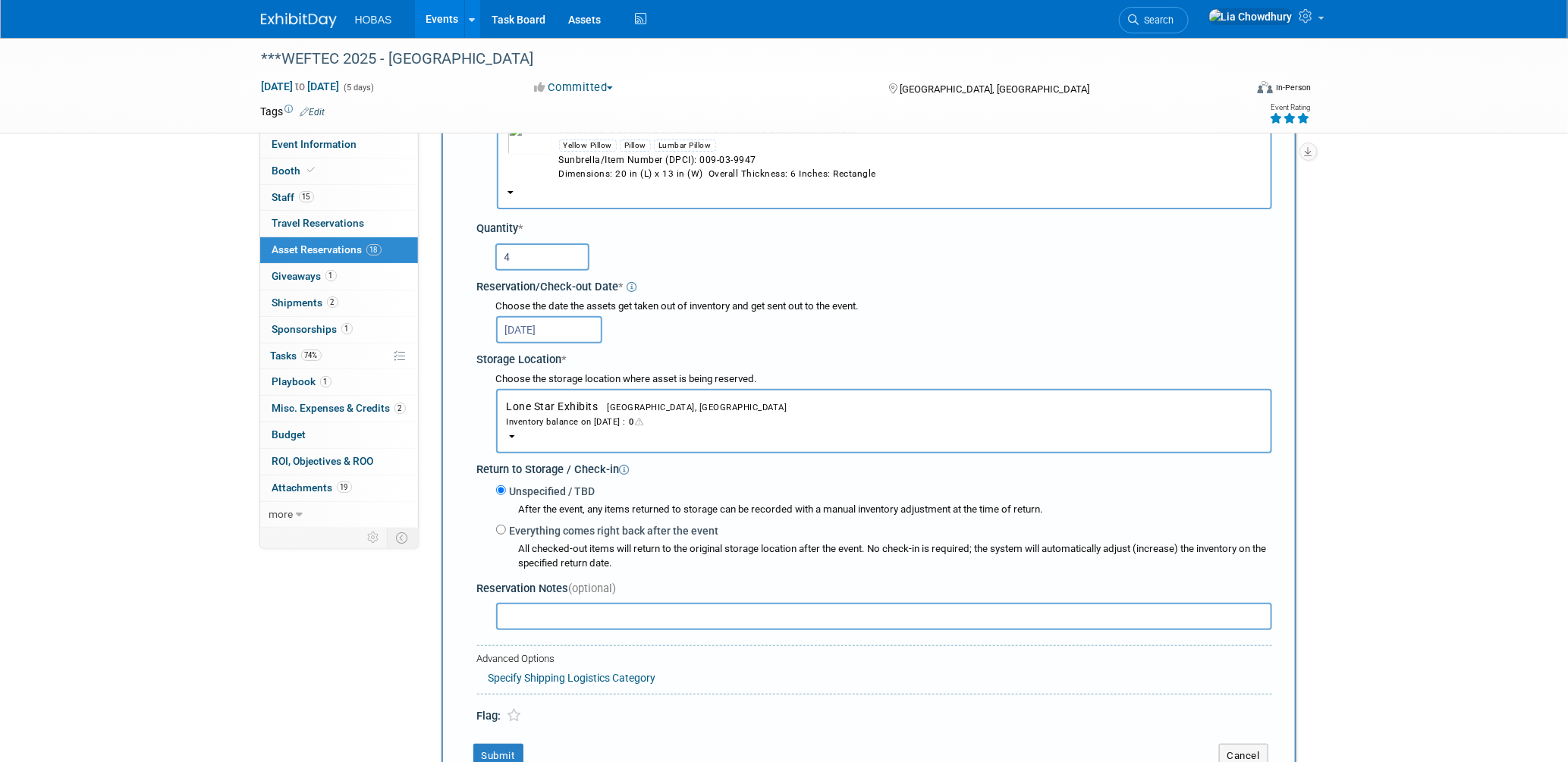
scroll to position [266, 0]
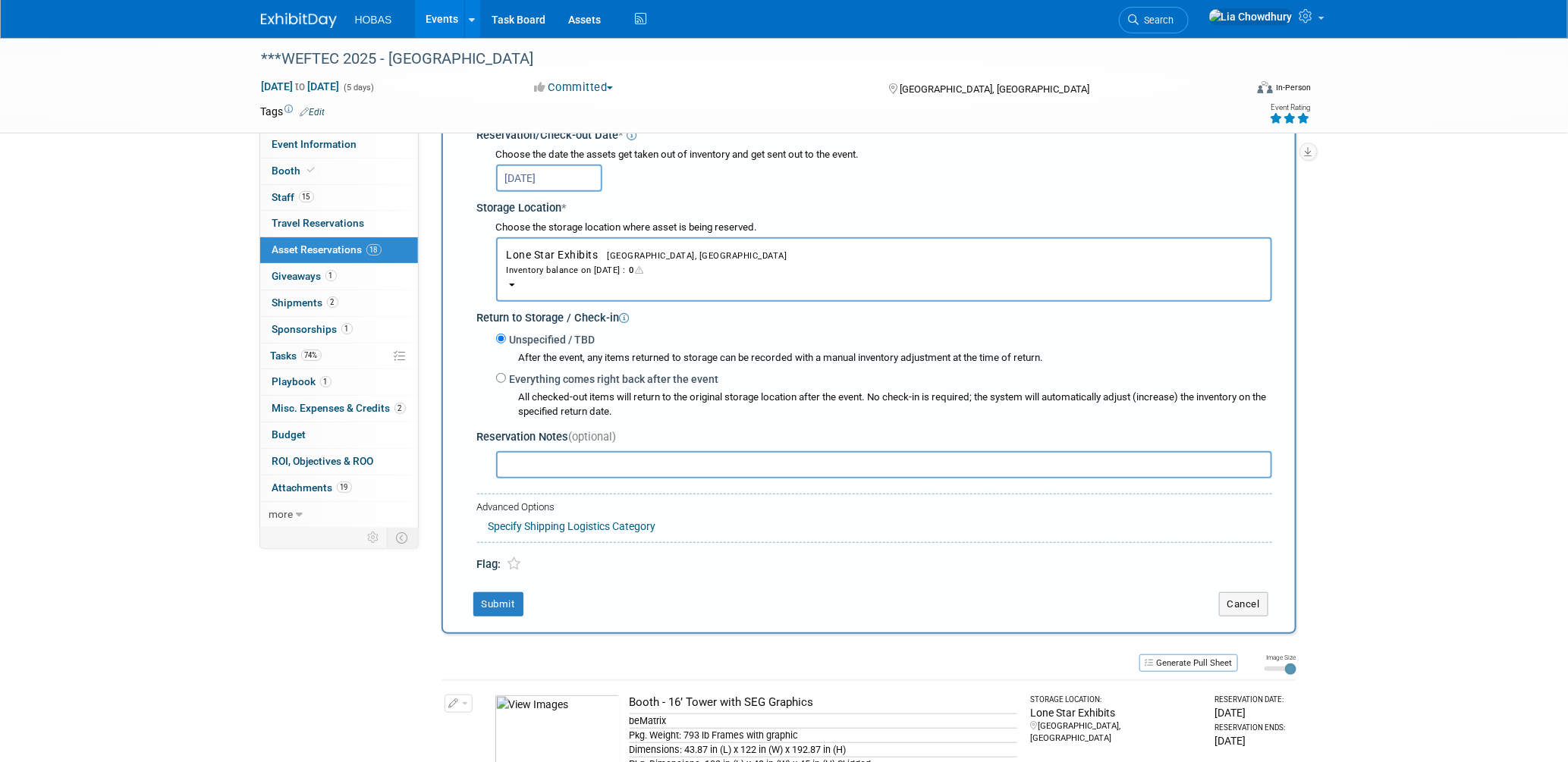
click at [570, 372] on label "Everything comes right back after the event" at bounding box center [613, 379] width 213 height 15
click at [506, 373] on input "Everything comes right back after the event" at bounding box center [501, 378] width 10 height 10
radio input "true"
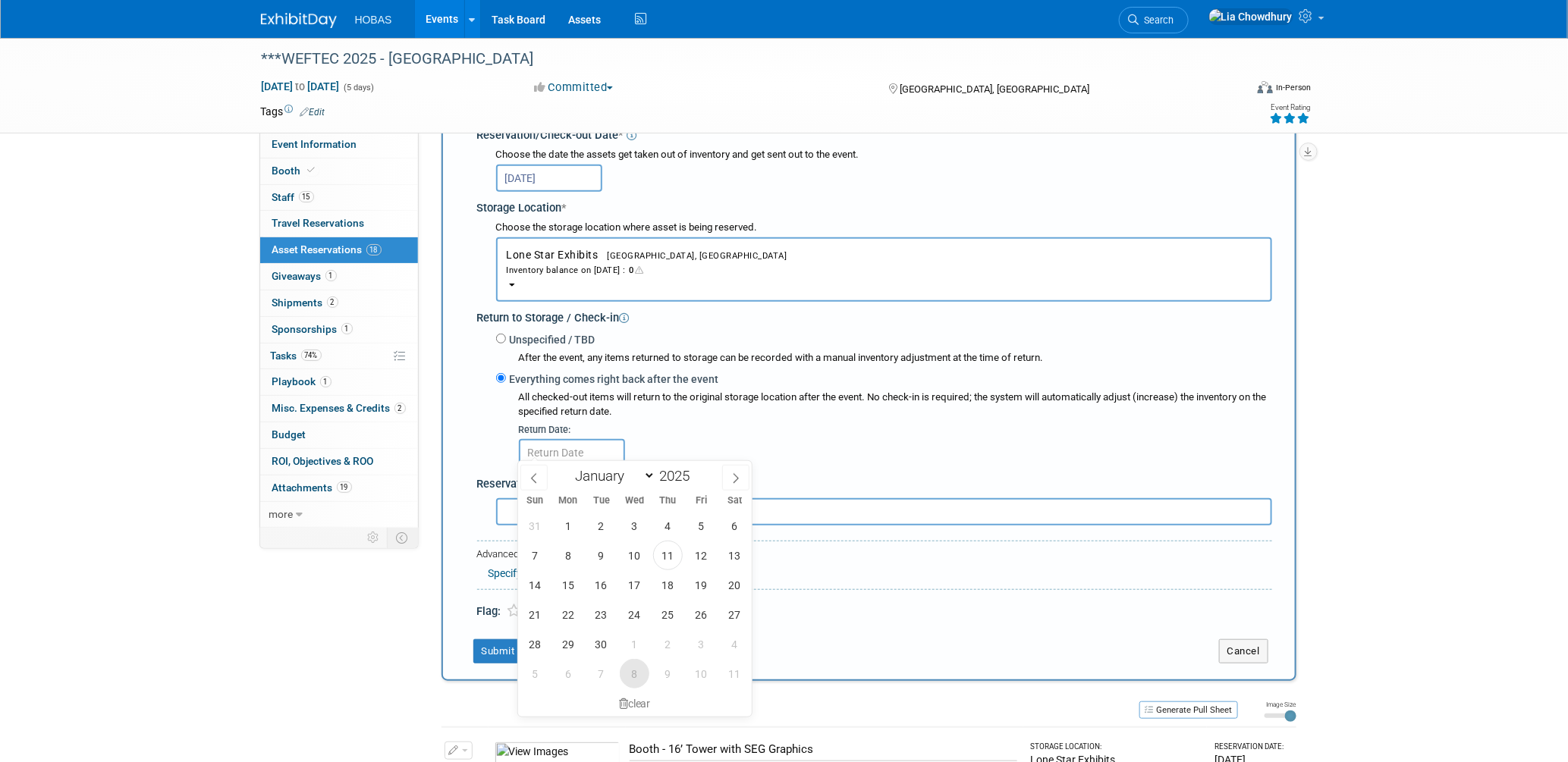
click at [635, 677] on span "8" at bounding box center [635, 673] width 29 height 29
type input "Oct 8, 2025"
click at [503, 639] on button "Submit" at bounding box center [499, 651] width 50 height 24
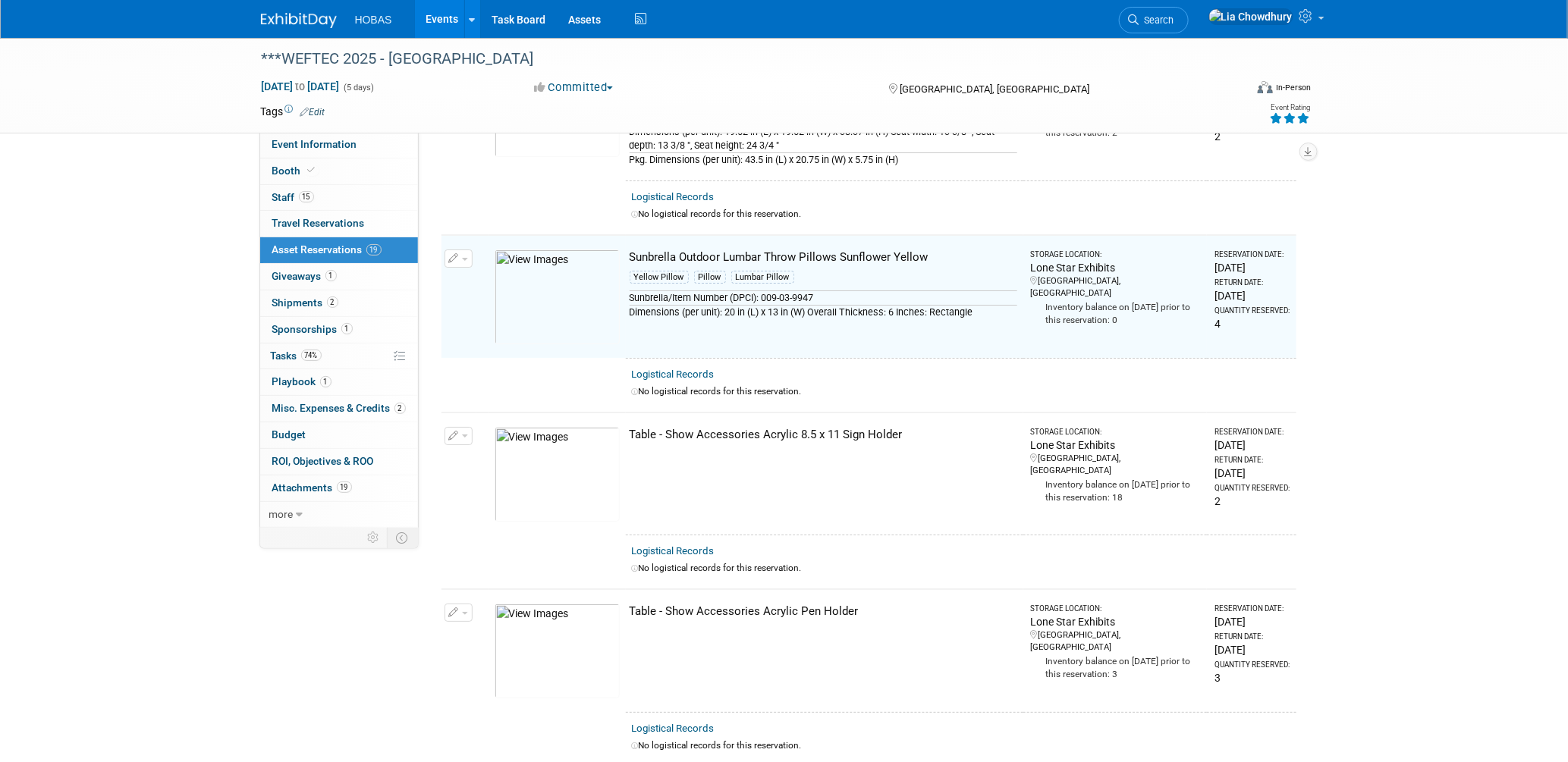
scroll to position [2706, 0]
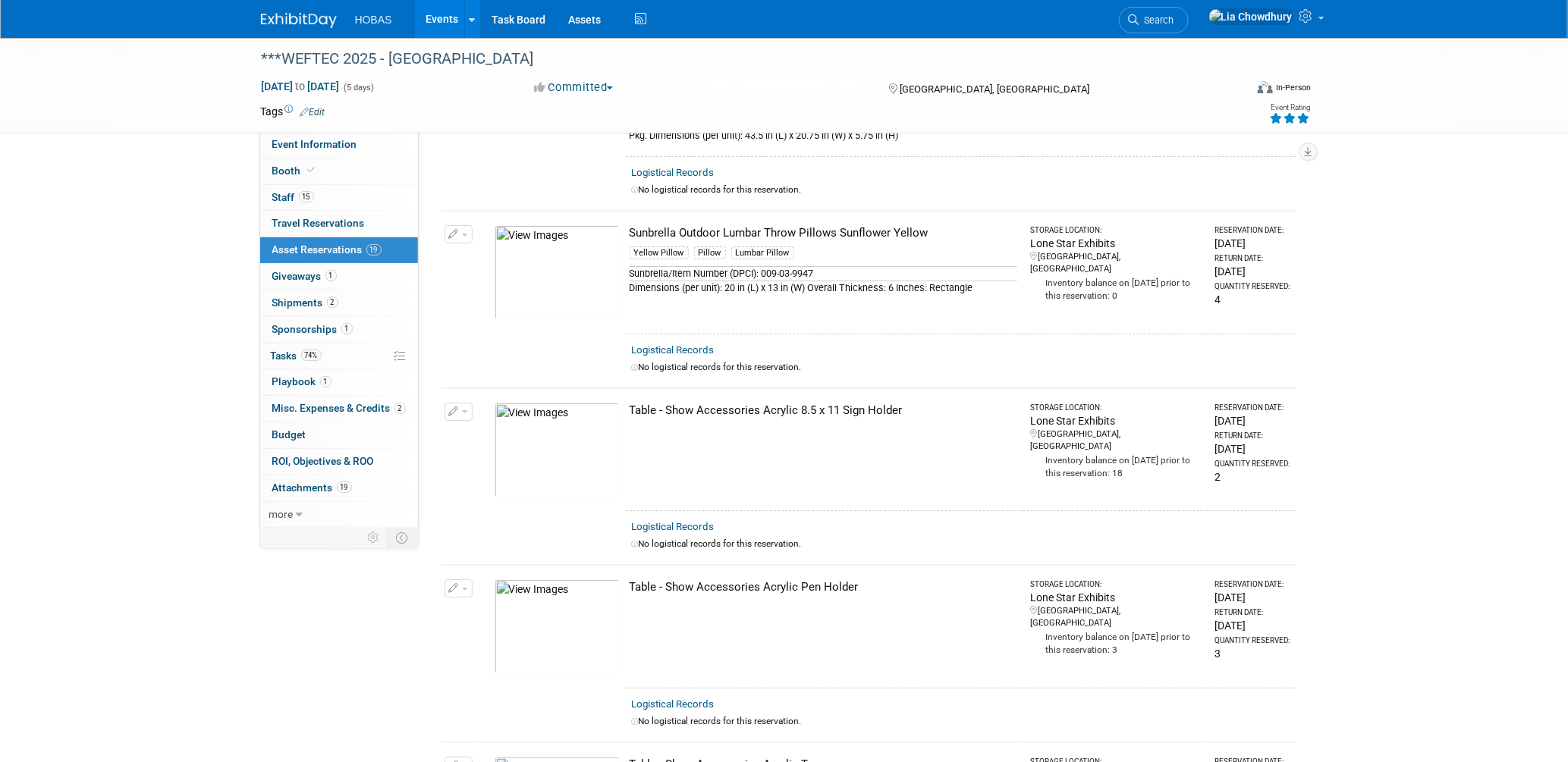
click at [464, 233] on span "button" at bounding box center [465, 235] width 6 height 3
click at [856, 225] on div "Sunbrella Outdoor Lumbar Throw Pillows Sunflower Yellow" at bounding box center [823, 233] width 387 height 16
click at [592, 15] on link "Assets" at bounding box center [585, 19] width 55 height 38
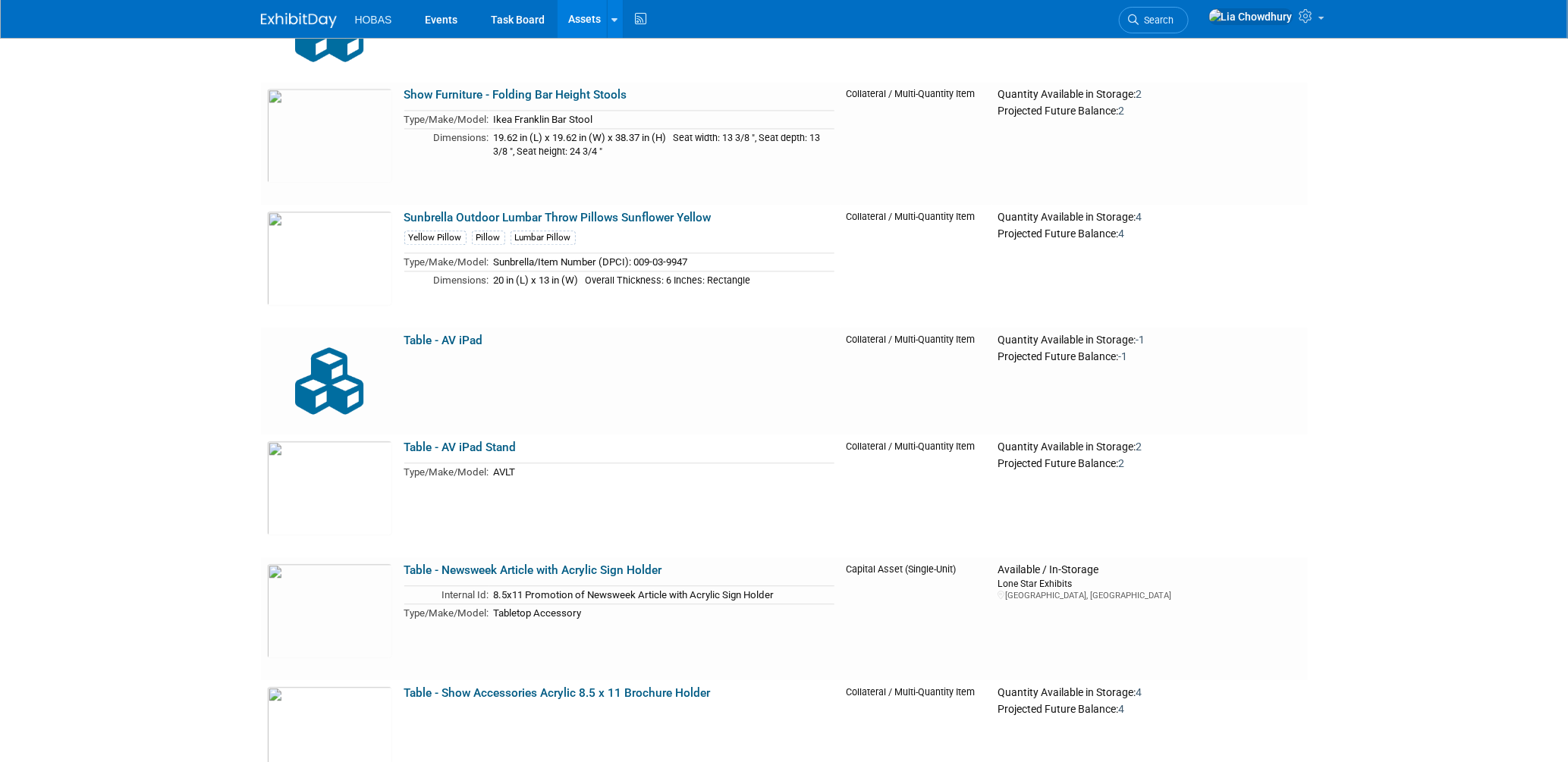
scroll to position [7580, 0]
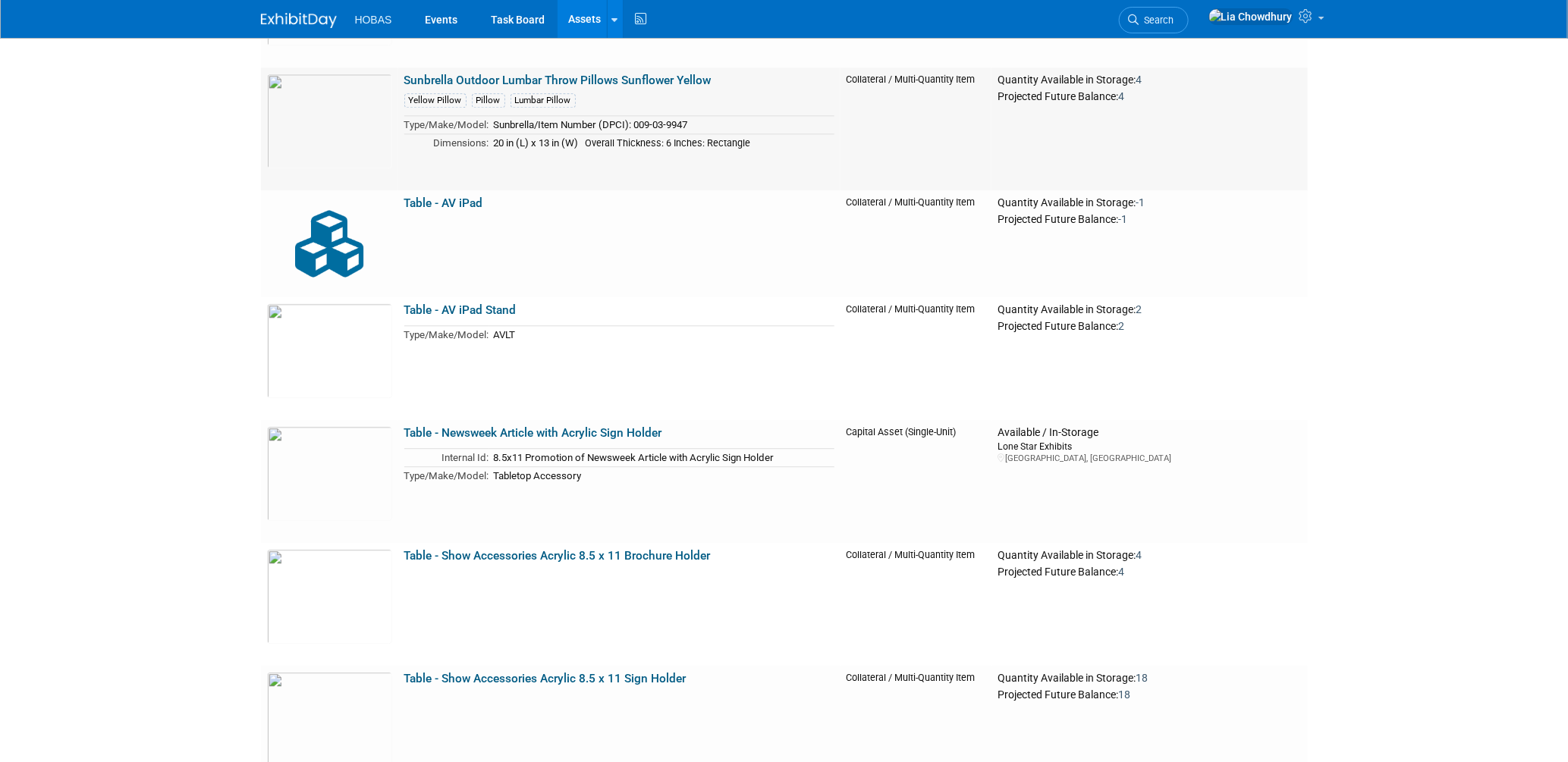
click at [525, 75] on link "Sunbrella Outdoor Lumbar Throw Pillows Sunflower Yellow" at bounding box center [558, 80] width 308 height 14
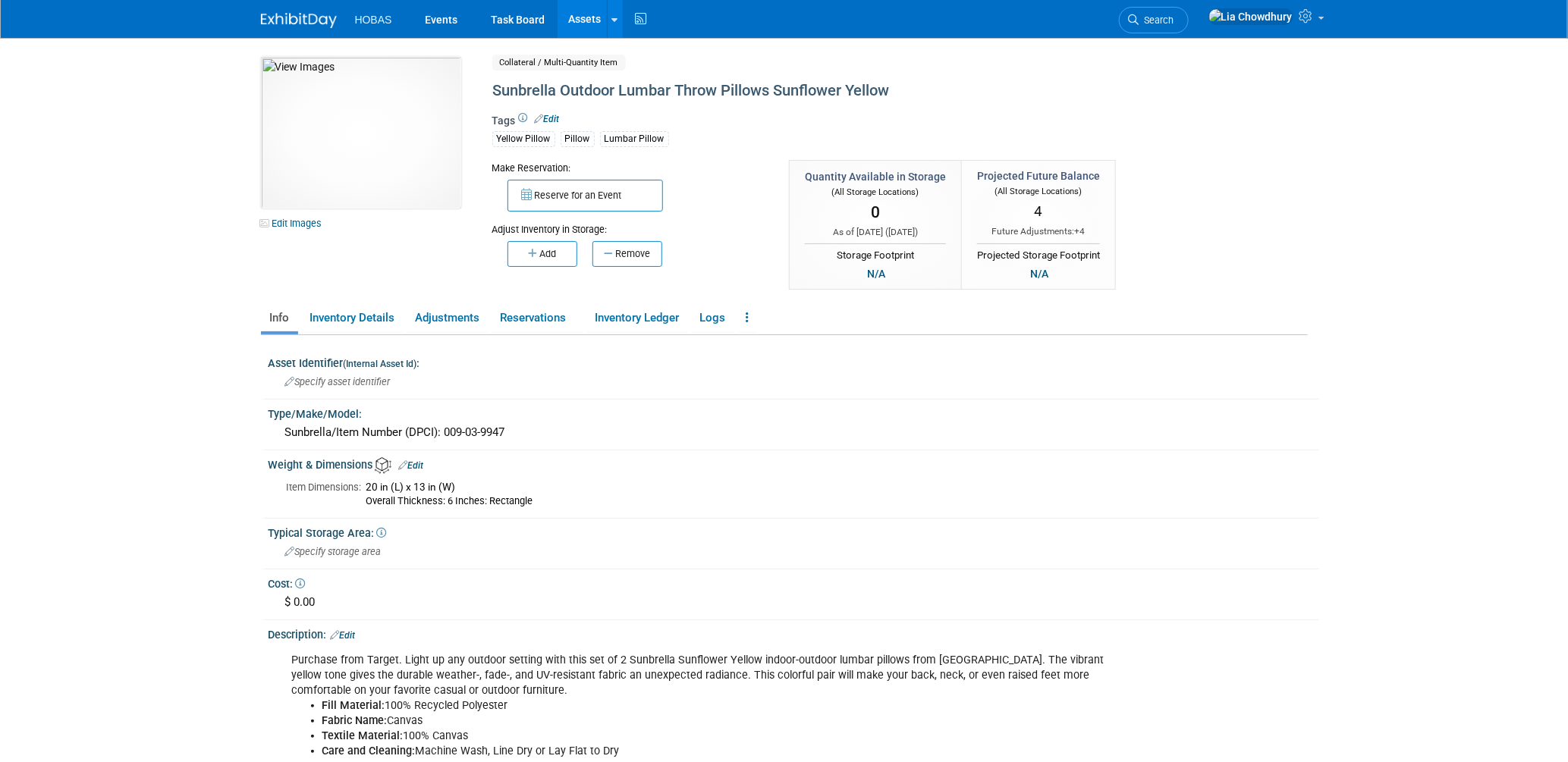
click at [550, 114] on link "Edit" at bounding box center [547, 119] width 25 height 11
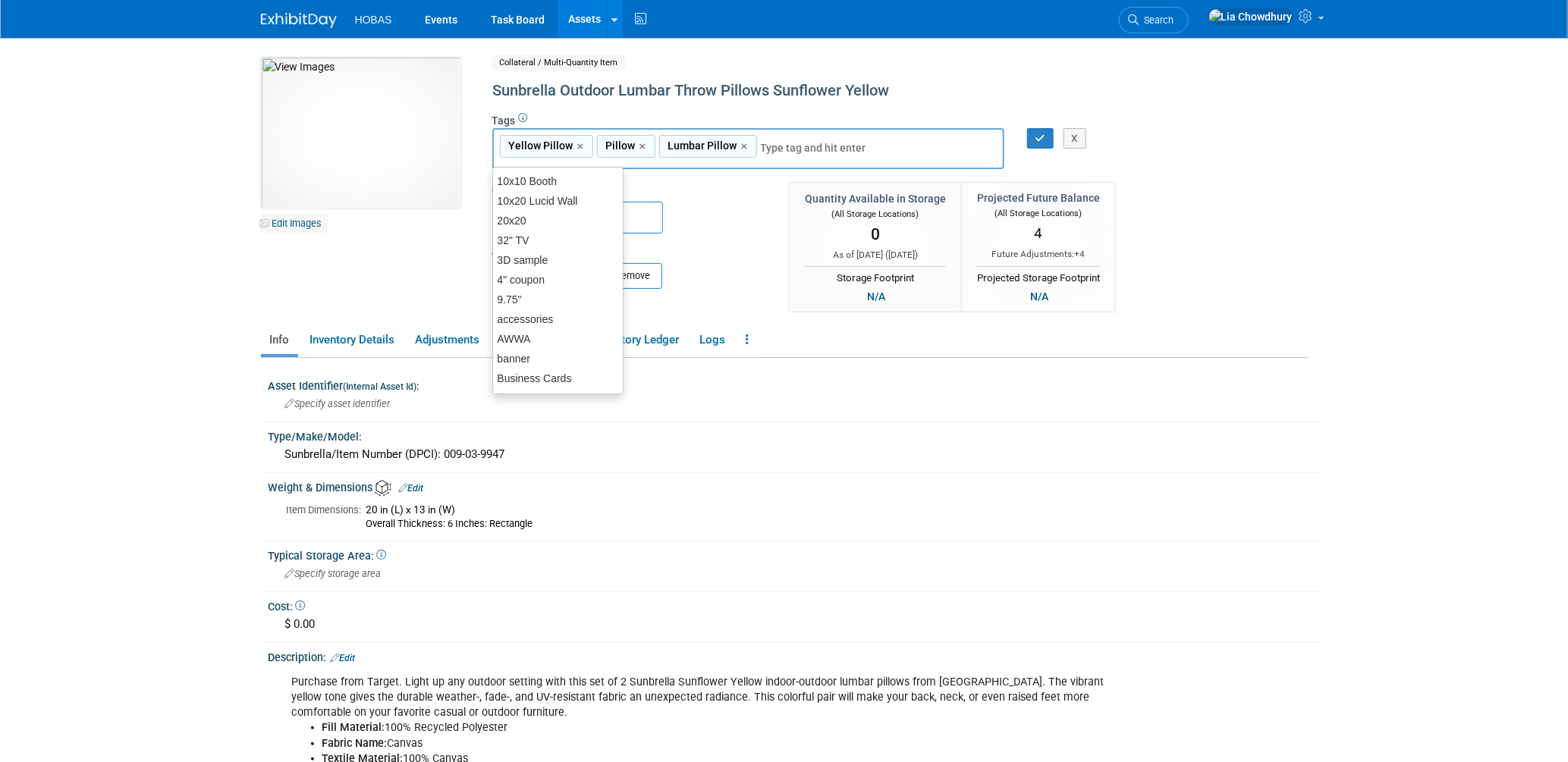
click at [289, 224] on link "Edit Images" at bounding box center [295, 223] width 68 height 19
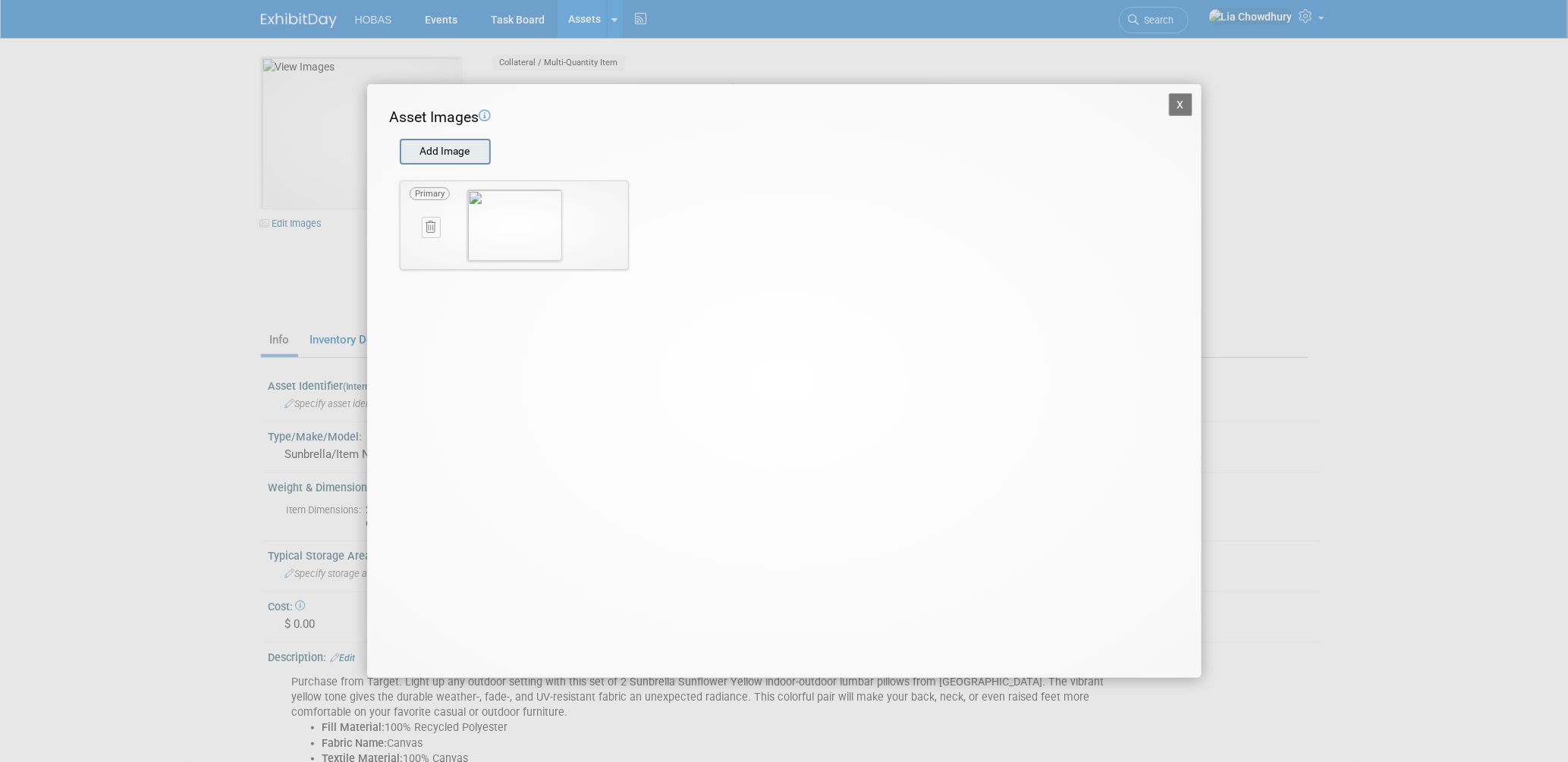
click at [452, 144] on input "file" at bounding box center [399, 151] width 181 height 23
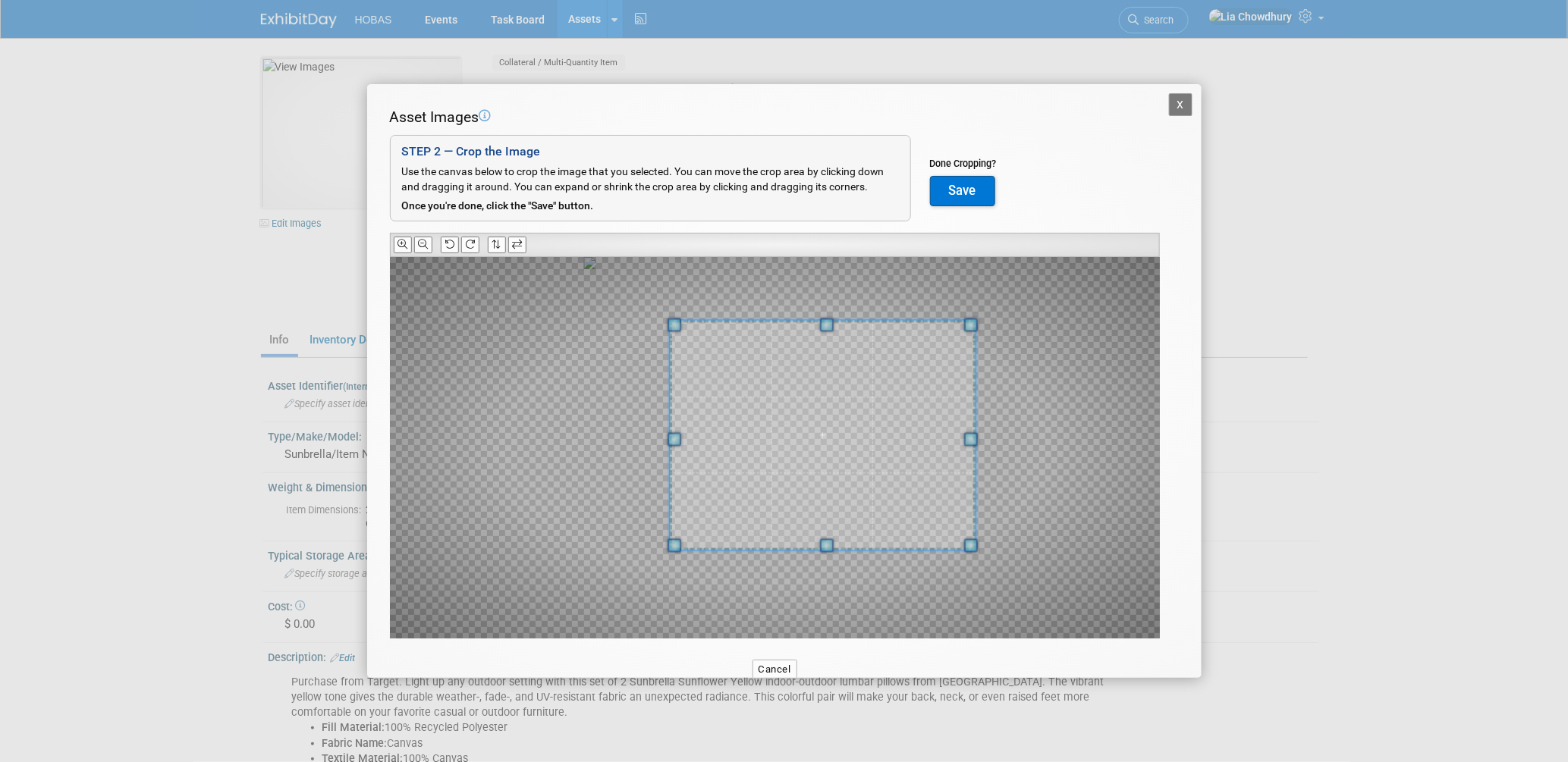
click at [828, 405] on span at bounding box center [822, 434] width 306 height 229
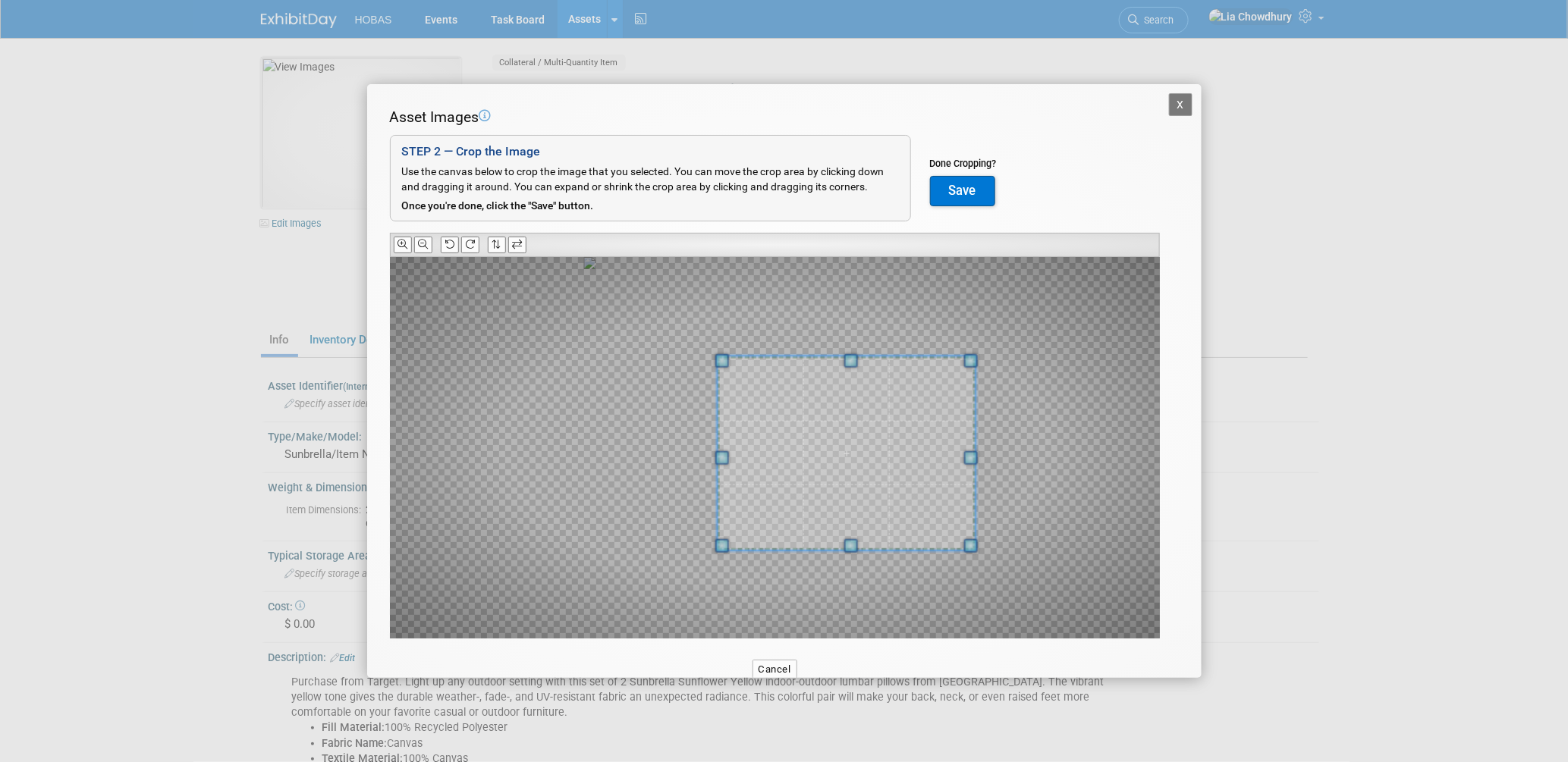
click at [626, 354] on div at bounding box center [775, 447] width 770 height 381
click at [963, 185] on button "Save" at bounding box center [963, 190] width 65 height 30
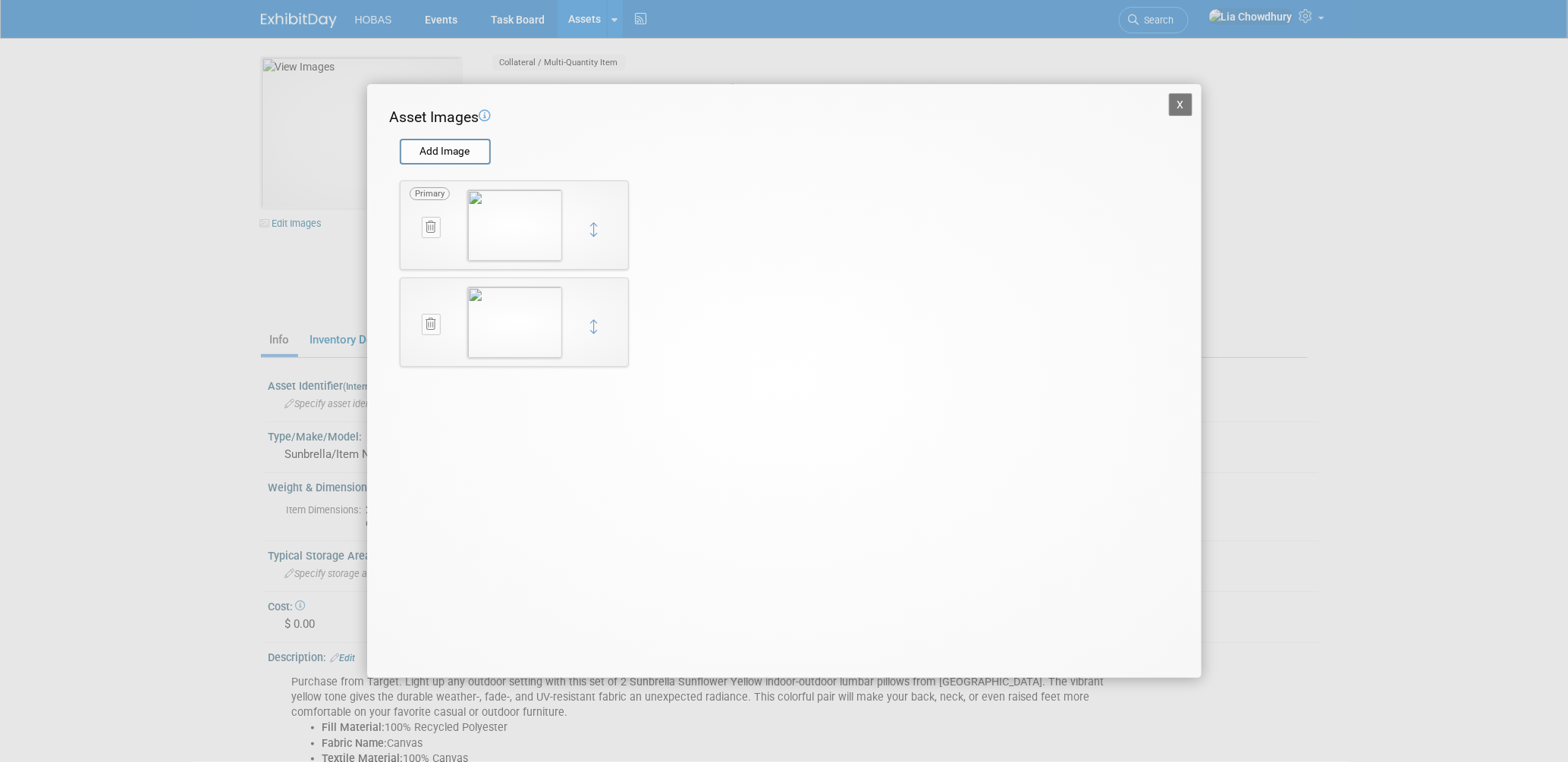
click at [428, 223] on icon at bounding box center [431, 227] width 10 height 11
click at [418, 247] on icon "button" at bounding box center [423, 244] width 10 height 9
click at [1171, 99] on button "X" at bounding box center [1181, 105] width 24 height 23
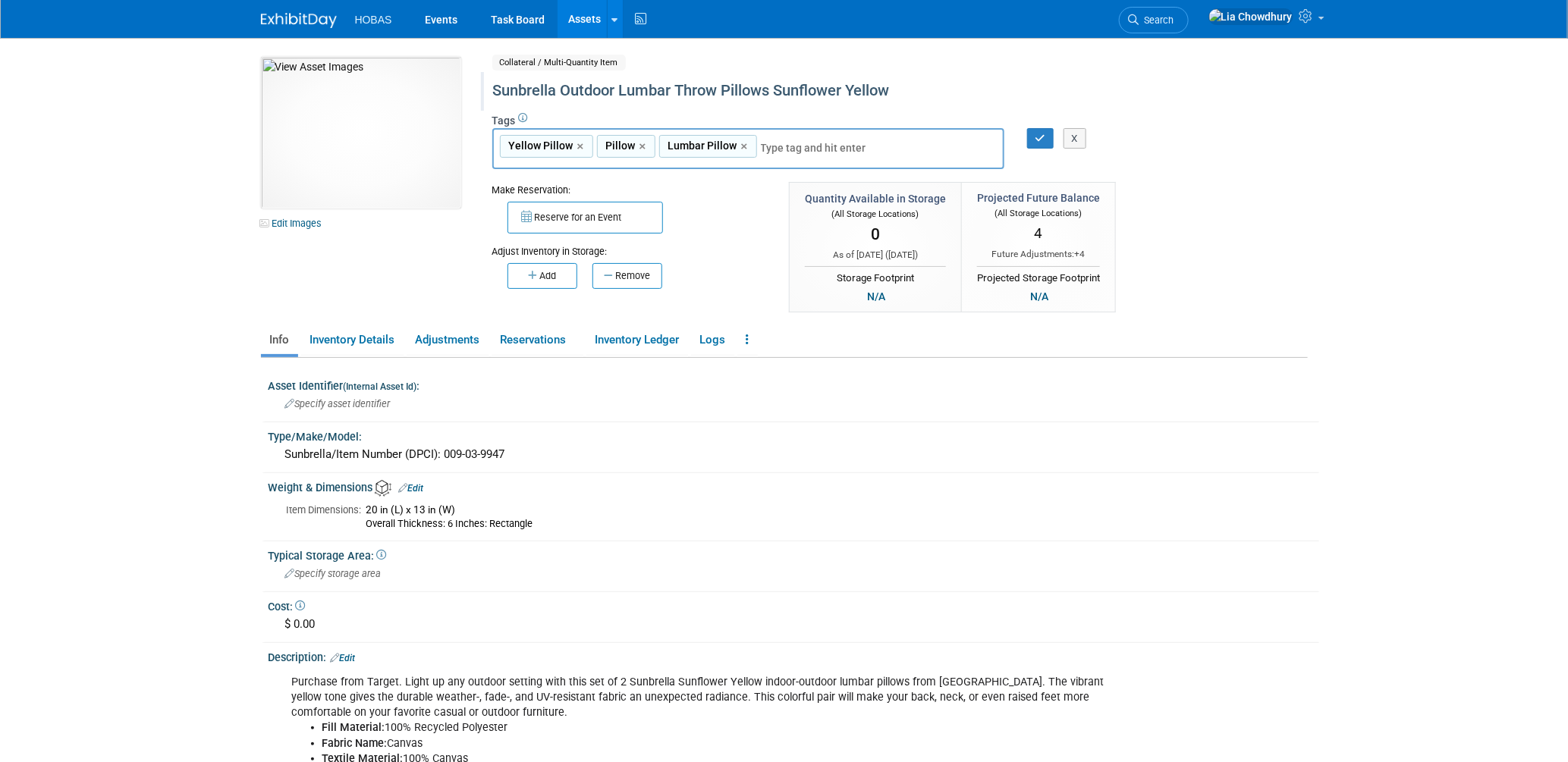
click at [583, 92] on div "Sunbrella Outdoor Lumbar Throw Pillows Sunflower Yellow" at bounding box center [835, 91] width 695 height 28
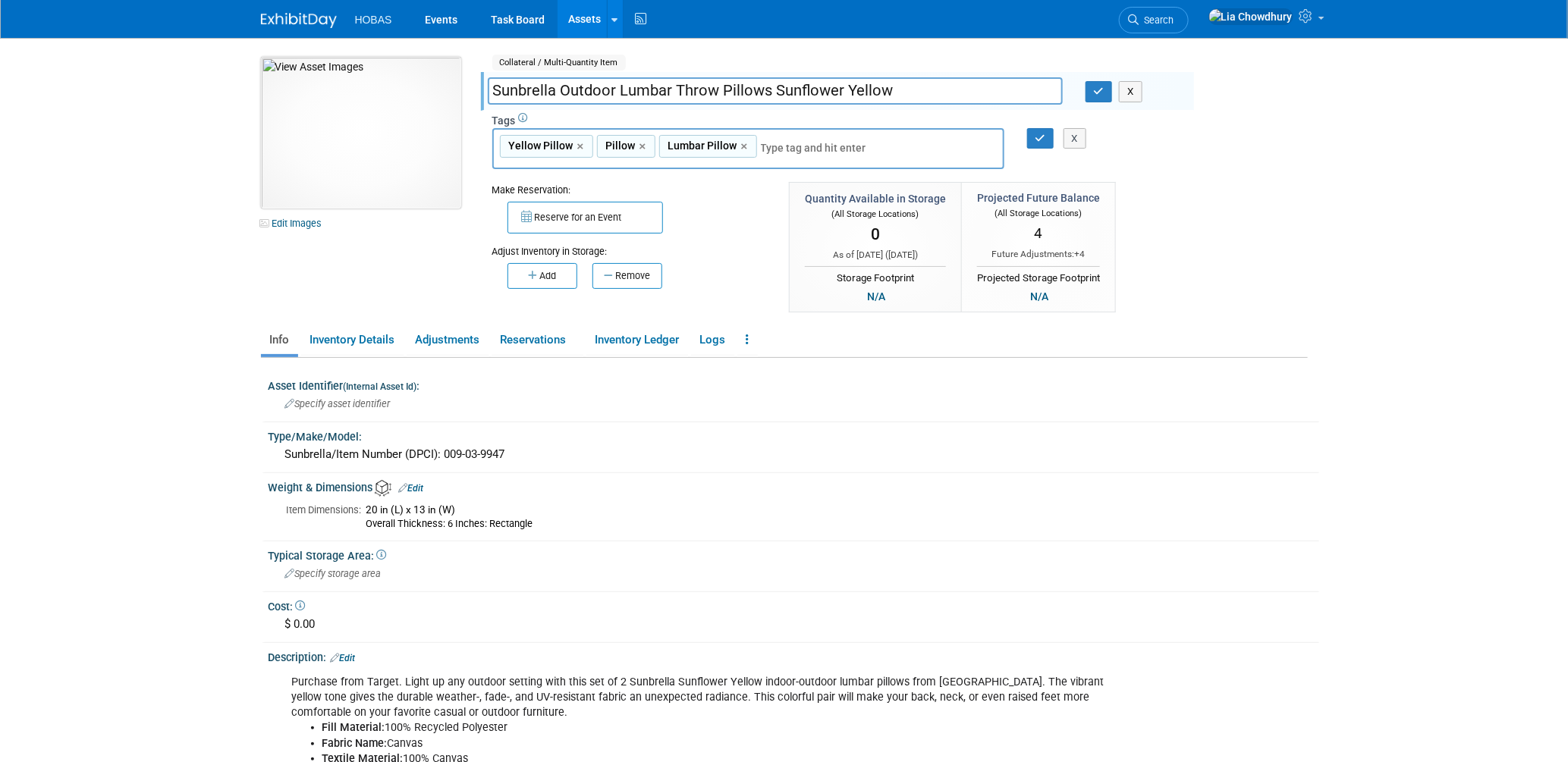
drag, startPoint x: 609, startPoint y: 88, endPoint x: 365, endPoint y: 124, distance: 246.6
click at [365, 124] on div "10045144-10729486-03cedbec-4853-4064-ac92-bbdfe7f77eb0.jpg Edit Images Collater…" at bounding box center [784, 185] width 1069 height 258
click at [674, 78] on input "Lumbar Throw Pillows Sunflower Yellow" at bounding box center [775, 90] width 575 height 27
click at [675, 78] on input "Lumbar Throw Pillows Sunflower Yellow" at bounding box center [775, 90] width 575 height 27
type input "Lumbar Throw Pillows - Yellow"
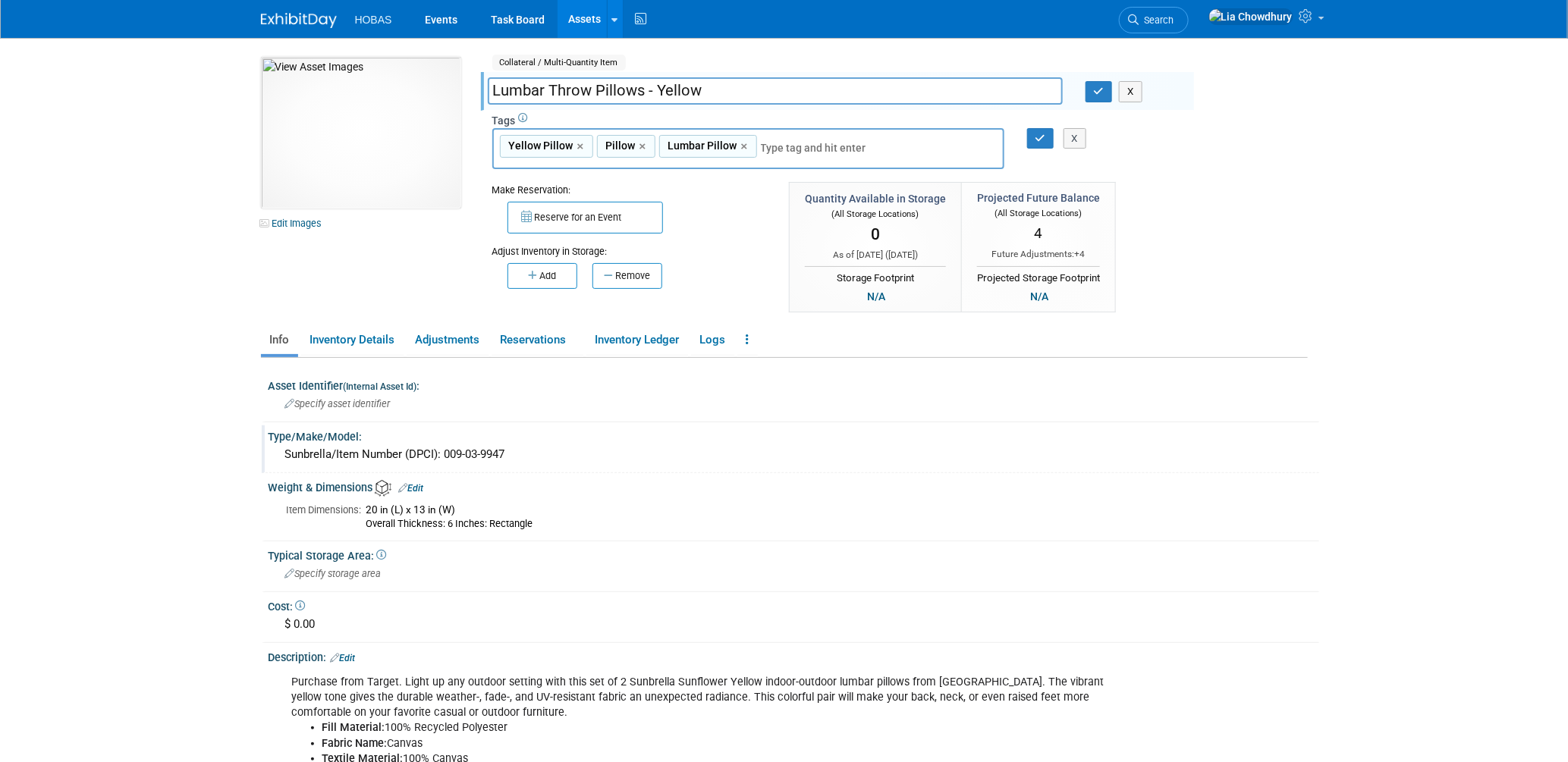
click at [673, 436] on div "Type/Make/Model:" at bounding box center [793, 434] width 1050 height 19
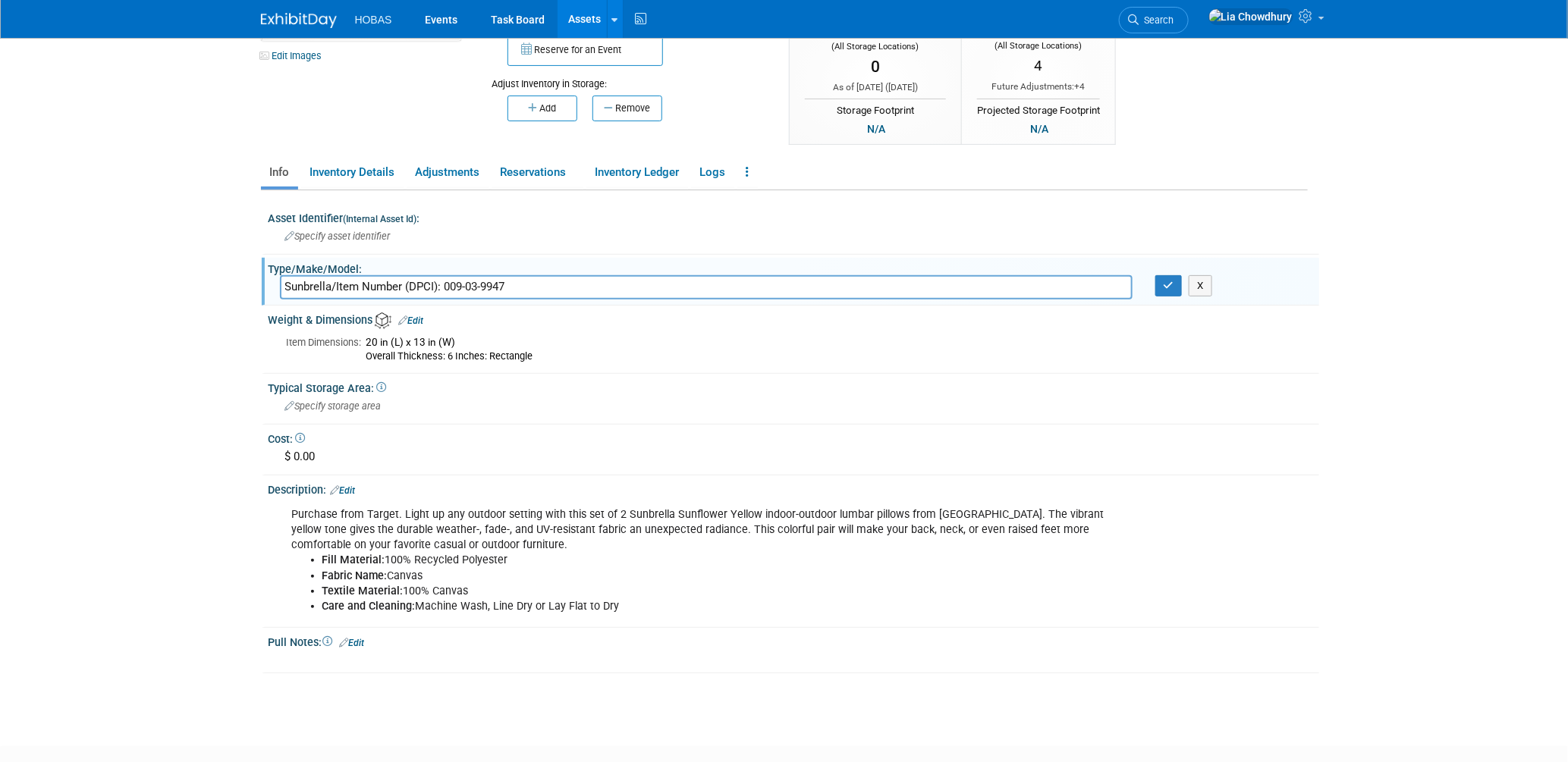
scroll to position [168, 0]
click at [312, 454] on div "$ 0.00" at bounding box center [793, 455] width 1028 height 24
type input "$ 100.00"
click at [429, 452] on button "button" at bounding box center [428, 455] width 28 height 21
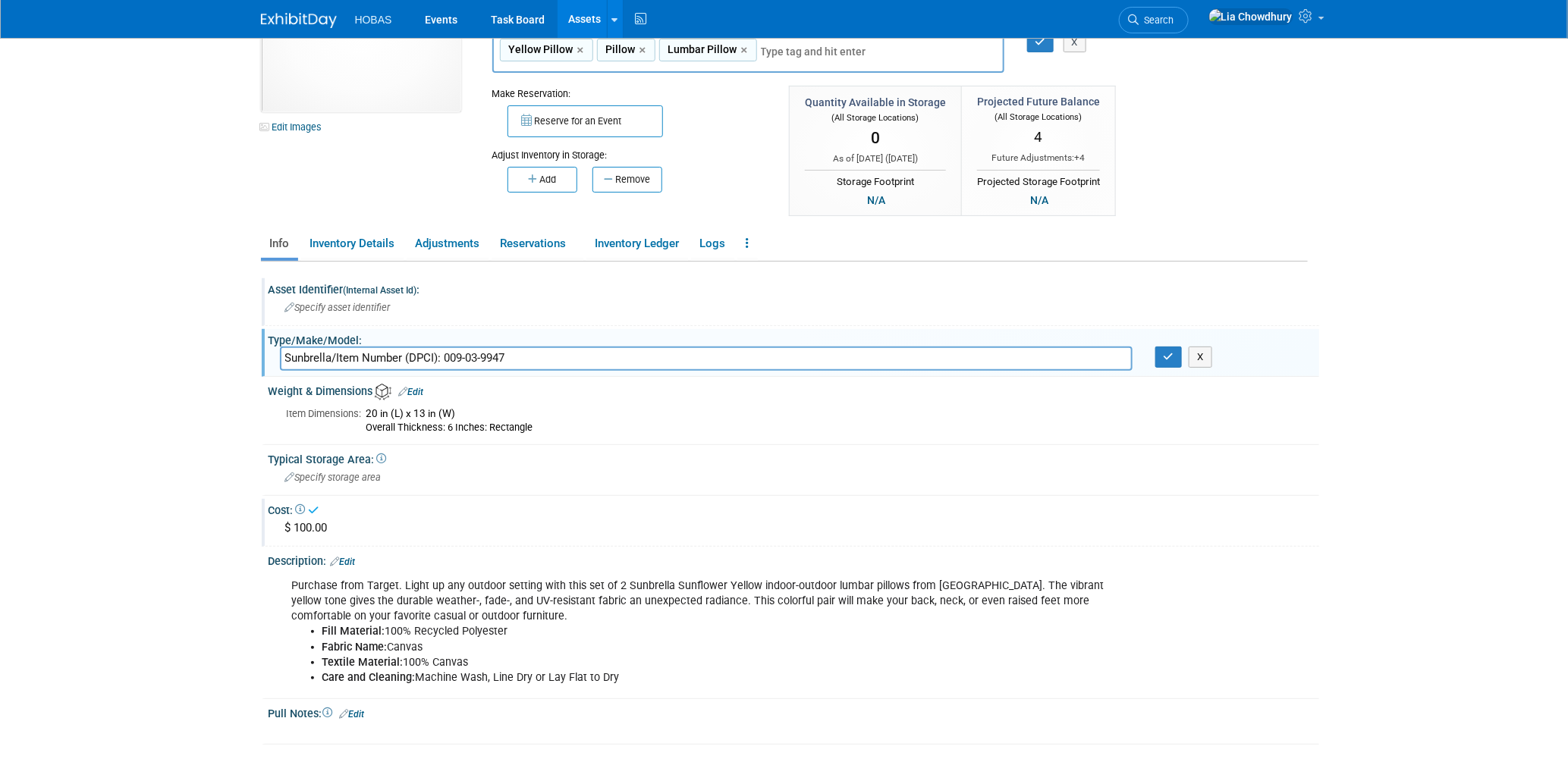
scroll to position [0, 0]
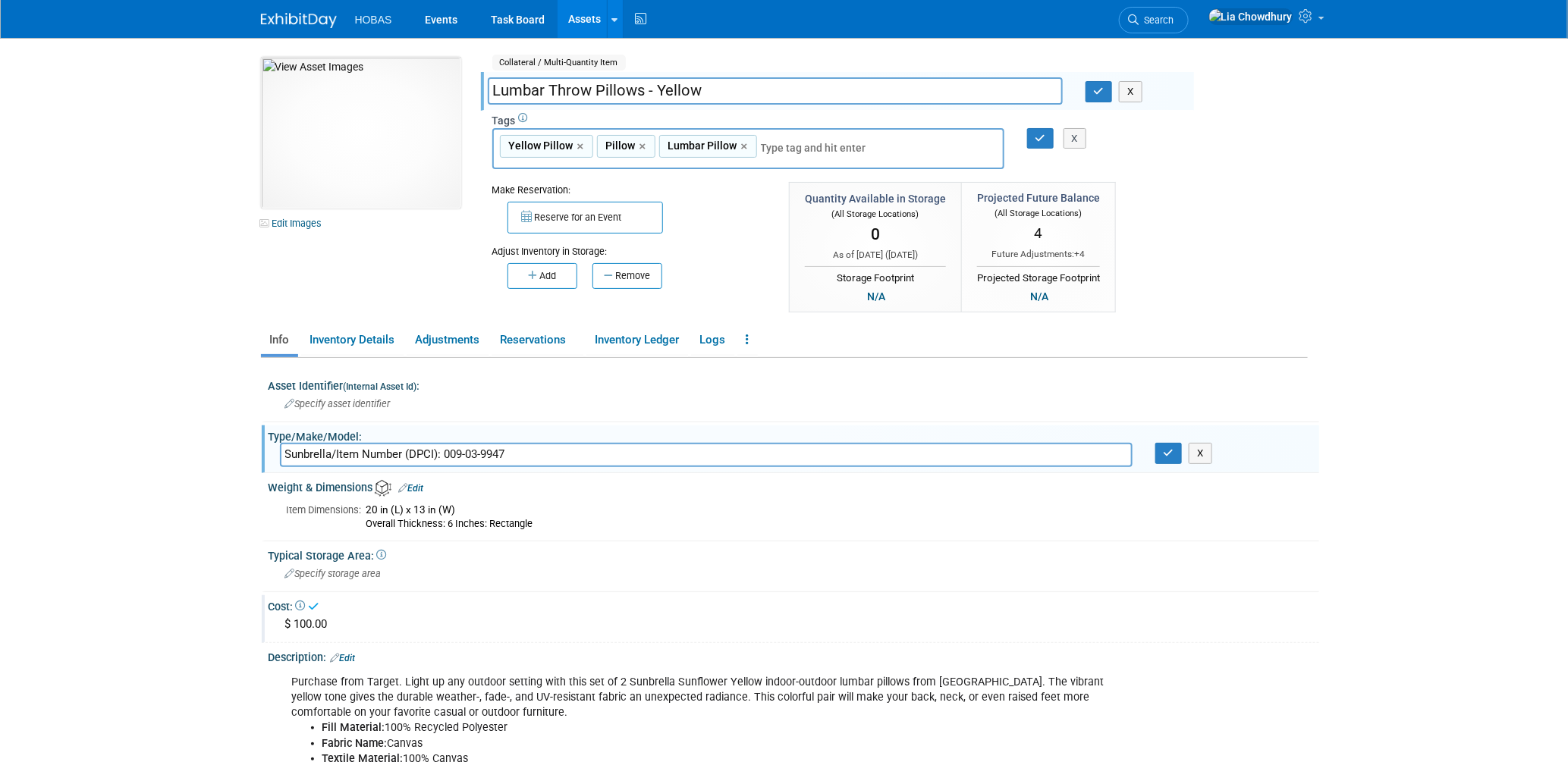
click at [731, 95] on input "Lumbar Throw Pillows - Yellow" at bounding box center [775, 90] width 575 height 27
type input "Lumbar Throw Pillows - Yellow - Set 4"
click at [1083, 89] on div "X" at bounding box center [1133, 92] width 120 height 21
click at [1094, 89] on icon "button" at bounding box center [1098, 91] width 11 height 10
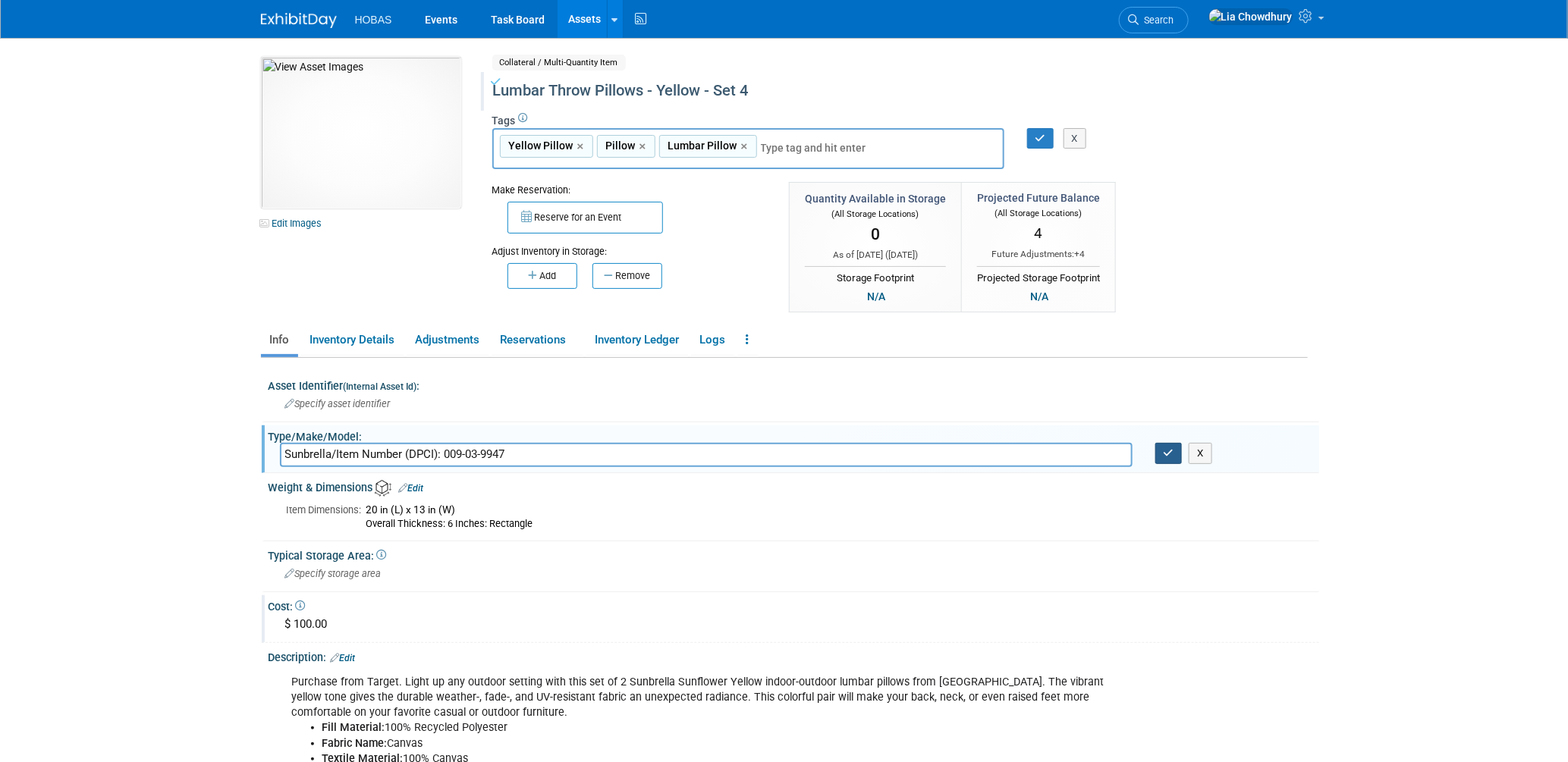
drag, startPoint x: 1155, startPoint y: 450, endPoint x: 1168, endPoint y: 448, distance: 13.2
click at [1160, 450] on button "button" at bounding box center [1169, 453] width 28 height 21
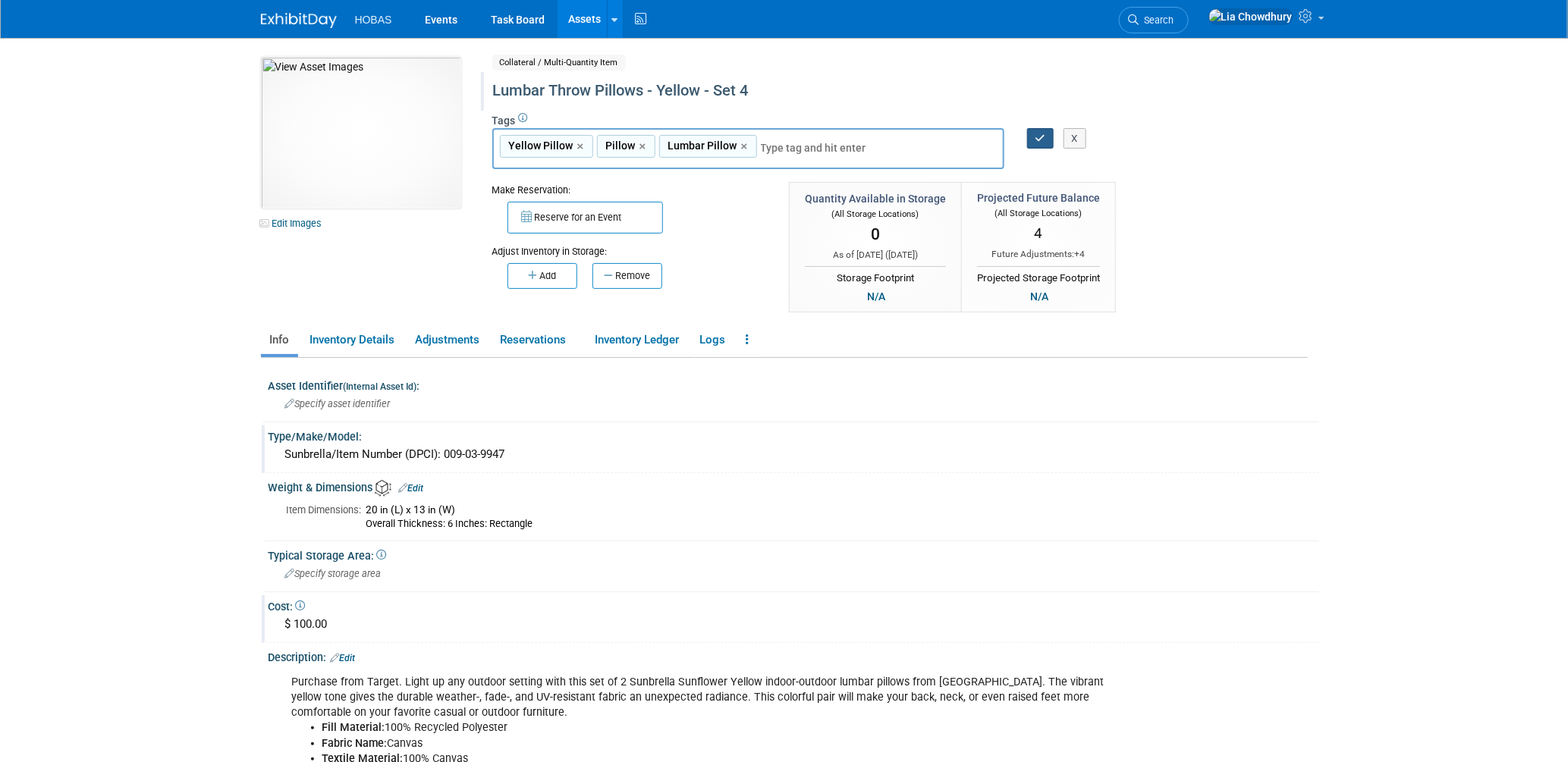
click at [1033, 134] on button "button" at bounding box center [1041, 139] width 28 height 21
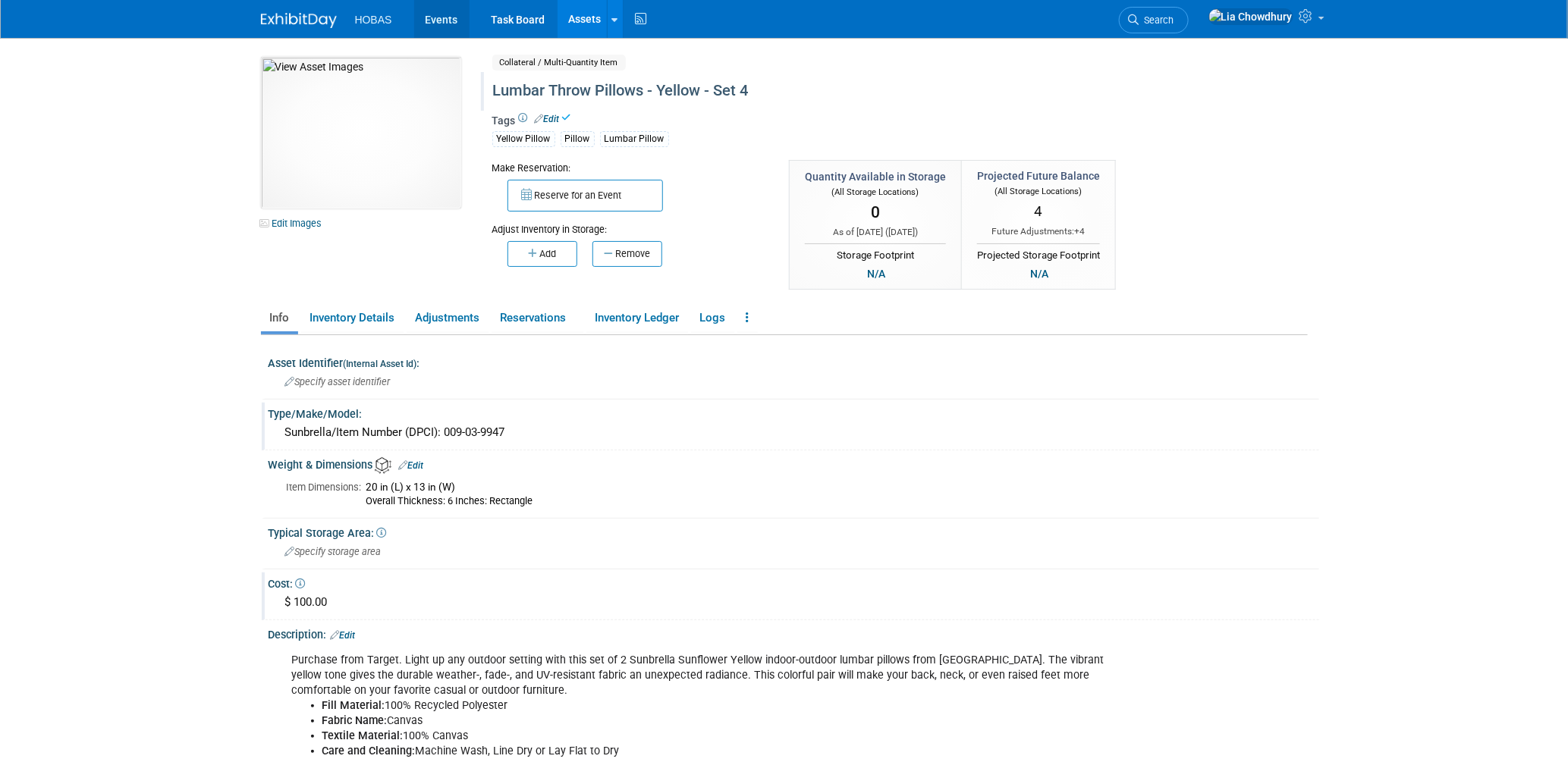
click at [454, 20] on link "Events" at bounding box center [442, 19] width 55 height 38
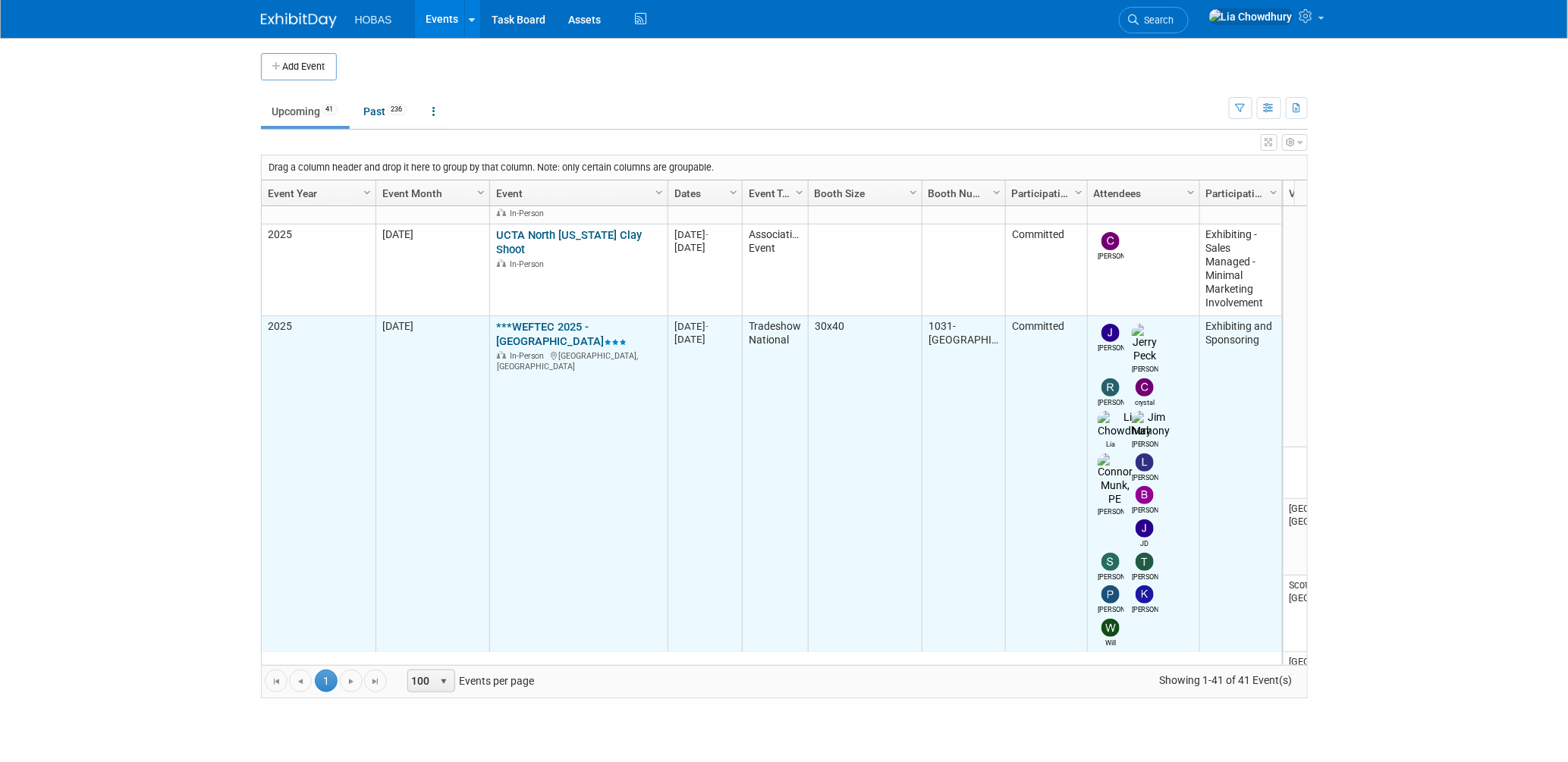
scroll to position [604, 0]
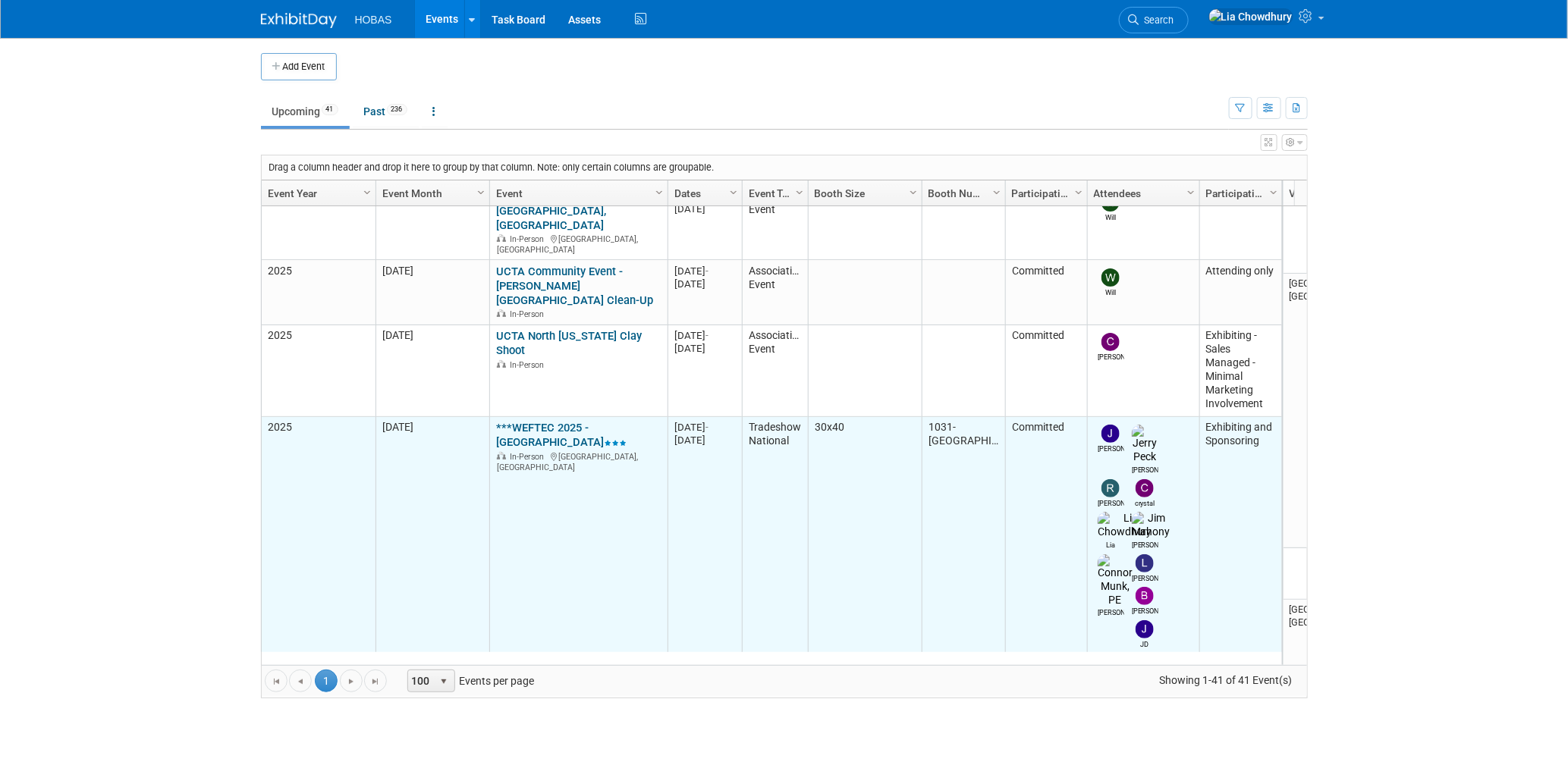
click at [566, 420] on link "***WEFTEC 2025 - [GEOGRAPHIC_DATA]" at bounding box center [561, 434] width 130 height 28
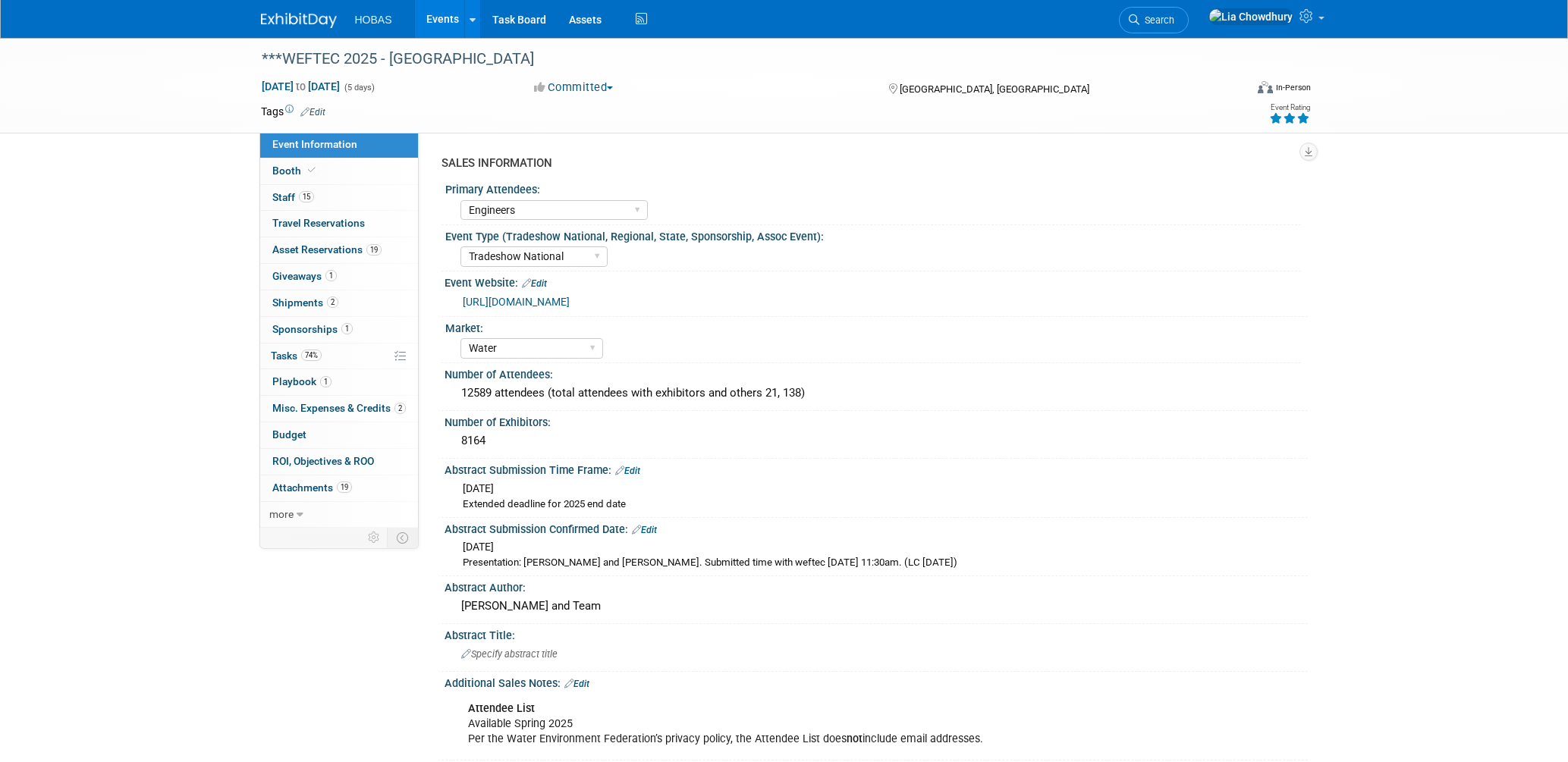
select select "Engineers"
select select "Tradeshow National"
select select "Water"
select select "Exhibiting and Sponsoring"
click at [290, 254] on span "Asset Reservations 19" at bounding box center [327, 249] width 109 height 12
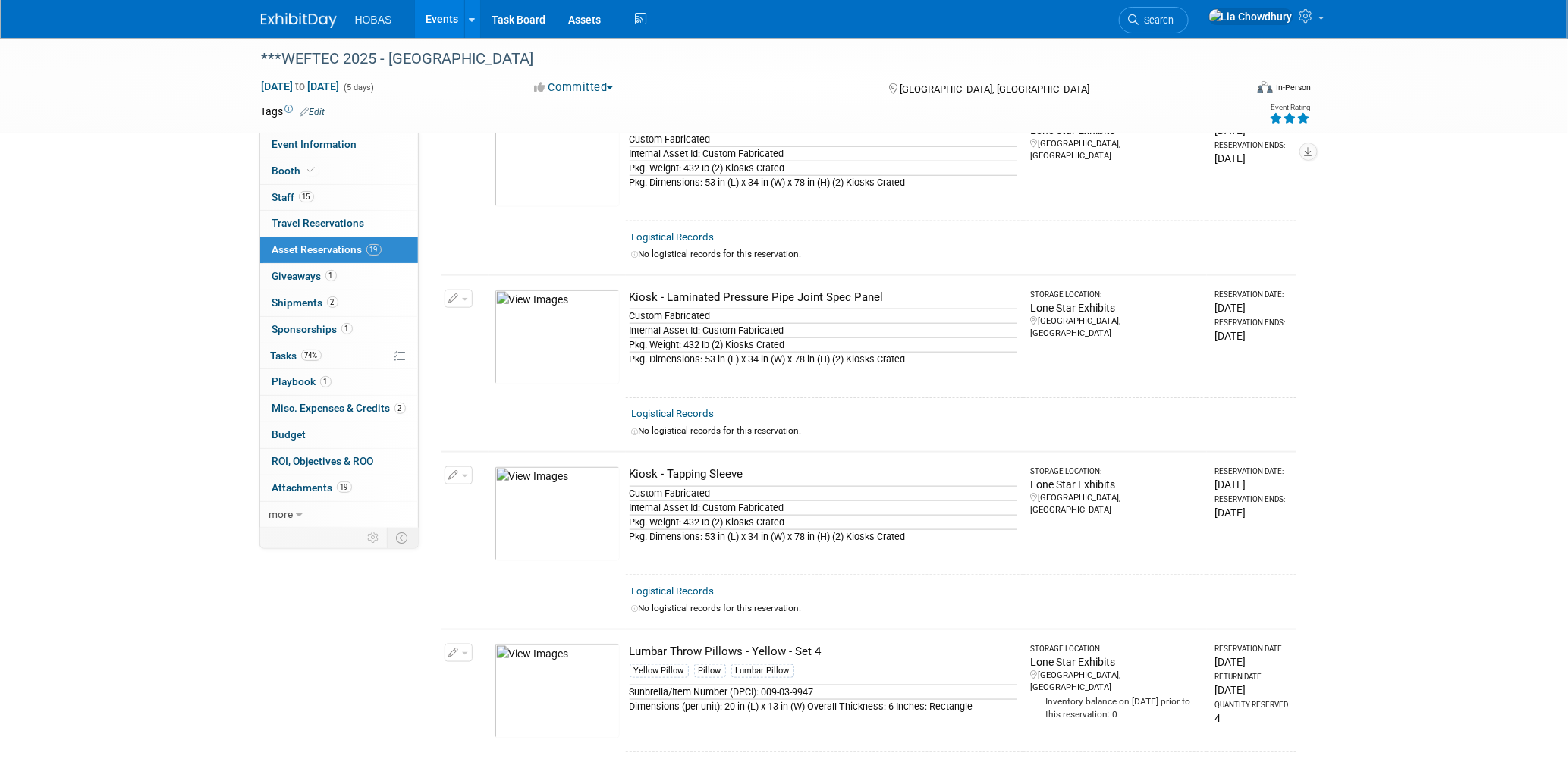
scroll to position [809, 0]
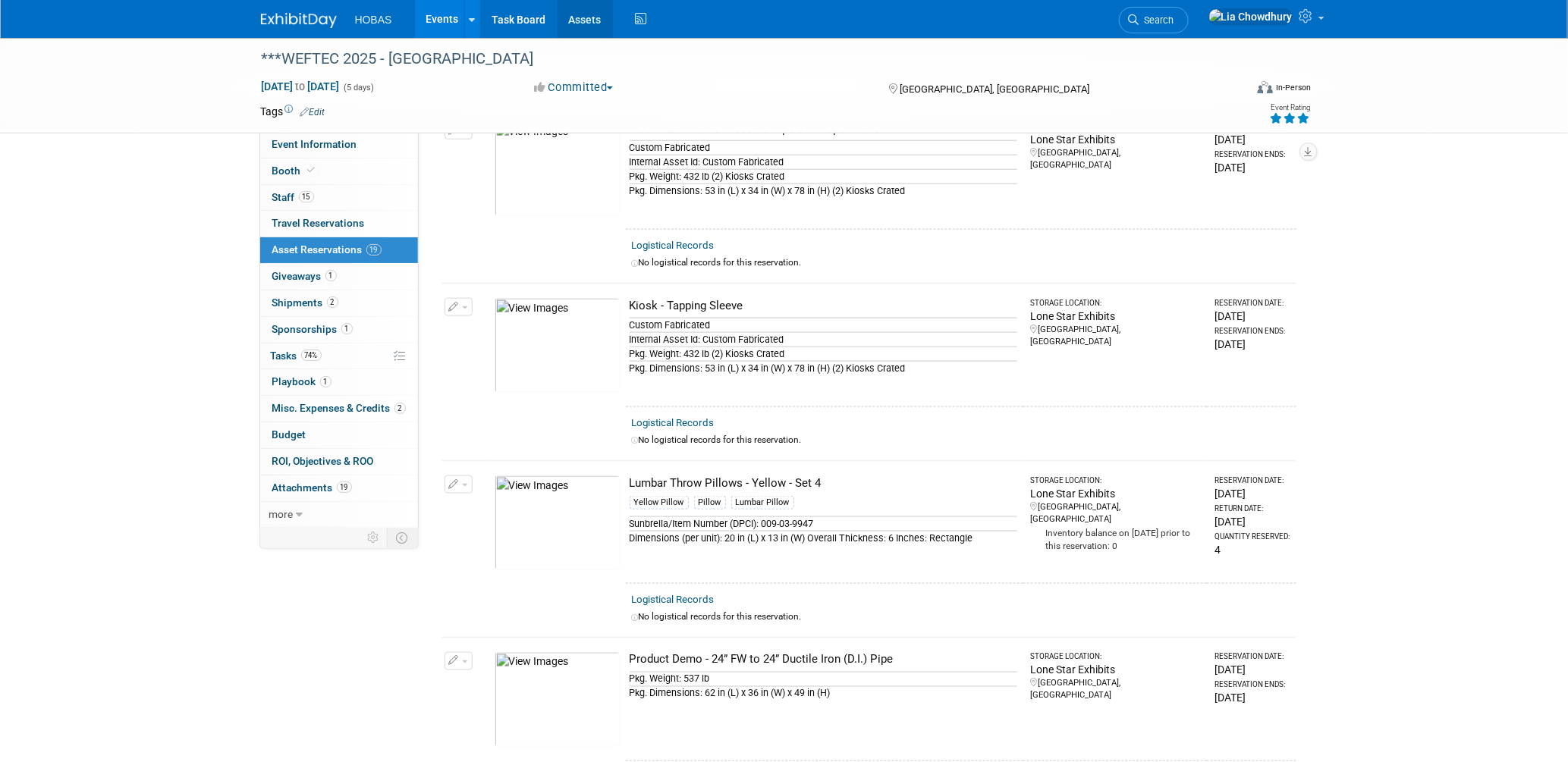
click at [580, 15] on link "Assets" at bounding box center [585, 19] width 55 height 38
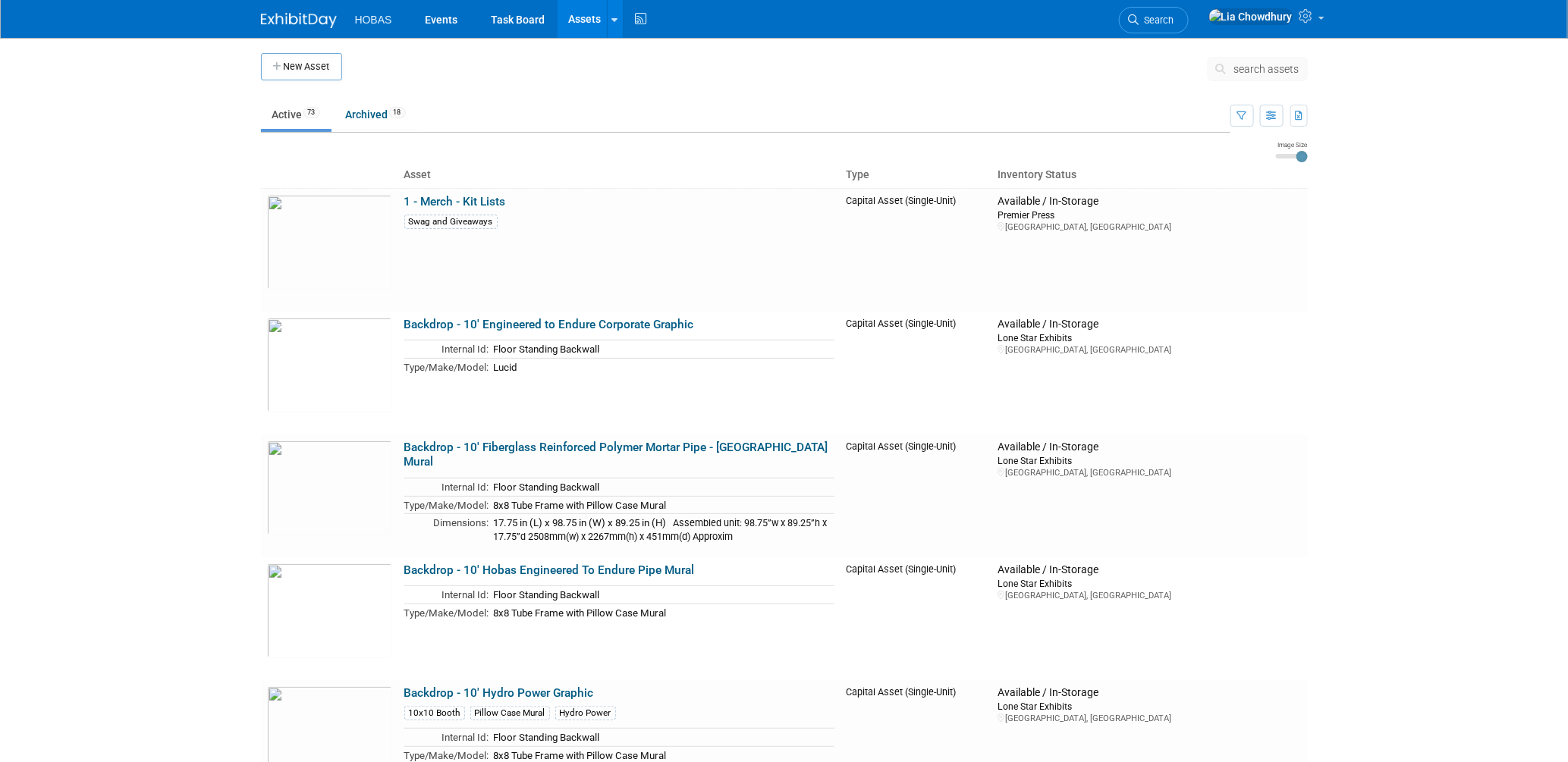
click at [317, 63] on button "New Asset" at bounding box center [302, 67] width 81 height 28
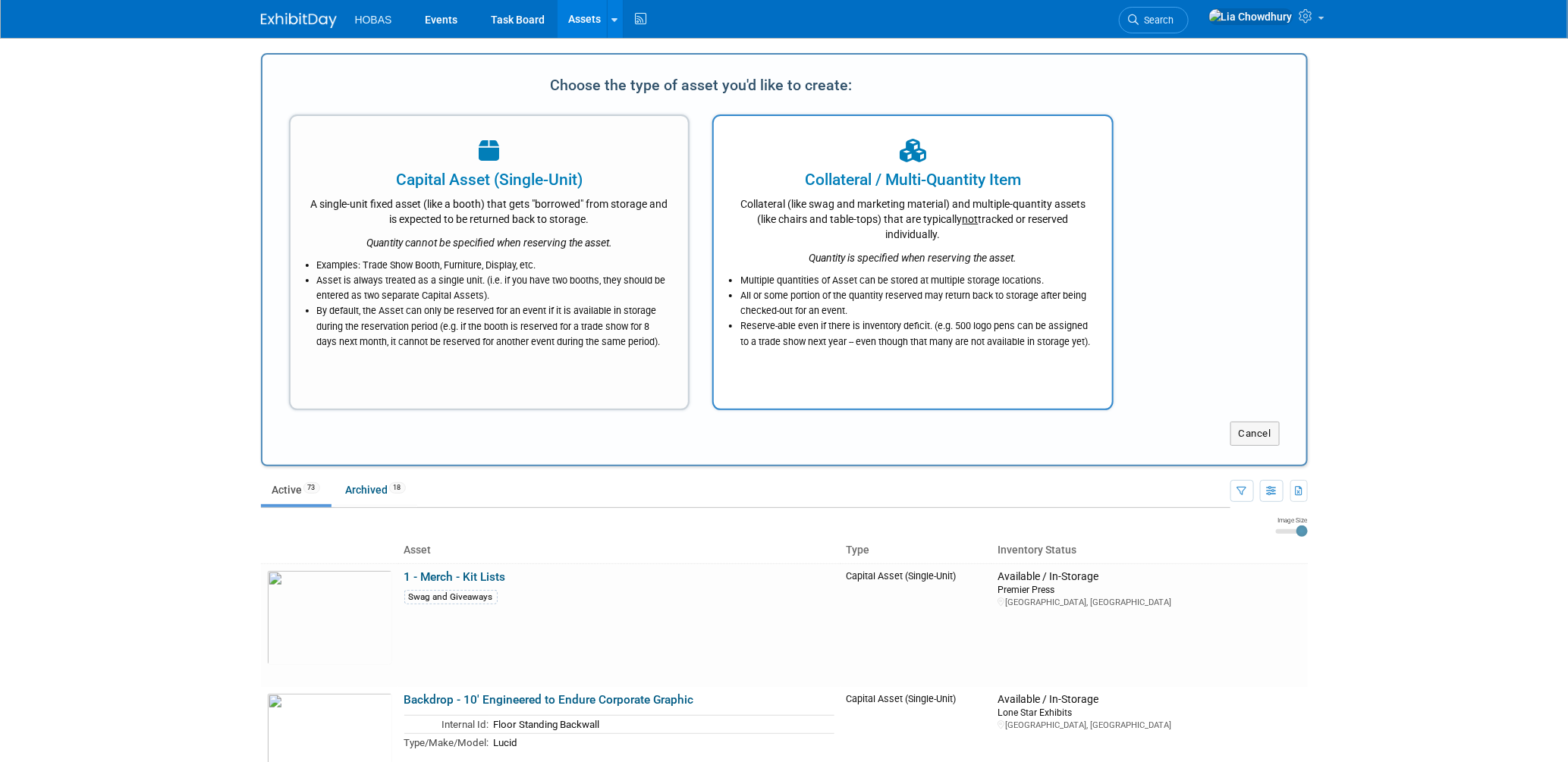
click at [844, 159] on div at bounding box center [912, 151] width 360 height 33
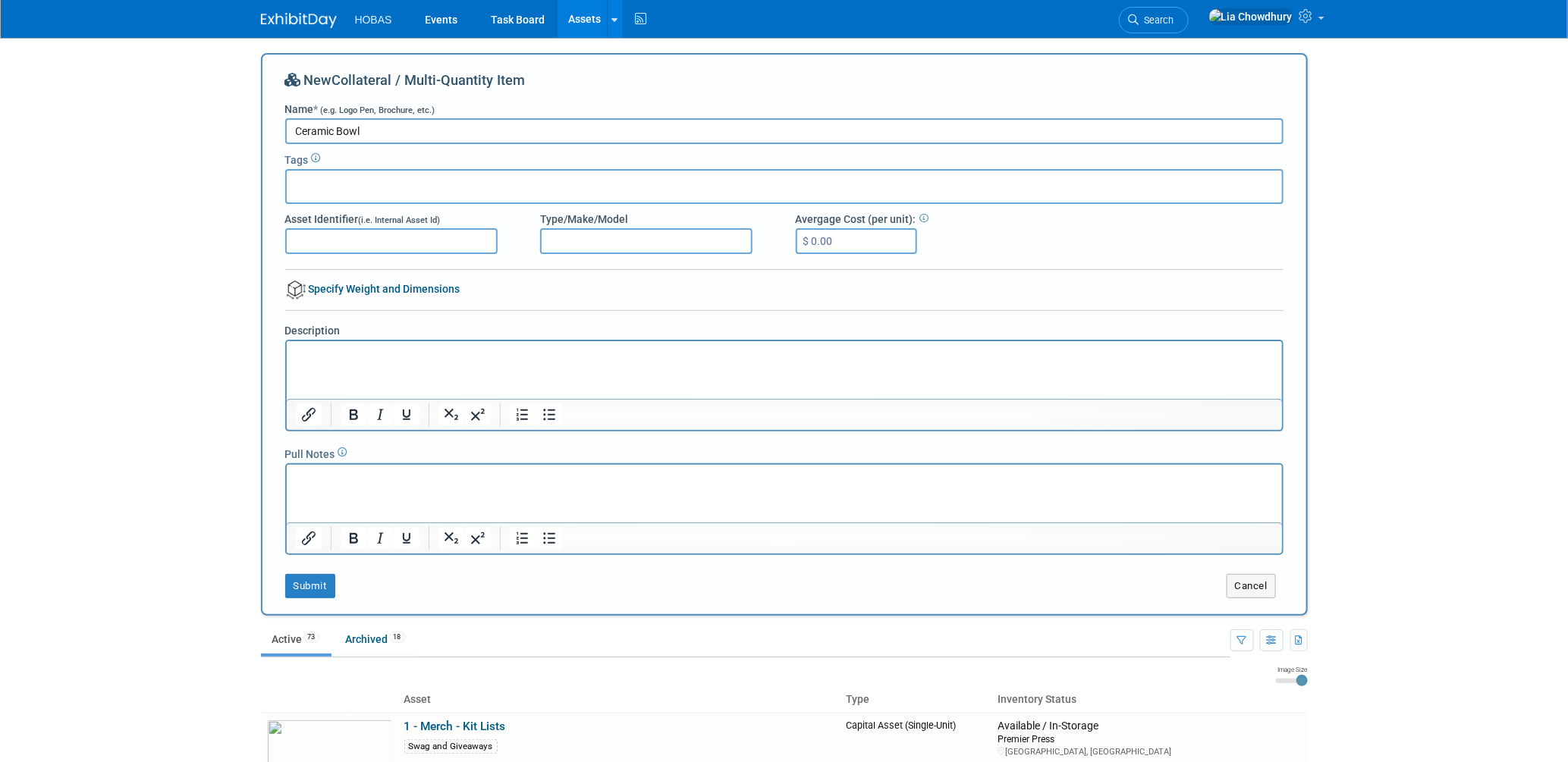
type input "Ceramic Bowl"
click at [413, 189] on input "bowl" at bounding box center [399, 184] width 212 height 15
type input "bowl"
click at [625, 234] on input "Type/Make/Model" at bounding box center [646, 242] width 212 height 26
type input "Home Goods"
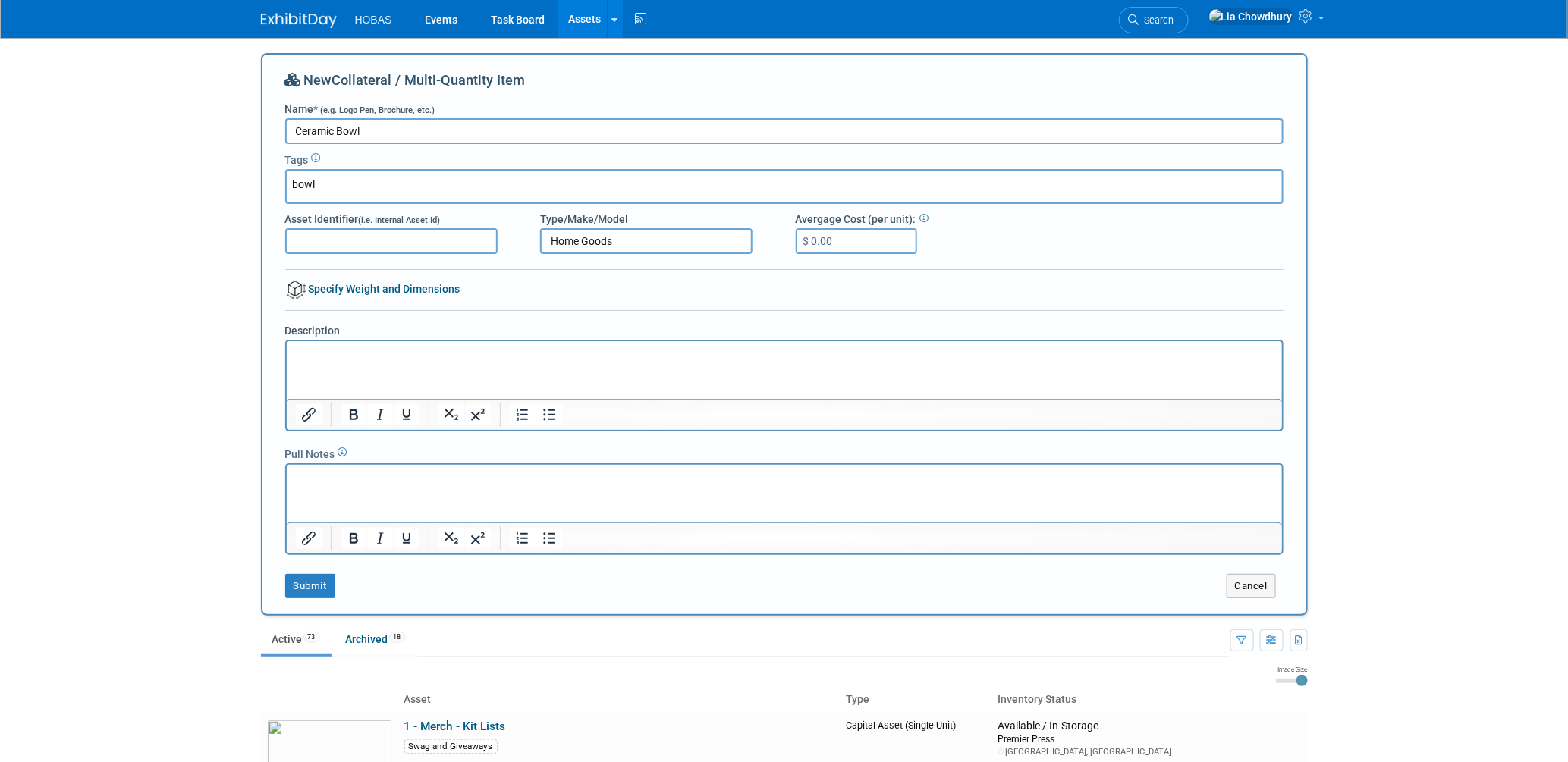
click at [923, 238] on div "Avergage Cost (per unit): $ 0.00" at bounding box center [912, 233] width 256 height 42
click at [882, 232] on input "$ 0.00" at bounding box center [856, 242] width 121 height 26
type input "$ 7.99"
click at [558, 293] on div "New Collateral / Multi-Quantity Item Name * (e.g. Logo Pen, Brochure, etc.) Cer…" at bounding box center [784, 334] width 998 height 528
click at [406, 361] on p "Rich Text Area. Press ALT-0 for help." at bounding box center [784, 354] width 977 height 15
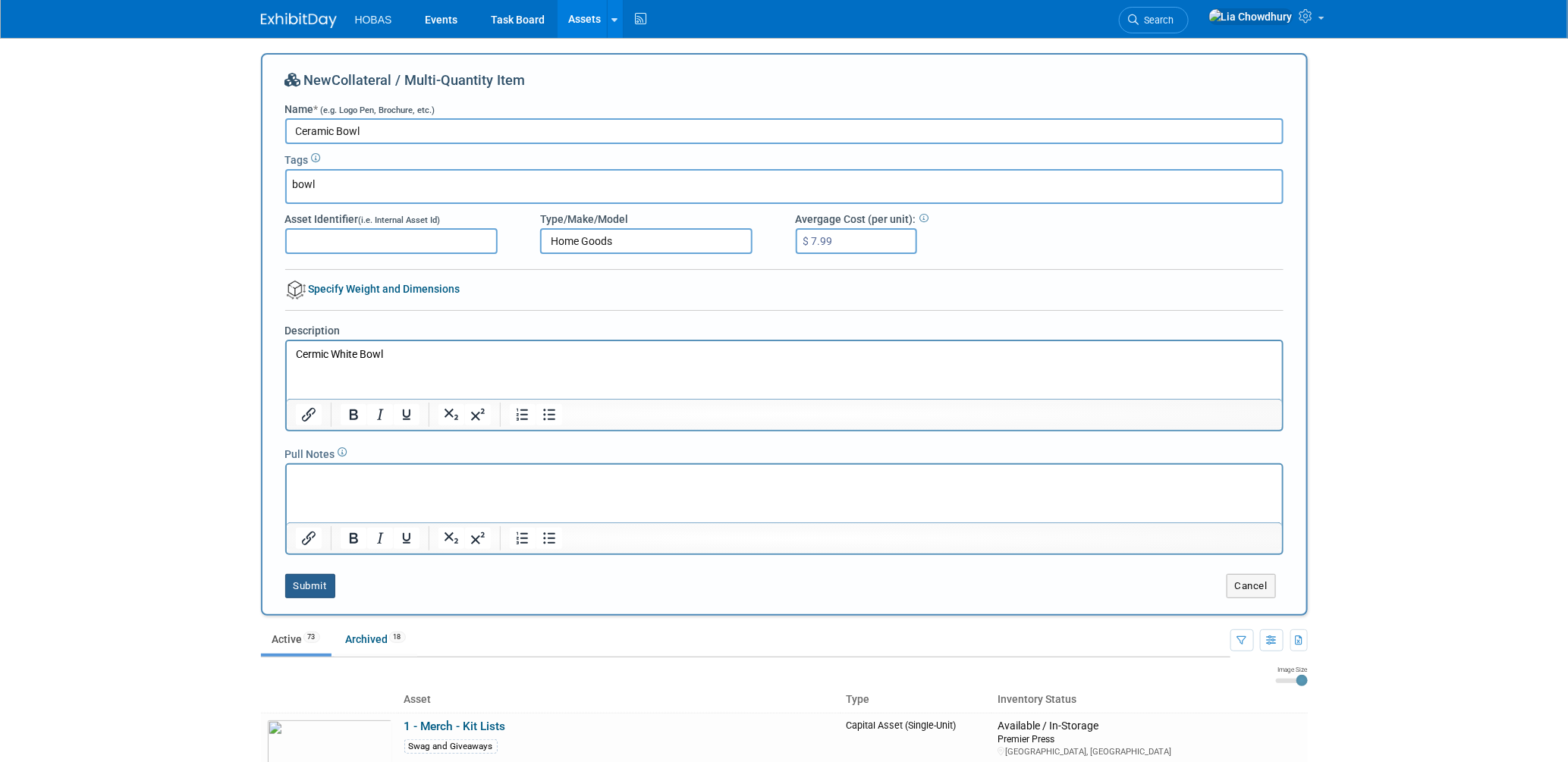
click at [317, 579] on button "Submit" at bounding box center [310, 586] width 50 height 24
type input "bowl"
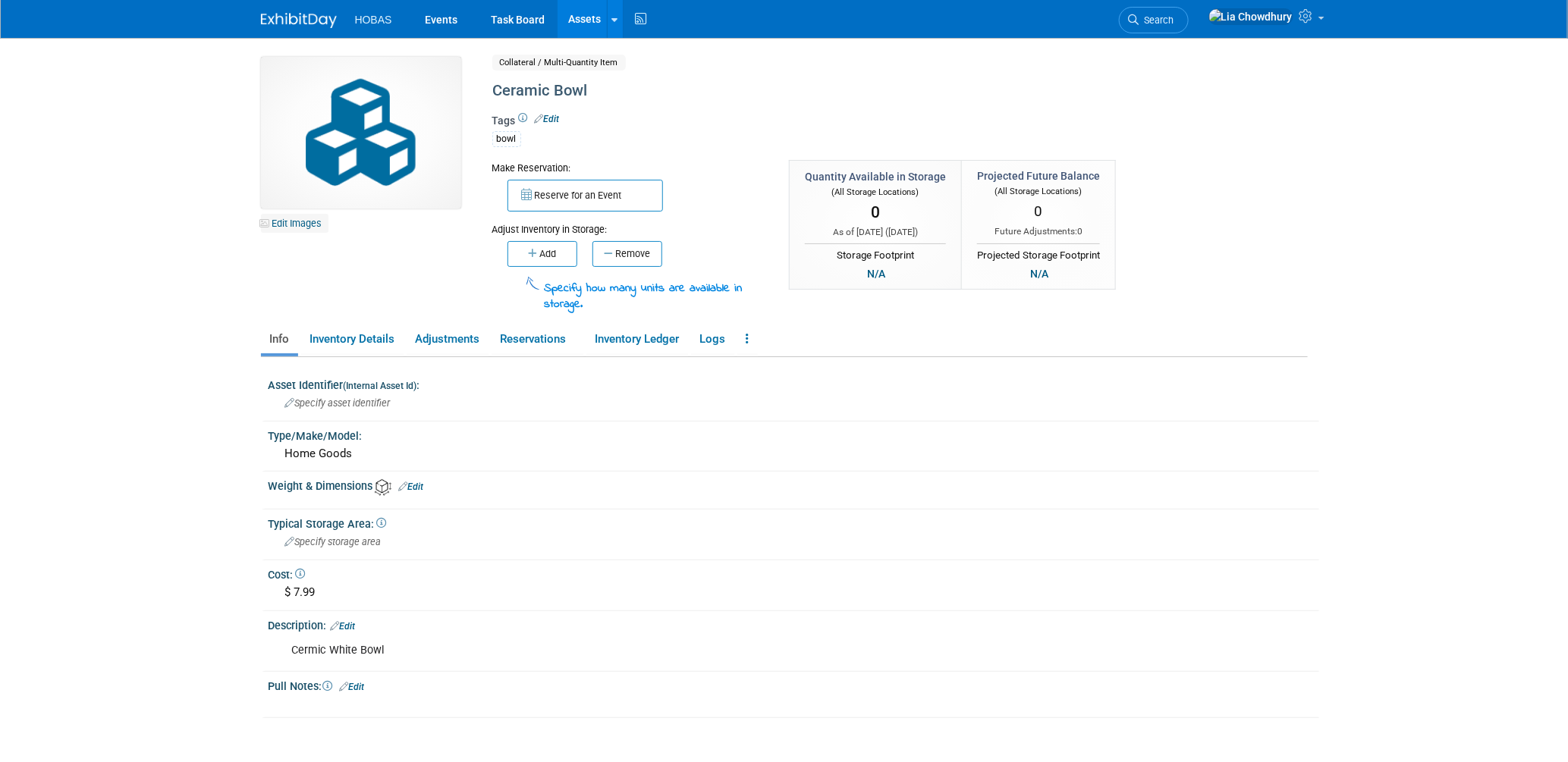
click at [299, 224] on link "Edit Images" at bounding box center [295, 223] width 68 height 19
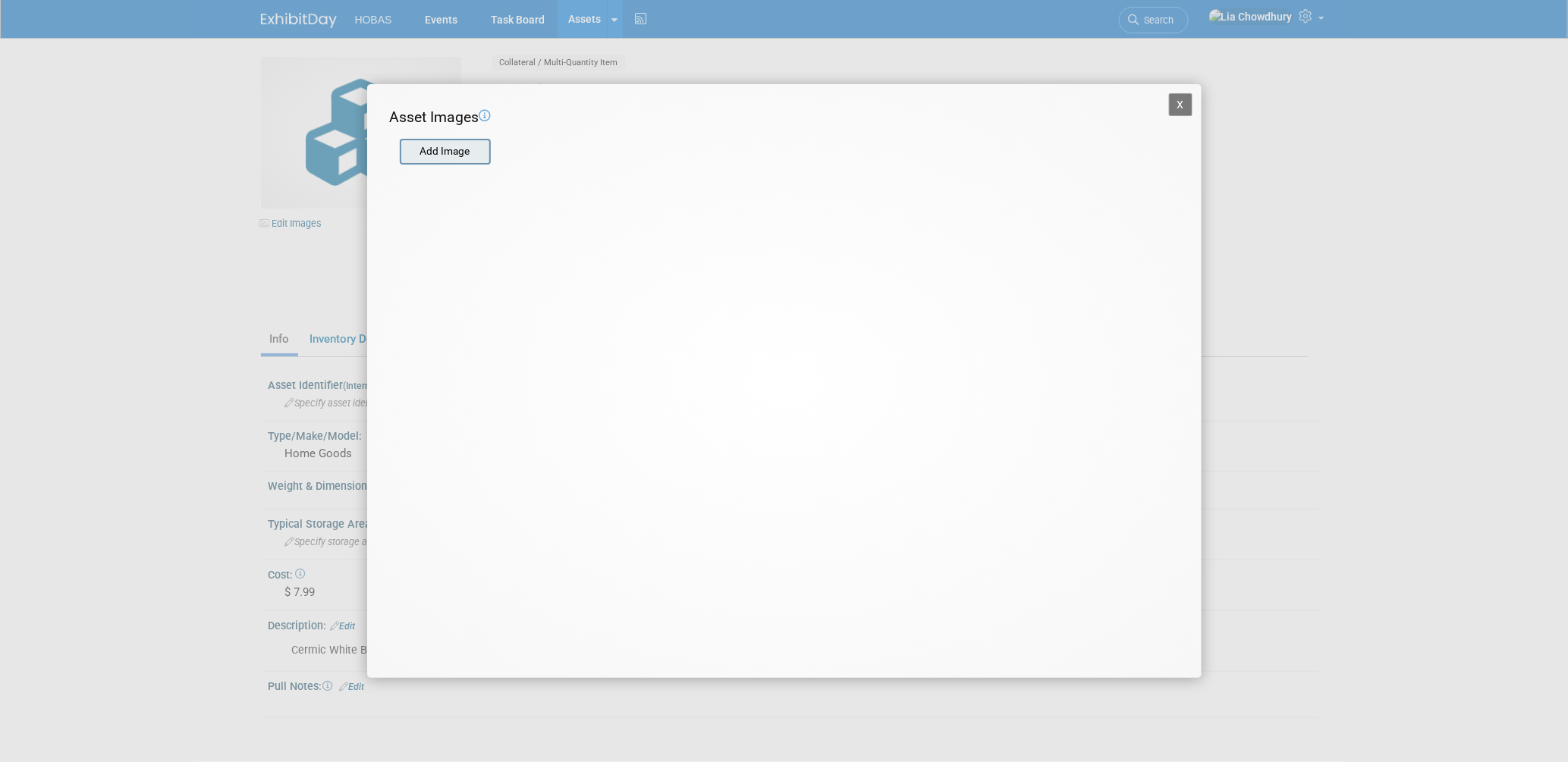
click at [434, 155] on input "file" at bounding box center [399, 151] width 181 height 23
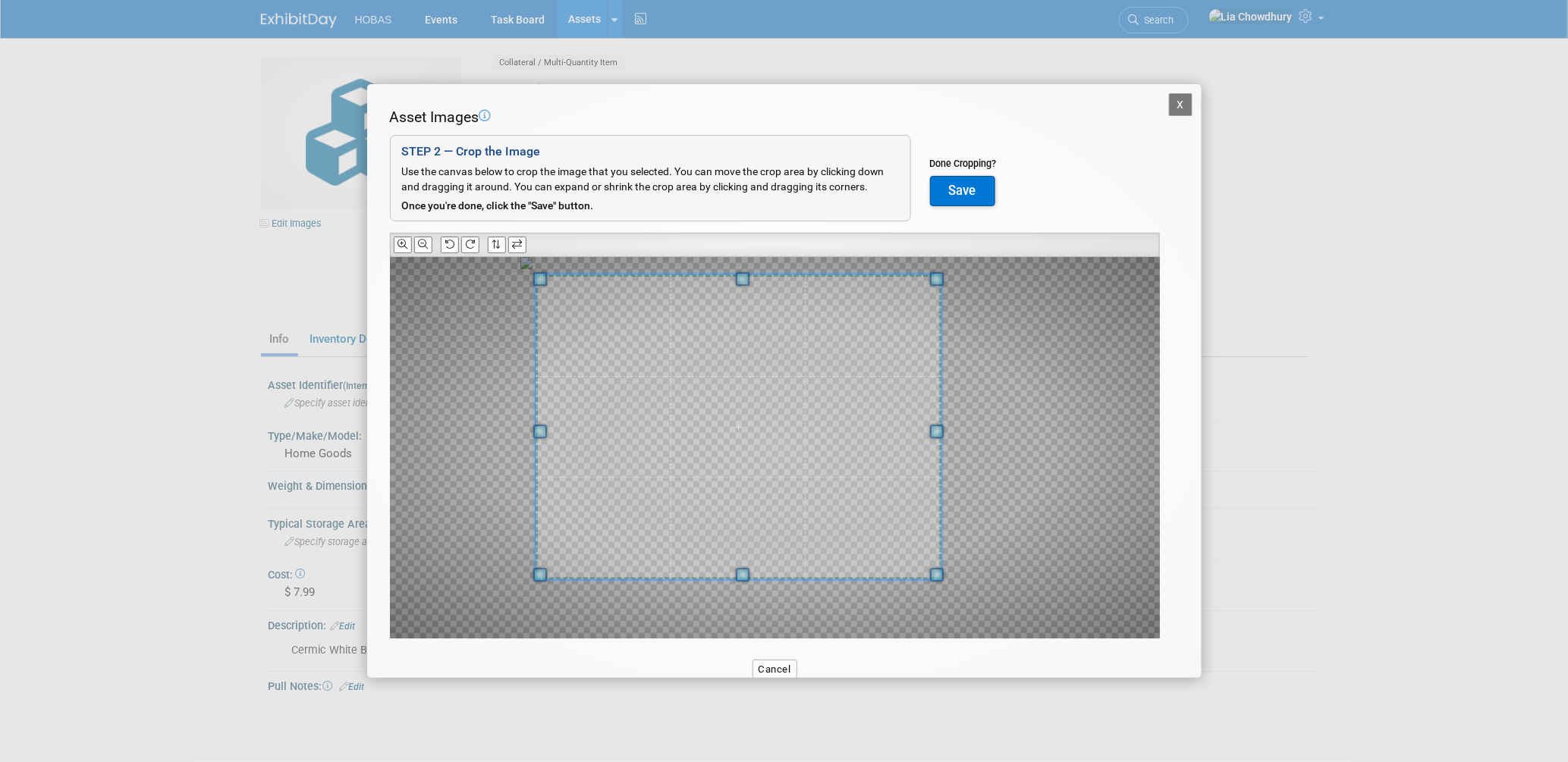
click at [753, 402] on span at bounding box center [738, 426] width 406 height 305
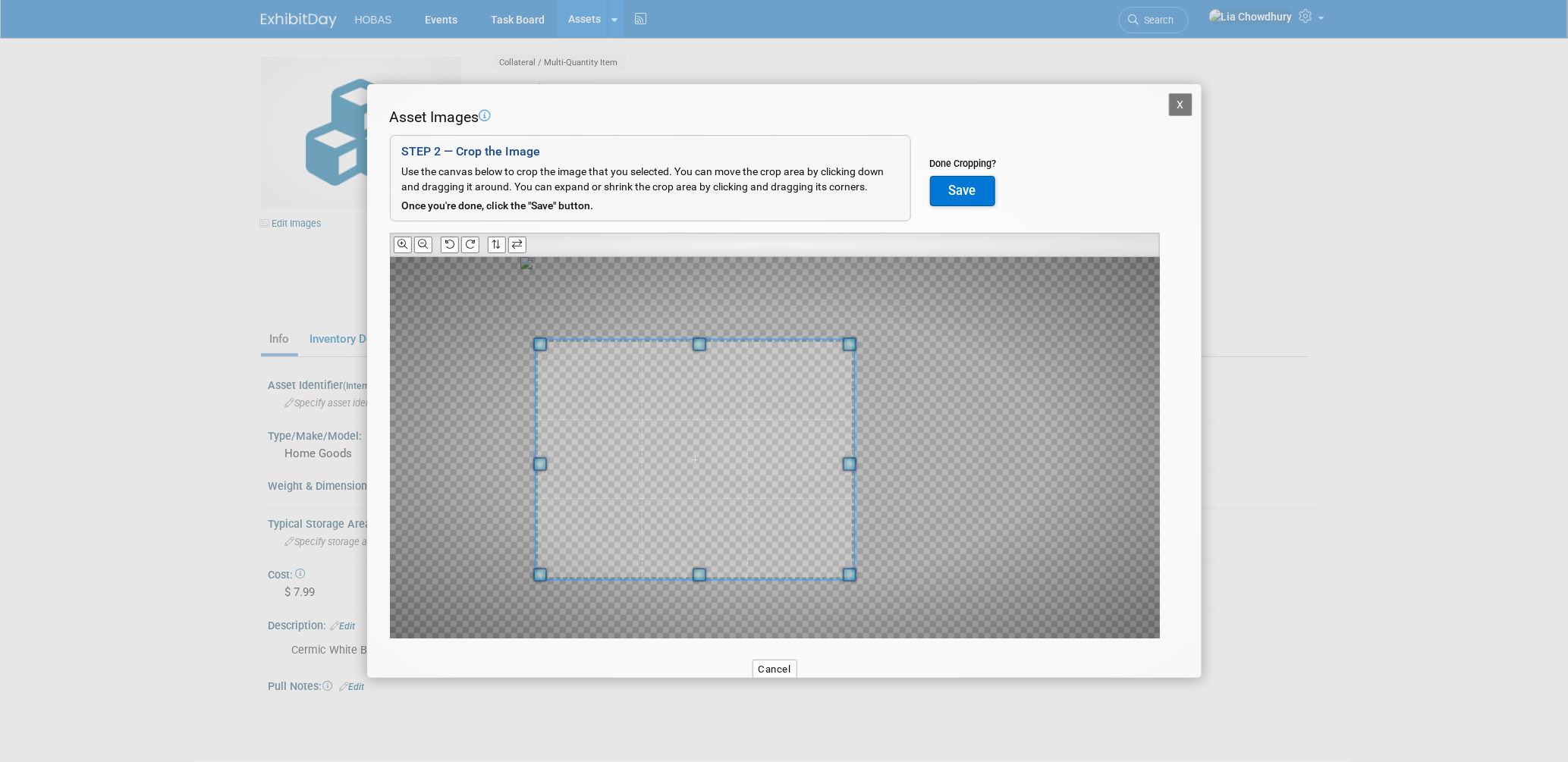
click at [864, 341] on div at bounding box center [775, 447] width 770 height 381
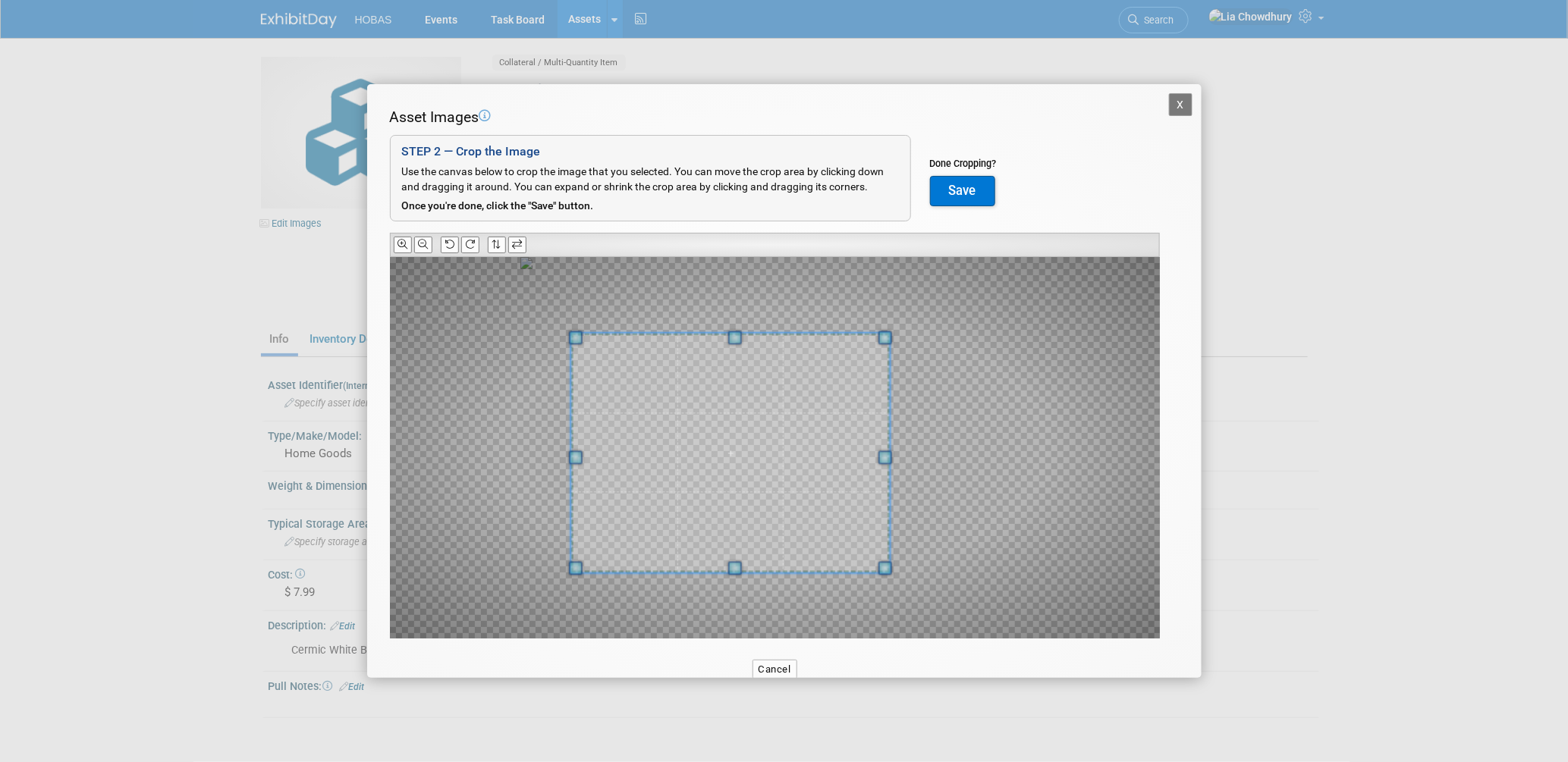
click at [817, 396] on span at bounding box center [730, 452] width 319 height 240
click at [727, 349] on span at bounding box center [731, 464] width 319 height 240
click at [871, 561] on span at bounding box center [869, 567] width 14 height 14
click at [829, 503] on span at bounding box center [728, 448] width 303 height 228
click at [957, 190] on button "Save" at bounding box center [963, 190] width 65 height 30
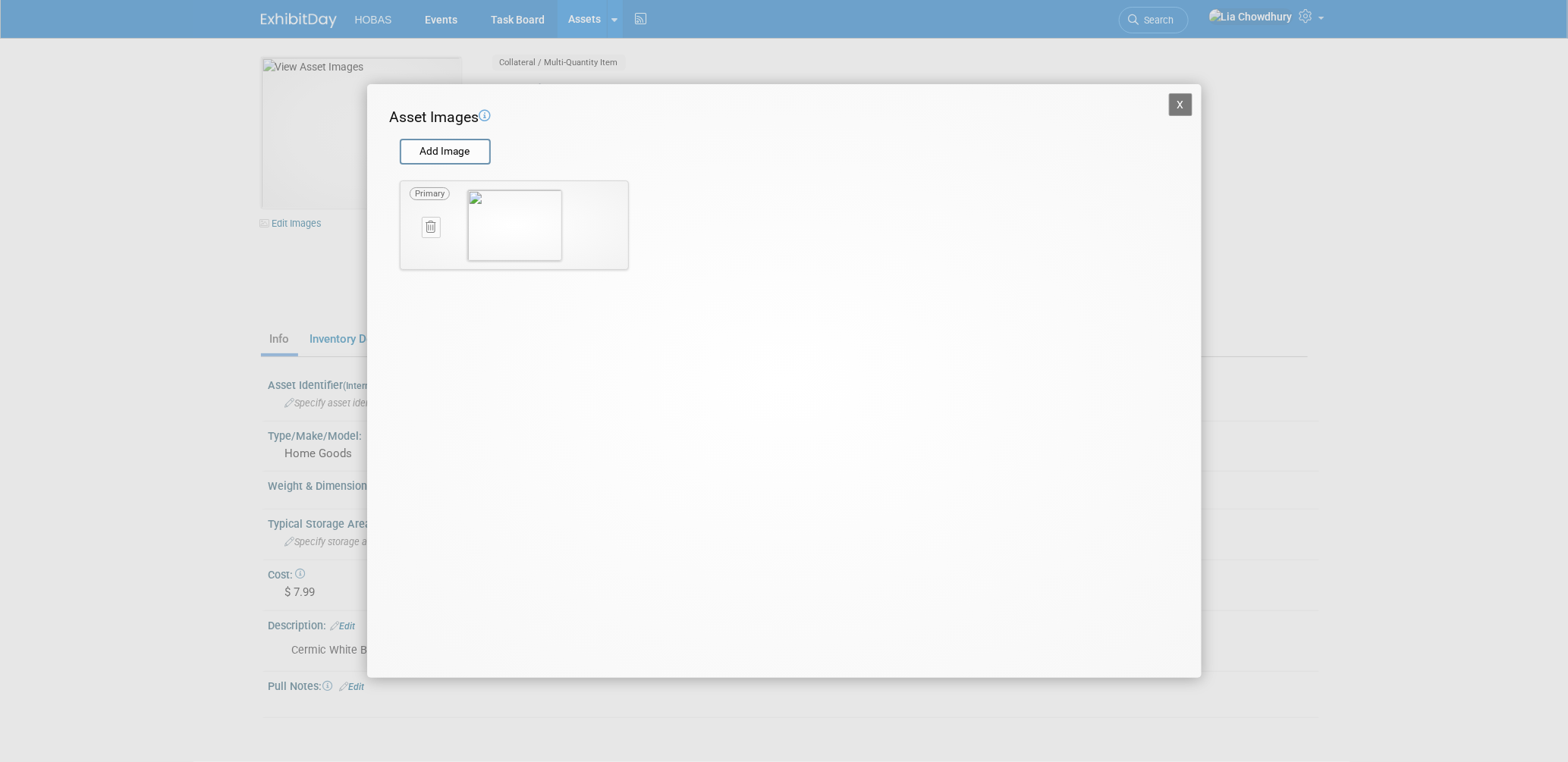
click at [1177, 103] on button "X" at bounding box center [1181, 105] width 24 height 23
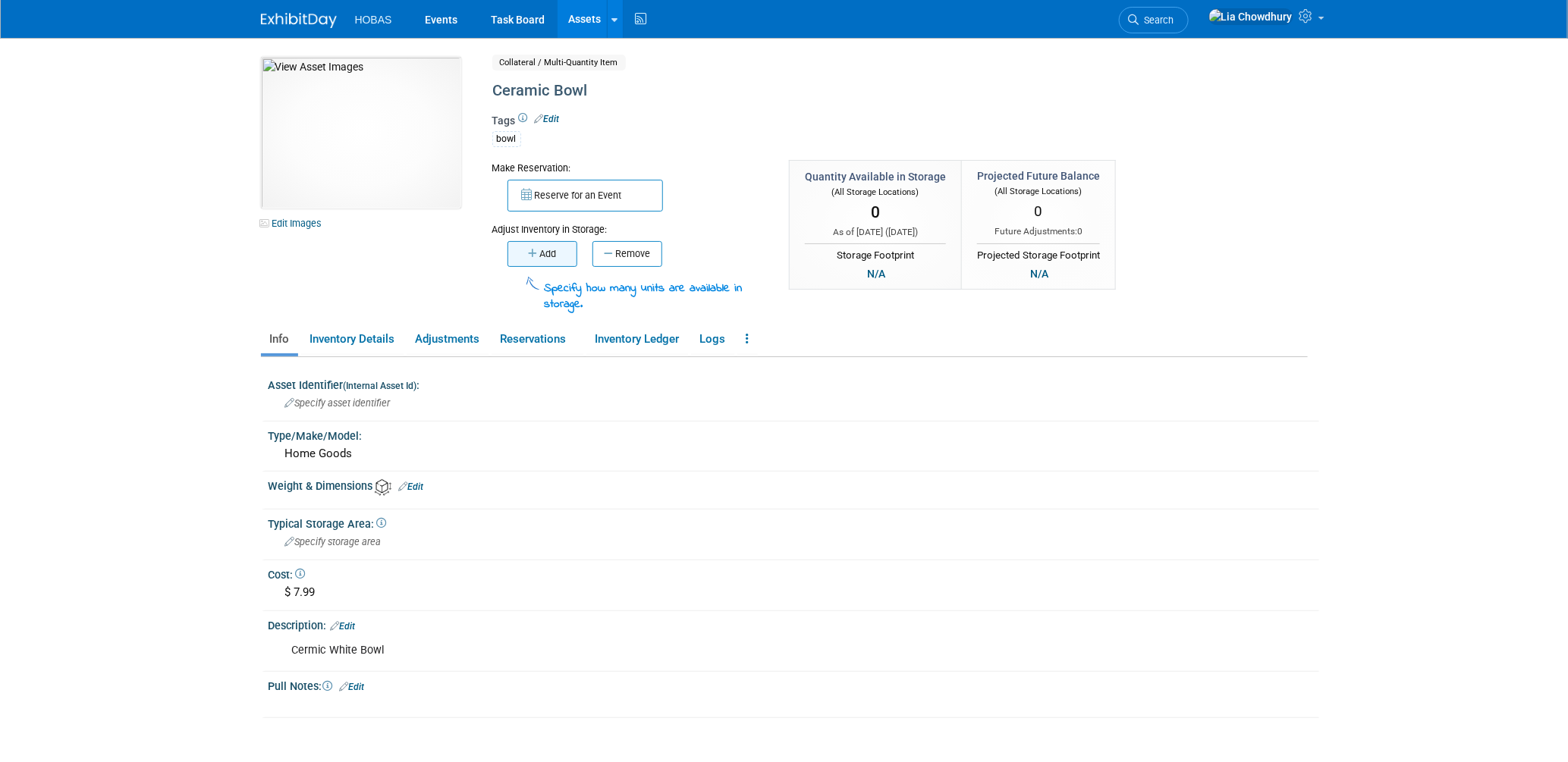
click at [544, 263] on button "Add" at bounding box center [543, 254] width 70 height 26
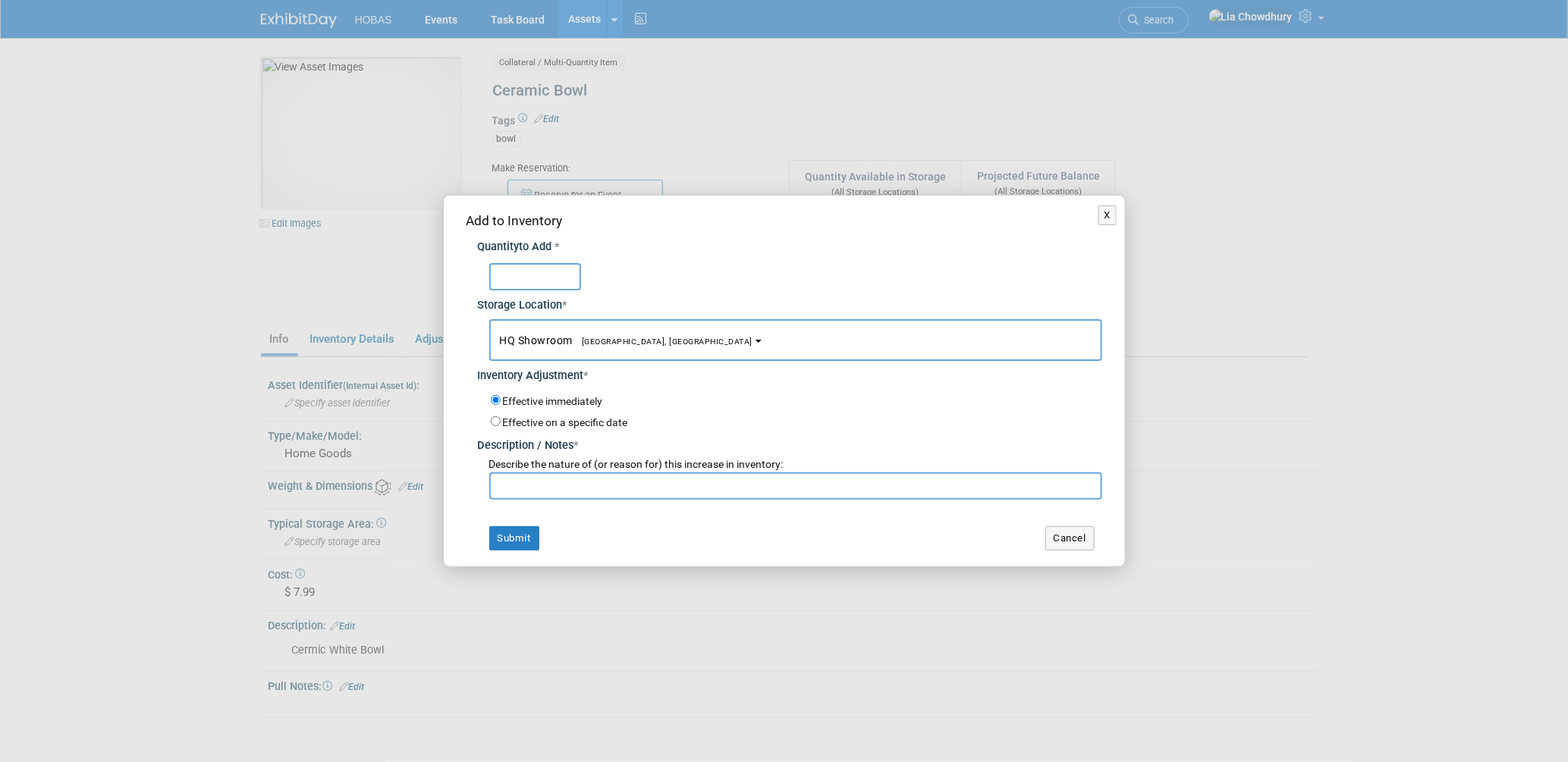
click at [570, 341] on span "HQ Showroom Houston, TX" at bounding box center [626, 340] width 253 height 12
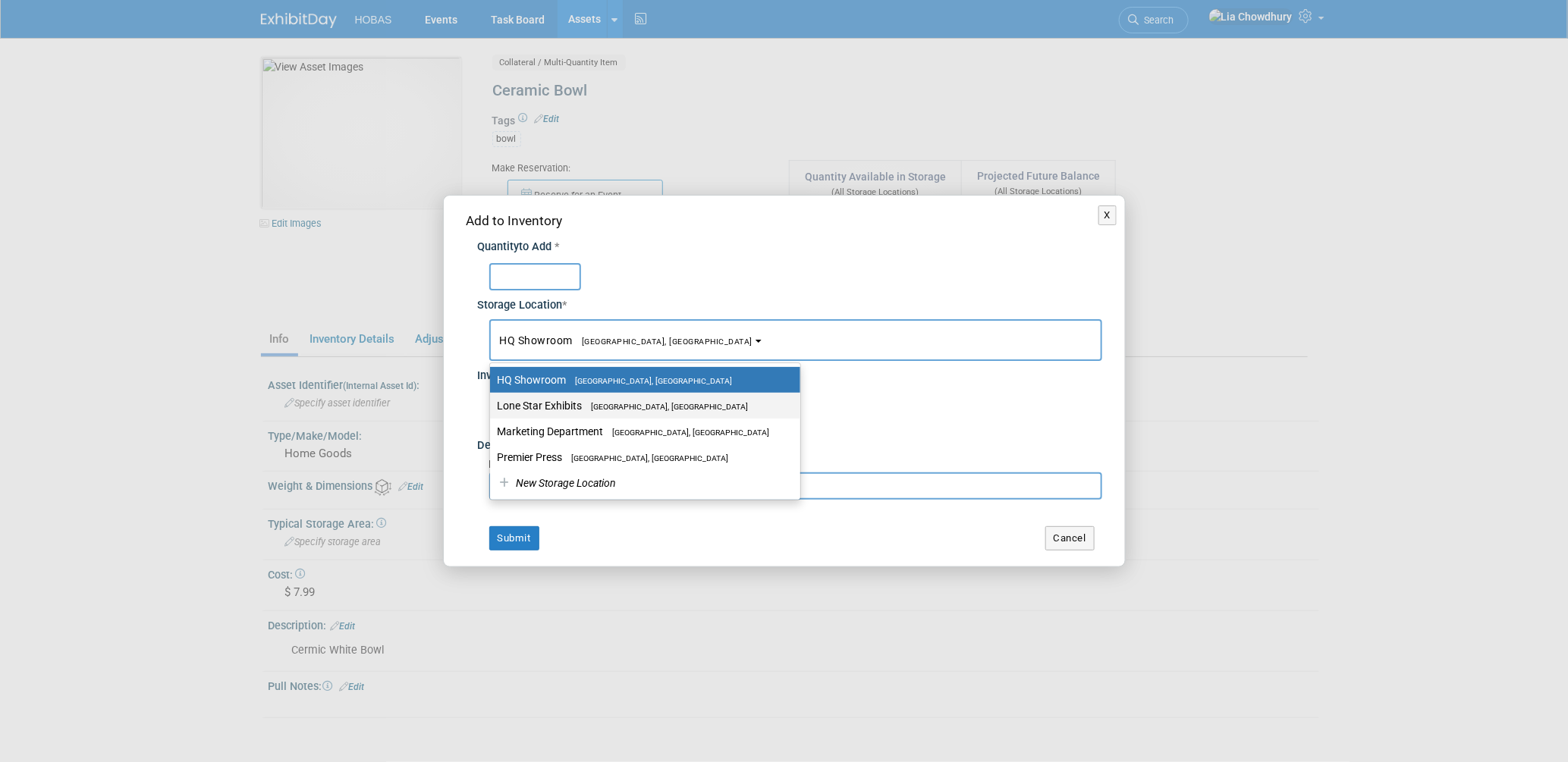
click at [577, 411] on label "Lone Star Exhibits Houston, TX" at bounding box center [640, 406] width 287 height 20
click at [492, 411] on input "Lone Star Exhibits Houston, TX" at bounding box center [487, 406] width 10 height 10
select select "11223138"
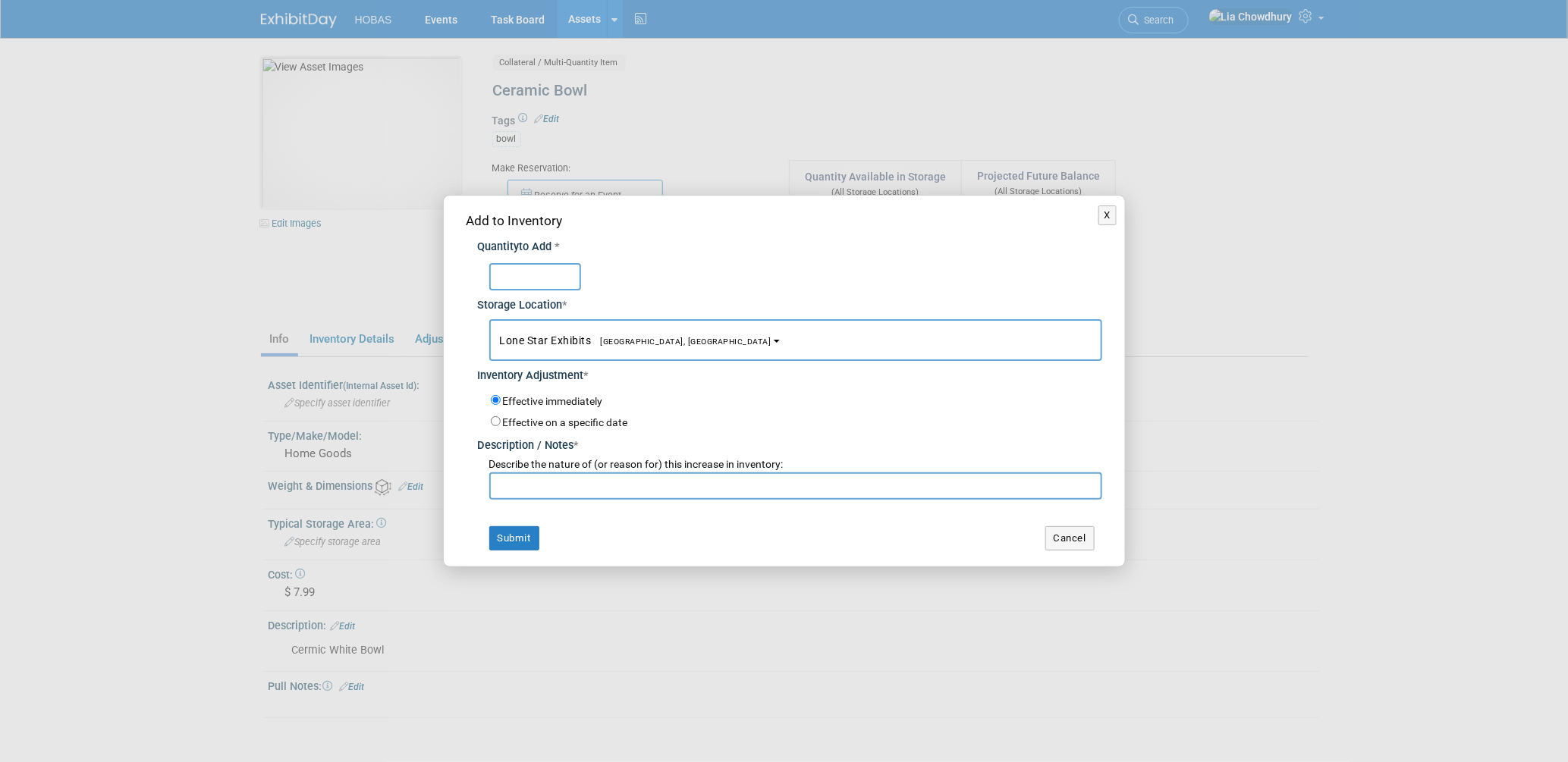
click at [538, 497] on input "text" at bounding box center [795, 486] width 613 height 28
type input "Exhibit Decor - national shows"
click at [503, 530] on button "Submit" at bounding box center [514, 538] width 50 height 24
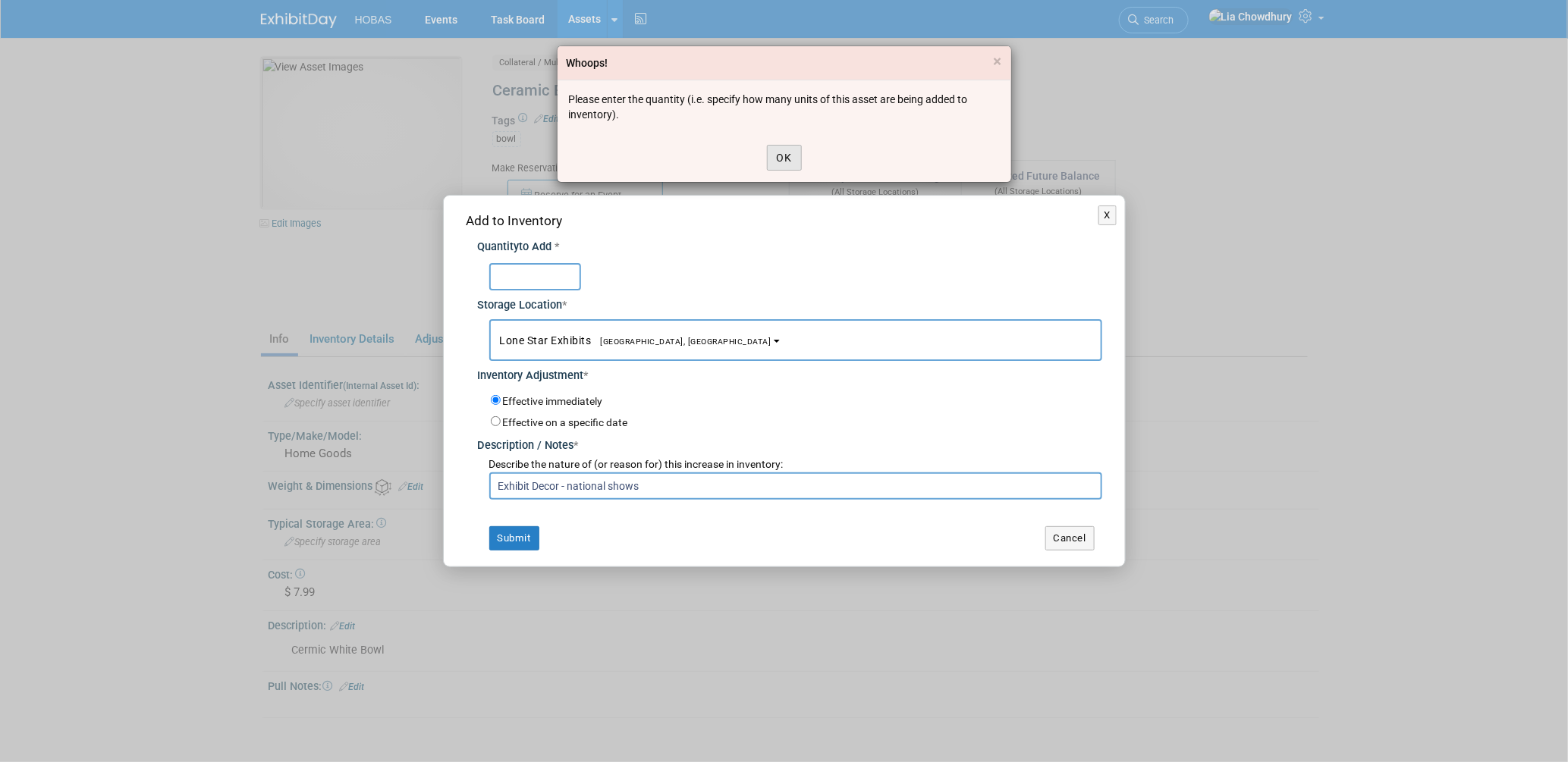
click at [797, 148] on button "OK" at bounding box center [784, 158] width 35 height 26
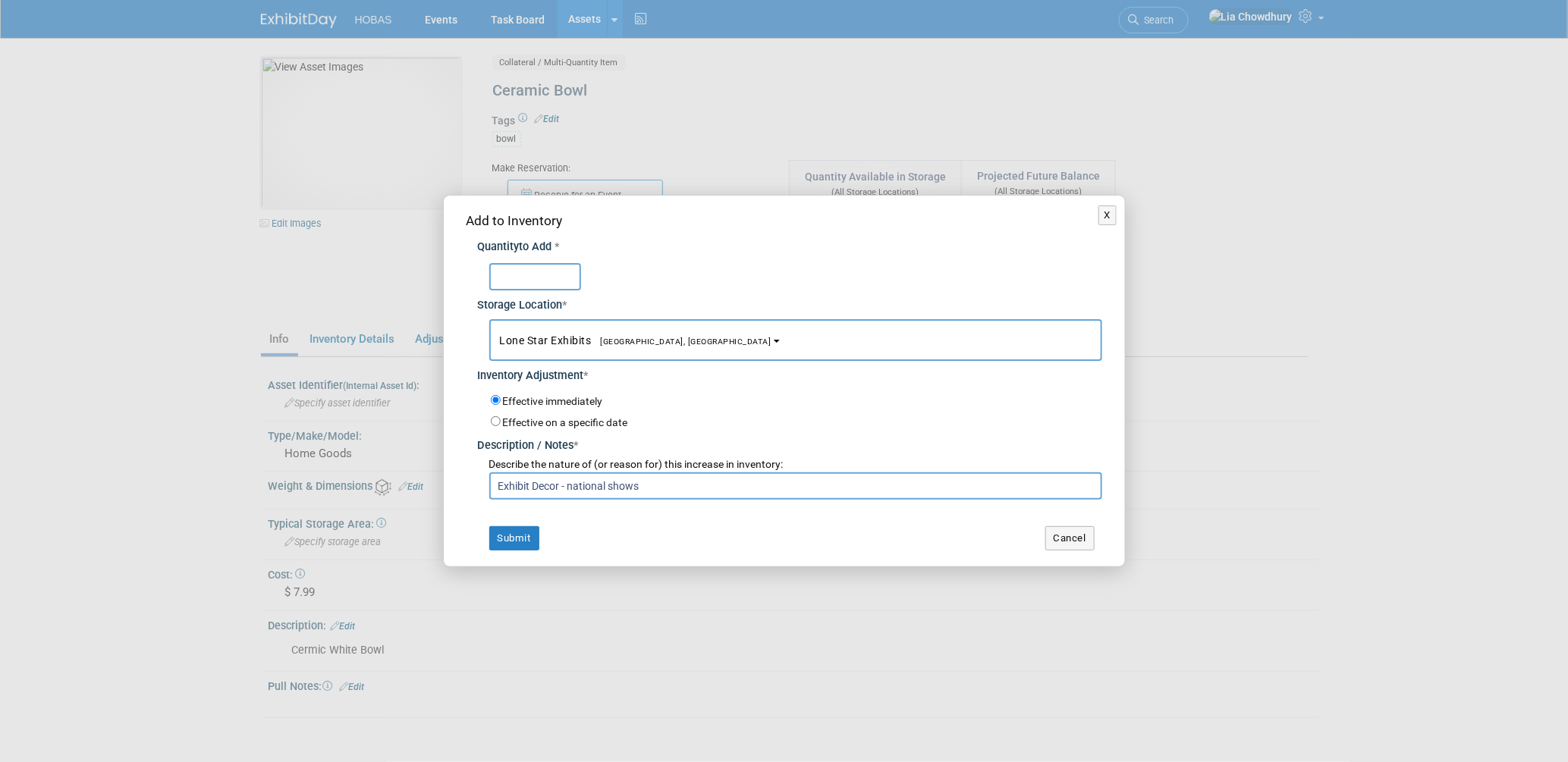
click at [554, 284] on input "text" at bounding box center [535, 276] width 92 height 28
type input "1"
click at [523, 530] on button "Submit" at bounding box center [514, 538] width 50 height 24
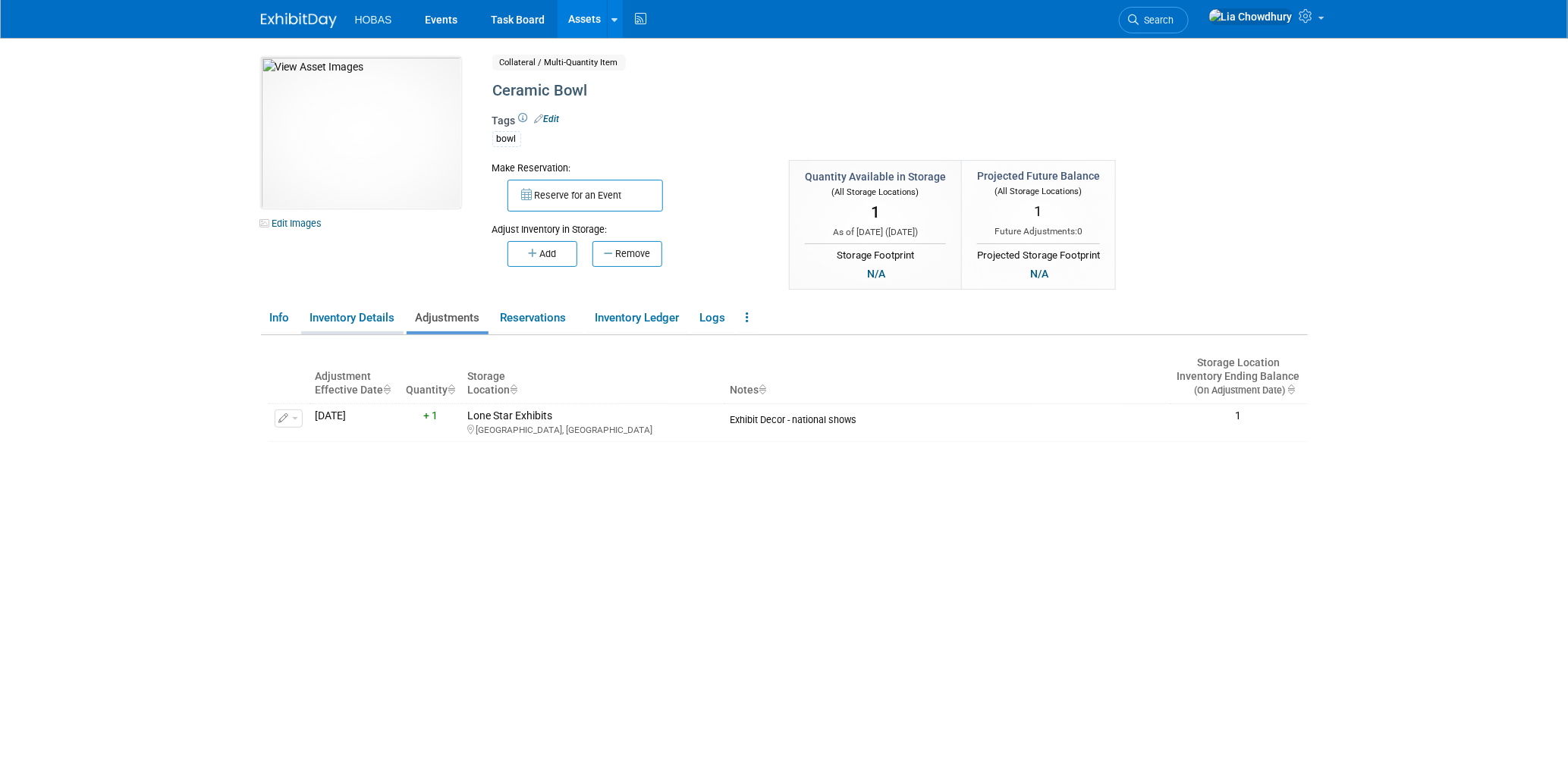
click at [347, 321] on link "Inventory Details" at bounding box center [352, 318] width 103 height 27
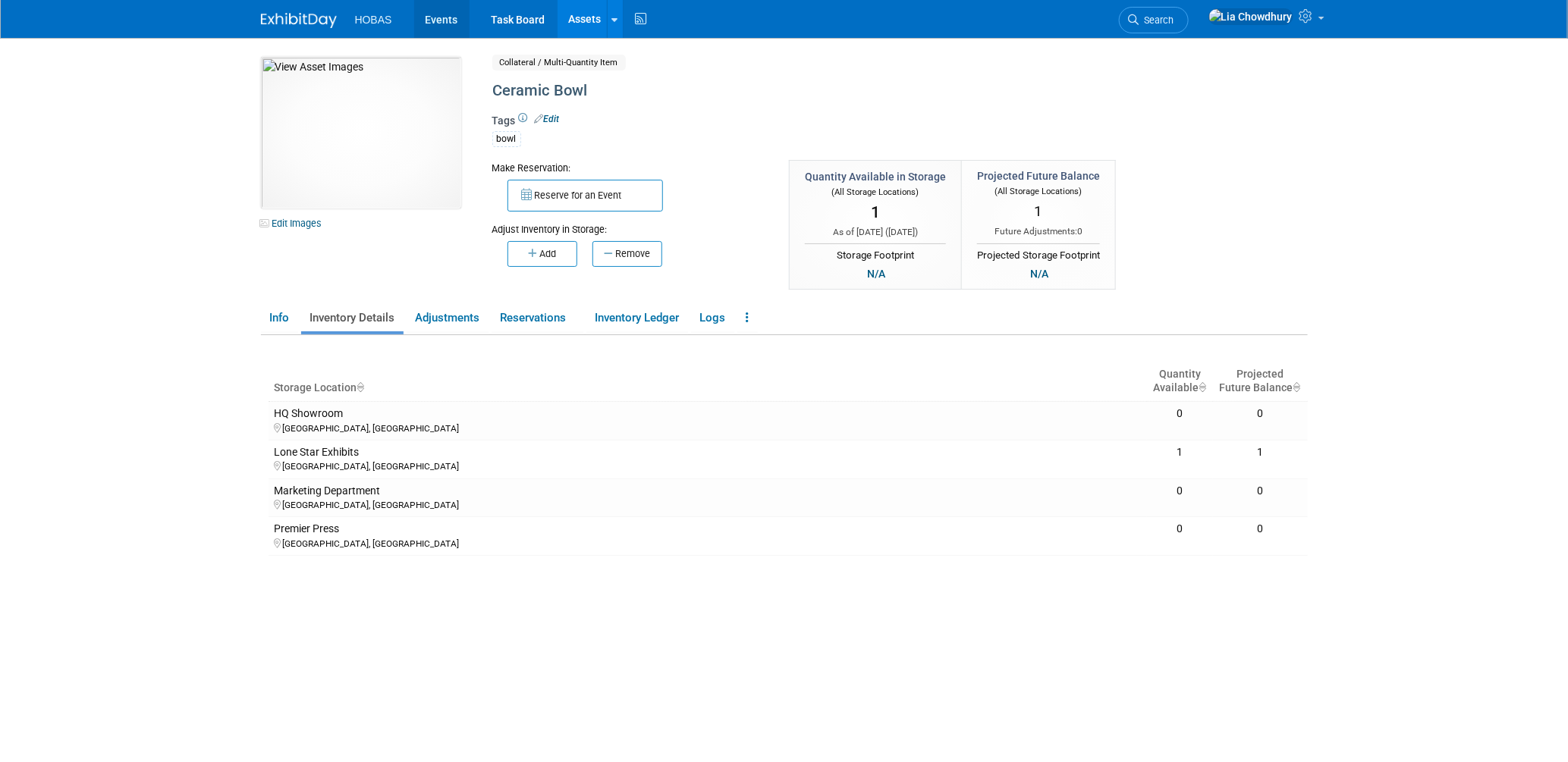
click at [430, 15] on link "Events" at bounding box center [442, 19] width 55 height 38
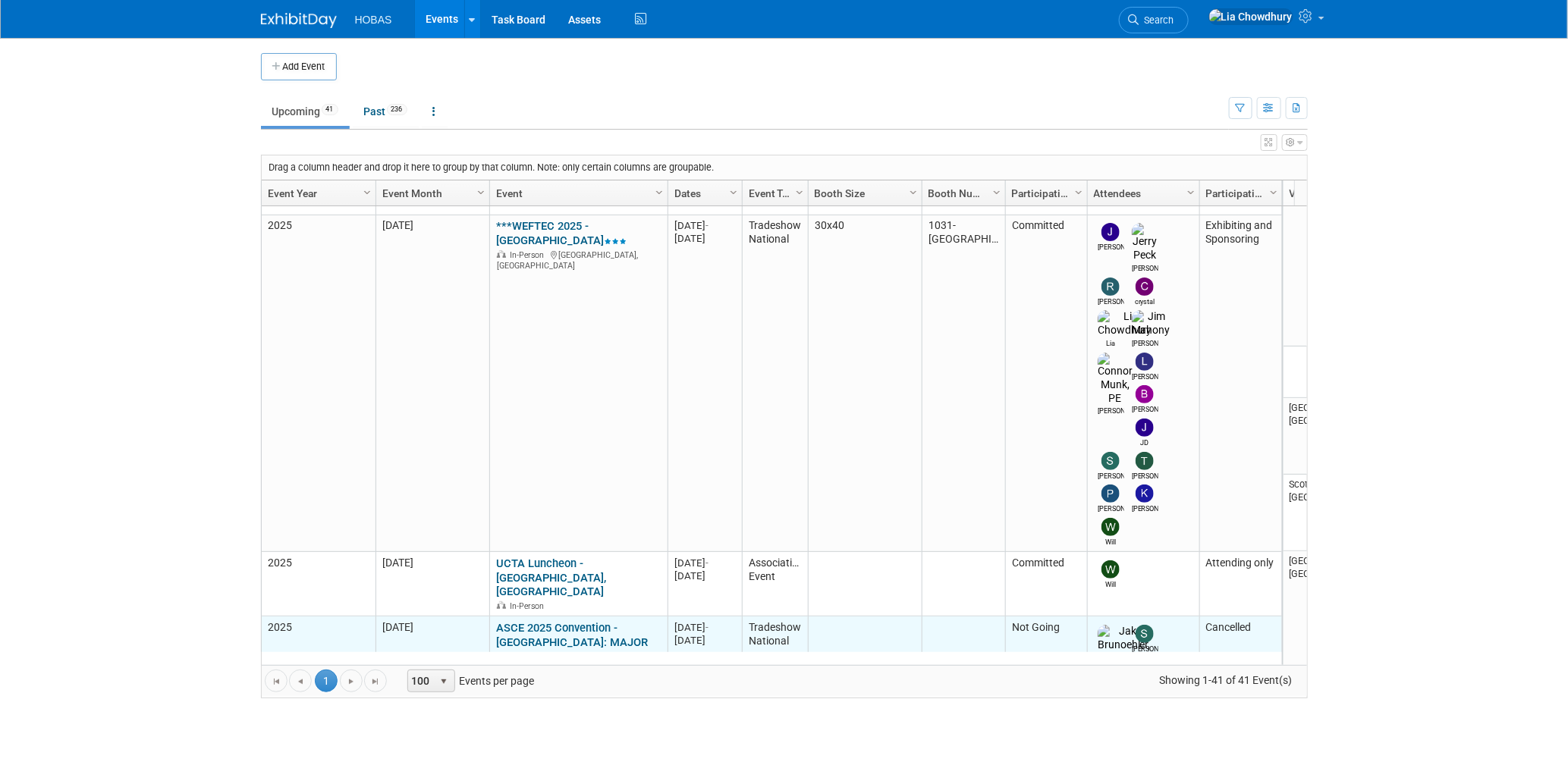
scroll to position [503, 0]
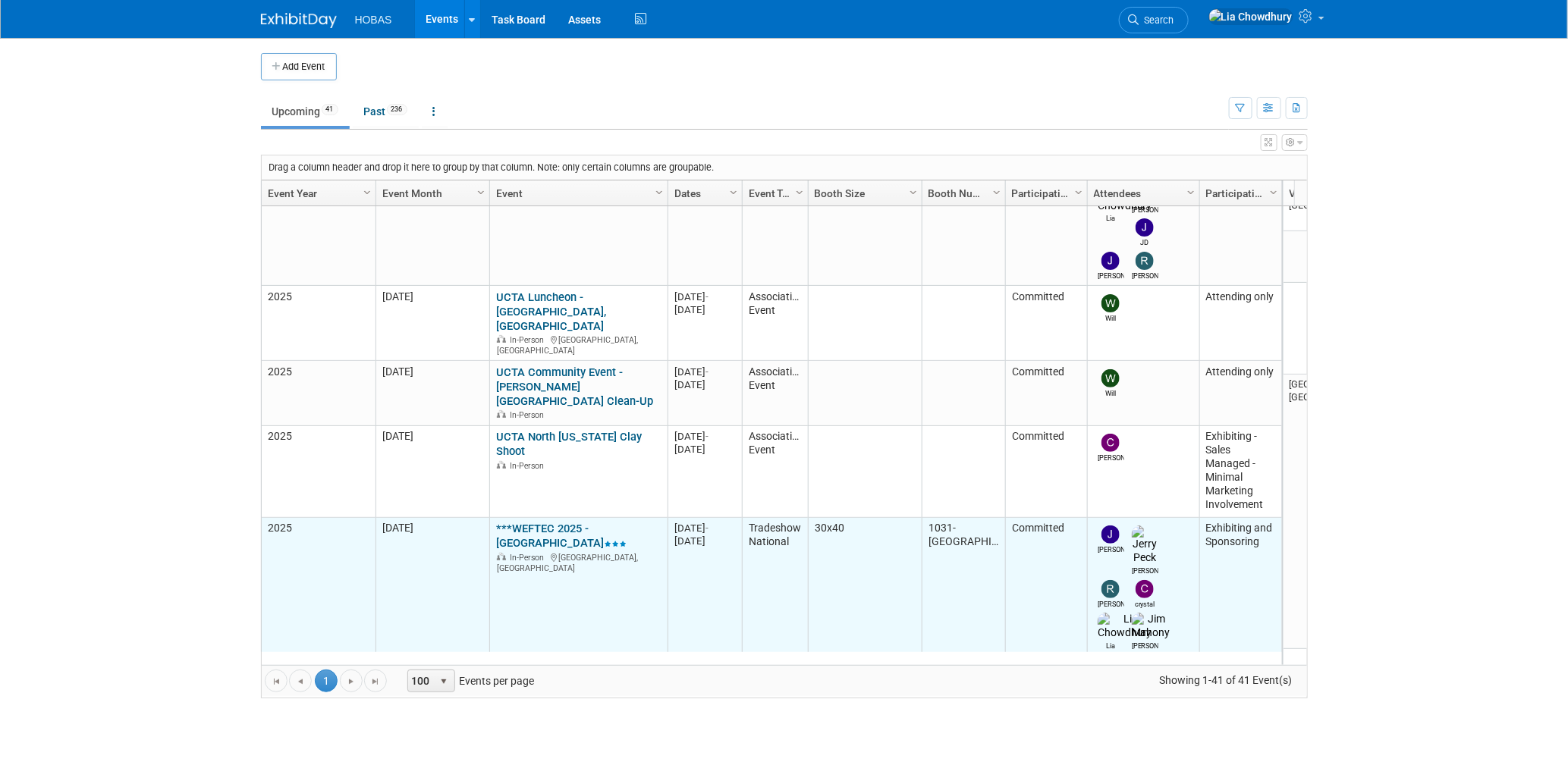
click at [531, 521] on link "***WEFTEC 2025 - [GEOGRAPHIC_DATA]" at bounding box center [561, 535] width 130 height 28
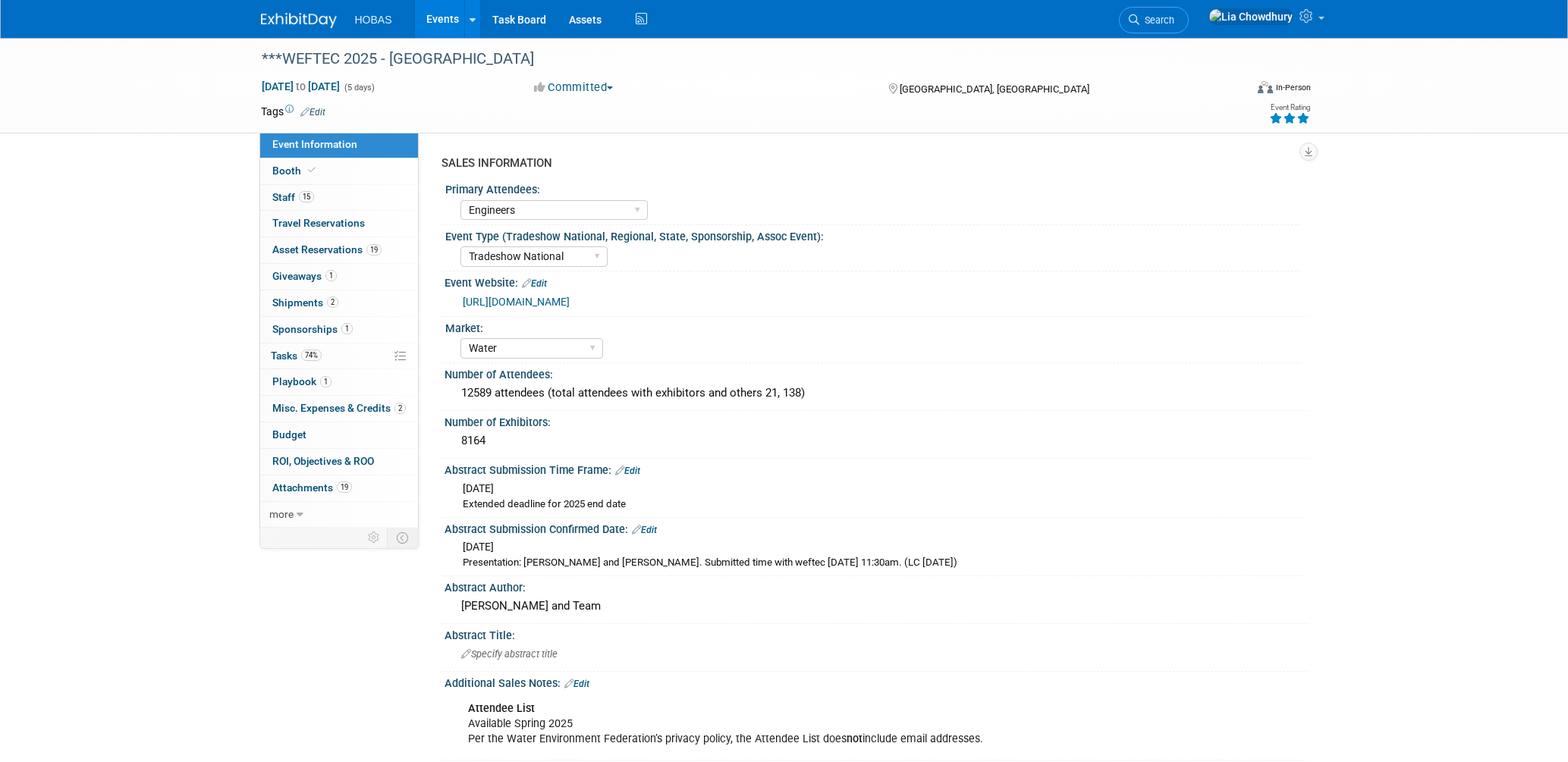
select select "Engineers"
select select "Tradeshow National"
select select "Water"
select select "Exhibiting and Sponsoring"
click at [296, 251] on span "Asset Reservations 19" at bounding box center [327, 249] width 109 height 12
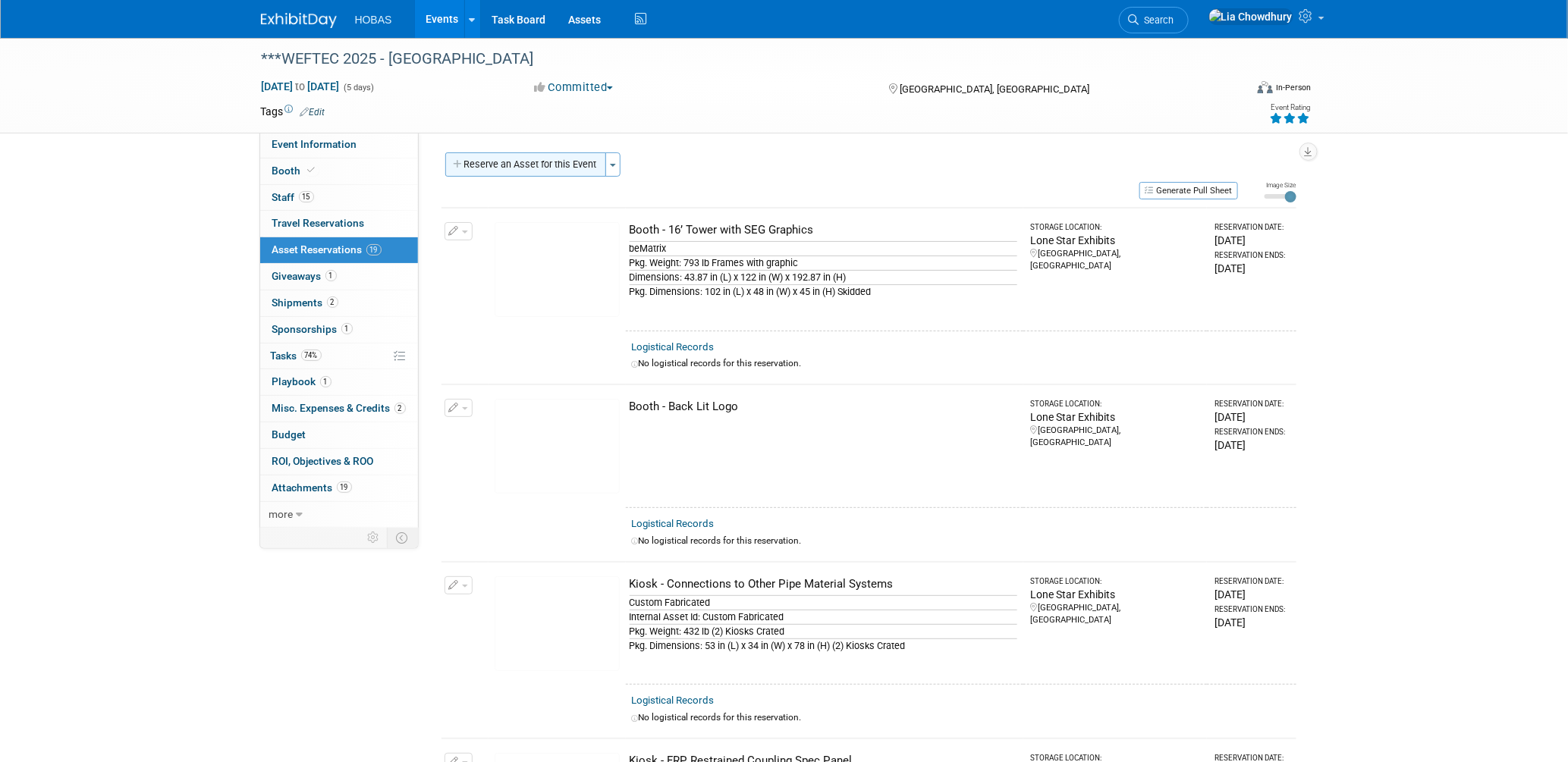
click at [531, 155] on button "Reserve an Asset for this Event" at bounding box center [526, 164] width 161 height 24
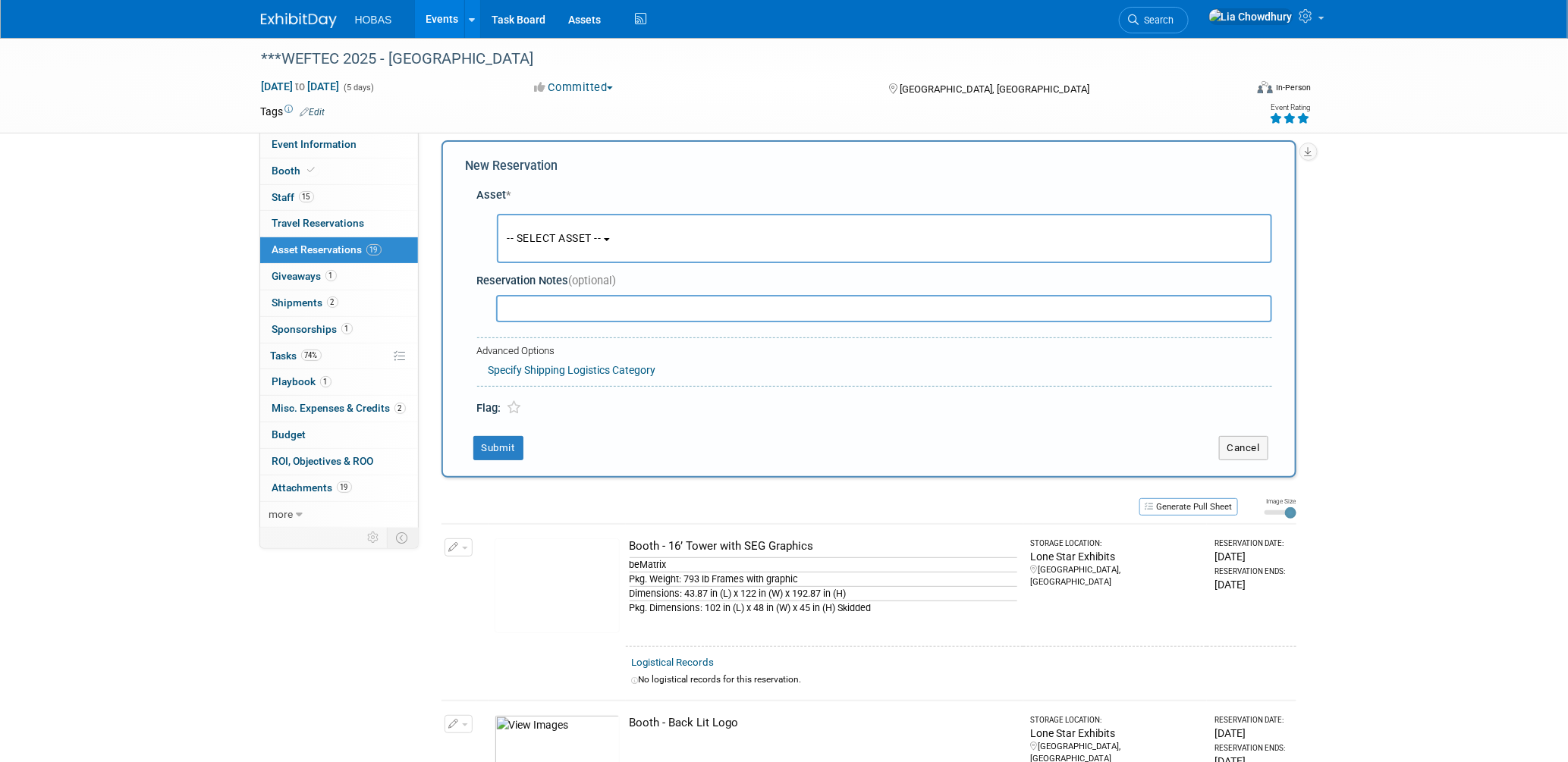
scroll to position [14, 0]
click at [543, 230] on span "-- SELECT ASSET --" at bounding box center [555, 236] width 94 height 12
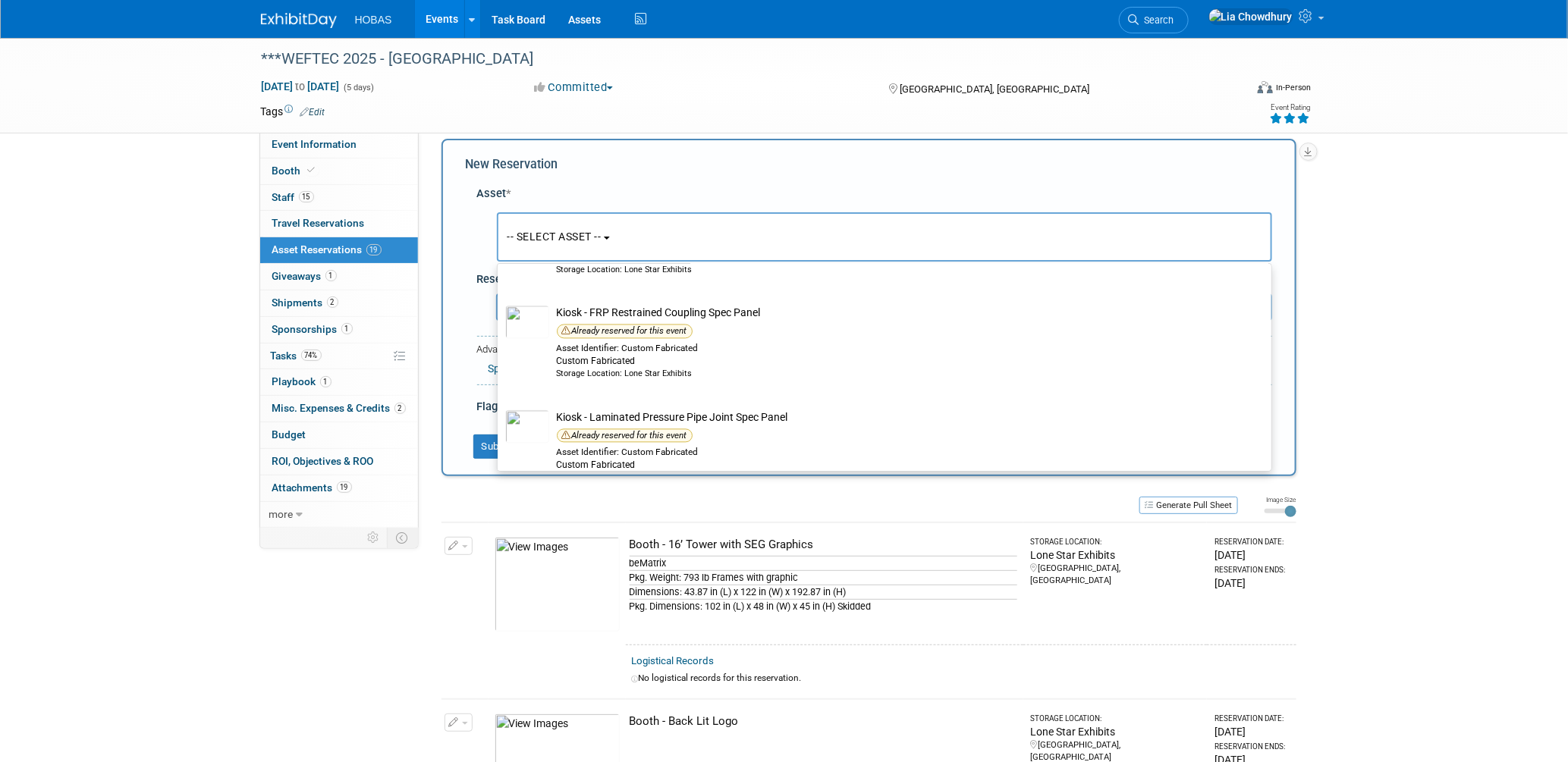
scroll to position [1516, 0]
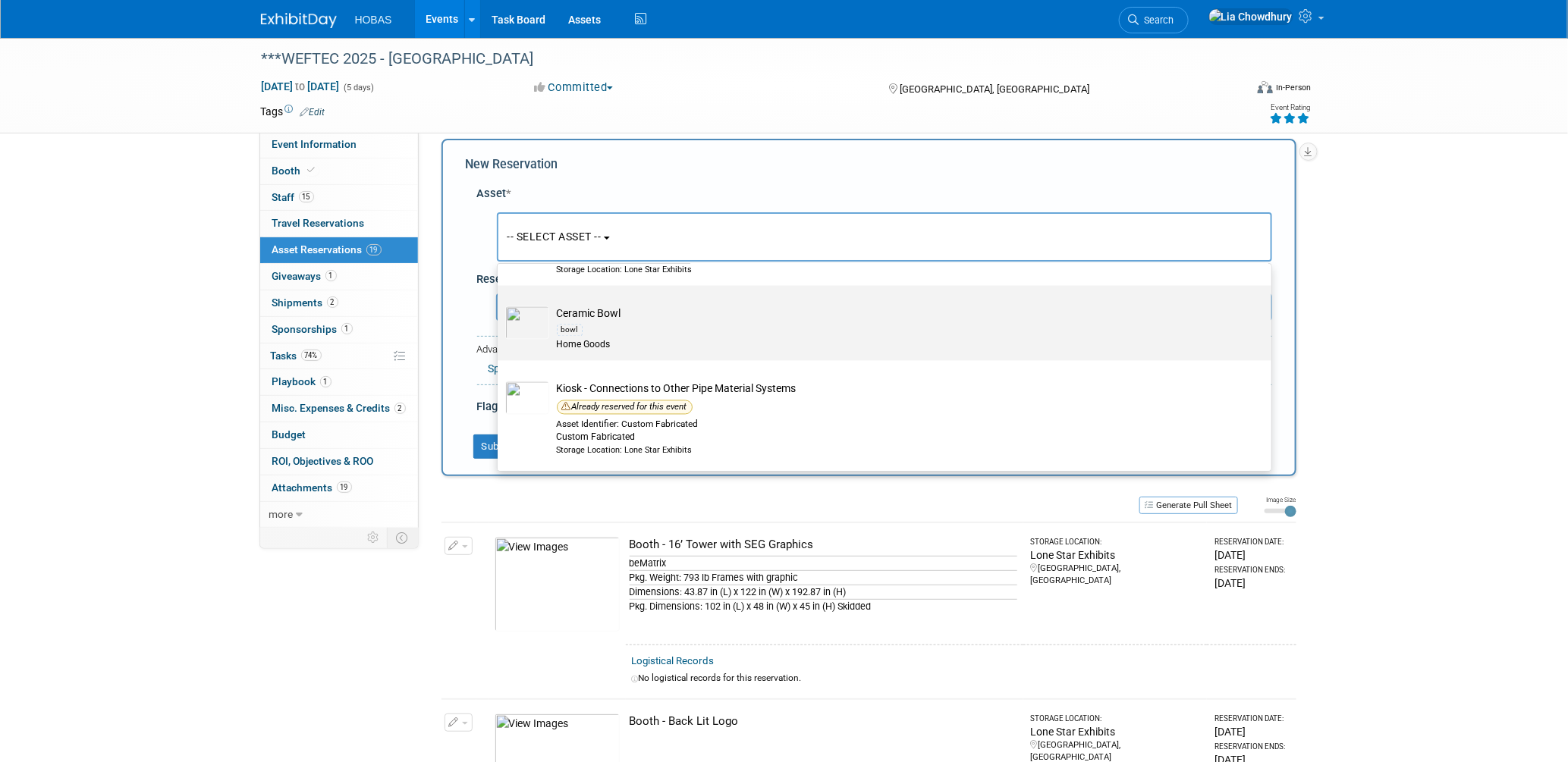
click at [599, 311] on label "Ceramic Bowl bowl Home Goods" at bounding box center [880, 324] width 751 height 70
click at [500, 304] on input "Ceramic Bowl bowl Home Goods" at bounding box center [495, 299] width 10 height 10
select select "10729488"
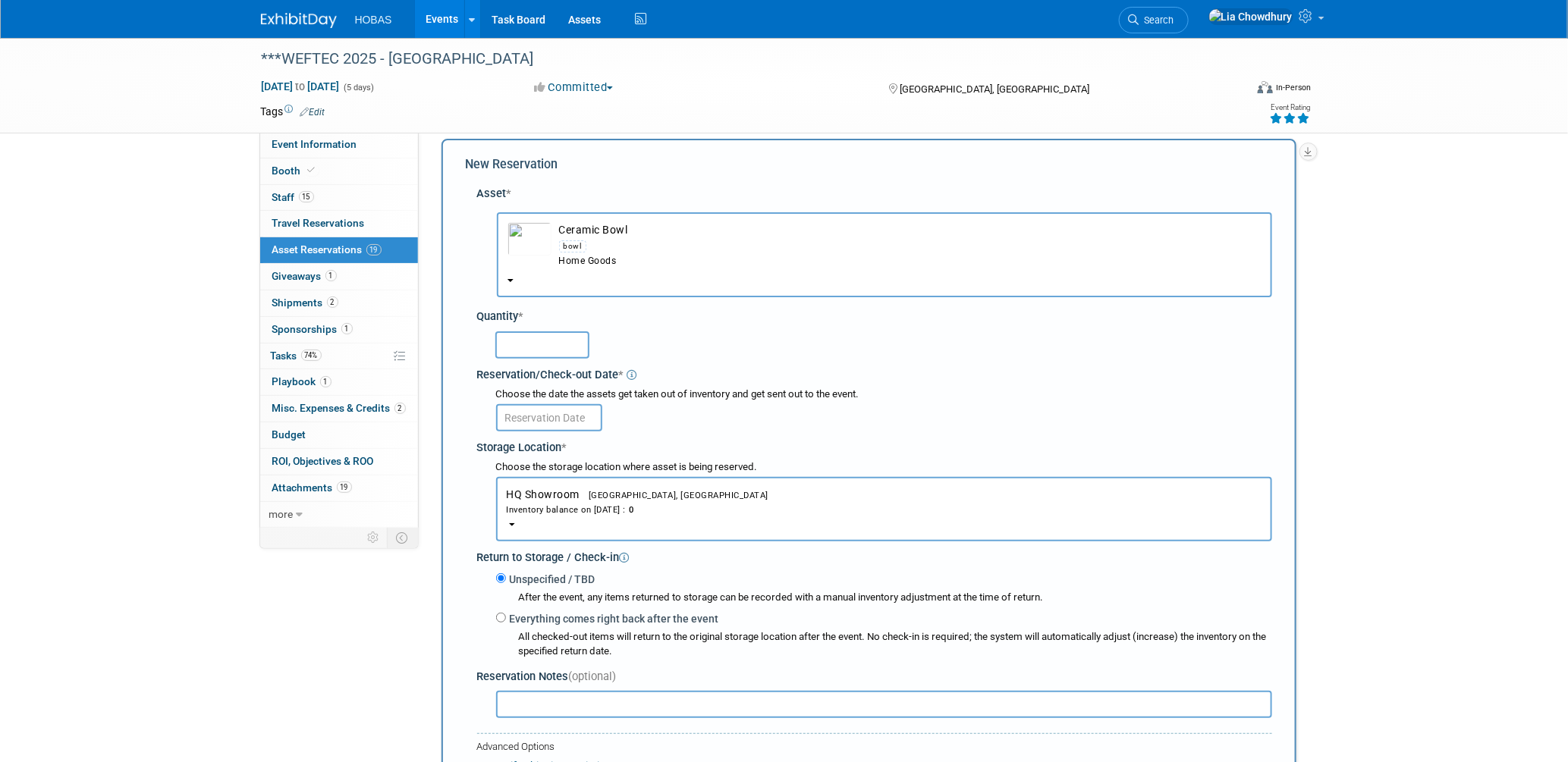
click at [539, 341] on input "text" at bounding box center [543, 345] width 94 height 28
type input "1"
click at [522, 420] on input "text" at bounding box center [549, 418] width 106 height 28
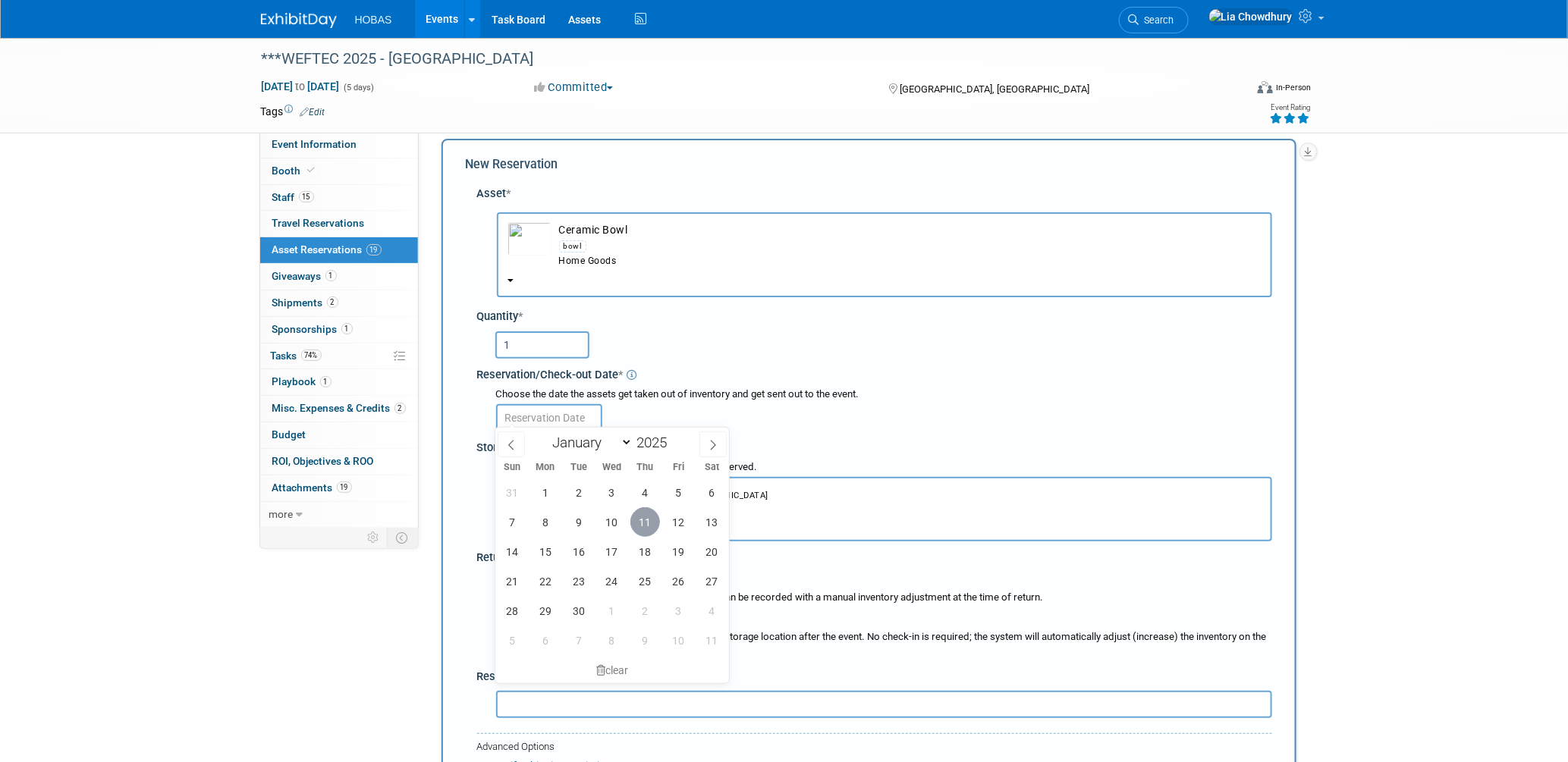
drag, startPoint x: 628, startPoint y: 520, endPoint x: 646, endPoint y: 516, distance: 18.4
click at [629, 520] on div "31 1 2 3 4 5 6 7 8 9 10 11 12 13 14 15 16 17 18 19 20 21 22 23 24 25 26 27 28 2…" at bounding box center [612, 566] width 234 height 177
click at [646, 515] on span "11" at bounding box center [645, 522] width 29 height 29
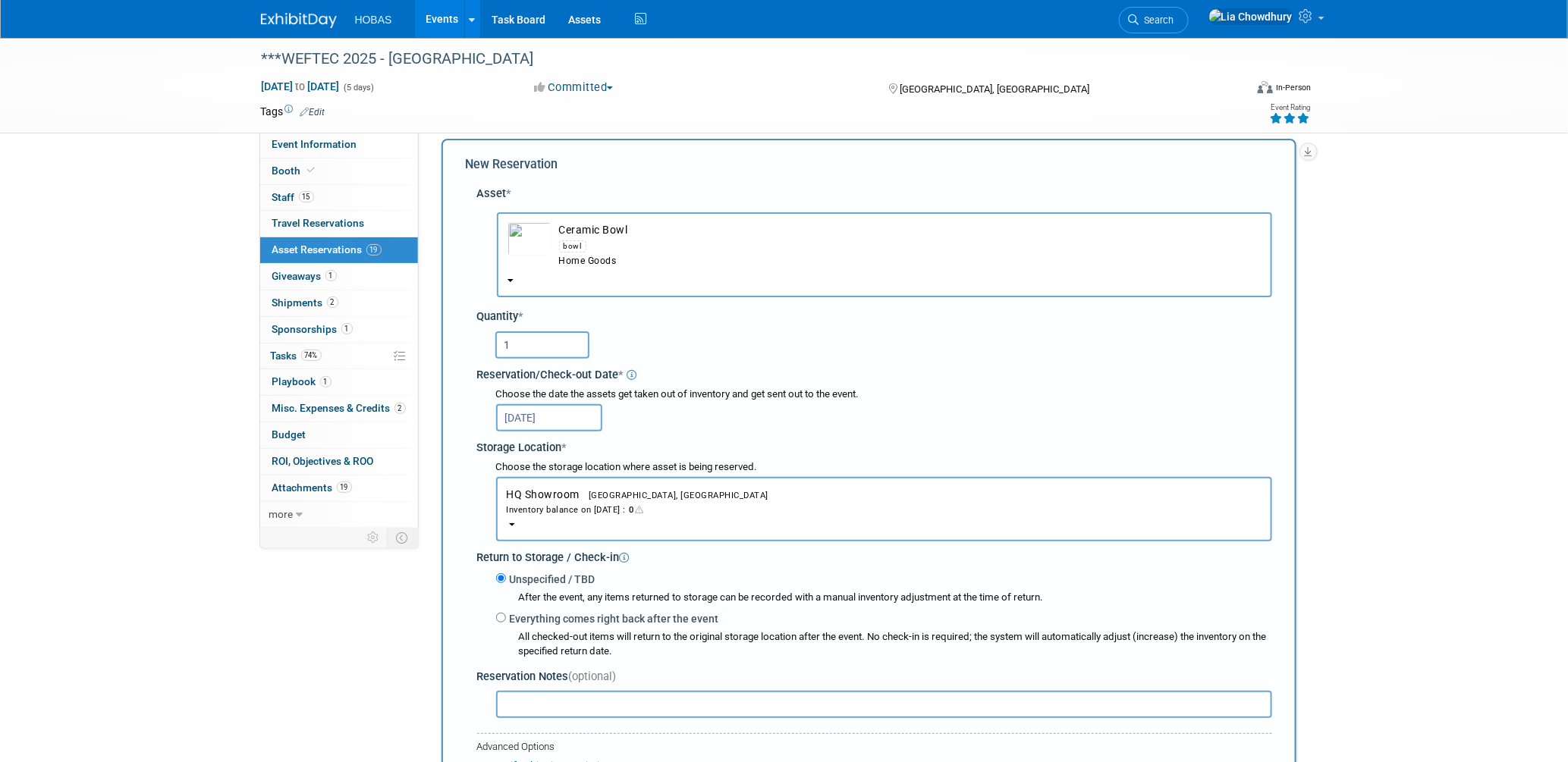
click at [557, 412] on input "[DATE]" at bounding box center [549, 418] width 106 height 28
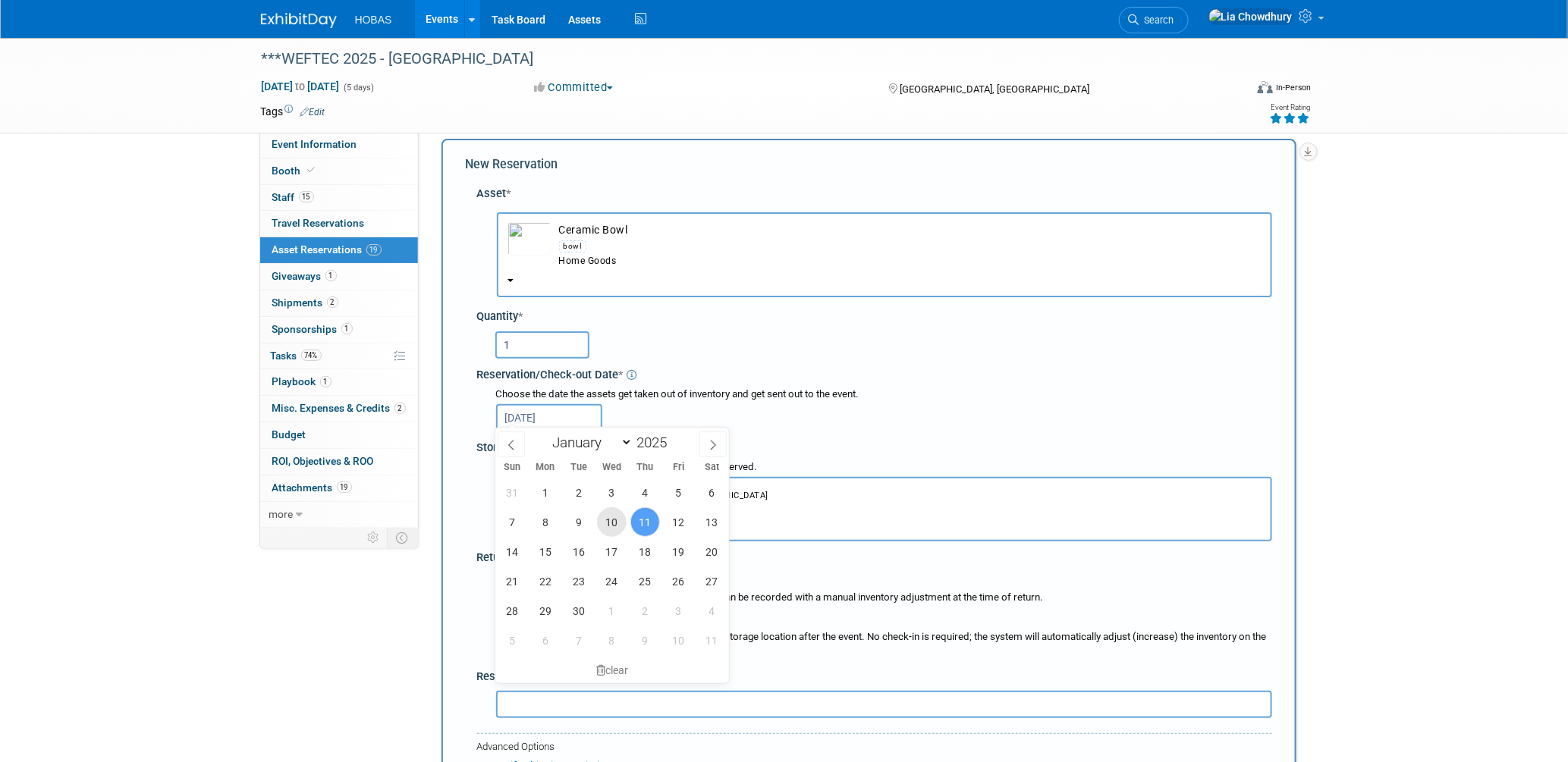
click at [621, 516] on span "10" at bounding box center [612, 522] width 29 height 29
type input "[DATE]"
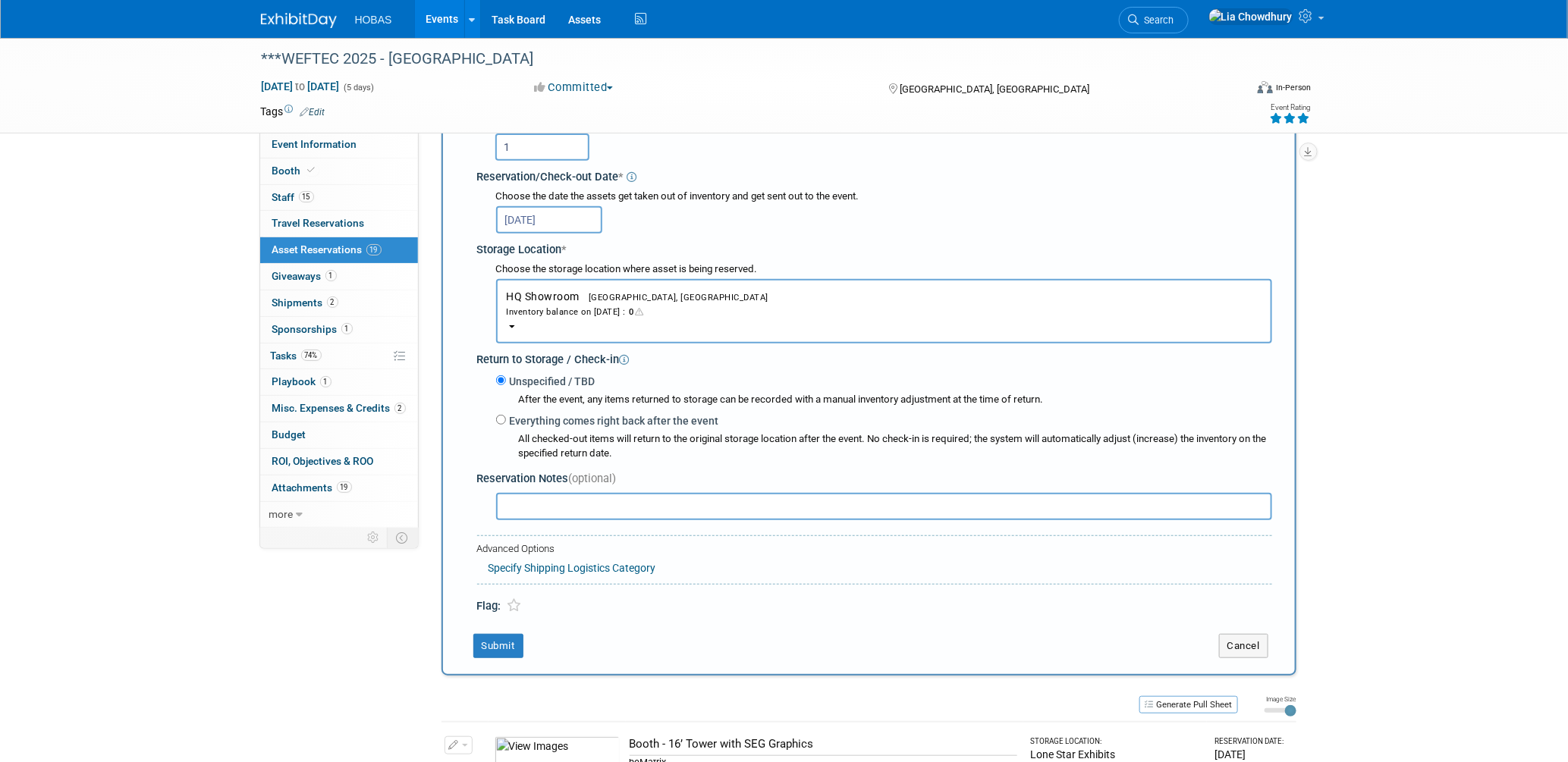
scroll to position [182, 0]
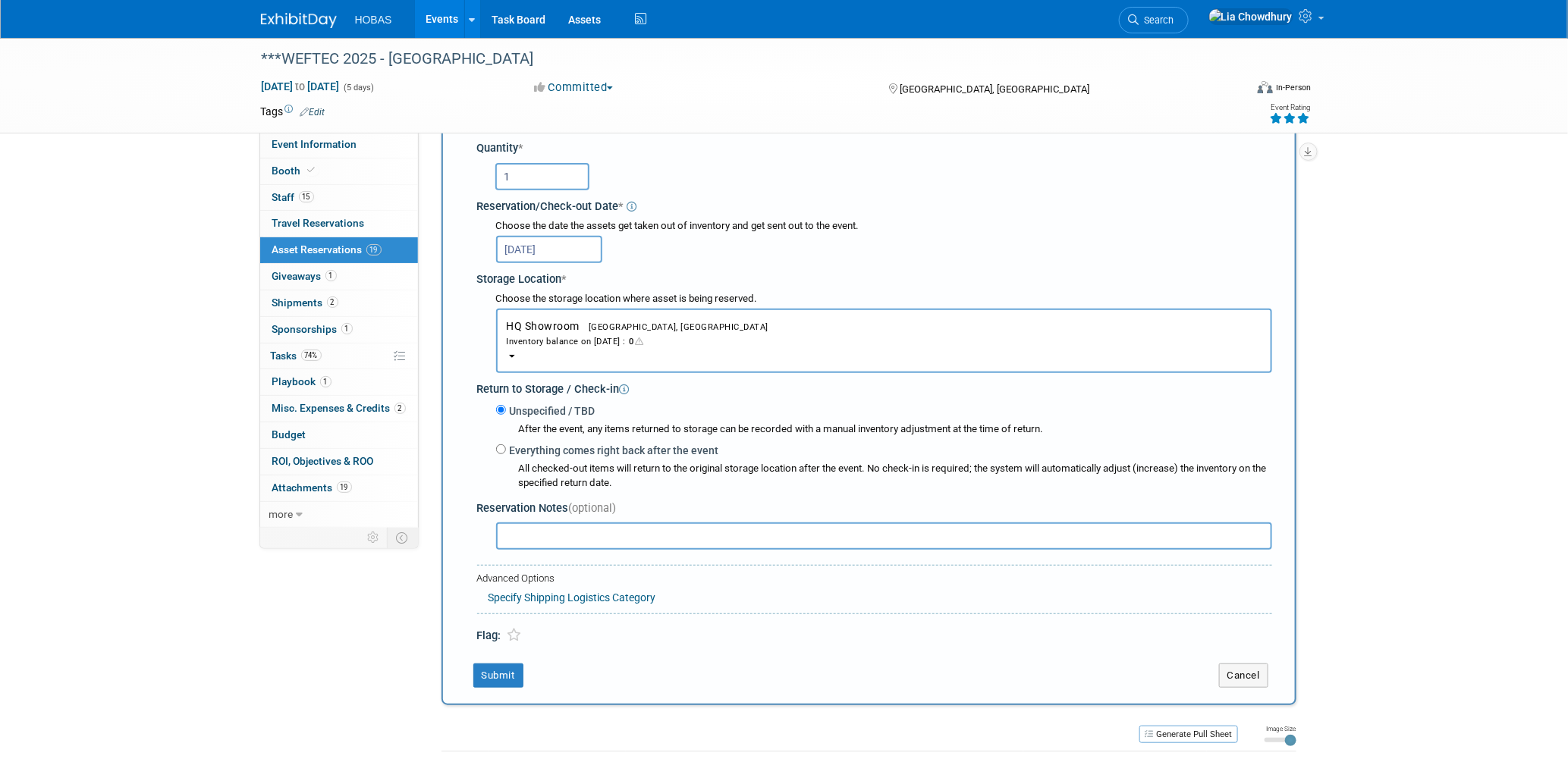
click at [579, 333] on div "Inventory balance on [DATE] : 0" at bounding box center [884, 341] width 754 height 15
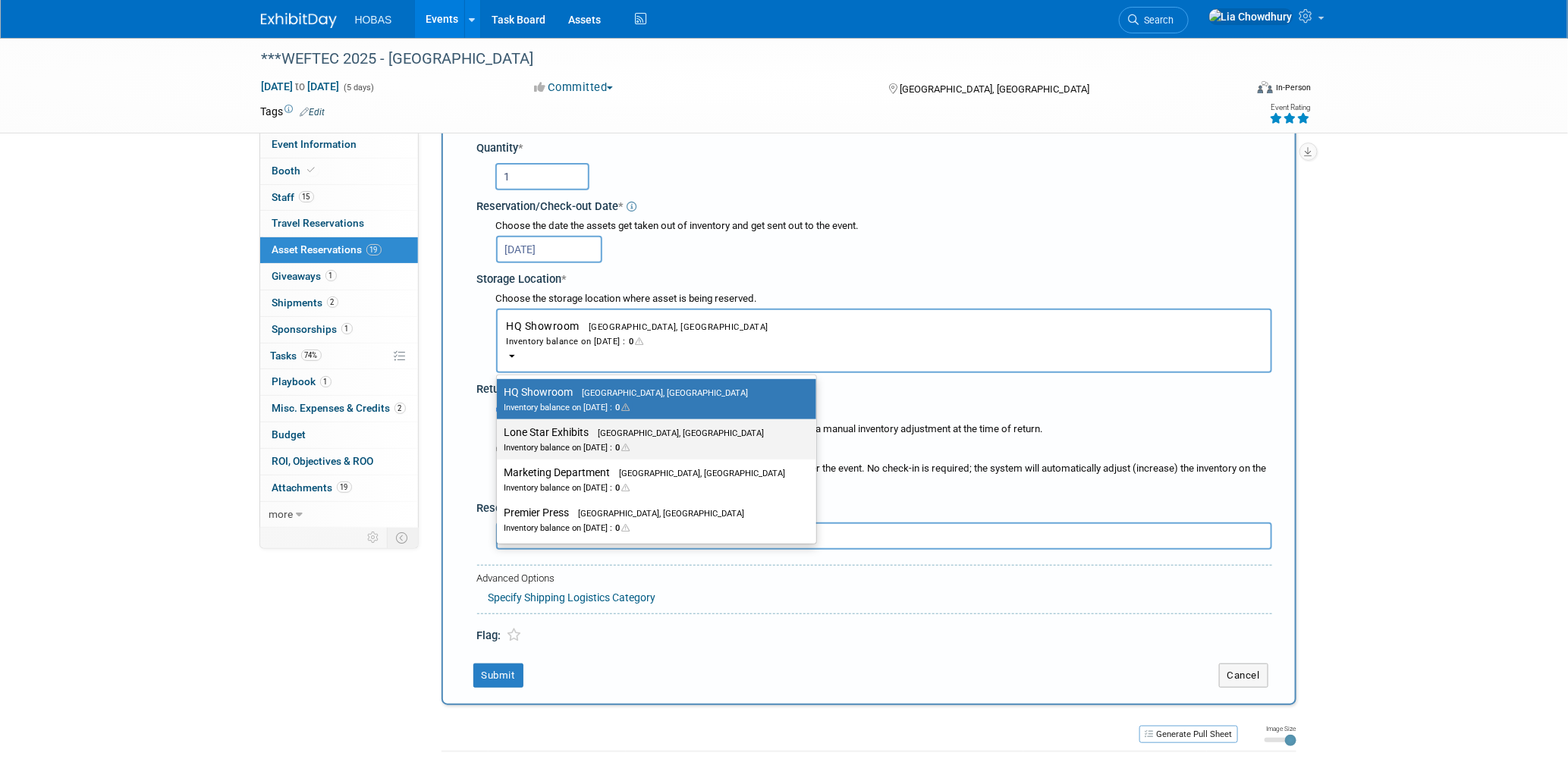
click at [561, 440] on div "Inventory balance on [DATE] : 0" at bounding box center [645, 447] width 282 height 15
click at [499, 434] on input "Lone Star Exhibits [GEOGRAPHIC_DATA], [GEOGRAPHIC_DATA] Inventory balance on [D…" at bounding box center [494, 433] width 10 height 10
select select "11223138"
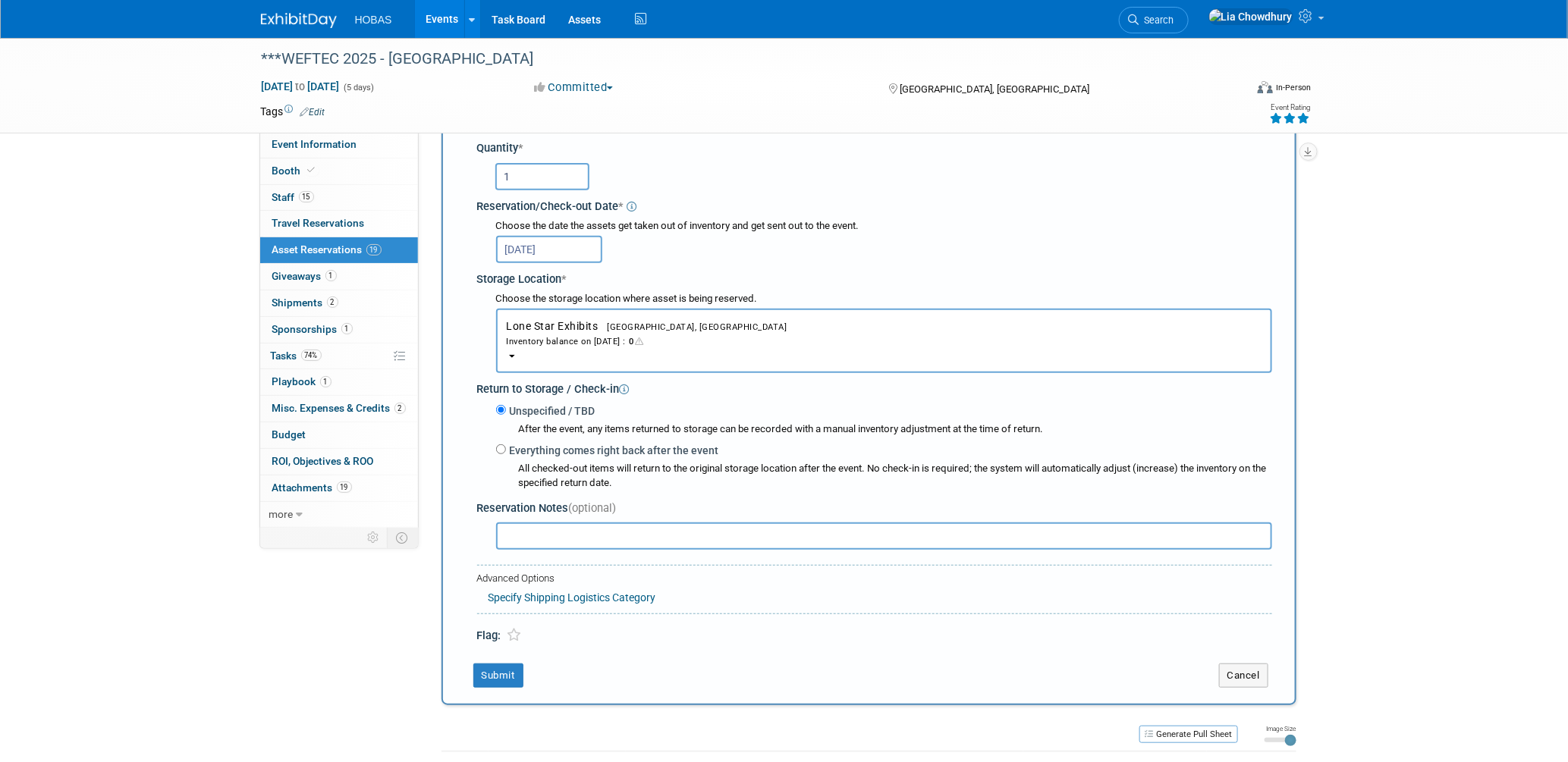
click at [553, 442] on label "Everything comes right back after the event" at bounding box center [613, 450] width 213 height 15
click at [506, 444] on input "Everything comes right back after the event" at bounding box center [501, 449] width 10 height 10
radio input "true"
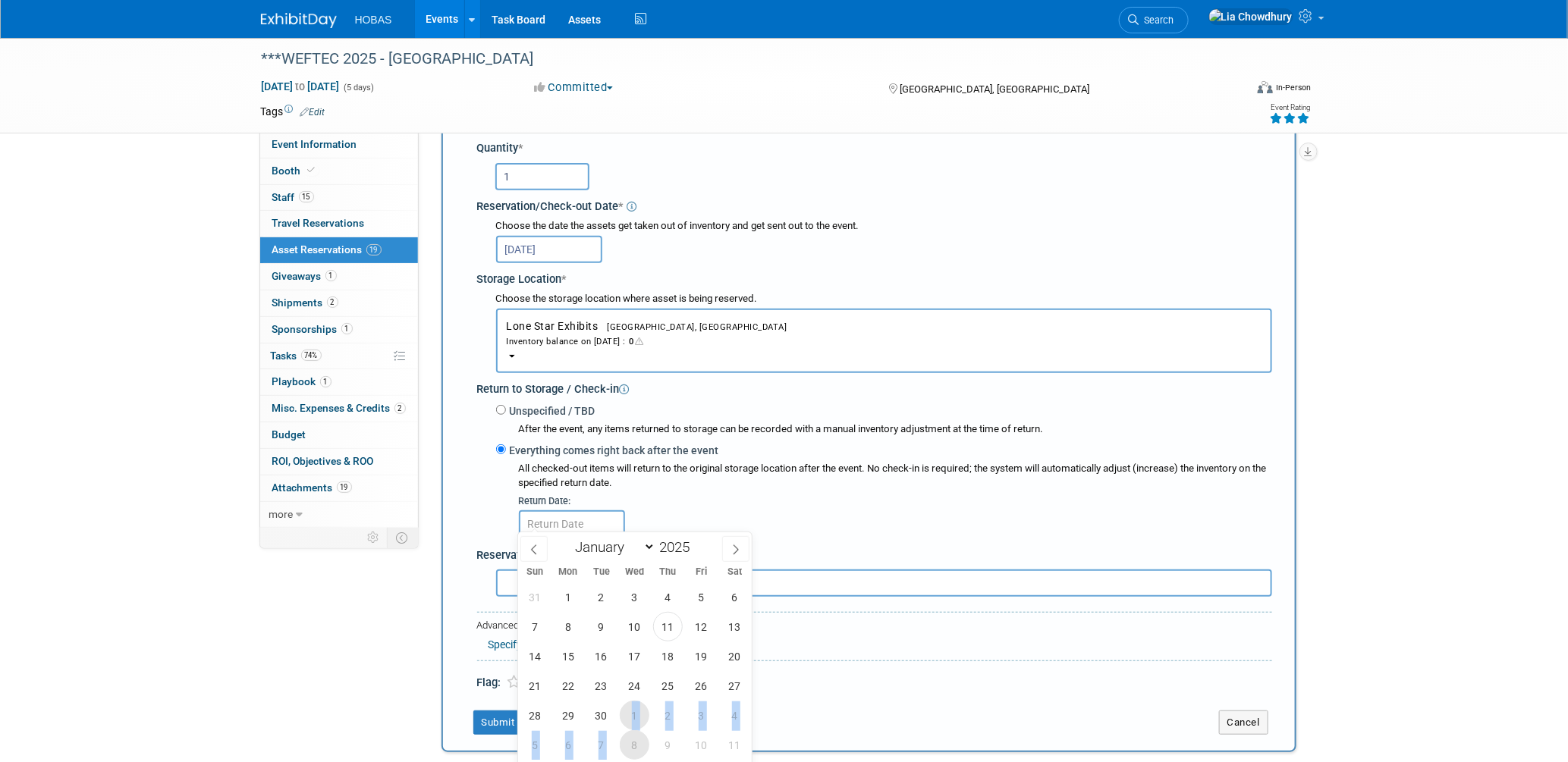
click at [633, 735] on div "31 1 2 3 4 5 6 7 8 9 10 11 12 13 14 15 16 17 18 19 20 21 22 23 24 25 26 27 28 2…" at bounding box center [635, 671] width 234 height 177
drag, startPoint x: 633, startPoint y: 735, endPoint x: 631, endPoint y: 747, distance: 12.2
click at [631, 747] on span "8" at bounding box center [635, 745] width 29 height 29
type input "[DATE]"
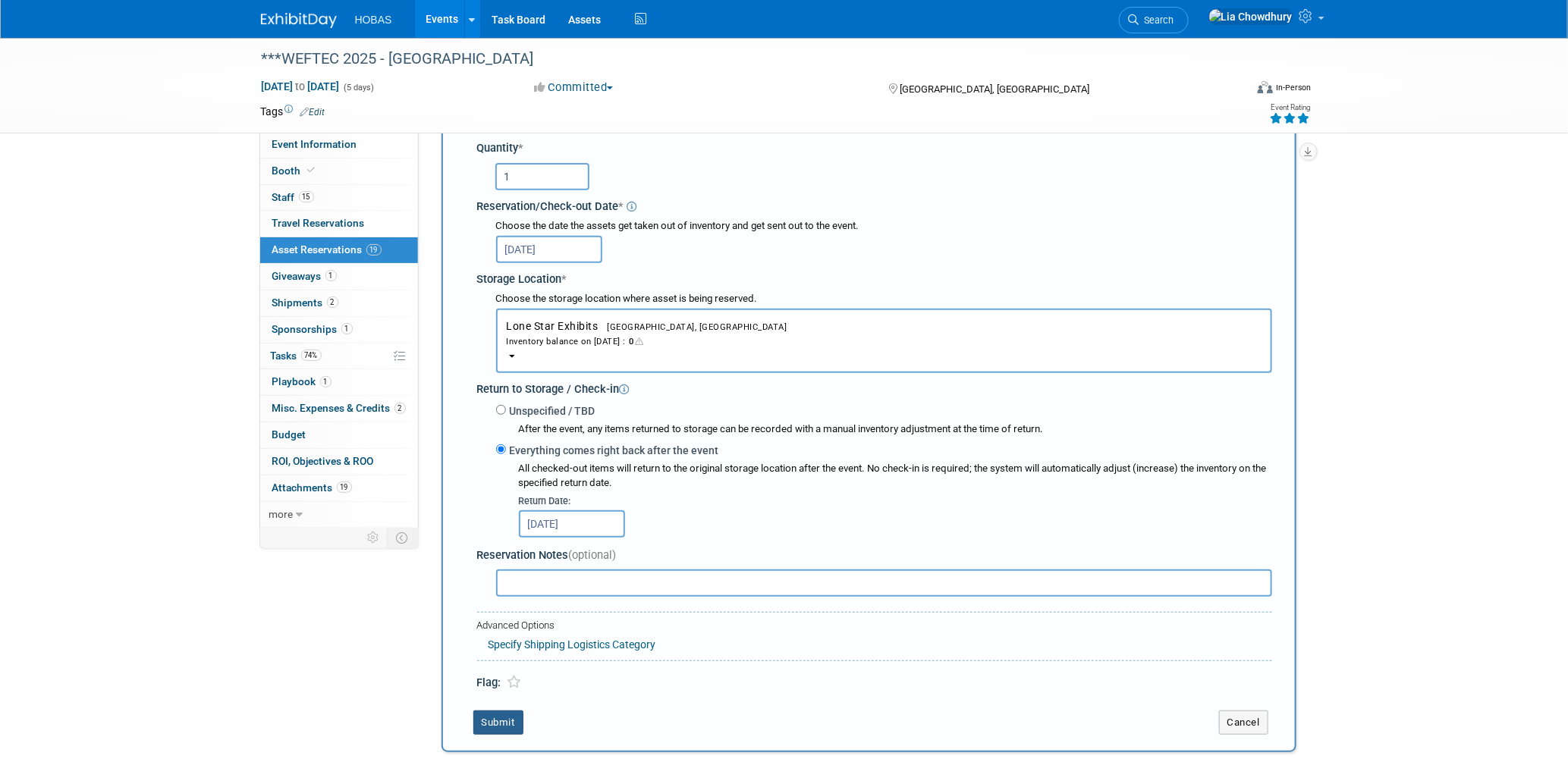
click at [510, 710] on button "Submit" at bounding box center [499, 722] width 50 height 24
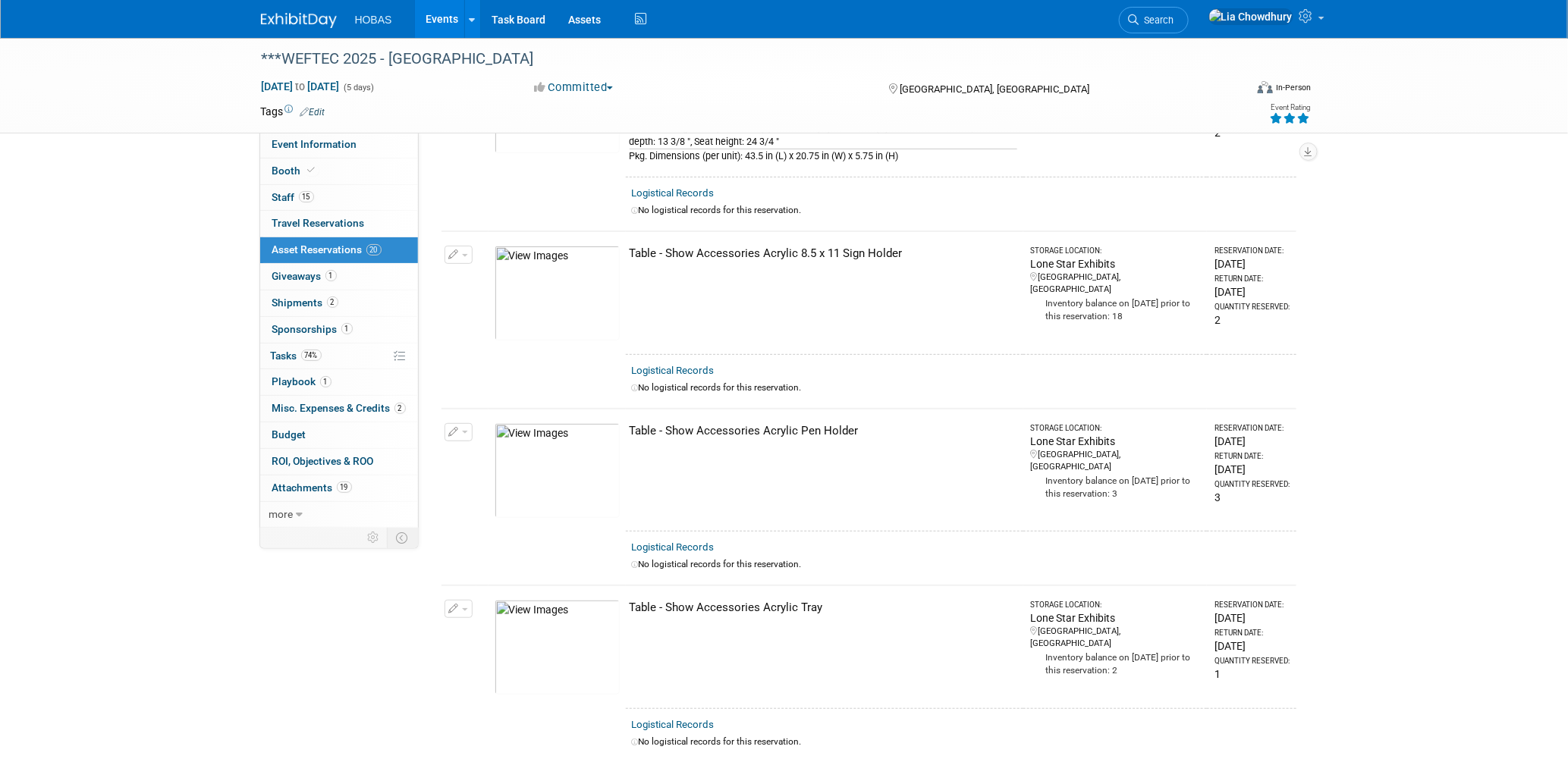
scroll to position [3116, 0]
